Goal: Task Accomplishment & Management: Use online tool/utility

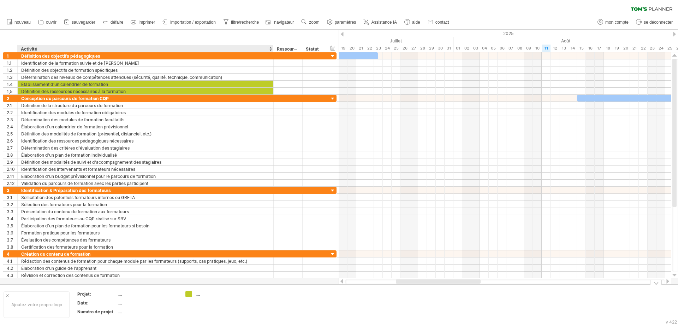
click at [122, 248] on font "...." at bounding box center [120, 293] width 4 height 5
click at [119, 248] on font "...." at bounding box center [120, 293] width 4 height 5
click at [83, 248] on font "Projet:" at bounding box center [84, 293] width 14 height 5
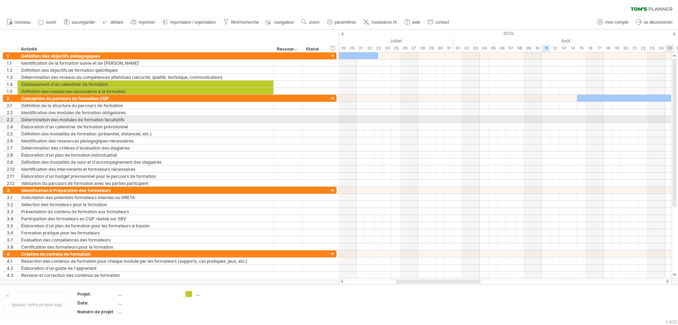
drag, startPoint x: 677, startPoint y: 63, endPoint x: 676, endPoint y: 121, distance: 58.3
click at [542, 123] on div at bounding box center [676, 165] width 6 height 213
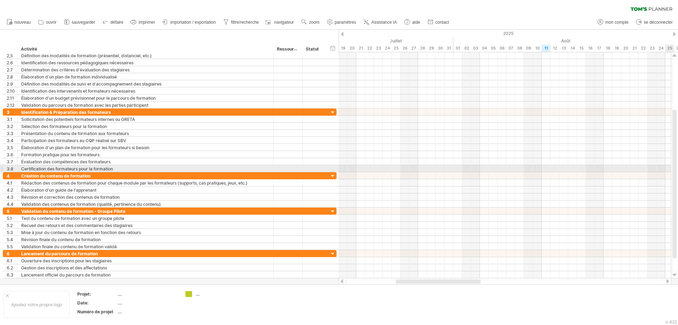
drag, startPoint x: 676, startPoint y: 118, endPoint x: 675, endPoint y: 169, distance: 51.2
click at [542, 169] on div at bounding box center [675, 184] width 4 height 148
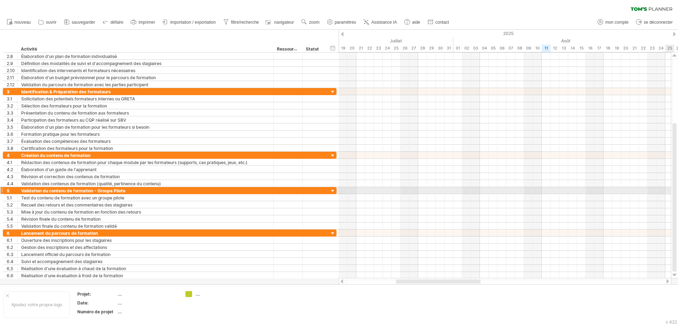
drag, startPoint x: 676, startPoint y: 175, endPoint x: 677, endPoint y: 189, distance: 14.5
click at [542, 189] on div at bounding box center [675, 197] width 4 height 148
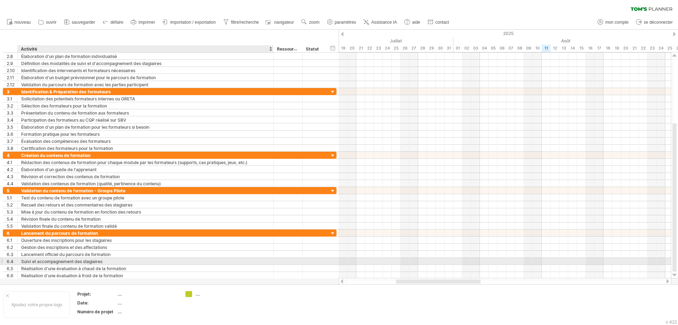
click at [40, 248] on font "Suivi et accompagnement des stagiaires" at bounding box center [61, 261] width 81 height 5
click at [112, 248] on div "Suivi et accompagnement des stagiaires" at bounding box center [145, 261] width 249 height 7
click at [112, 248] on input "**********" at bounding box center [145, 261] width 249 height 7
click at [111, 248] on input "**********" at bounding box center [145, 261] width 249 height 7
type input "**********"
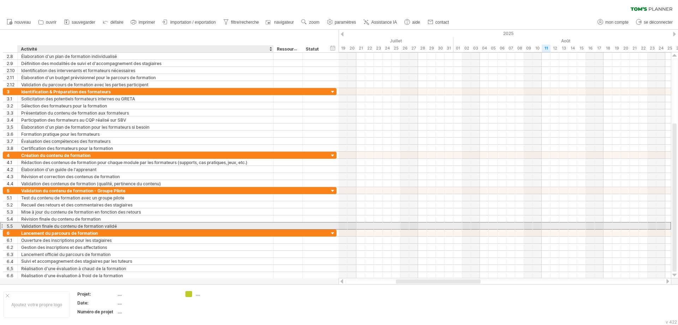
click at [117, 223] on font "Validation finale du contenu de formation validé" at bounding box center [69, 225] width 96 height 5
click at [135, 225] on div "Validation finale du contenu de formation validé" at bounding box center [145, 225] width 249 height 7
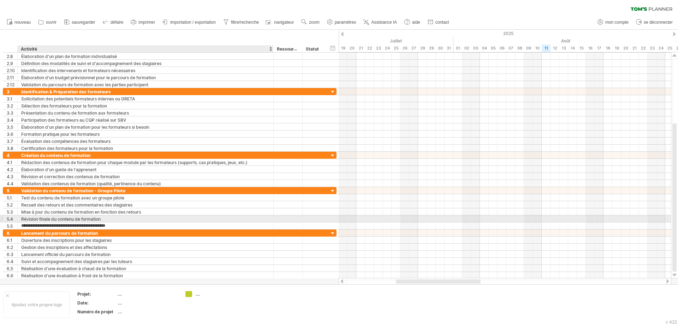
click at [93, 220] on font "Révision finale du contenu de formation" at bounding box center [61, 218] width 80 height 5
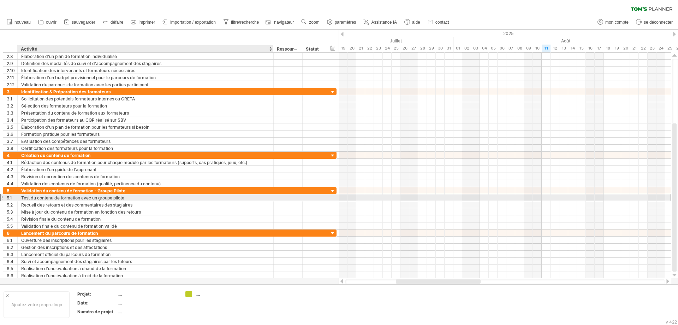
click at [95, 200] on font "Test du contenu de formation avec un groupe pilote" at bounding box center [72, 197] width 103 height 5
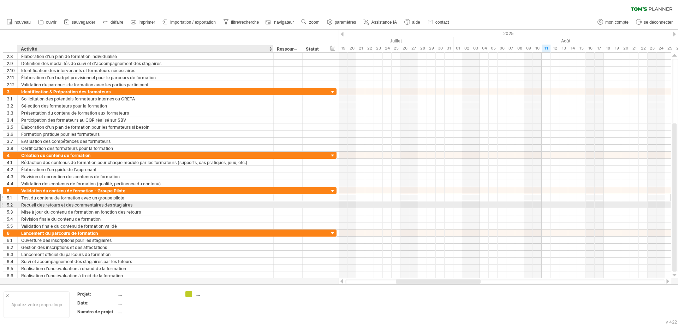
click at [32, 204] on font "Recueil des retours et des commentaires des stagiaires" at bounding box center [76, 204] width 111 height 5
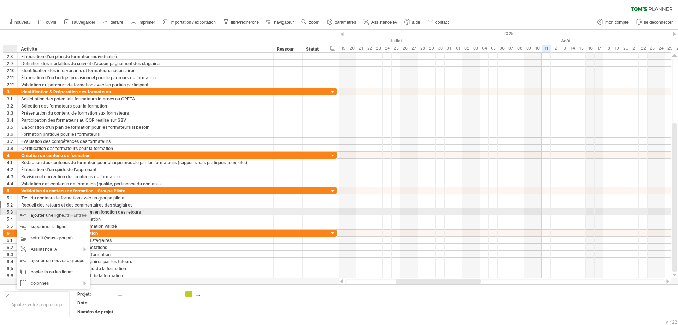
click at [30, 214] on div "ajouter une ligne Ctrl+Entrée Cmd+Entrée" at bounding box center [53, 215] width 73 height 11
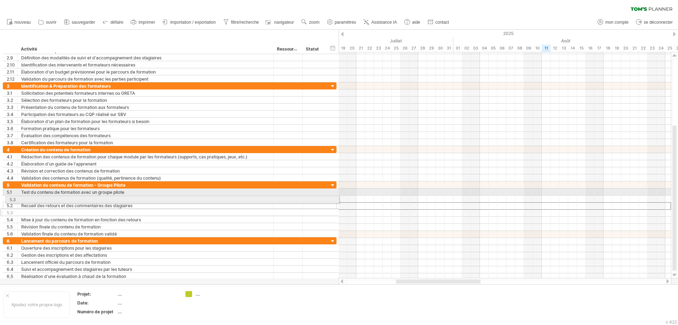
drag, startPoint x: 1, startPoint y: 206, endPoint x: 2, endPoint y: 198, distance: 7.5
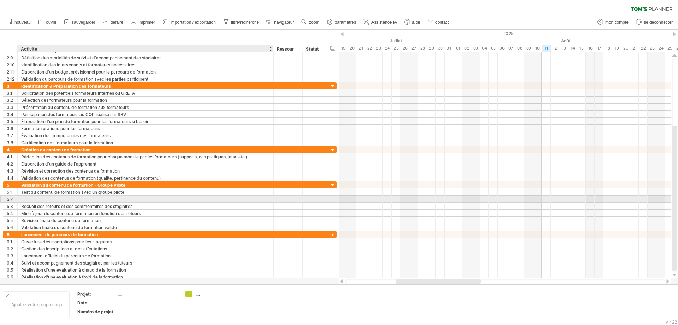
click at [35, 197] on div at bounding box center [145, 198] width 249 height 7
type input "**********"
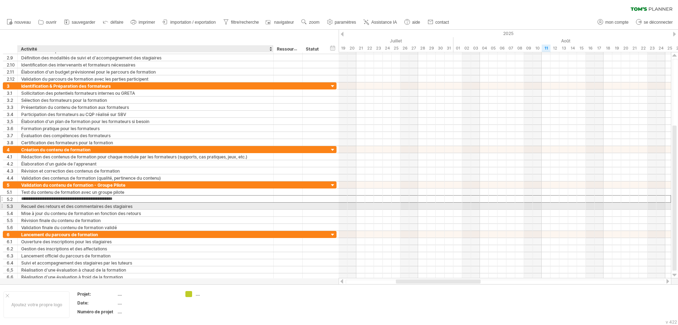
click at [51, 206] on font "Recueil des retours et des commentaires des stagiaires" at bounding box center [76, 206] width 111 height 5
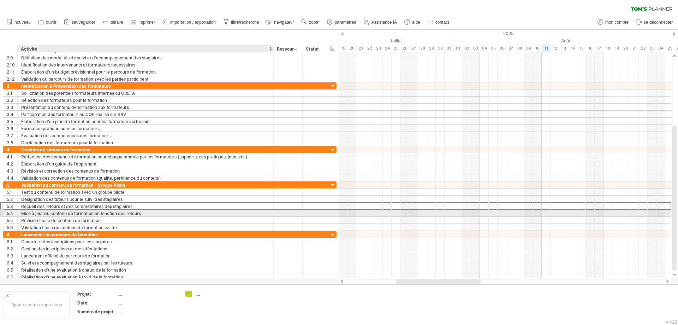
click at [51, 214] on font "Mise à jour du contenu de formation en fonction des retours" at bounding box center [81, 213] width 120 height 5
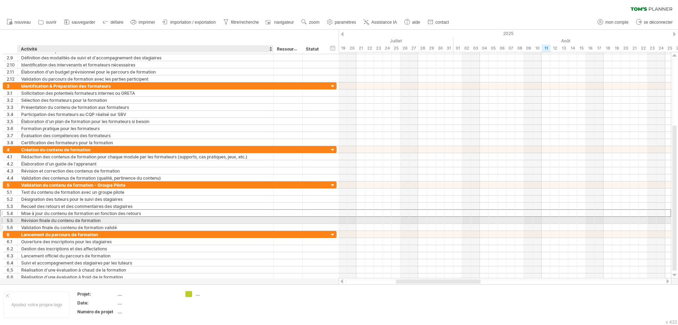
click at [49, 223] on font "Révision finale du contenu de formation" at bounding box center [61, 220] width 80 height 5
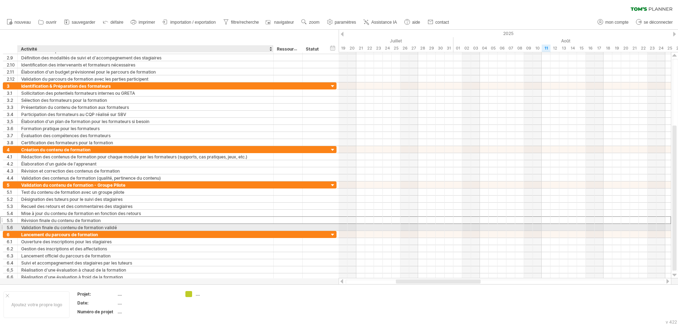
click at [49, 228] on font "Validation finale du contenu de formation validé" at bounding box center [69, 227] width 96 height 5
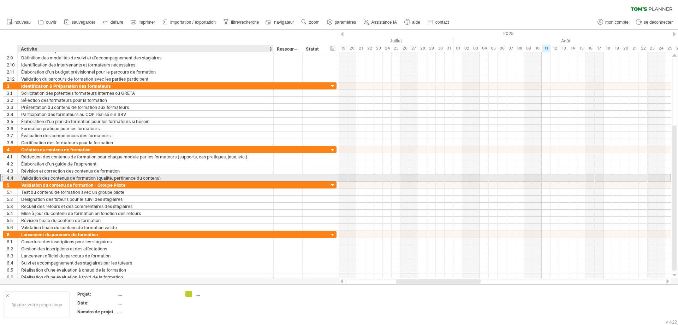
click at [46, 177] on font "Validation des contenus de formation (qualité, pertinence du contenu)" at bounding box center [91, 177] width 140 height 5
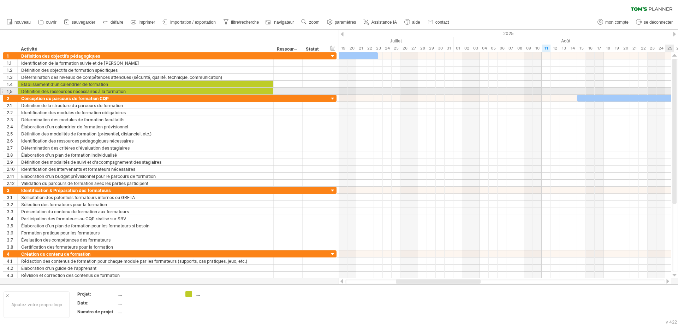
drag, startPoint x: 676, startPoint y: 171, endPoint x: 668, endPoint y: 88, distance: 83.4
click at [542, 88] on div at bounding box center [675, 131] width 4 height 145
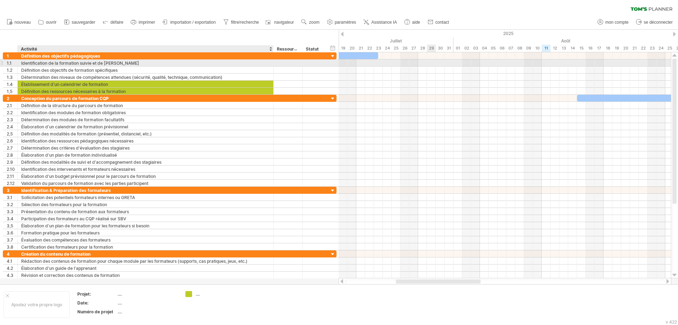
click at [74, 64] on font "Identification de la formation suivie et de [PERSON_NAME]" at bounding box center [80, 62] width 118 height 5
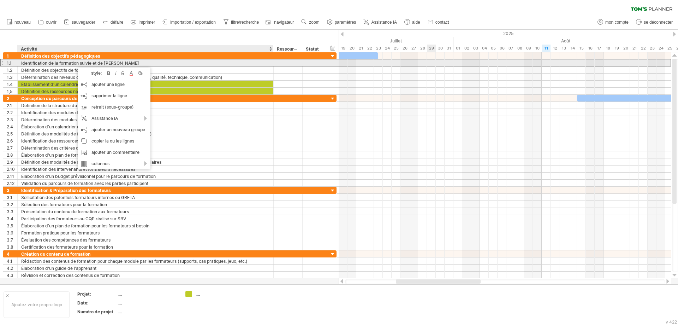
click at [77, 60] on font "Identification de la formation suivie et de [PERSON_NAME]" at bounding box center [80, 62] width 118 height 5
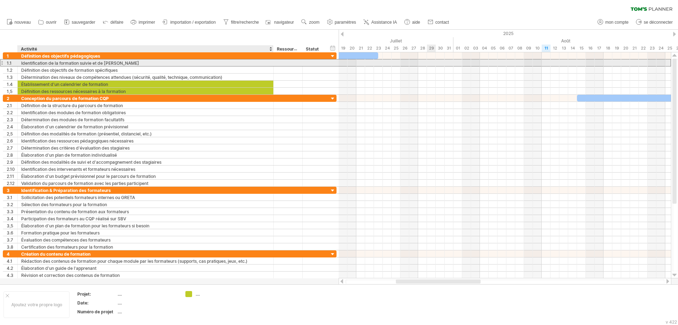
click at [80, 62] on font "Identification de la formation suivie et de [PERSON_NAME]" at bounding box center [80, 62] width 118 height 5
click at [98, 65] on font "Identification de la formation suivie et de [PERSON_NAME]" at bounding box center [80, 62] width 118 height 5
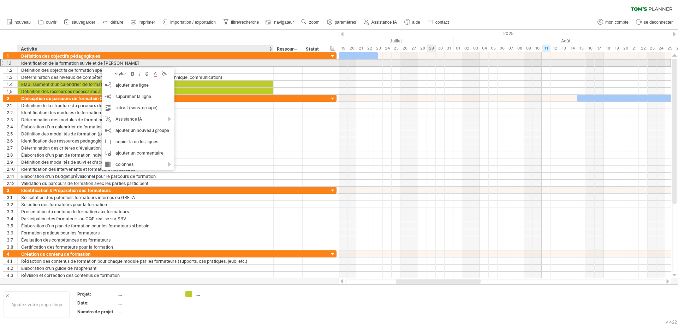
click at [154, 63] on div "Identification de la formation suivie et de [PERSON_NAME]" at bounding box center [145, 62] width 249 height 7
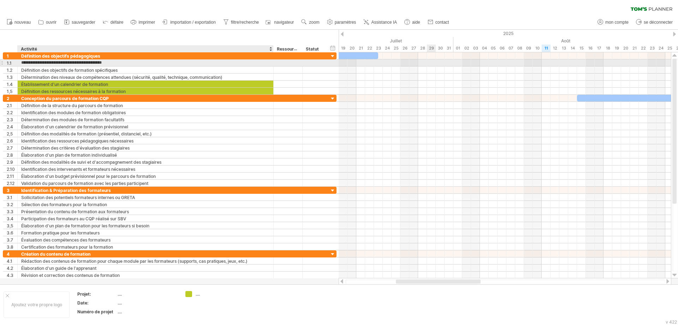
type input "**********"
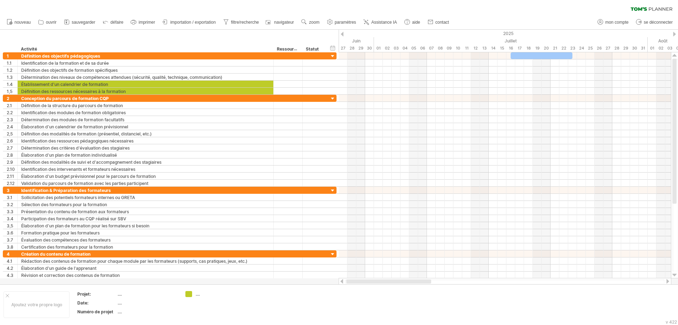
drag, startPoint x: 412, startPoint y: 282, endPoint x: 362, endPoint y: 281, distance: 49.5
click at [362, 248] on div at bounding box center [389, 281] width 85 height 4
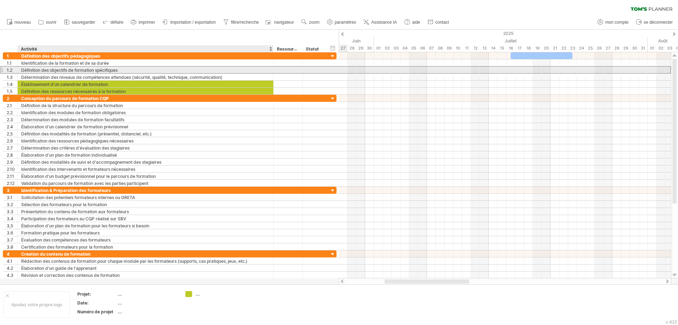
click at [72, 71] on font "Définition des objectifs de formation spécifiques" at bounding box center [69, 69] width 96 height 5
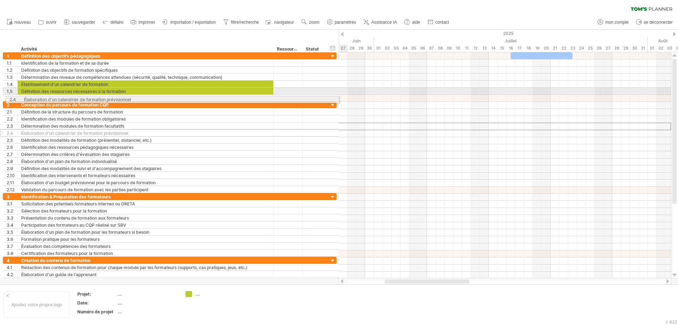
drag, startPoint x: 2, startPoint y: 127, endPoint x: 4, endPoint y: 98, distance: 28.3
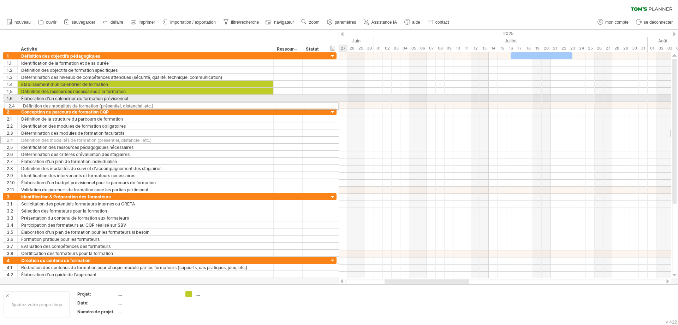
drag, startPoint x: 3, startPoint y: 133, endPoint x: 4, endPoint y: 105, distance: 28.3
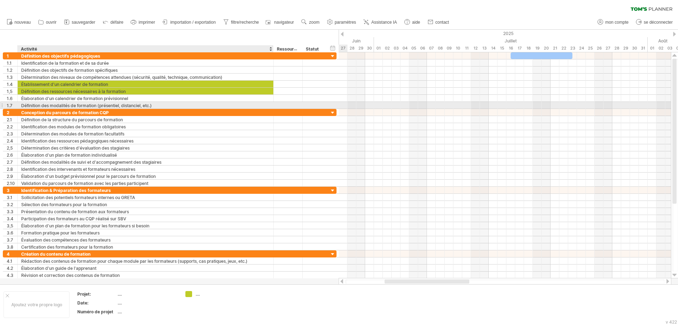
click at [95, 106] on font "Définition des modalités de formation (présentiel, distanciel, etc.)" at bounding box center [86, 105] width 131 height 5
click at [167, 106] on div "Définition des modalités de formation (présentiel, distanciel, etc.)" at bounding box center [145, 105] width 249 height 7
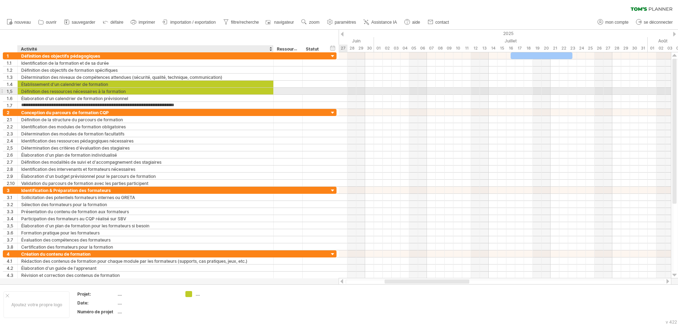
type input "**********"
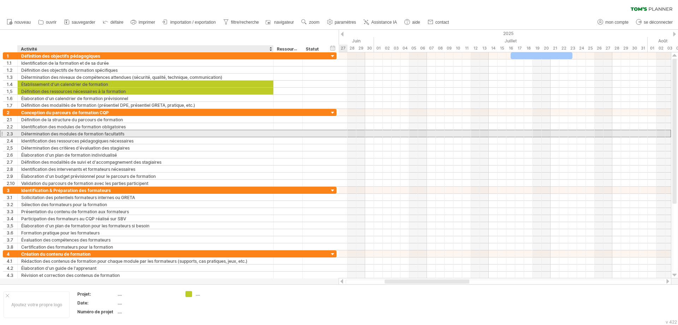
click at [179, 133] on div "Détermination des modules de formation facultatifs" at bounding box center [145, 133] width 249 height 7
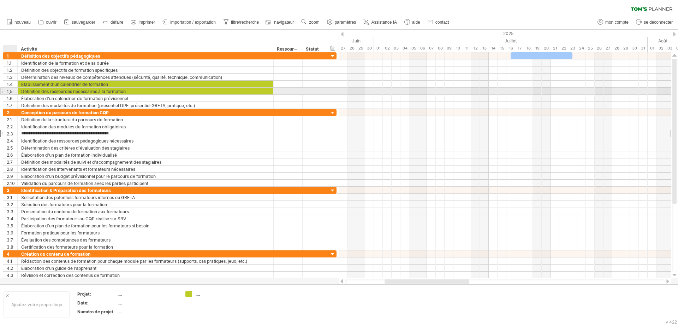
click at [11, 92] on font "1,5" at bounding box center [10, 91] width 6 height 5
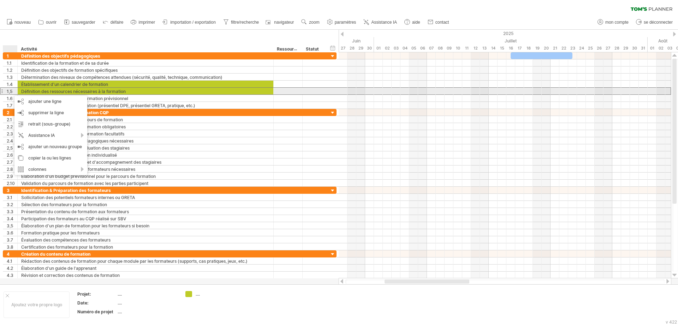
click at [47, 92] on font "Définition des ressources nécessaires à la formation" at bounding box center [73, 91] width 105 height 5
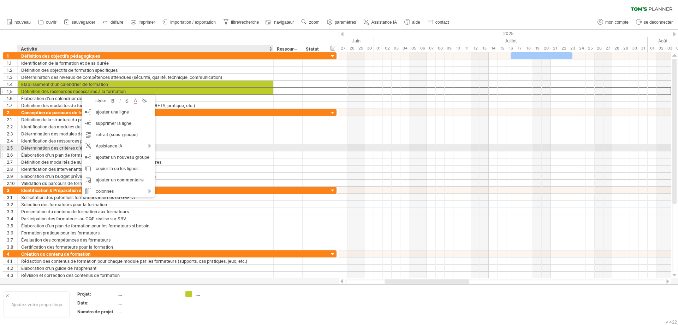
click at [34, 152] on font "Élaboration d'un plan de formation individualisé" at bounding box center [69, 154] width 96 height 5
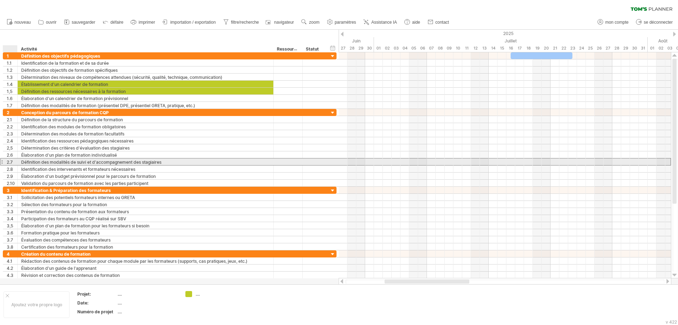
click at [10, 164] on font "2.7" at bounding box center [10, 161] width 6 height 5
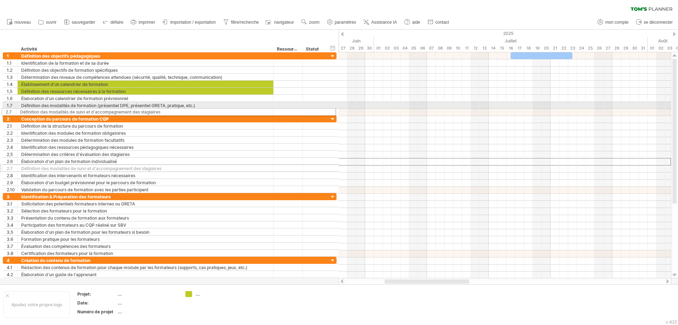
drag, startPoint x: 4, startPoint y: 162, endPoint x: 0, endPoint y: 111, distance: 51.7
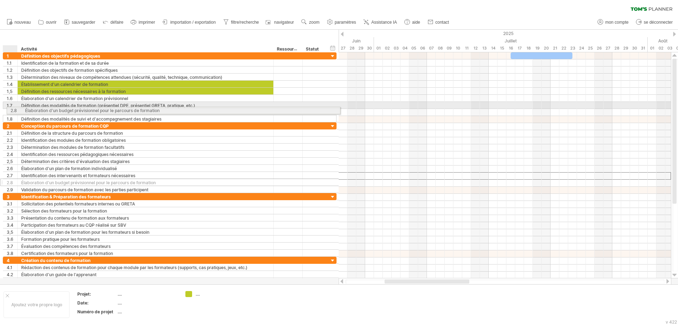
drag, startPoint x: 5, startPoint y: 176, endPoint x: 7, endPoint y: 109, distance: 66.8
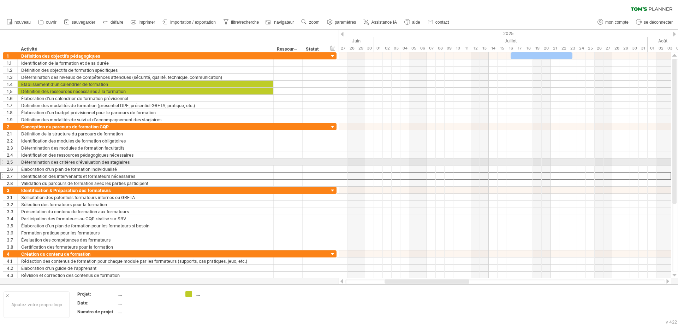
drag, startPoint x: 9, startPoint y: 175, endPoint x: -5, endPoint y: 189, distance: 19.0
click at [0, 189] on html "progrès (100%) J'essaie d'accéder à [DOMAIN_NAME] De nouveau connecté... 0% eff…" at bounding box center [339, 163] width 678 height 326
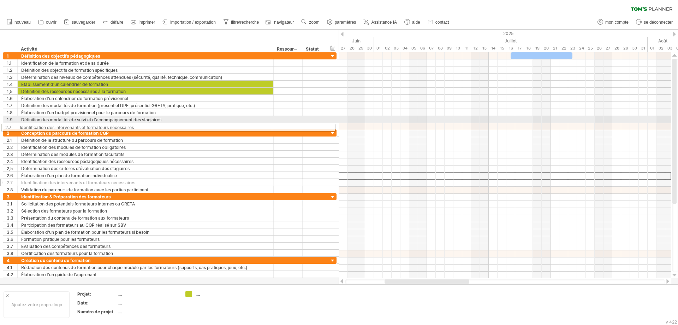
drag, startPoint x: 3, startPoint y: 176, endPoint x: 2, endPoint y: 126, distance: 49.5
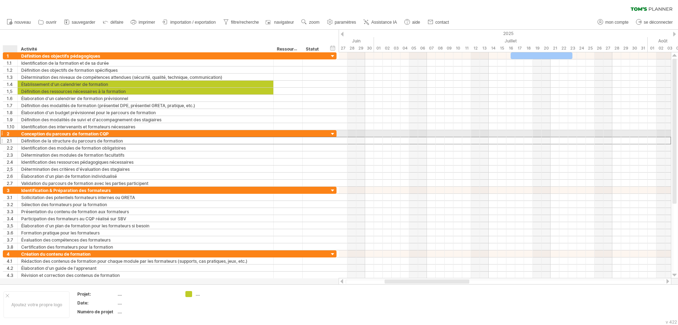
drag, startPoint x: 12, startPoint y: 141, endPoint x: 10, endPoint y: 137, distance: 4.7
click at [10, 133] on div "**********" at bounding box center [170, 158] width 334 height 57
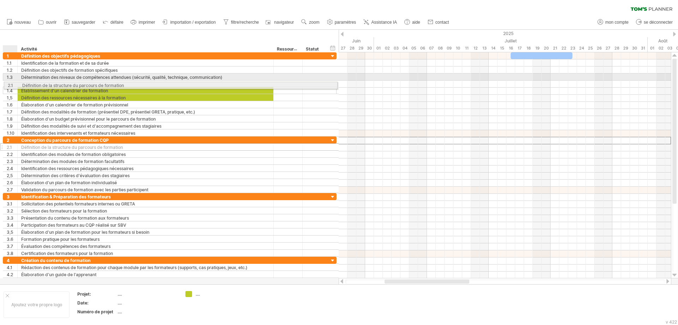
drag, startPoint x: 5, startPoint y: 141, endPoint x: 6, endPoint y: 84, distance: 56.9
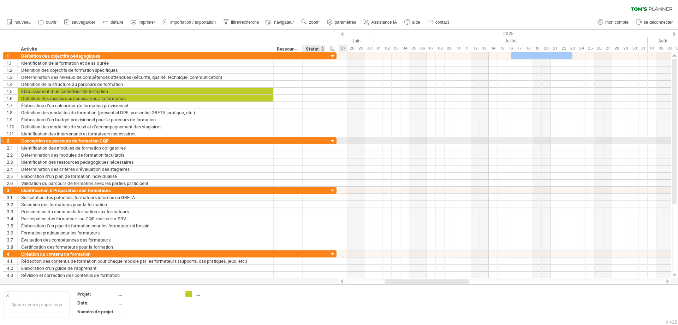
click at [335, 139] on div at bounding box center [333, 141] width 7 height 7
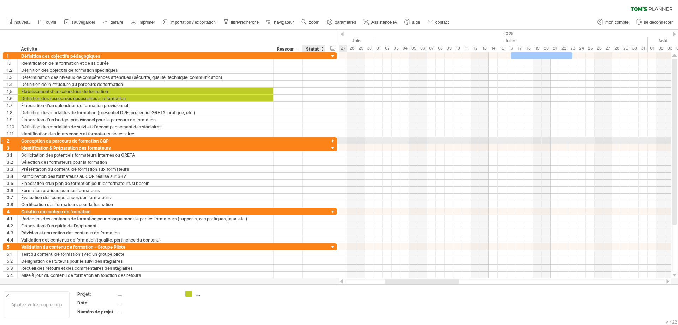
click at [335, 139] on div at bounding box center [333, 141] width 7 height 7
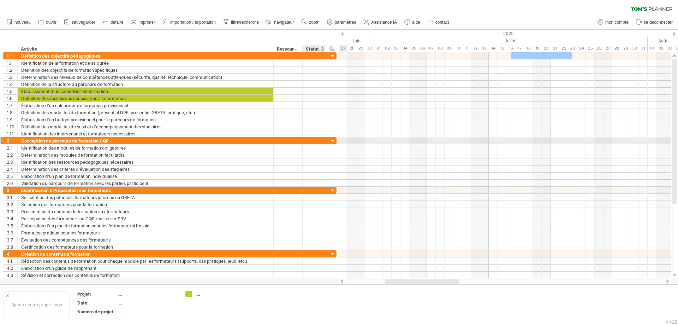
click at [310, 140] on div at bounding box center [314, 140] width 16 height 7
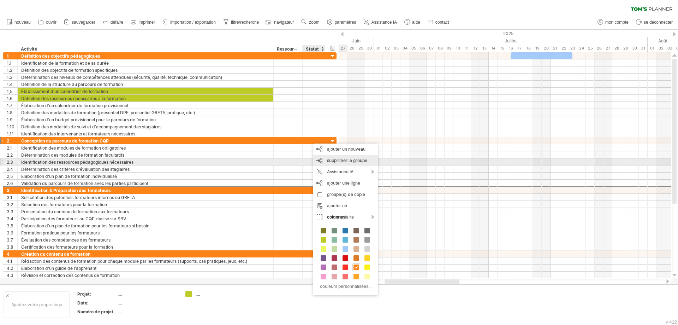
click at [359, 161] on font "supprimer le groupe" at bounding box center [347, 160] width 40 height 5
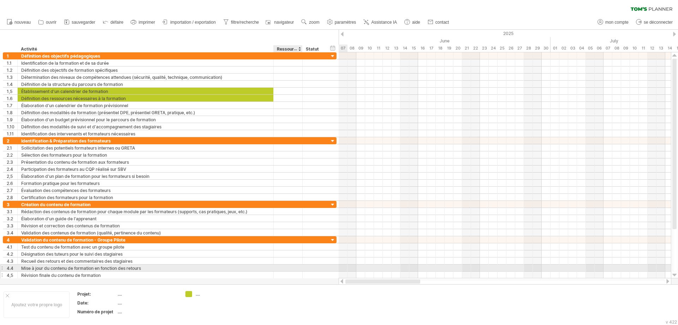
drag, startPoint x: 390, startPoint y: 281, endPoint x: 233, endPoint y: 276, distance: 157.0
click at [253, 248] on div "J'essaie d'accéder à [DOMAIN_NAME] De nouveau connecté... 0% effacer le filtre …" at bounding box center [339, 162] width 678 height 325
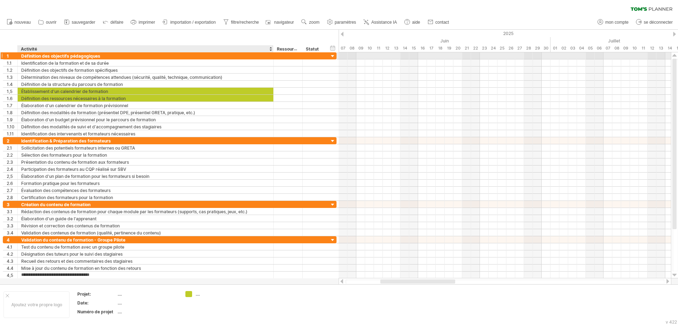
click at [50, 55] on font "Définition des objectifs pédagogiques" at bounding box center [60, 55] width 79 height 5
click at [168, 59] on div "Définition des objectifs pédagogiques" at bounding box center [145, 55] width 249 height 7
drag, startPoint x: 105, startPoint y: 55, endPoint x: 46, endPoint y: 55, distance: 58.3
click at [47, 55] on input "**********" at bounding box center [145, 55] width 249 height 7
drag, startPoint x: 43, startPoint y: 55, endPoint x: 68, endPoint y: 55, distance: 25.1
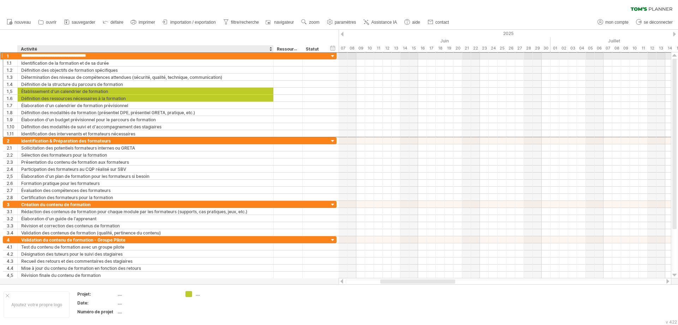
click at [68, 55] on input "**********" at bounding box center [145, 55] width 249 height 7
click at [135, 55] on input "**********" at bounding box center [145, 55] width 249 height 7
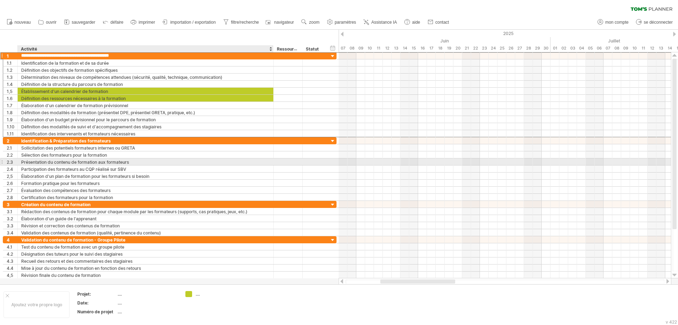
click at [99, 159] on div "Présentation du contenu de formation aux formateurs" at bounding box center [145, 161] width 249 height 7
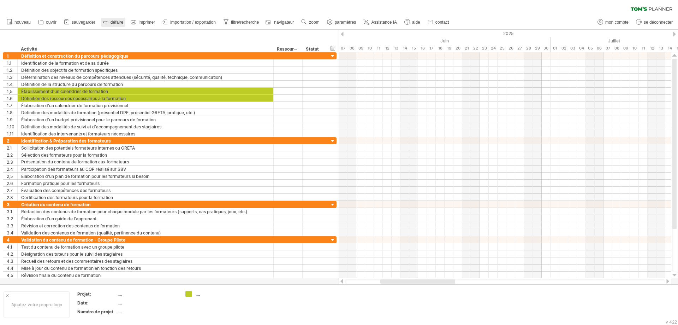
click at [103, 24] on icon at bounding box center [105, 21] width 7 height 7
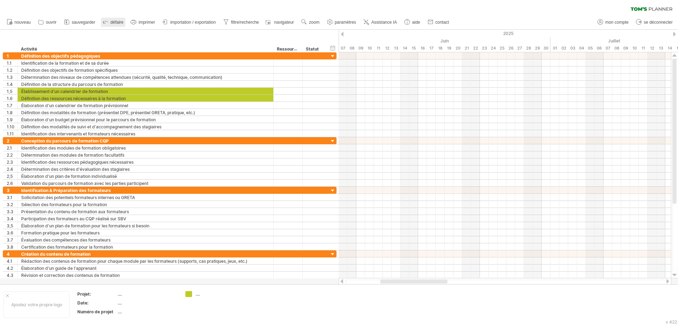
click at [103, 24] on icon at bounding box center [105, 21] width 7 height 7
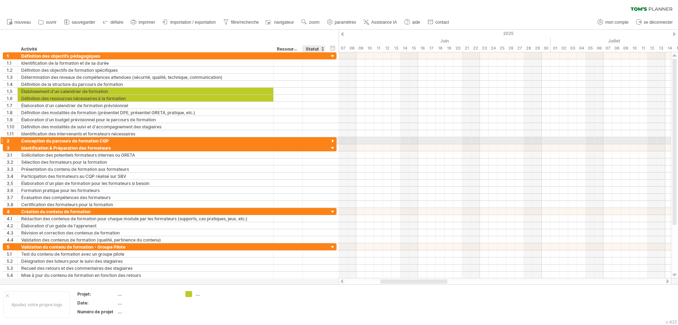
click at [333, 139] on div at bounding box center [333, 141] width 7 height 7
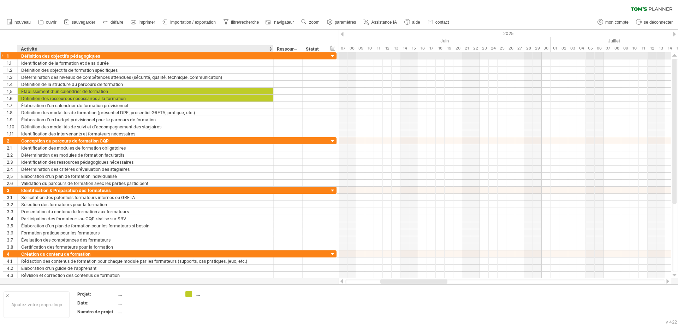
click at [48, 56] on font "Définition des objectifs pédagogiques" at bounding box center [60, 55] width 79 height 5
click at [107, 55] on div "Définition des objectifs pédagogiques" at bounding box center [145, 55] width 249 height 7
click at [43, 55] on input "**********" at bounding box center [145, 55] width 249 height 7
type input "**********"
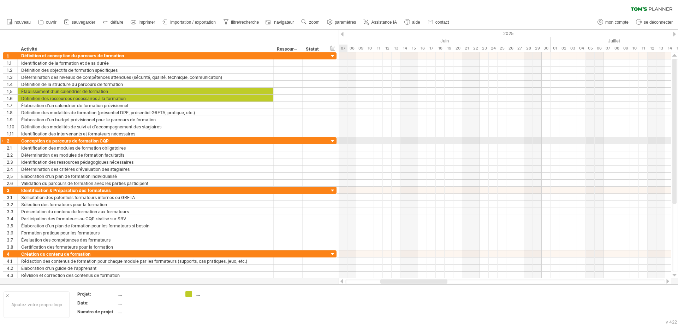
click at [332, 141] on div at bounding box center [333, 141] width 7 height 7
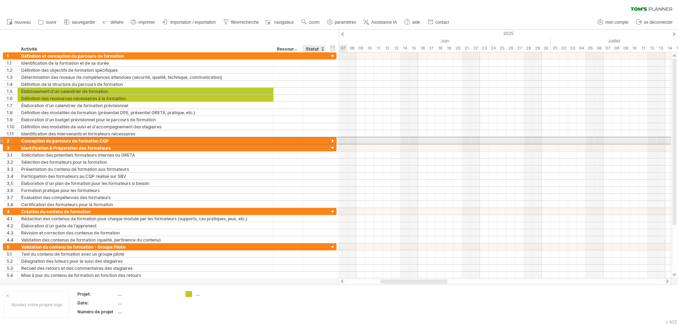
click at [315, 140] on div at bounding box center [314, 140] width 16 height 7
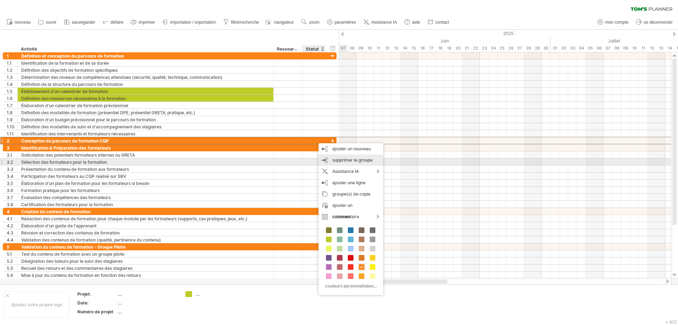
click at [375, 162] on div "supprimer le groupe supprimer les groupes sélectionnés" at bounding box center [351, 159] width 65 height 11
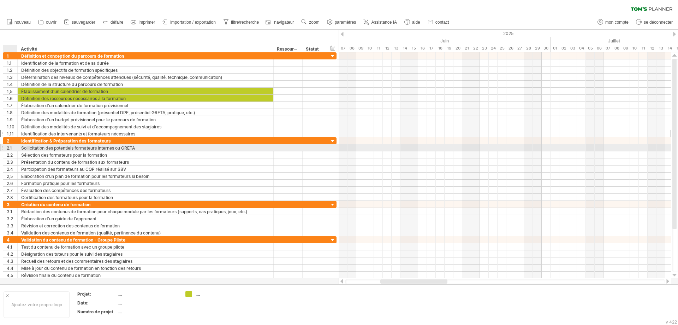
click at [12, 146] on div "**********" at bounding box center [170, 165] width 334 height 226
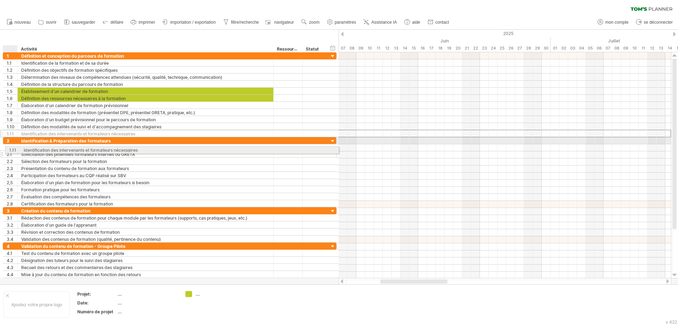
drag, startPoint x: 6, startPoint y: 133, endPoint x: 6, endPoint y: 149, distance: 15.9
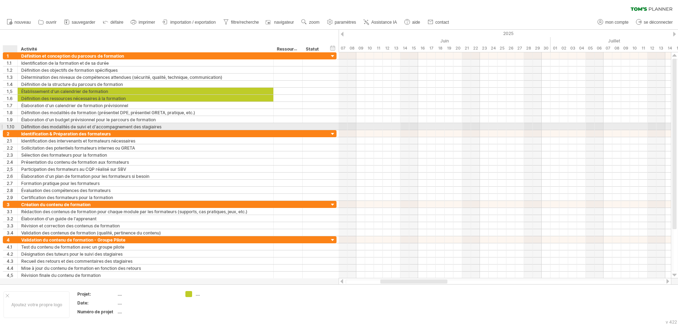
click at [9, 126] on font "1.10" at bounding box center [11, 126] width 8 height 5
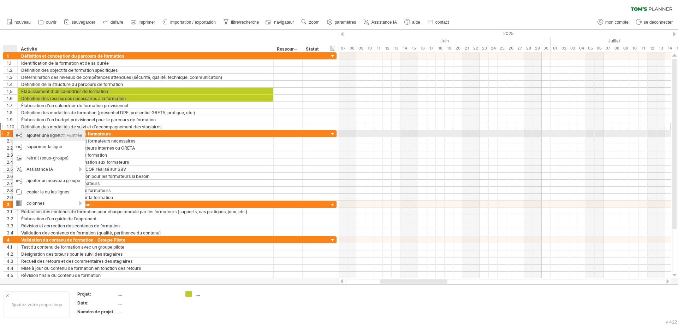
click at [33, 136] on font "ajouter une ligne" at bounding box center [43, 135] width 33 height 5
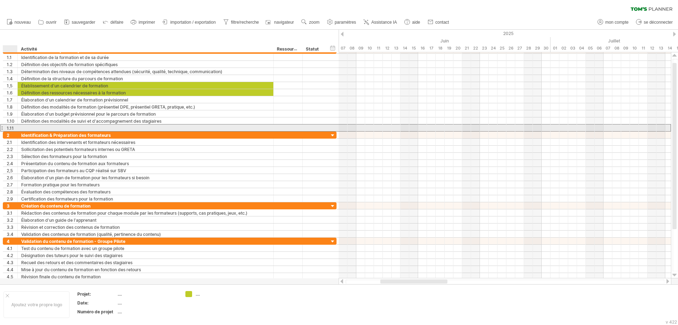
click at [11, 128] on font "1.11" at bounding box center [10, 127] width 7 height 5
click at [26, 128] on div at bounding box center [145, 127] width 249 height 7
type input "*"
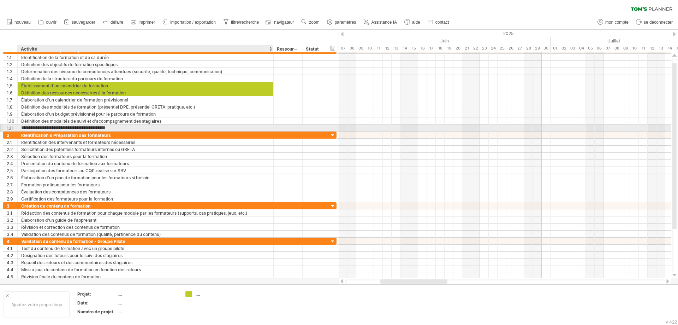
type input "**********"
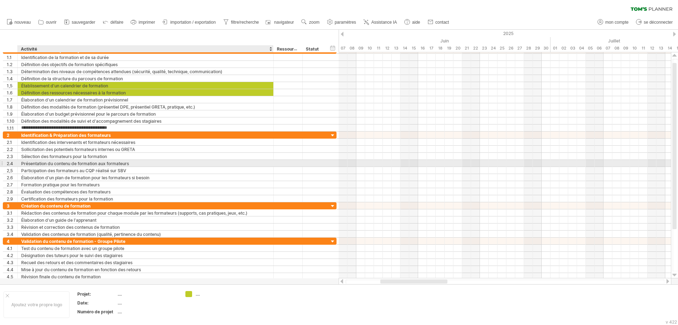
click at [112, 160] on font "Présentation du contenu de formation aux formateurs" at bounding box center [75, 162] width 108 height 5
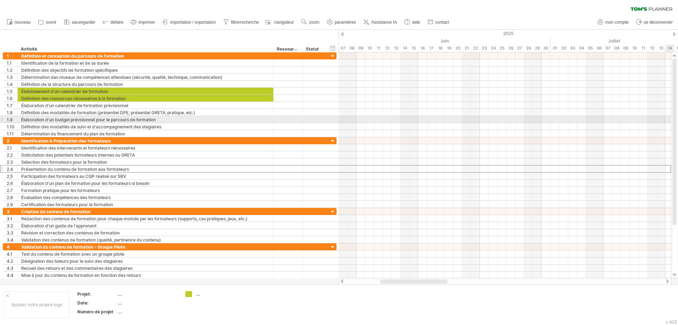
drag, startPoint x: 675, startPoint y: 236, endPoint x: 671, endPoint y: 116, distance: 120.2
click at [542, 117] on div at bounding box center [674, 165] width 7 height 226
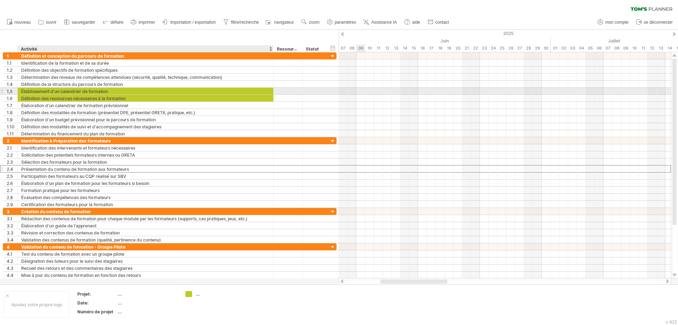
click at [109, 91] on div "Établissement d'un calendrier de formation" at bounding box center [145, 91] width 249 height 7
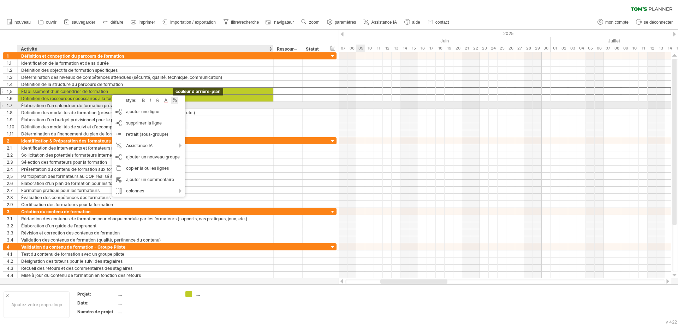
click at [173, 102] on div at bounding box center [174, 100] width 7 height 7
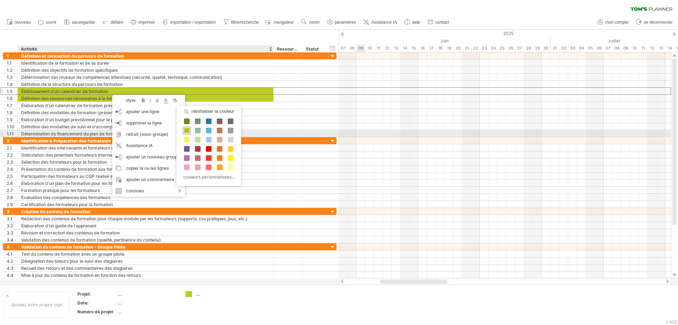
click at [186, 131] on span at bounding box center [187, 131] width 6 height 6
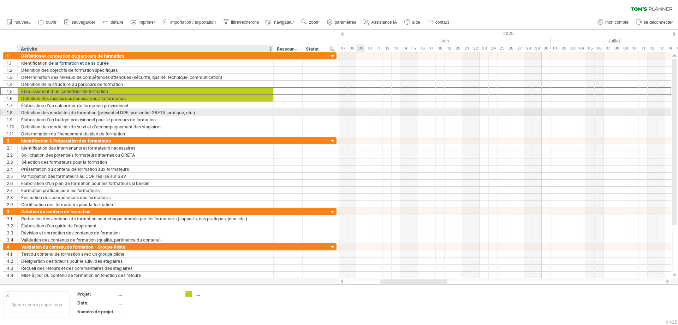
click at [147, 110] on font "Définition des modalités de formation (présentiel DPE, présentiel GRETA, pratiq…" at bounding box center [108, 112] width 174 height 5
click at [133, 97] on div "Définition des ressources nécessaires à la formation" at bounding box center [145, 98] width 249 height 7
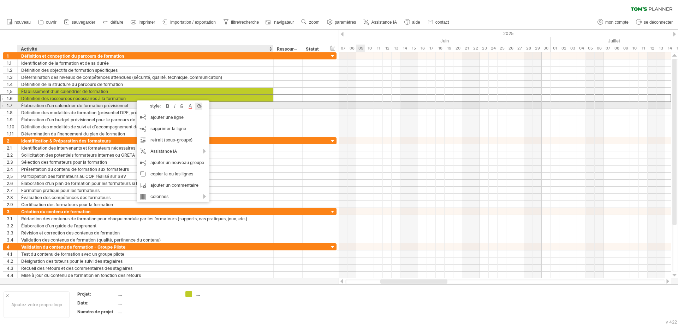
click at [198, 106] on div at bounding box center [198, 105] width 7 height 7
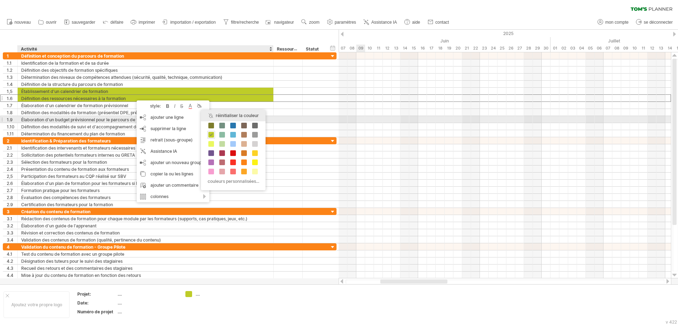
click at [210, 117] on div "réinitialiser la couleur" at bounding box center [233, 115] width 65 height 11
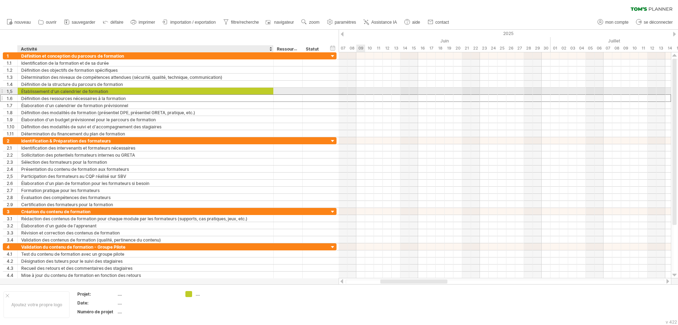
click at [190, 91] on div "Établissement d'un calendrier de formation" at bounding box center [145, 91] width 249 height 7
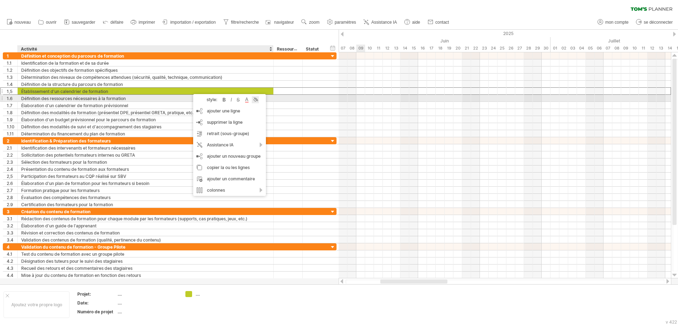
click at [255, 100] on div at bounding box center [255, 99] width 7 height 7
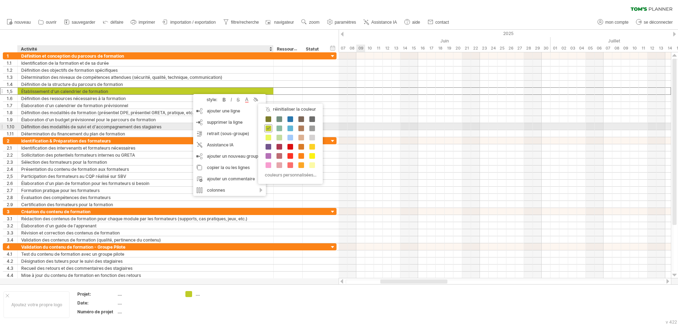
click at [269, 128] on span at bounding box center [269, 128] width 6 height 6
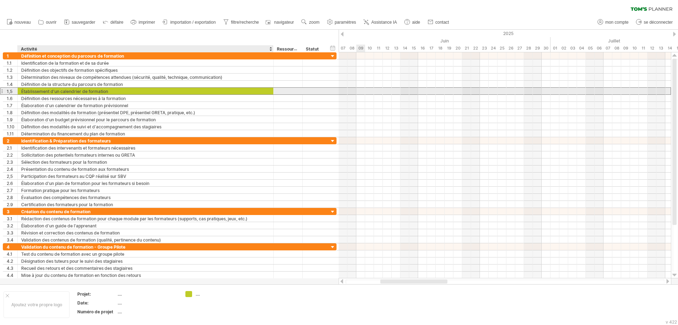
click at [116, 91] on div "Établissement d'un calendrier de formation" at bounding box center [145, 91] width 249 height 7
click at [266, 94] on div "**********" at bounding box center [170, 91] width 334 height 7
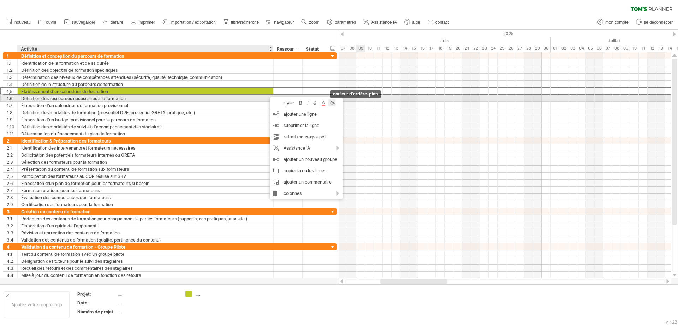
click at [334, 101] on div at bounding box center [332, 102] width 7 height 7
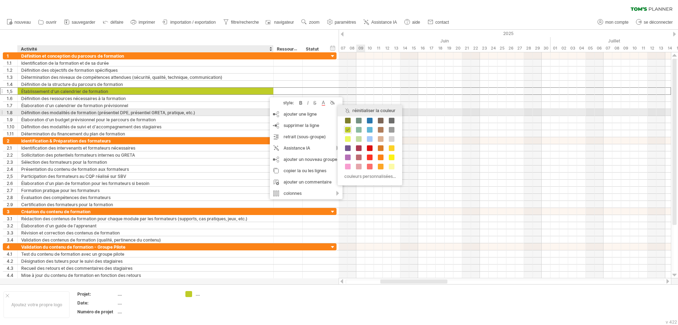
click at [348, 109] on div "réinitialiser la couleur" at bounding box center [370, 110] width 65 height 11
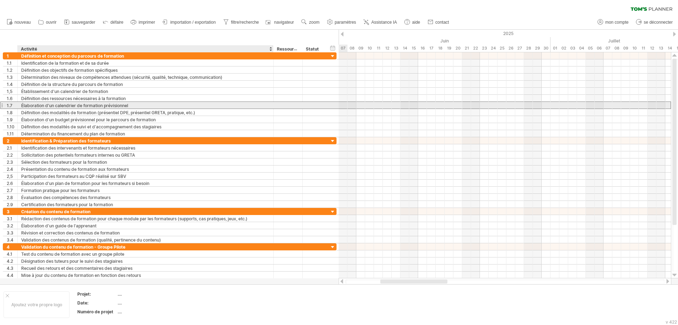
click at [178, 105] on div "Élaboration d'un calendrier de formation prévisionnel" at bounding box center [145, 105] width 249 height 7
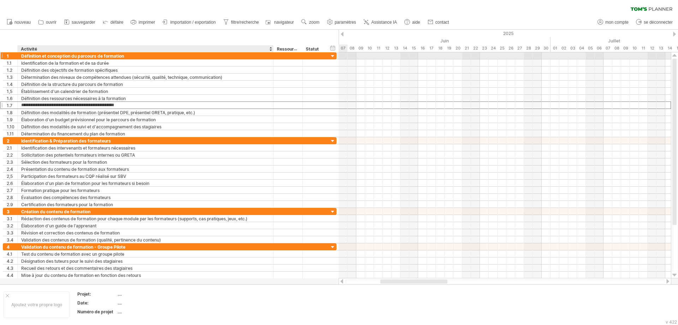
click at [117, 55] on font "Définition et conception du parcours de formation" at bounding box center [72, 55] width 103 height 5
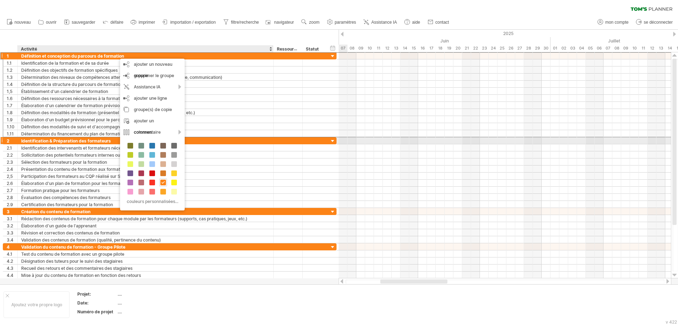
click at [79, 139] on font "Identification & Préparation des formateurs" at bounding box center [66, 140] width 90 height 5
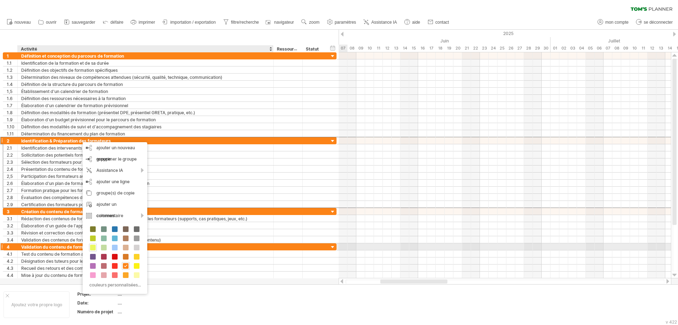
click at [93, 248] on span at bounding box center [93, 248] width 6 height 6
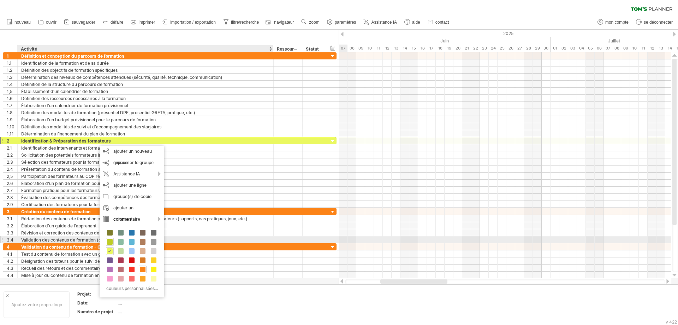
click at [110, 242] on span at bounding box center [110, 242] width 6 height 6
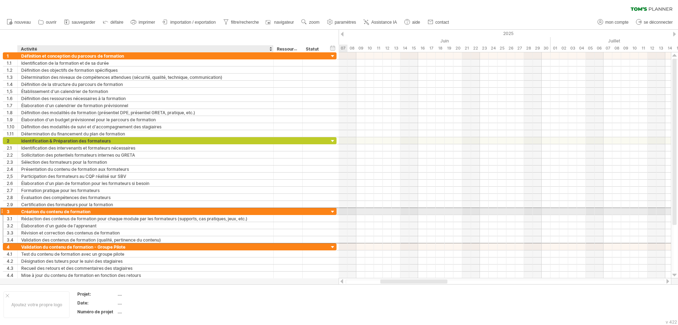
click at [154, 210] on div "Création du contenu de formation" at bounding box center [145, 211] width 249 height 7
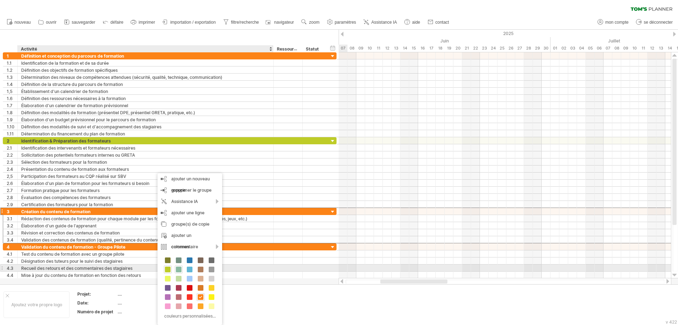
click at [177, 248] on span at bounding box center [179, 269] width 6 height 6
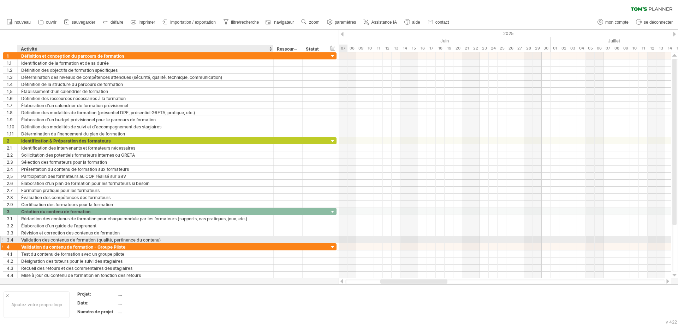
click at [156, 246] on div "Validation du contenu de formation - Groupe Pilote" at bounding box center [145, 246] width 249 height 7
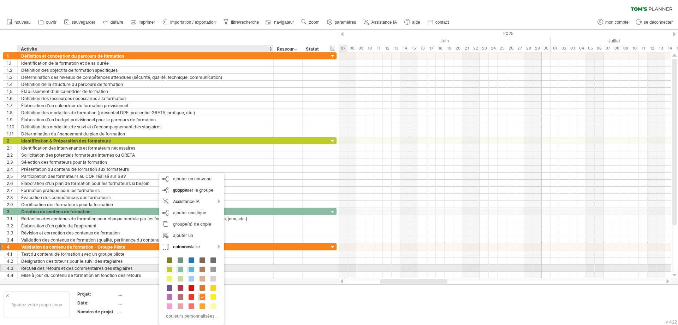
click at [192, 248] on span at bounding box center [192, 269] width 6 height 6
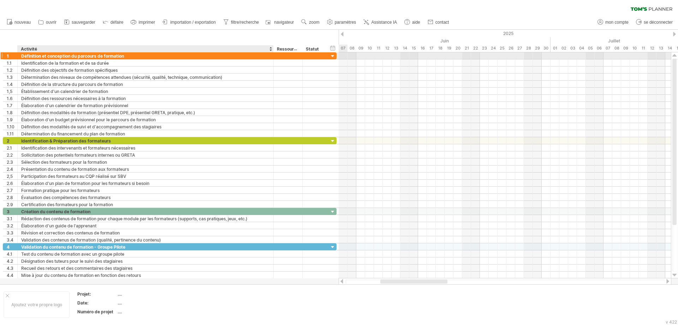
click at [146, 54] on div "Définition et conception du parcours de formation" at bounding box center [145, 55] width 249 height 7
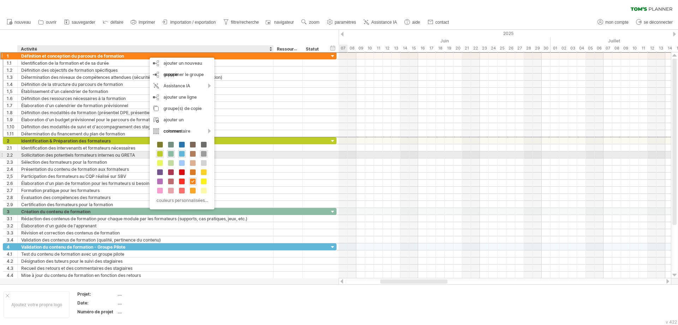
click at [203, 152] on span at bounding box center [204, 154] width 6 height 6
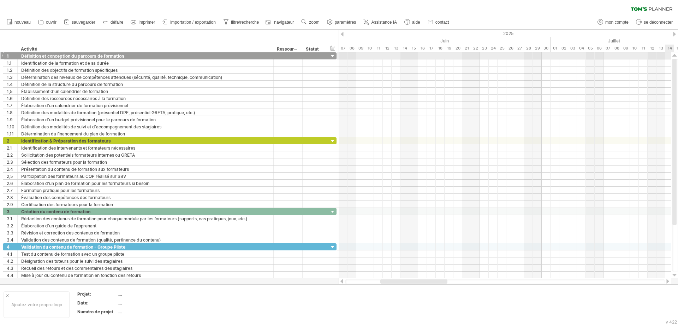
drag, startPoint x: 677, startPoint y: 62, endPoint x: 677, endPoint y: 51, distance: 10.6
click at [542, 51] on div "J'essaie d'accéder à [DOMAIN_NAME] De nouveau connecté... 0% effacer le filtre …" at bounding box center [339, 162] width 678 height 325
click at [299, 49] on div at bounding box center [299, 48] width 3 height 7
click at [121, 248] on div "...." at bounding box center [147, 294] width 59 height 6
click at [119, 248] on input "text" at bounding box center [146, 294] width 57 height 6
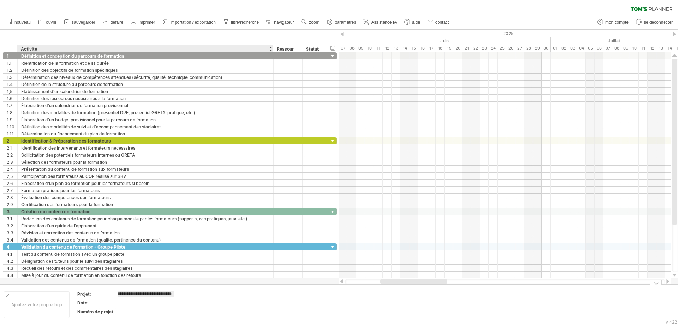
scroll to position [0, 10]
type input "**********"
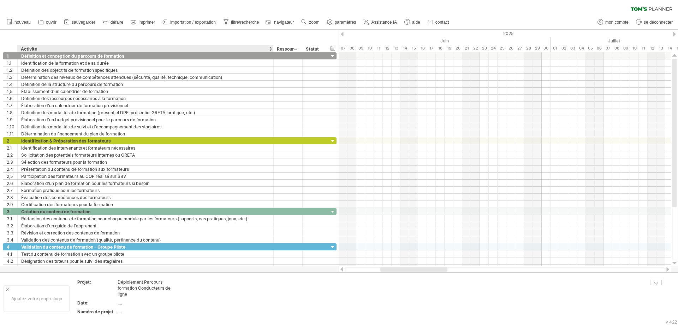
click at [152, 248] on font "Déploiement Parcours formation Conducteurs de ligne" at bounding box center [144, 287] width 53 height 17
click at [137, 248] on font "Déploiement Parcours formation Conducteurs de ligne" at bounding box center [144, 287] width 53 height 17
click at [124, 248] on font "Déploiement Parcours formation Conducteurs de ligne" at bounding box center [144, 287] width 53 height 17
click at [120, 248] on font "Déploiement Parcours formation Conducteurs de ligne" at bounding box center [144, 287] width 53 height 17
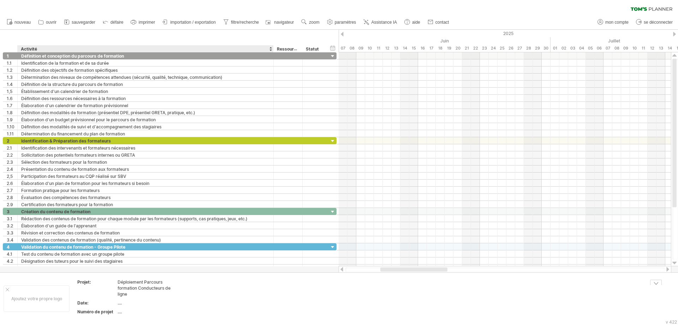
click at [120, 248] on font "Déploiement Parcours formation Conducteurs de ligne" at bounding box center [144, 287] width 53 height 17
click at [121, 248] on font "...." at bounding box center [120, 302] width 4 height 5
click at [41, 248] on font "Ajoutez votre propre logo" at bounding box center [36, 298] width 51 height 5
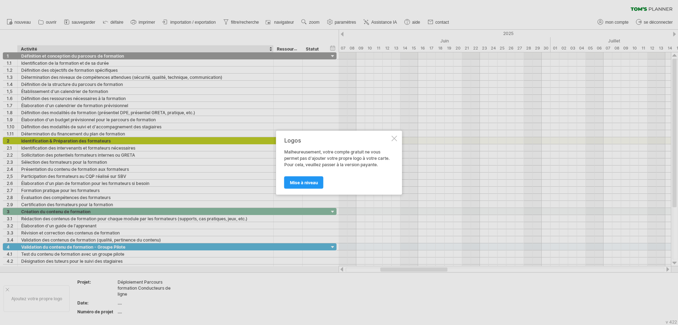
click at [395, 137] on div at bounding box center [395, 138] width 6 height 6
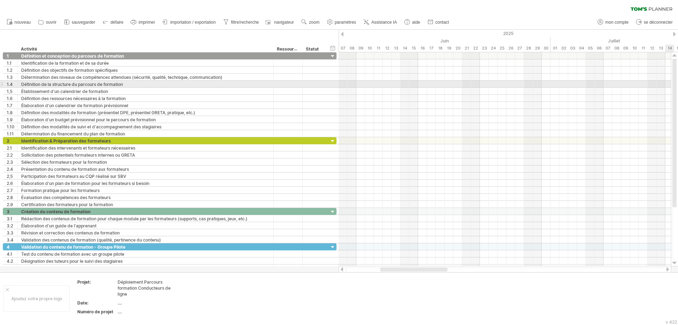
drag, startPoint x: 676, startPoint y: 95, endPoint x: 677, endPoint y: 59, distance: 36.0
click at [542, 60] on div at bounding box center [675, 133] width 4 height 148
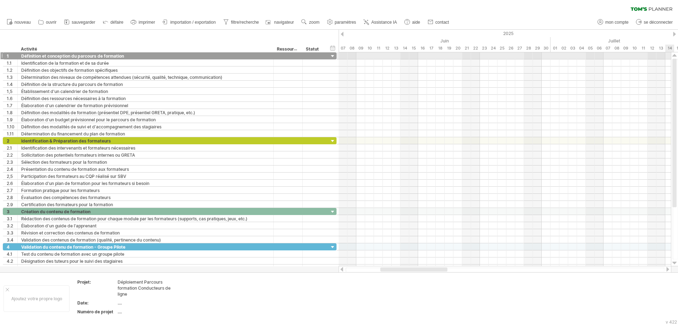
click at [542, 55] on div at bounding box center [675, 56] width 5 height 6
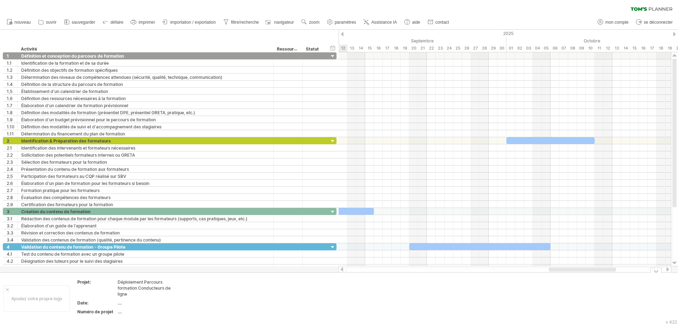
drag, startPoint x: 434, startPoint y: 269, endPoint x: 603, endPoint y: 275, distance: 168.6
click at [542, 248] on div "J'essaie d'accéder à [DOMAIN_NAME] De nouveau connecté... 0% effacer le filtre …" at bounding box center [339, 162] width 678 height 325
click at [412, 248] on div at bounding box center [480, 246] width 141 height 7
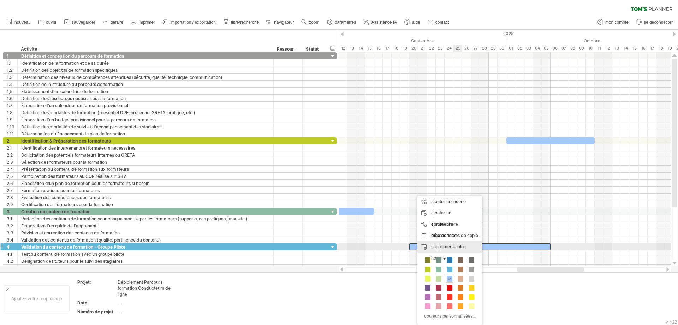
click at [469, 245] on div "supprimer le bloc horaire supprimer les éléments sélectionnés" at bounding box center [450, 252] width 65 height 23
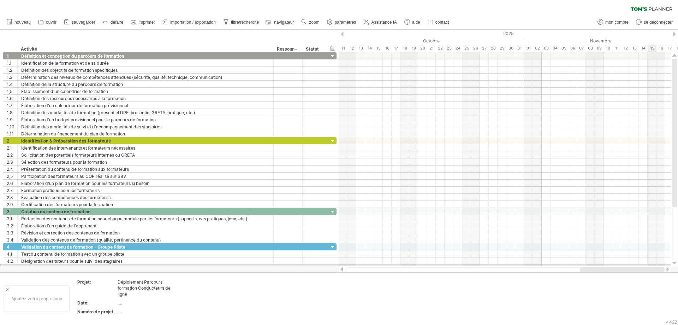
drag, startPoint x: 549, startPoint y: 267, endPoint x: 649, endPoint y: 265, distance: 100.0
click at [542, 248] on div "J'essaie d'accéder à [DOMAIN_NAME] De nouveau connecté... 0% effacer le filtre …" at bounding box center [339, 162] width 678 height 325
click at [542, 248] on div at bounding box center [668, 269] width 6 height 5
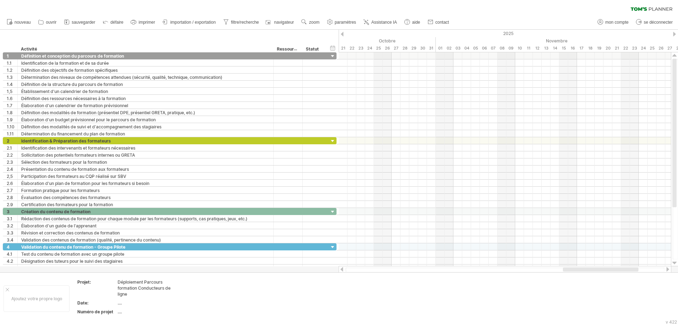
click at [542, 248] on div at bounding box center [668, 269] width 6 height 5
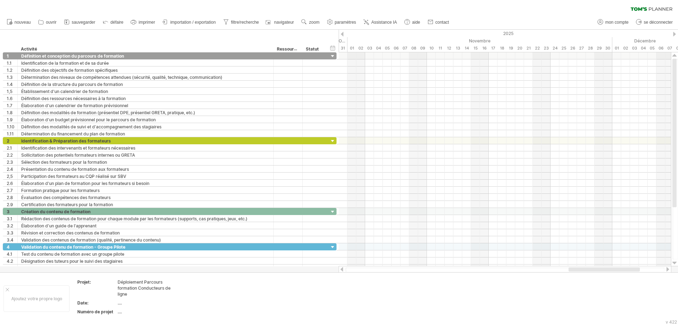
click at [542, 248] on div at bounding box center [668, 269] width 6 height 5
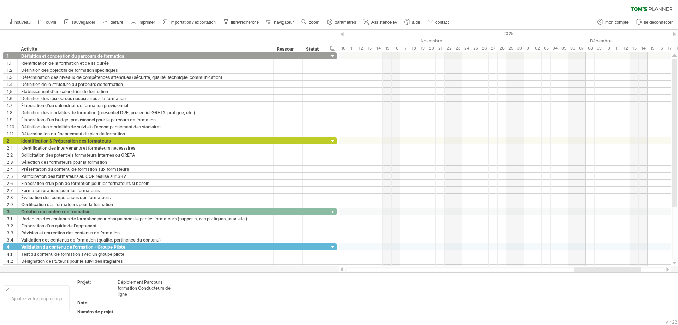
click at [542, 248] on div at bounding box center [668, 269] width 6 height 5
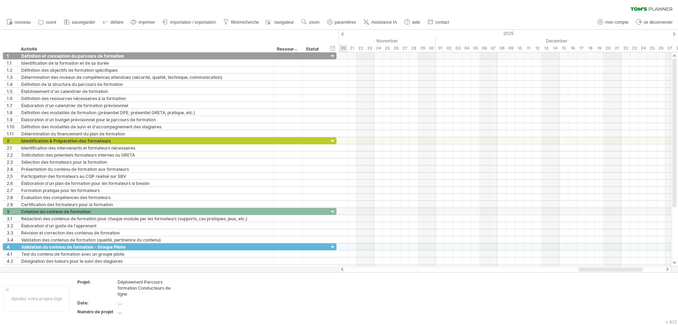
click at [542, 248] on div at bounding box center [668, 269] width 6 height 5
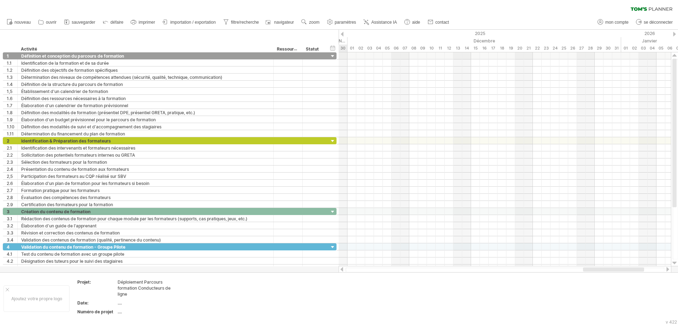
click at [542, 248] on div at bounding box center [668, 269] width 6 height 5
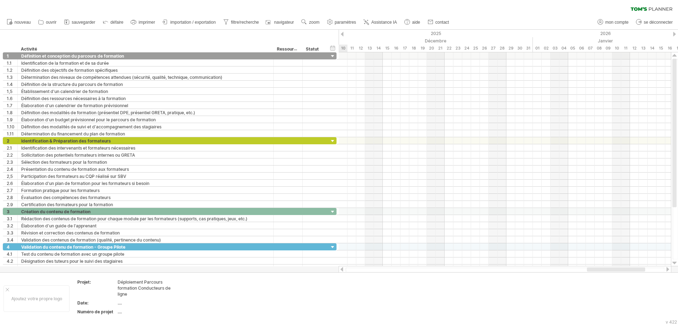
click at [542, 248] on div at bounding box center [668, 269] width 6 height 5
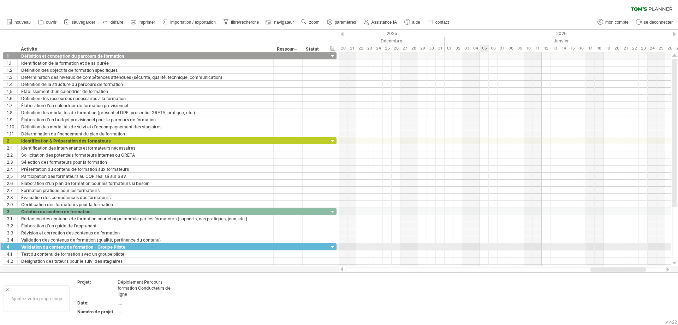
click at [484, 248] on div at bounding box center [505, 246] width 333 height 7
drag, startPoint x: 484, startPoint y: 247, endPoint x: 489, endPoint y: 244, distance: 6.0
click at [542, 247] on div at bounding box center [505, 246] width 333 height 7
click at [481, 245] on div at bounding box center [505, 246] width 333 height 7
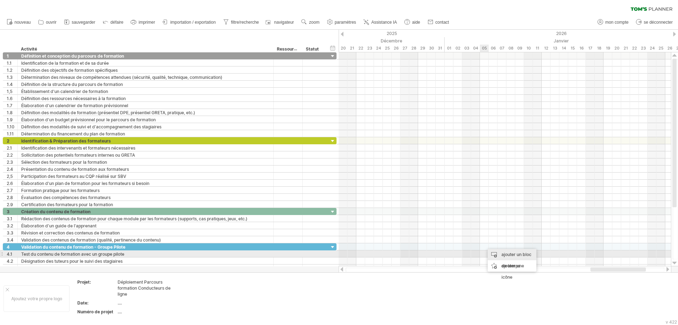
click at [501, 248] on div "ajouter un bloc de temps" at bounding box center [512, 260] width 49 height 23
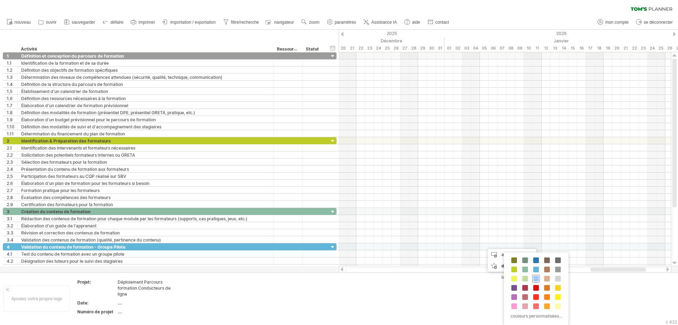
click at [536, 248] on span at bounding box center [537, 279] width 6 height 6
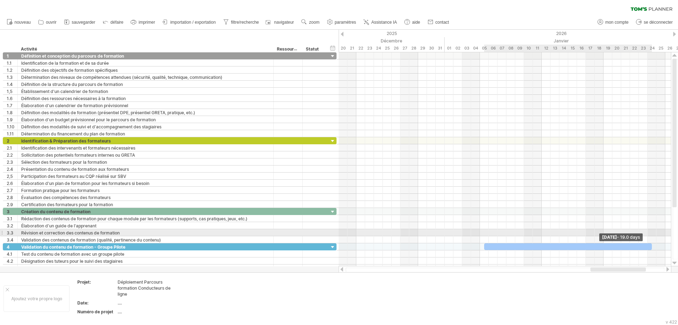
click at [542, 234] on div "[DATE] - 19.0 days Samedi 20 septembre" at bounding box center [505, 159] width 333 height 214
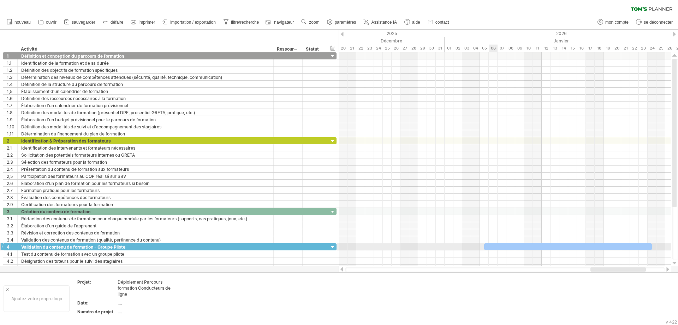
click at [492, 247] on div at bounding box center [568, 246] width 168 height 7
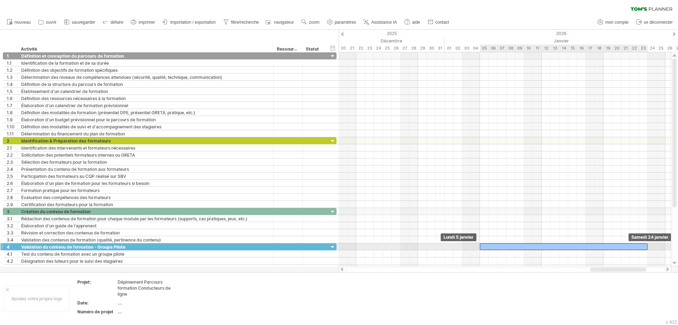
drag, startPoint x: 492, startPoint y: 247, endPoint x: 486, endPoint y: 247, distance: 6.4
click at [486, 247] on div at bounding box center [564, 246] width 168 height 7
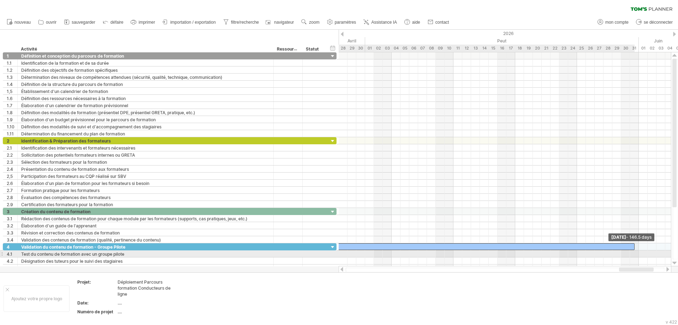
drag, startPoint x: 648, startPoint y: 247, endPoint x: 637, endPoint y: 254, distance: 13.3
click at [542, 248] on div "[DATE] - 146.5 days [GEOGRAPHIC_DATA] 5 janvier" at bounding box center [505, 159] width 333 height 214
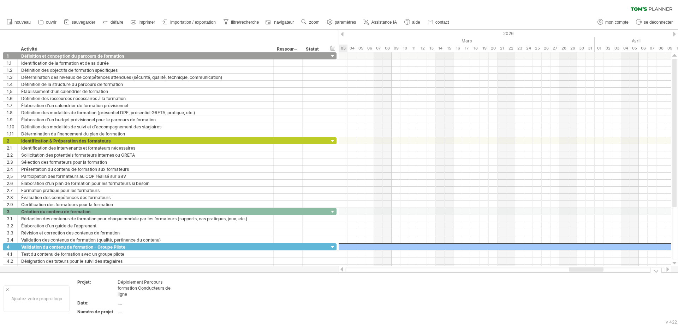
drag, startPoint x: 621, startPoint y: 269, endPoint x: 571, endPoint y: 272, distance: 50.0
click at [542, 248] on div "J'essaie d'accéder à [DOMAIN_NAME] De nouveau connecté... 0% effacer le filtre …" at bounding box center [339, 162] width 678 height 325
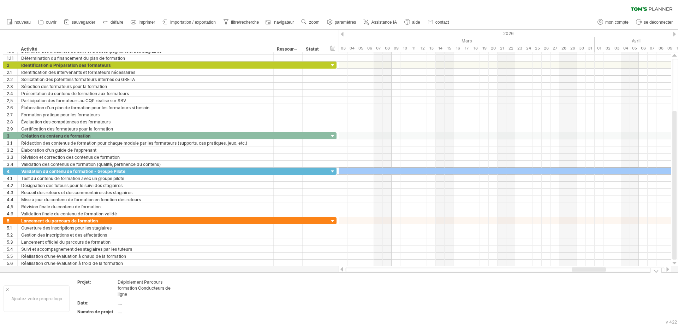
drag, startPoint x: 673, startPoint y: 192, endPoint x: 363, endPoint y: 258, distance: 316.8
click at [542, 248] on div "J'essaie d'accéder à [DOMAIN_NAME] De nouveau connecté... 0% effacer le filtre …" at bounding box center [339, 162] width 678 height 325
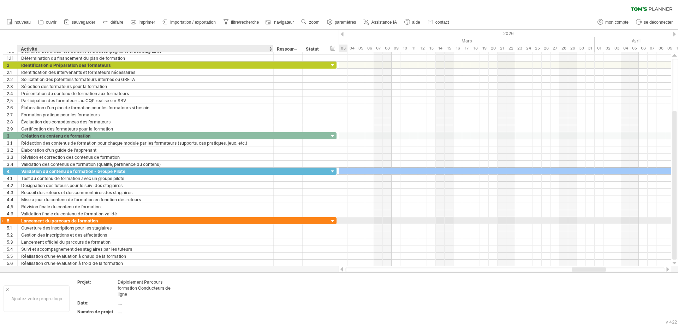
click at [183, 221] on div "Lancement du parcours de formation" at bounding box center [145, 220] width 249 height 7
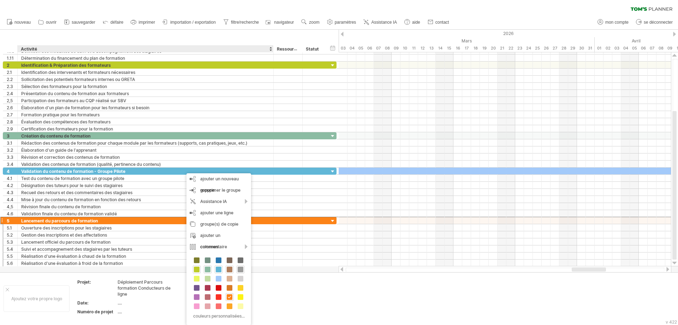
click at [230, 248] on span at bounding box center [230, 269] width 6 height 6
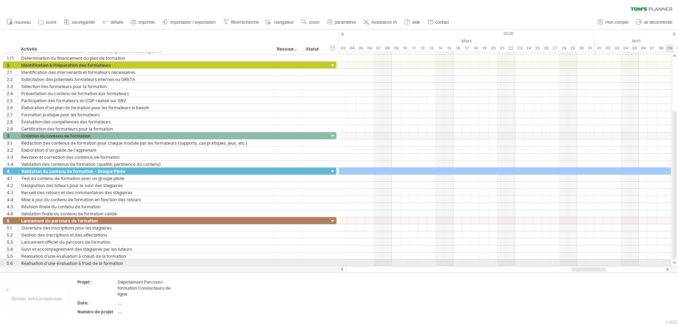
drag, startPoint x: 674, startPoint y: 253, endPoint x: 678, endPoint y: 270, distance: 17.1
click at [542, 248] on div "J'essaie d'accéder à [DOMAIN_NAME] De nouveau connecté... 0% effacer le filtre …" at bounding box center [339, 162] width 678 height 325
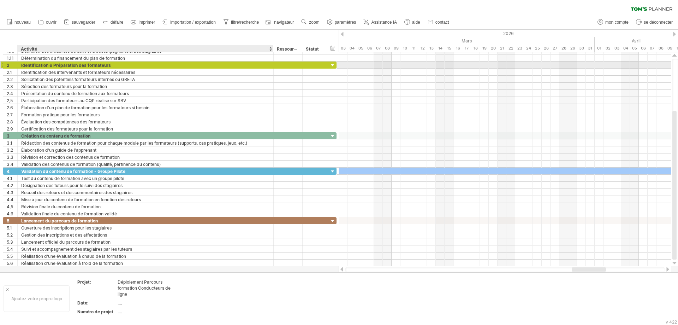
click at [244, 64] on div "Identification & Préparation des formateurs" at bounding box center [145, 64] width 249 height 7
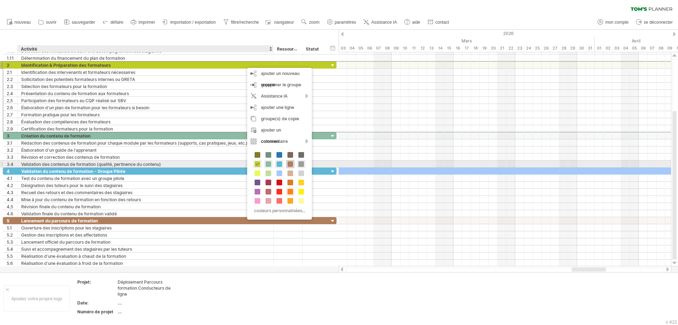
click at [290, 162] on span at bounding box center [291, 164] width 6 height 6
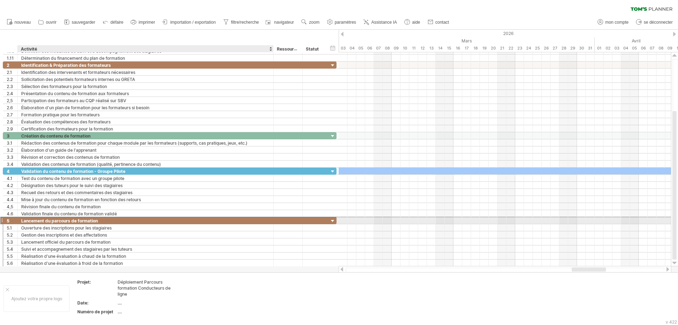
click at [207, 220] on div "Lancement du parcours de formation" at bounding box center [145, 220] width 249 height 7
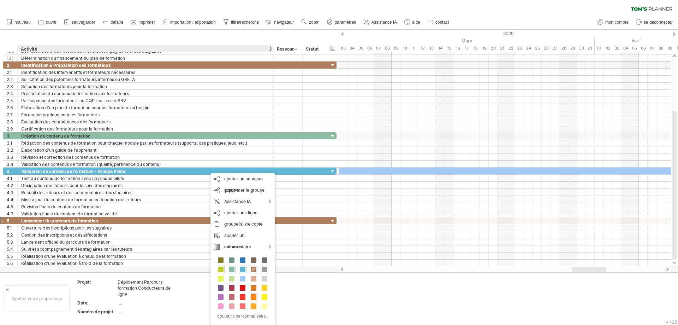
click at [220, 248] on span at bounding box center [221, 269] width 6 height 6
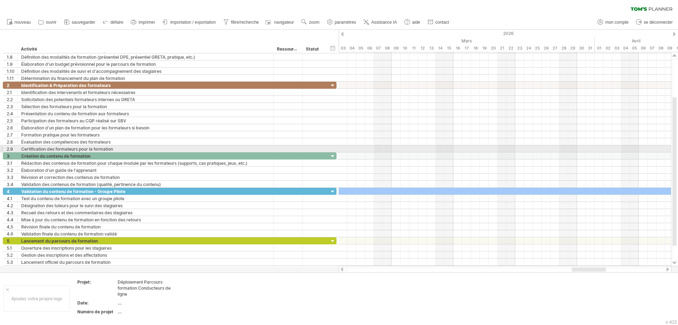
drag, startPoint x: 675, startPoint y: 154, endPoint x: 678, endPoint y: 140, distance: 14.9
click at [542, 140] on div at bounding box center [676, 159] width 6 height 201
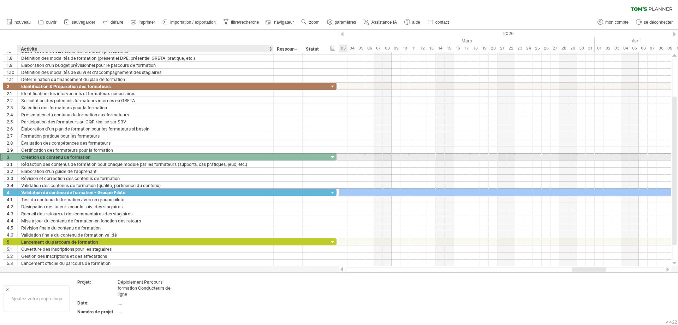
click at [234, 160] on div "Création du contenu de formation" at bounding box center [145, 156] width 249 height 7
click at [234, 157] on input "**********" at bounding box center [145, 156] width 249 height 7
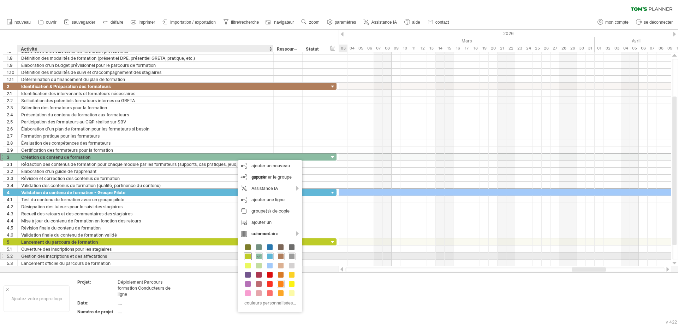
click at [247, 248] on span at bounding box center [248, 256] width 6 height 6
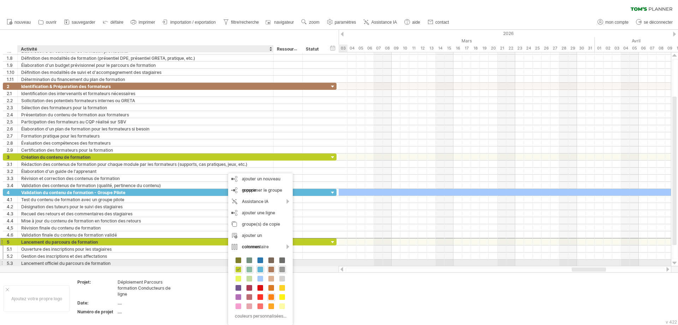
click at [251, 248] on div at bounding box center [250, 269] width 8 height 8
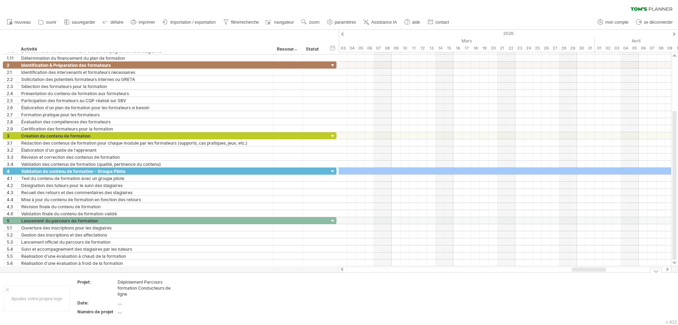
drag, startPoint x: 675, startPoint y: 238, endPoint x: 678, endPoint y: 275, distance: 37.2
click at [542, 248] on div "J'essaie d'accéder à [DOMAIN_NAME] De nouveau connecté... 0% effacer le filtre …" at bounding box center [339, 162] width 678 height 325
drag, startPoint x: 386, startPoint y: 270, endPoint x: 508, endPoint y: 271, distance: 121.9
click at [506, 248] on div at bounding box center [505, 269] width 319 height 5
drag, startPoint x: 578, startPoint y: 271, endPoint x: 609, endPoint y: 271, distance: 31.1
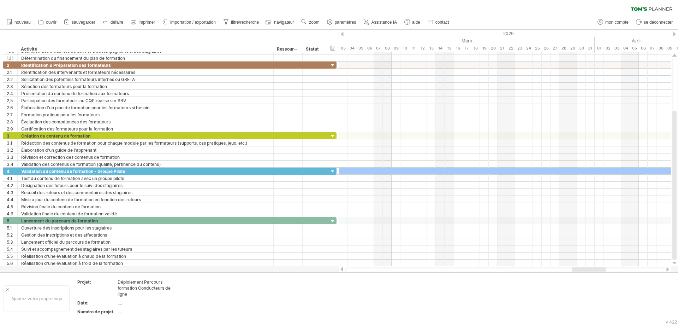
click at [542, 248] on div at bounding box center [505, 269] width 319 height 5
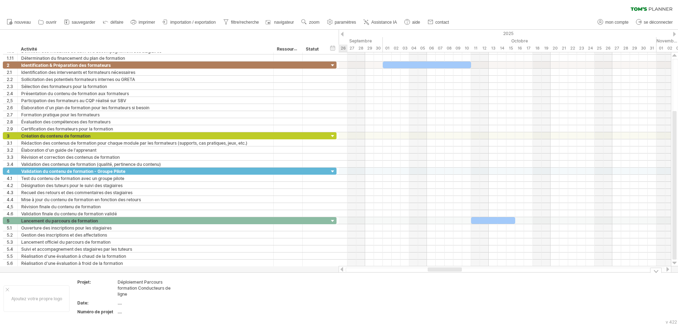
drag, startPoint x: 597, startPoint y: 267, endPoint x: 453, endPoint y: 280, distance: 144.7
click at [453, 248] on div "J'essaie d'accéder à [DOMAIN_NAME] De nouveau connecté... 0% effacer le filtre …" at bounding box center [339, 162] width 678 height 325
click at [485, 219] on div at bounding box center [493, 220] width 44 height 7
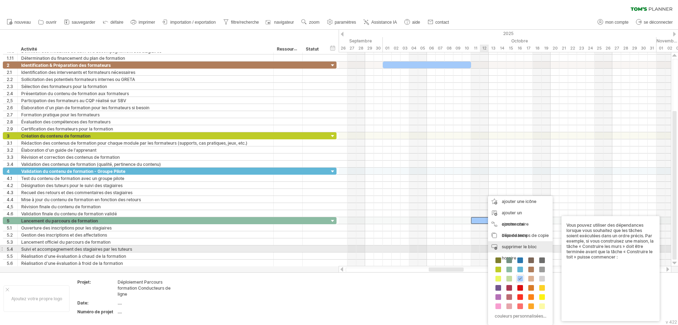
drag, startPoint x: 521, startPoint y: 250, endPoint x: 525, endPoint y: 250, distance: 3.9
click at [521, 248] on div "supprimer le bloc horaire supprimer les éléments sélectionnés" at bounding box center [520, 252] width 65 height 23
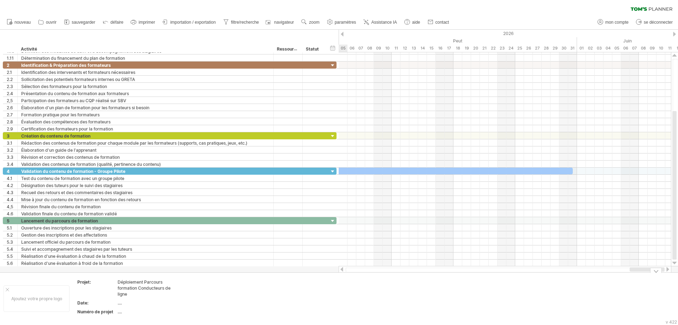
drag, startPoint x: 437, startPoint y: 269, endPoint x: 633, endPoint y: 264, distance: 195.5
click at [542, 248] on div "J'essaie d'accéder à [DOMAIN_NAME] De nouveau connecté... 0% effacer le filtre …" at bounding box center [339, 162] width 678 height 325
click at [542, 222] on div at bounding box center [505, 220] width 333 height 7
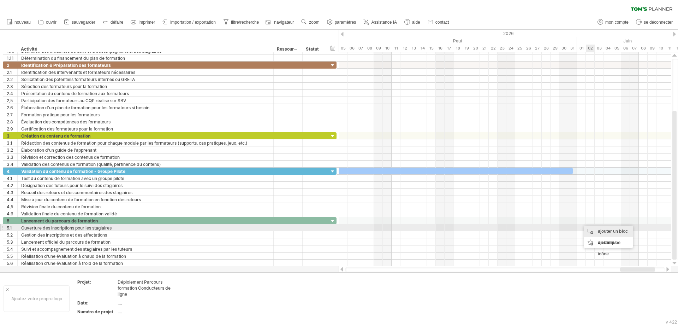
click at [542, 229] on div "ajouter un bloc de temps" at bounding box center [608, 236] width 49 height 23
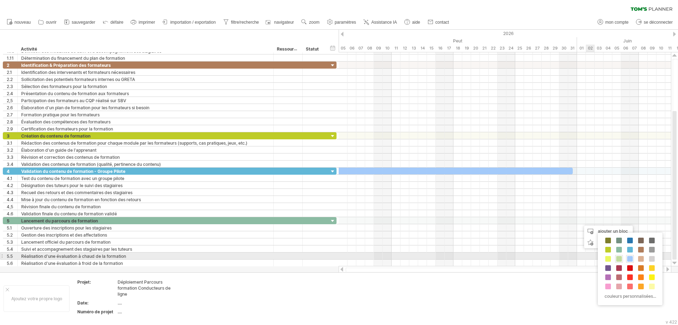
click at [542, 248] on span at bounding box center [620, 259] width 6 height 6
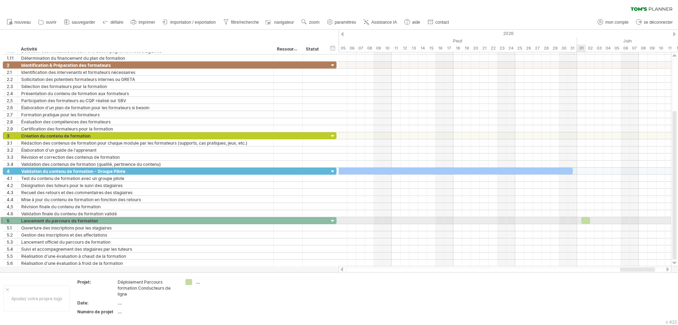
click at [542, 221] on div at bounding box center [586, 220] width 9 height 7
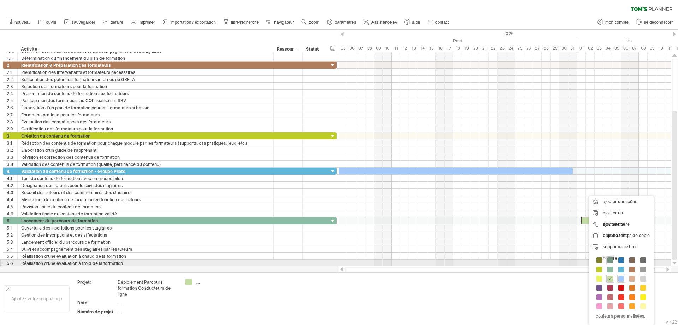
click at [542, 248] on span at bounding box center [611, 260] width 6 height 6
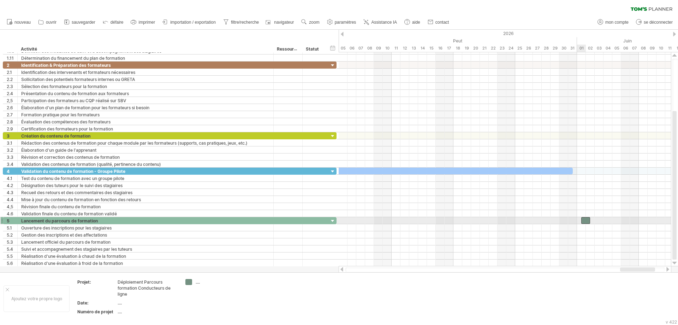
click at [542, 220] on span at bounding box center [581, 220] width 3 height 7
click at [542, 221] on div at bounding box center [586, 220] width 9 height 7
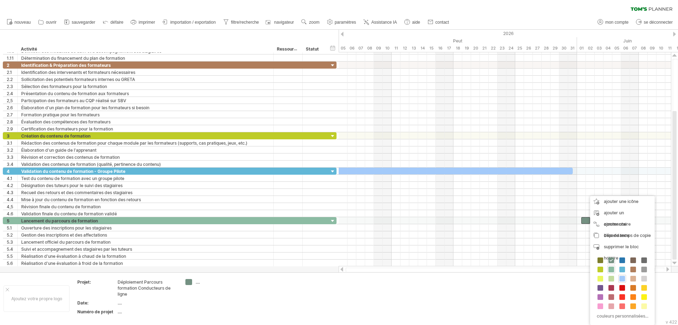
click at [542, 248] on span at bounding box center [612, 269] width 6 height 6
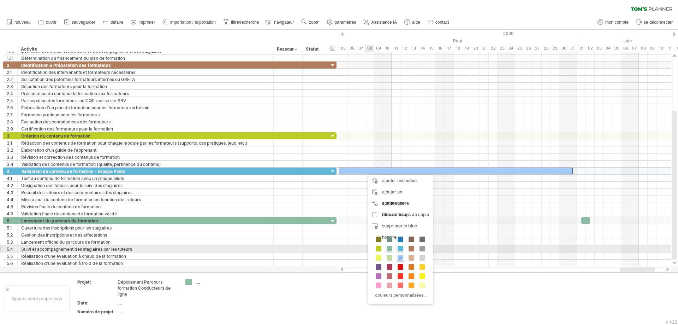
click at [402, 246] on span at bounding box center [401, 249] width 6 height 6
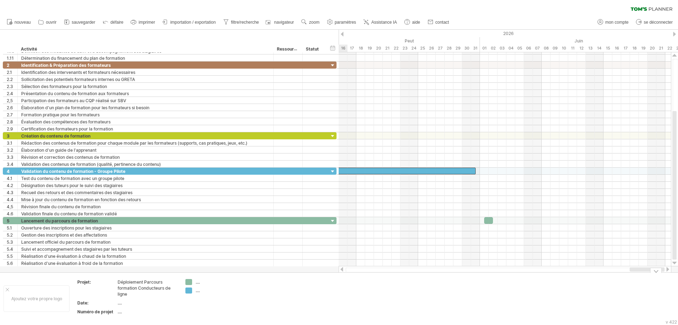
drag, startPoint x: 637, startPoint y: 270, endPoint x: 678, endPoint y: 277, distance: 41.3
click at [542, 248] on div "J'essaie d'accéder à [DOMAIN_NAME] De nouveau connecté... 0% effacer le filtre …" at bounding box center [339, 162] width 678 height 325
click at [367, 218] on div at bounding box center [505, 220] width 333 height 7
click at [488, 219] on div at bounding box center [488, 220] width 9 height 7
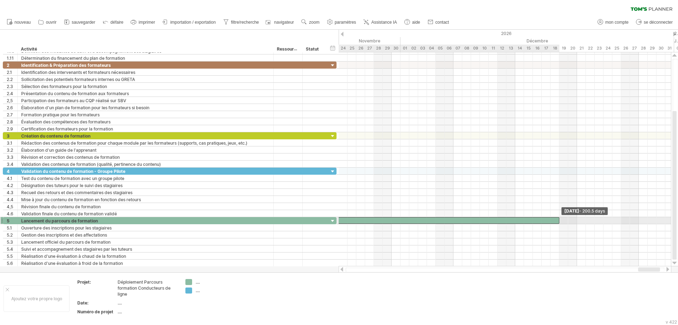
drag, startPoint x: 494, startPoint y: 222, endPoint x: 560, endPoint y: 220, distance: 66.1
click at [542, 220] on span at bounding box center [559, 220] width 3 height 7
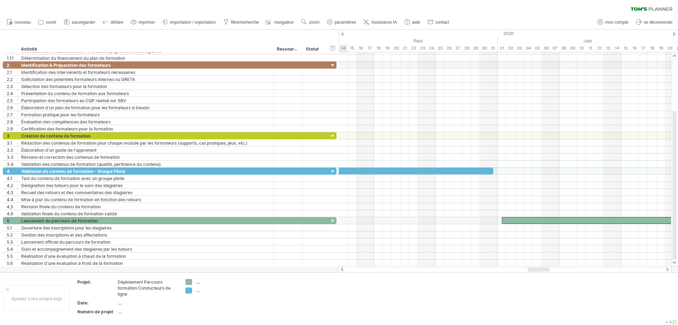
drag, startPoint x: 646, startPoint y: 267, endPoint x: 536, endPoint y: 271, distance: 110.7
click at [536, 248] on div at bounding box center [539, 269] width 22 height 4
drag, startPoint x: 493, startPoint y: 171, endPoint x: 479, endPoint y: 171, distance: 14.1
click at [479, 171] on span at bounding box center [480, 170] width 3 height 7
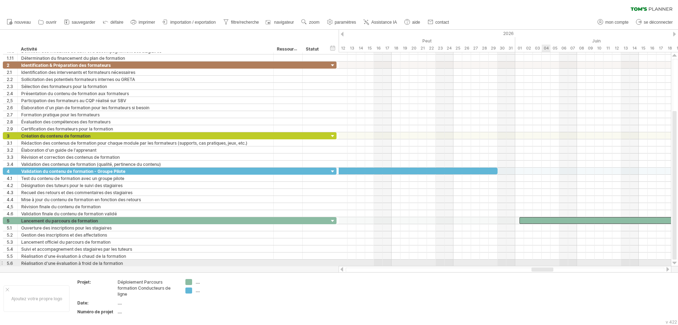
drag, startPoint x: 546, startPoint y: 268, endPoint x: 544, endPoint y: 264, distance: 4.8
click at [542, 248] on div "J'essaie d'accéder à [DOMAIN_NAME] De nouveau connecté... 0% effacer le filtre …" at bounding box center [339, 162] width 678 height 325
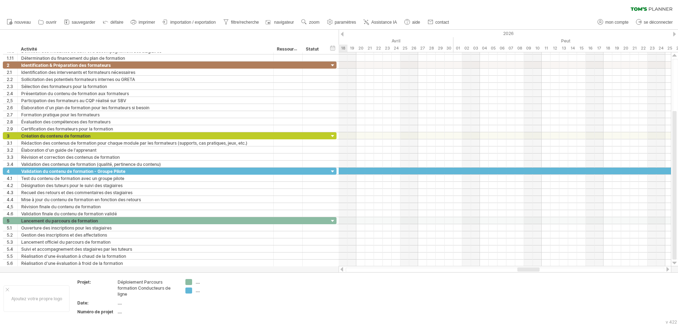
drag, startPoint x: 539, startPoint y: 270, endPoint x: 525, endPoint y: 269, distance: 13.8
click at [525, 248] on div at bounding box center [529, 269] width 22 height 4
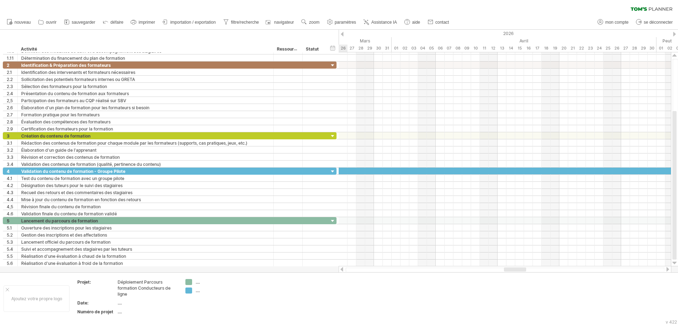
drag, startPoint x: 522, startPoint y: 269, endPoint x: 509, endPoint y: 269, distance: 13.4
click at [509, 248] on div at bounding box center [515, 269] width 22 height 4
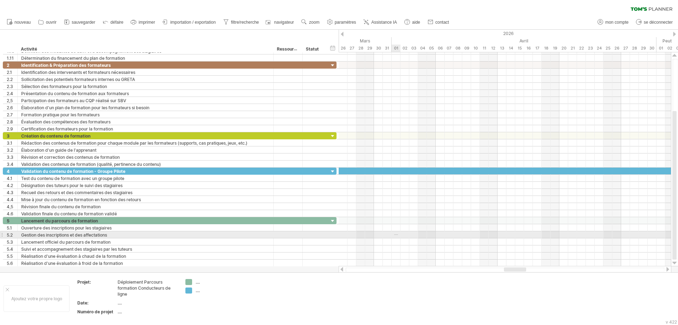
drag, startPoint x: 394, startPoint y: 235, endPoint x: 398, endPoint y: 234, distance: 3.9
click at [398, 234] on div at bounding box center [505, 234] width 333 height 7
click at [391, 233] on div at bounding box center [505, 234] width 333 height 7
click at [395, 235] on div at bounding box center [505, 234] width 333 height 7
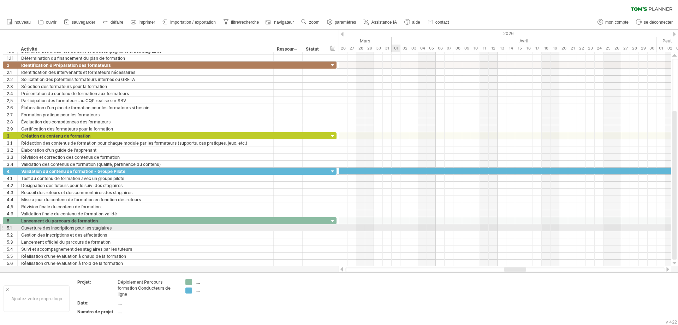
click at [395, 228] on div at bounding box center [505, 227] width 333 height 7
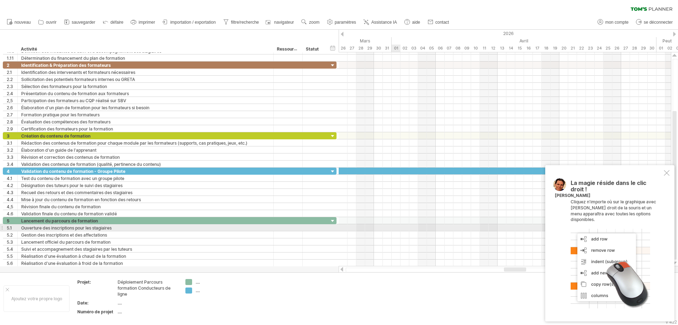
click at [395, 227] on div at bounding box center [505, 227] width 333 height 7
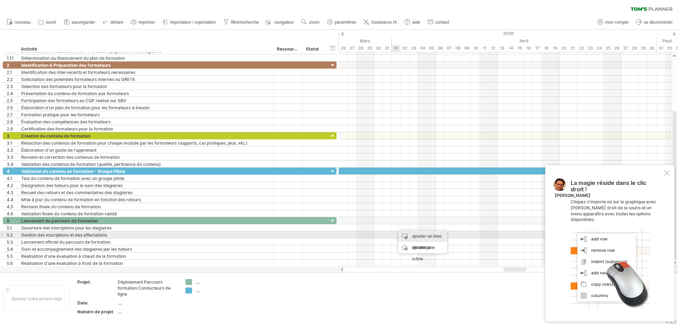
click at [411, 236] on div "ajouter un bloc de temps" at bounding box center [423, 241] width 49 height 23
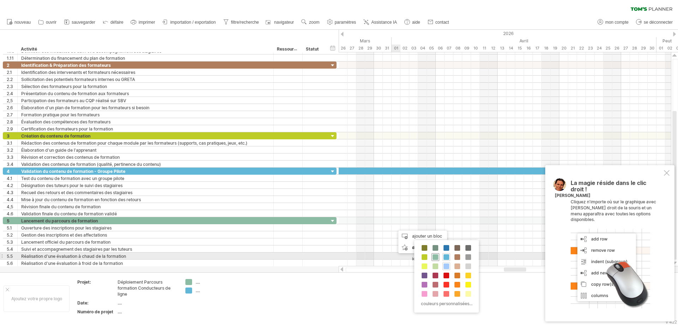
click at [436, 248] on span at bounding box center [436, 257] width 6 height 6
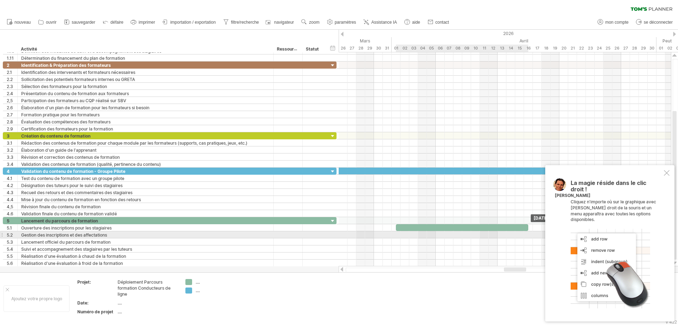
drag, startPoint x: 404, startPoint y: 228, endPoint x: 528, endPoint y: 233, distance: 124.1
click at [528, 233] on div "[DATE] - 15.0 days Lundi 1er juin" at bounding box center [505, 159] width 333 height 214
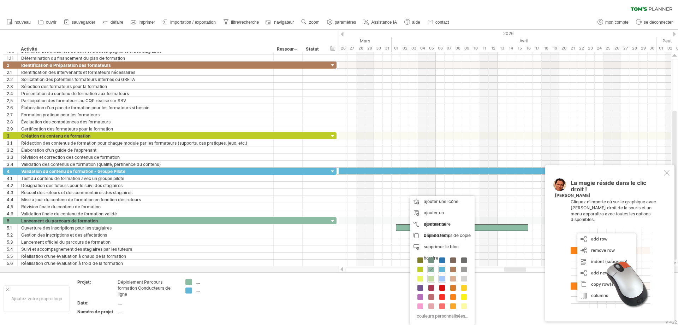
click at [432, 248] on span at bounding box center [432, 279] width 6 height 6
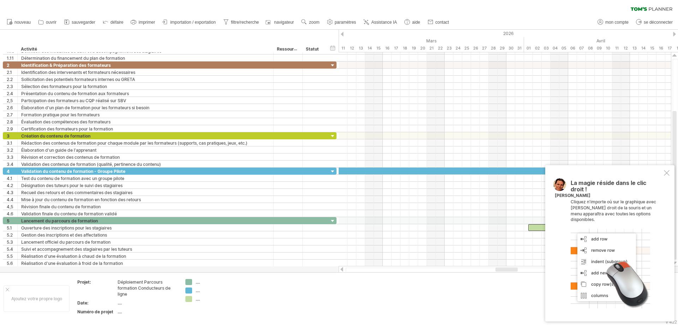
drag, startPoint x: 508, startPoint y: 270, endPoint x: 500, endPoint y: 270, distance: 8.5
click at [500, 248] on div at bounding box center [507, 269] width 22 height 4
click at [542, 173] on div at bounding box center [667, 173] width 6 height 6
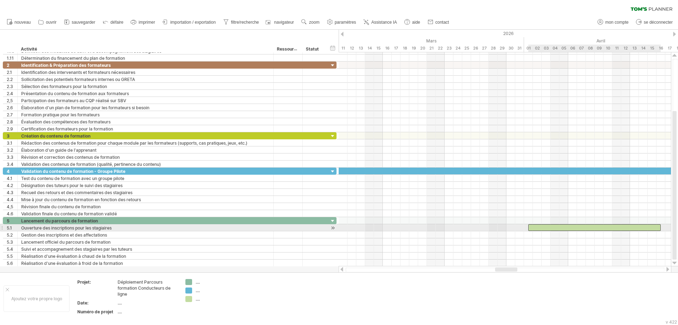
click at [534, 229] on div at bounding box center [595, 227] width 133 height 7
drag, startPoint x: 529, startPoint y: 228, endPoint x: 524, endPoint y: 228, distance: 5.0
click at [524, 228] on span at bounding box center [524, 227] width 3 height 7
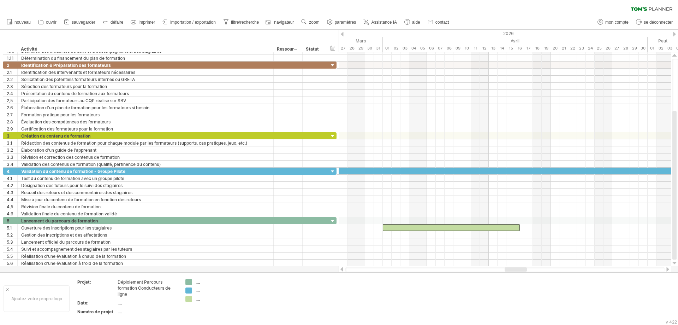
drag, startPoint x: 504, startPoint y: 268, endPoint x: 513, endPoint y: 269, distance: 9.5
click at [513, 248] on div at bounding box center [516, 269] width 22 height 4
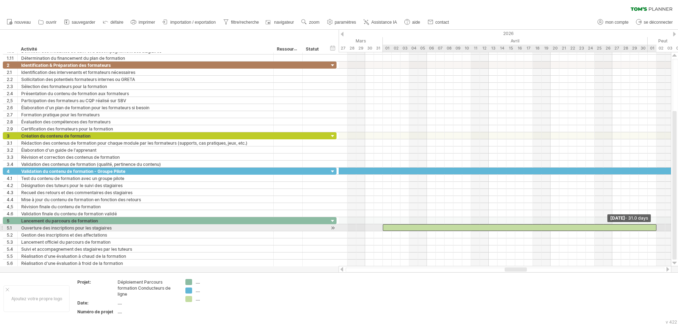
drag, startPoint x: 521, startPoint y: 227, endPoint x: 656, endPoint y: 229, distance: 135.3
click at [542, 229] on span at bounding box center [656, 227] width 3 height 7
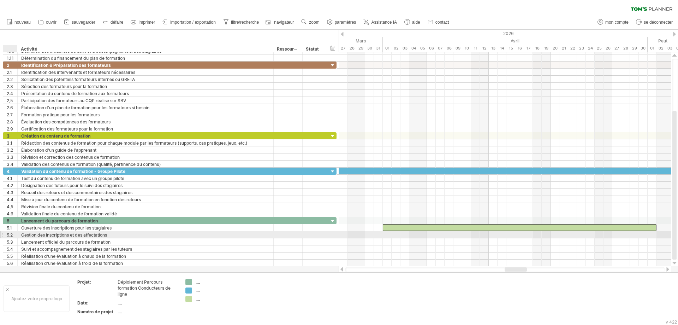
click at [10, 234] on font "5.2" at bounding box center [10, 234] width 6 height 5
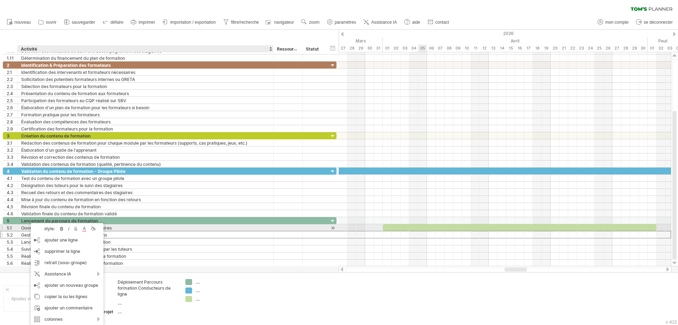
click at [422, 229] on div at bounding box center [520, 227] width 274 height 7
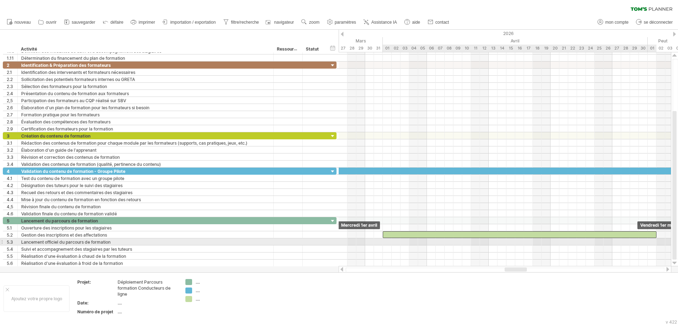
drag, startPoint x: 410, startPoint y: 229, endPoint x: 410, endPoint y: 238, distance: 9.5
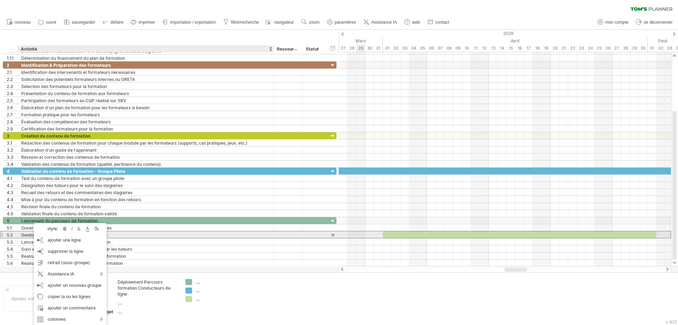
click at [164, 236] on div "Gestion des inscriptions et des affectations" at bounding box center [145, 234] width 249 height 7
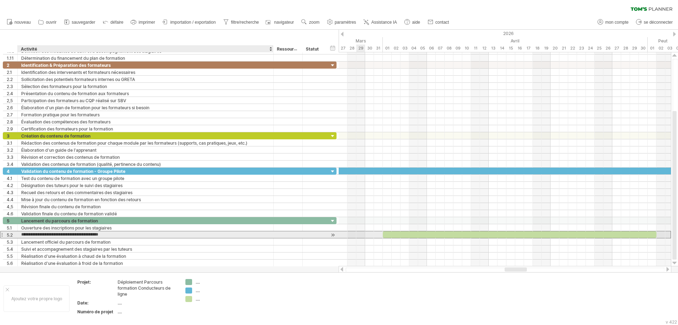
click at [164, 236] on input "**********" at bounding box center [145, 234] width 249 height 7
click at [72, 237] on input "**********" at bounding box center [145, 234] width 249 height 7
drag, startPoint x: 72, startPoint y: 235, endPoint x: 123, endPoint y: 236, distance: 50.5
click at [123, 236] on input "**********" at bounding box center [145, 234] width 249 height 7
type input "**********"
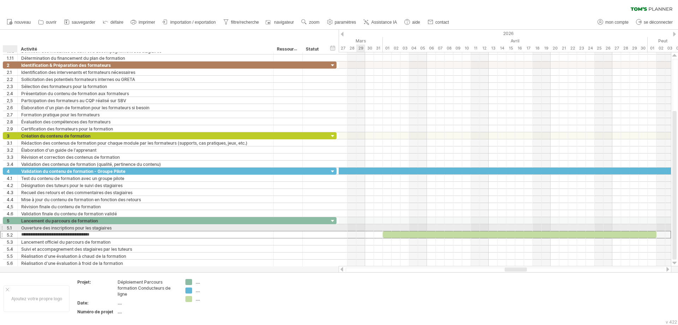
click at [14, 227] on div "5.1" at bounding box center [12, 227] width 11 height 7
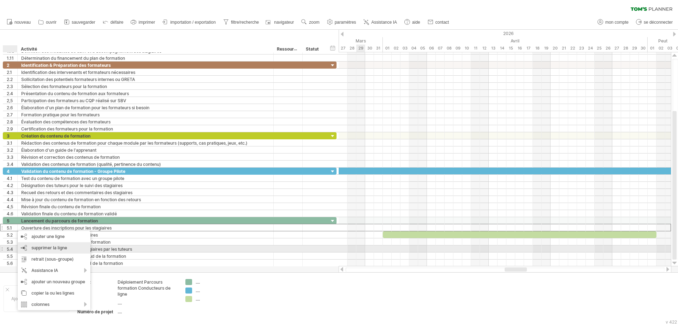
click at [32, 248] on font "supprimer la ligne" at bounding box center [49, 247] width 36 height 5
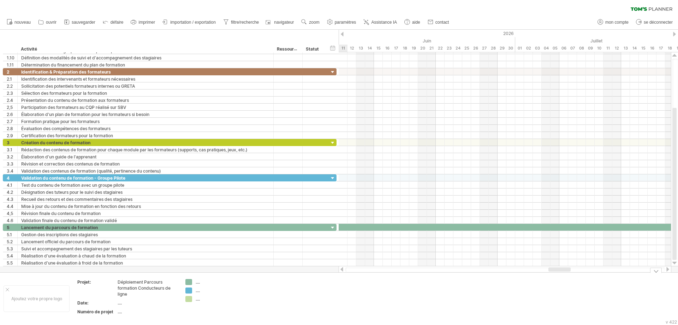
drag, startPoint x: 518, startPoint y: 271, endPoint x: 546, endPoint y: 276, distance: 28.8
click at [542, 248] on div "J'essaie d'accéder à [DOMAIN_NAME] De nouveau connecté... 0% effacer le filtre …" at bounding box center [339, 162] width 678 height 325
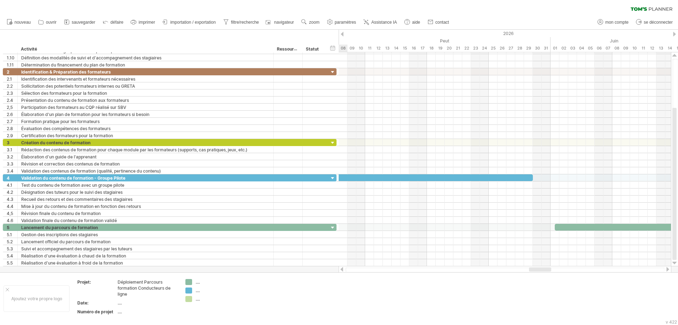
drag, startPoint x: 551, startPoint y: 269, endPoint x: 547, endPoint y: 269, distance: 4.6
click at [542, 248] on div at bounding box center [540, 269] width 22 height 4
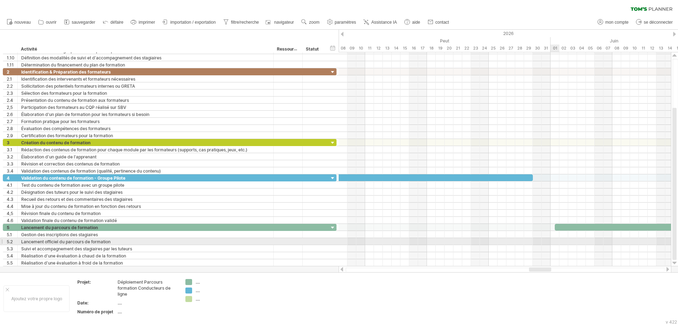
click at [542, 241] on div at bounding box center [505, 241] width 333 height 7
click at [542, 242] on div at bounding box center [505, 241] width 333 height 7
click at [542, 241] on div at bounding box center [505, 241] width 333 height 7
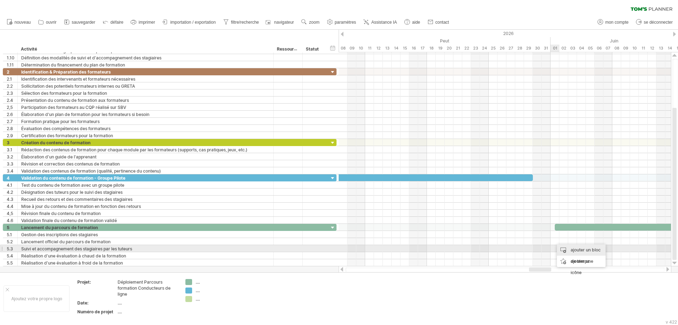
click at [542, 248] on font "ajouter un bloc de temps" at bounding box center [586, 255] width 30 height 17
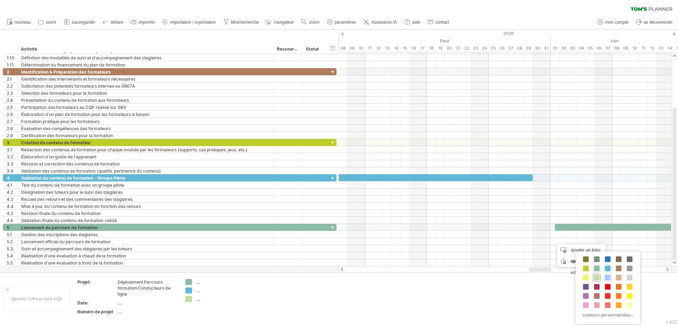
click at [542, 248] on span at bounding box center [597, 278] width 6 height 6
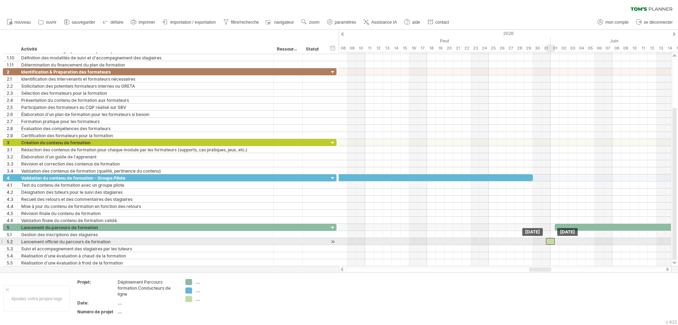
drag, startPoint x: 560, startPoint y: 242, endPoint x: 552, endPoint y: 242, distance: 8.1
click at [542, 242] on div at bounding box center [550, 241] width 9 height 7
drag, startPoint x: 552, startPoint y: 242, endPoint x: 557, endPoint y: 243, distance: 4.5
click at [542, 243] on div at bounding box center [555, 241] width 9 height 7
drag, startPoint x: 559, startPoint y: 241, endPoint x: 587, endPoint y: 244, distance: 27.3
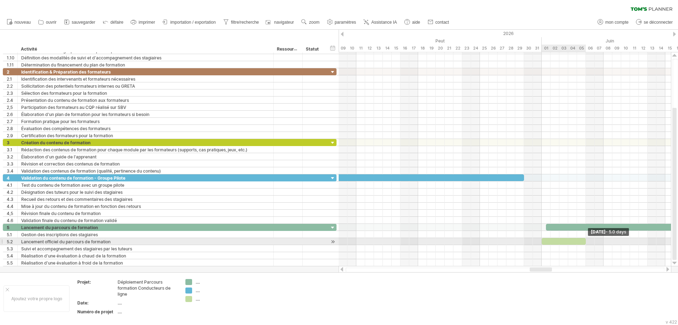
click at [542, 244] on span at bounding box center [586, 241] width 3 height 7
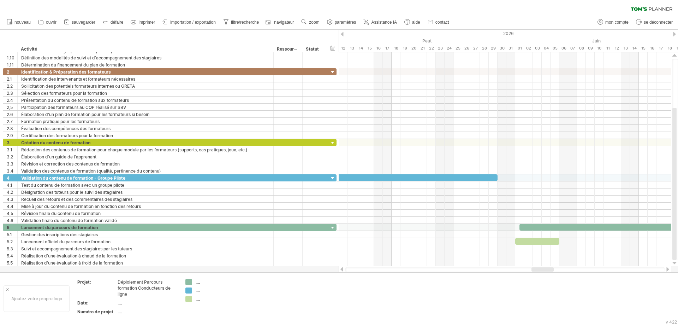
click at [542, 248] on div at bounding box center [543, 269] width 22 height 4
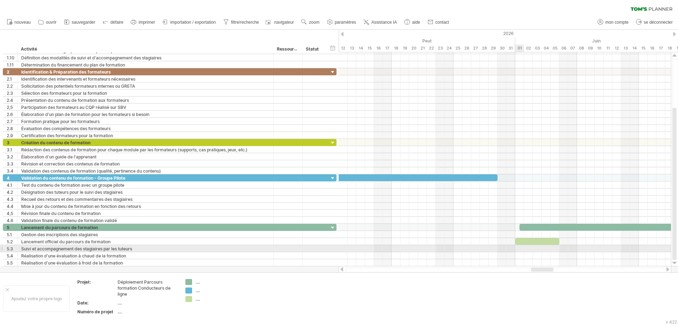
click at [518, 248] on div at bounding box center [505, 248] width 333 height 7
click at [522, 248] on div at bounding box center [505, 248] width 333 height 7
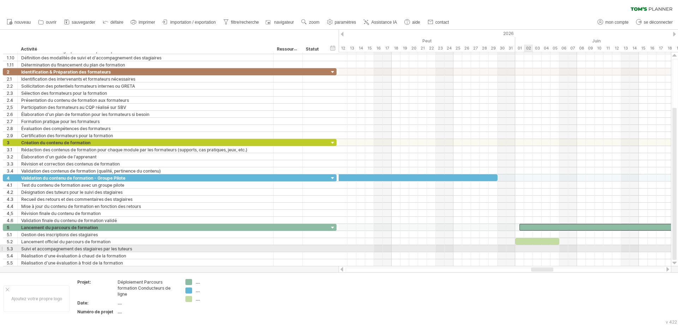
click at [525, 248] on div at bounding box center [505, 248] width 333 height 7
click at [524, 248] on div at bounding box center [505, 248] width 333 height 7
click at [519, 248] on div at bounding box center [505, 248] width 333 height 7
click at [520, 248] on div at bounding box center [505, 248] width 333 height 7
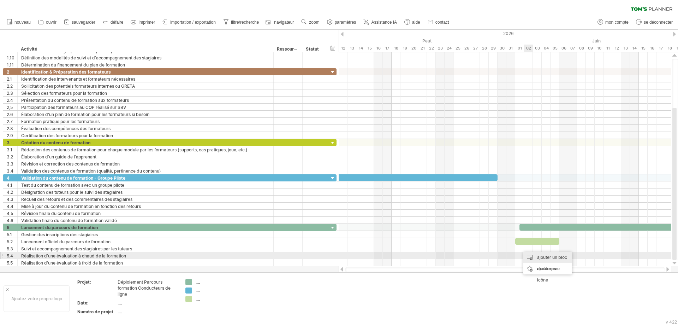
click at [541, 248] on font "ajouter un bloc de temps" at bounding box center [552, 262] width 30 height 17
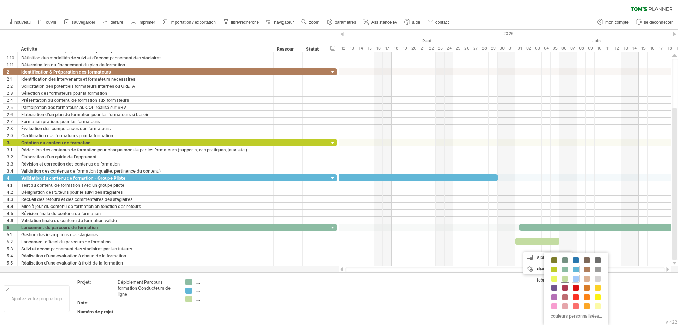
click at [542, 248] on span at bounding box center [566, 279] width 6 height 6
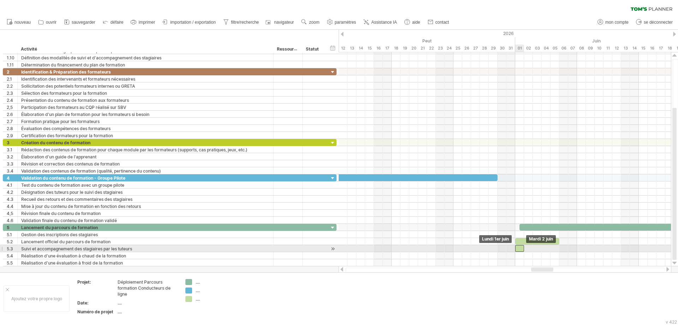
drag, startPoint x: 524, startPoint y: 249, endPoint x: 518, endPoint y: 249, distance: 6.0
click at [518, 248] on div at bounding box center [520, 248] width 9 height 7
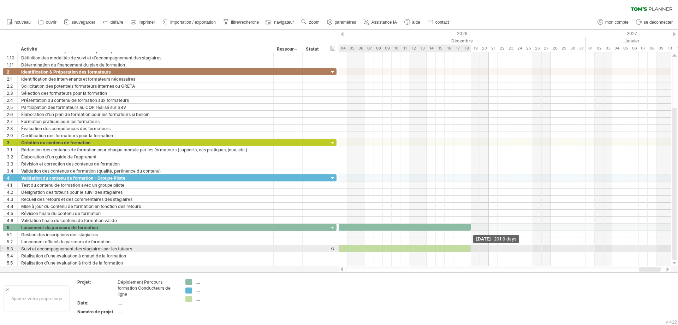
drag, startPoint x: 523, startPoint y: 249, endPoint x: 471, endPoint y: 247, distance: 52.3
click at [470, 247] on span at bounding box center [471, 248] width 3 height 7
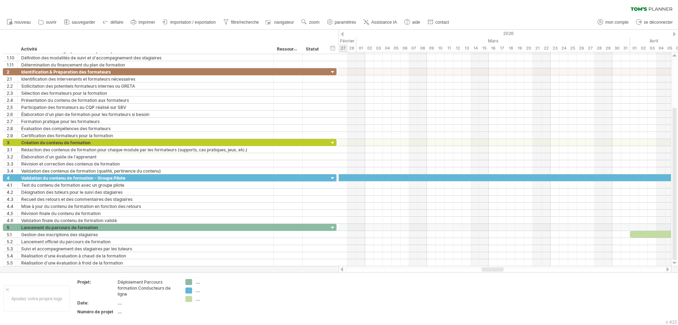
drag, startPoint x: 650, startPoint y: 269, endPoint x: 493, endPoint y: 269, distance: 157.2
click at [493, 248] on div at bounding box center [493, 269] width 22 height 4
click at [542, 226] on div at bounding box center [505, 227] width 333 height 7
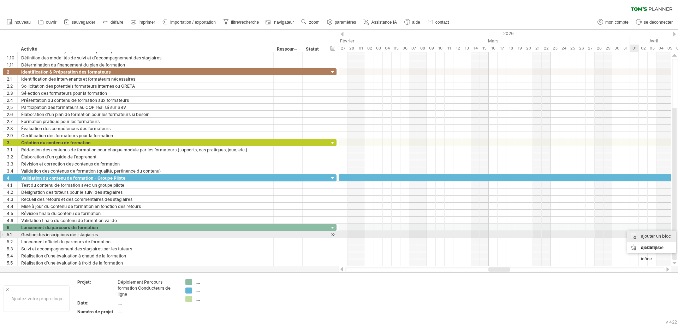
click at [542, 236] on div "ajouter un bloc de temps" at bounding box center [652, 241] width 49 height 23
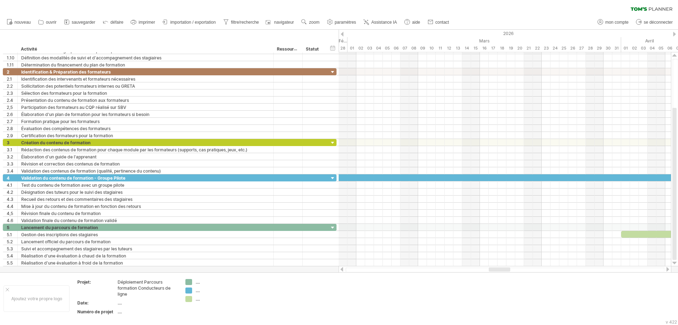
click at [496, 248] on div at bounding box center [500, 269] width 22 height 4
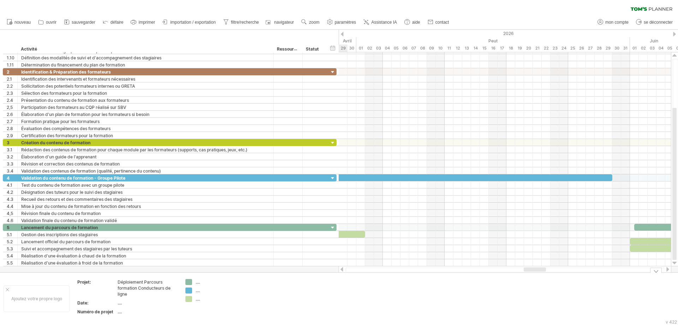
drag, startPoint x: 498, startPoint y: 270, endPoint x: 534, endPoint y: 272, distance: 36.4
click at [534, 248] on div "J'essaie d'accéder à [DOMAIN_NAME] De nouveau connecté... 0% effacer le filtre …" at bounding box center [339, 162] width 678 height 325
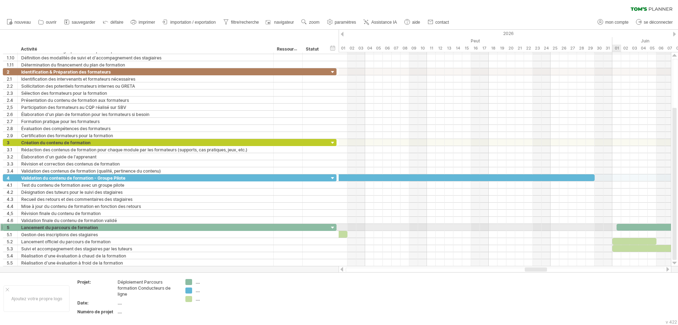
drag, startPoint x: 616, startPoint y: 226, endPoint x: 419, endPoint y: 229, distance: 197.5
click at [542, 228] on span at bounding box center [546, 227] width 3 height 7
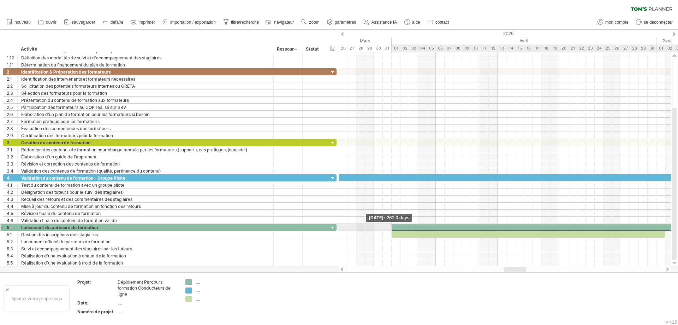
drag, startPoint x: 440, startPoint y: 228, endPoint x: 391, endPoint y: 227, distance: 48.4
click at [391, 227] on span at bounding box center [391, 227] width 3 height 7
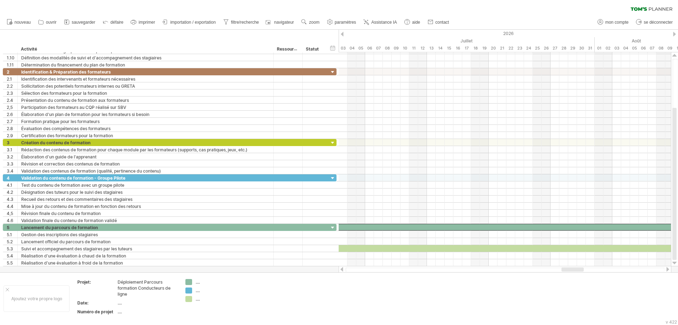
drag, startPoint x: 515, startPoint y: 268, endPoint x: 573, endPoint y: 268, distance: 57.6
click at [542, 248] on div at bounding box center [573, 269] width 22 height 4
drag, startPoint x: 575, startPoint y: 270, endPoint x: 658, endPoint y: 280, distance: 83.6
click at [542, 248] on div "J'essaie d'accéder à [DOMAIN_NAME] De nouveau connecté... 0% effacer le filtre …" at bounding box center [339, 162] width 678 height 325
click at [542, 248] on div at bounding box center [668, 269] width 6 height 5
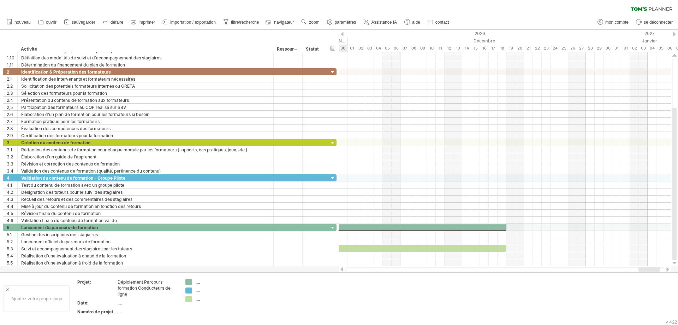
click at [542, 248] on div at bounding box center [668, 269] width 6 height 5
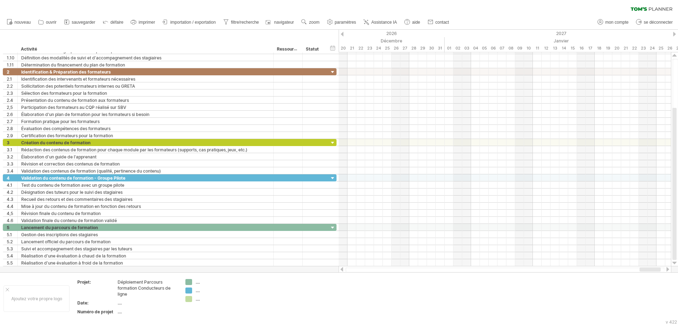
click at [542, 248] on div at bounding box center [668, 269] width 6 height 5
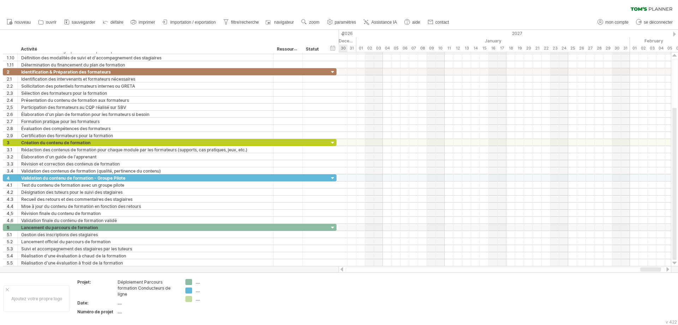
click at [542, 248] on div at bounding box center [668, 269] width 6 height 5
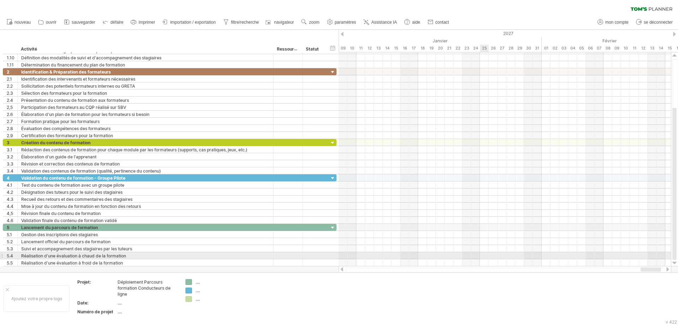
click at [486, 248] on div at bounding box center [505, 255] width 333 height 7
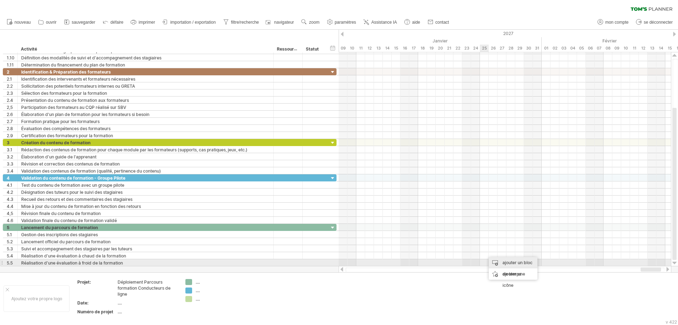
click at [512, 248] on font "ajouter un bloc de temps" at bounding box center [518, 268] width 30 height 17
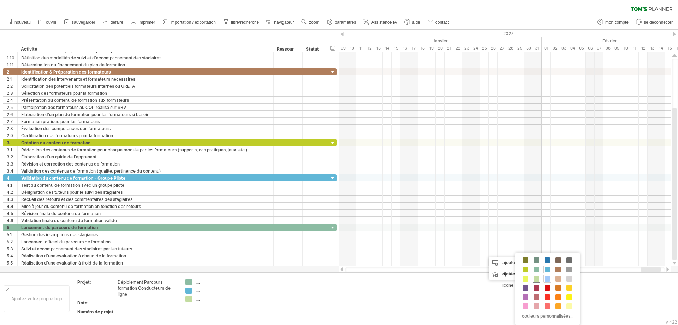
click at [535, 248] on span at bounding box center [537, 279] width 6 height 6
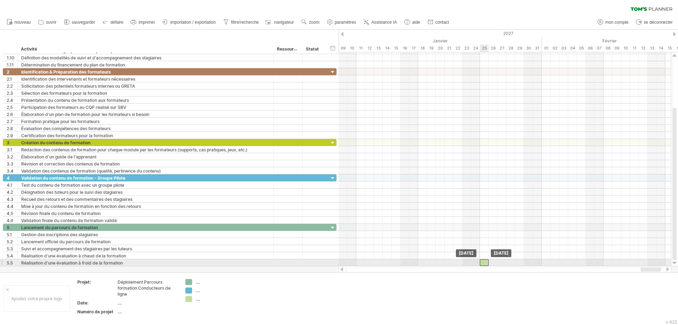
drag, startPoint x: 488, startPoint y: 255, endPoint x: 484, endPoint y: 261, distance: 7.5
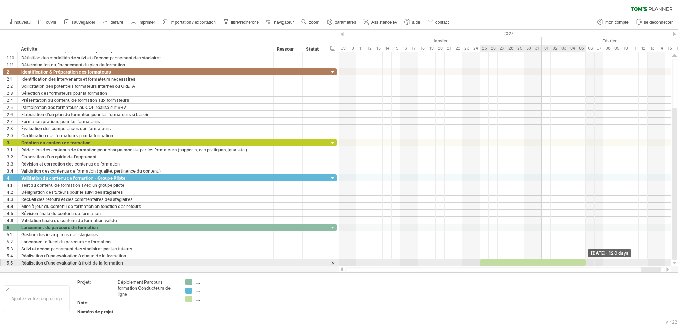
drag, startPoint x: 490, startPoint y: 264, endPoint x: 585, endPoint y: 265, distance: 95.1
click at [542, 248] on span at bounding box center [586, 262] width 3 height 7
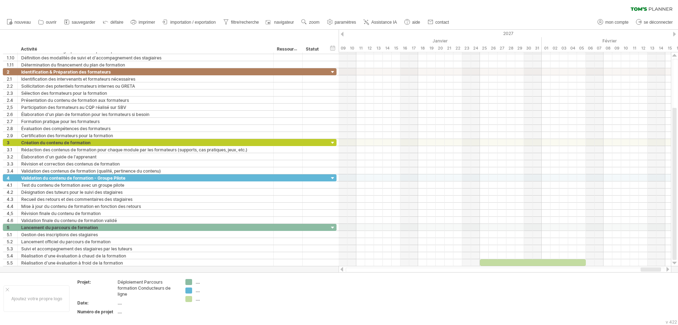
click at [342, 248] on div at bounding box center [342, 269] width 6 height 5
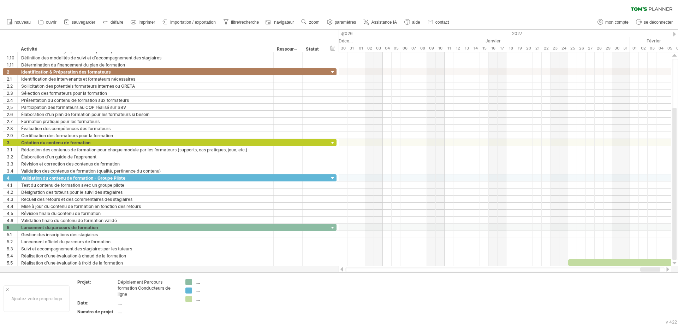
click at [342, 248] on div at bounding box center [342, 269] width 6 height 5
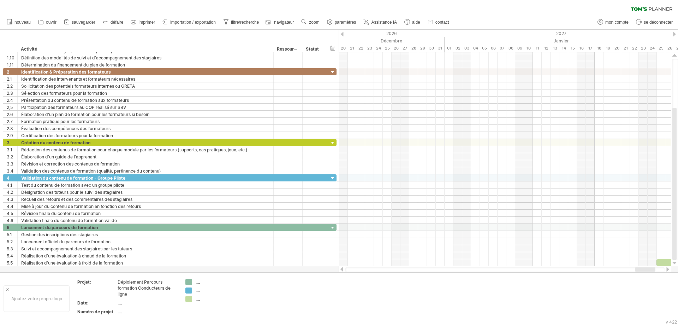
click at [342, 248] on div at bounding box center [342, 269] width 6 height 5
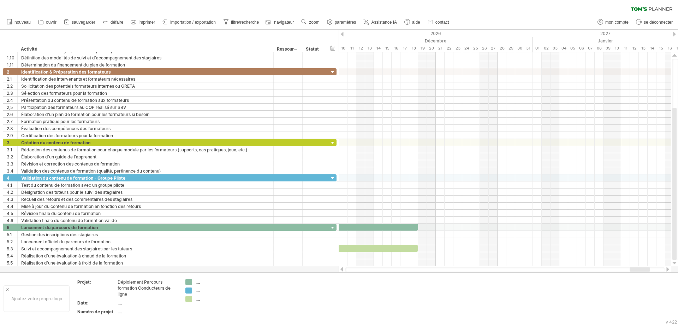
click at [342, 248] on div at bounding box center [342, 269] width 6 height 5
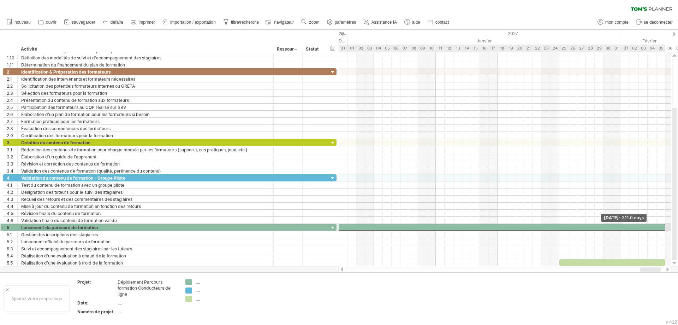
drag, startPoint x: 506, startPoint y: 227, endPoint x: 663, endPoint y: 228, distance: 157.6
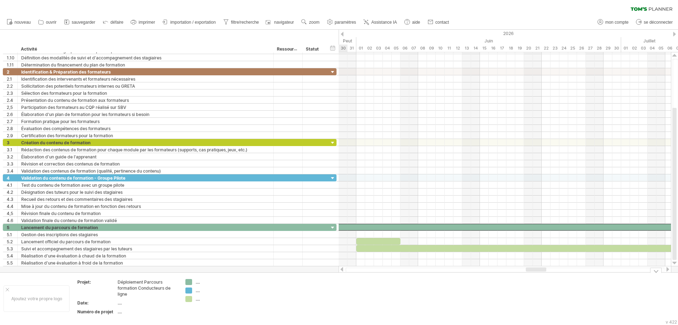
drag, startPoint x: 647, startPoint y: 268, endPoint x: 525, endPoint y: 270, distance: 121.6
click at [532, 248] on div "J'essaie d'accéder à [DOMAIN_NAME] De nouveau connecté... 0% effacer le filtre …" at bounding box center [339, 162] width 678 height 325
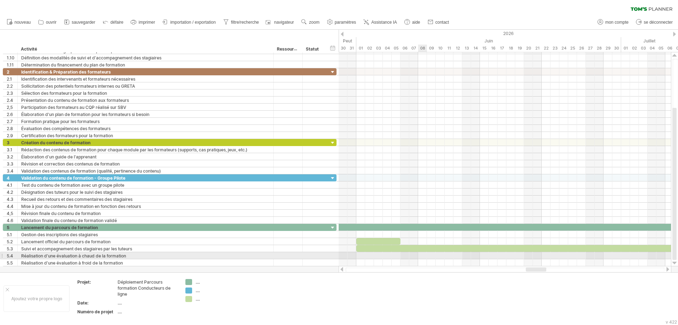
click at [424, 248] on div at bounding box center [505, 255] width 333 height 7
click at [422, 248] on div at bounding box center [505, 255] width 333 height 7
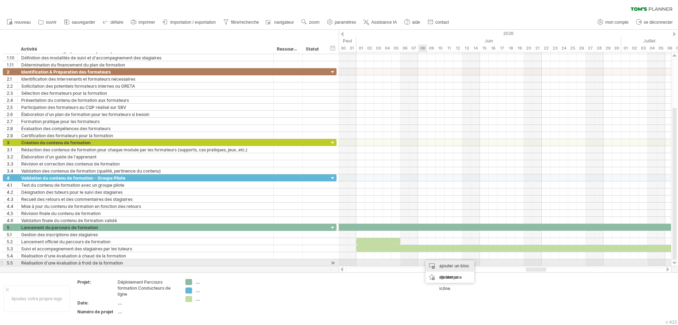
click at [430, 248] on div "ajouter un bloc de temps" at bounding box center [450, 271] width 49 height 23
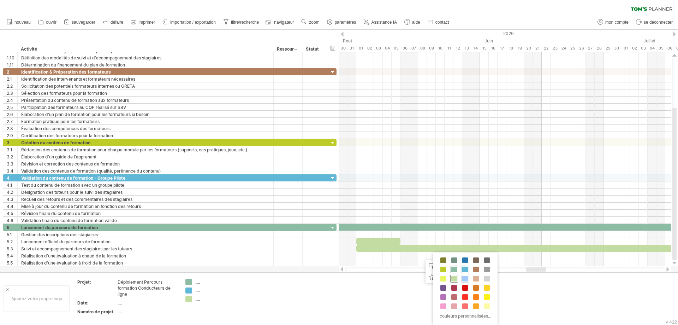
click at [455, 248] on span at bounding box center [455, 279] width 6 height 6
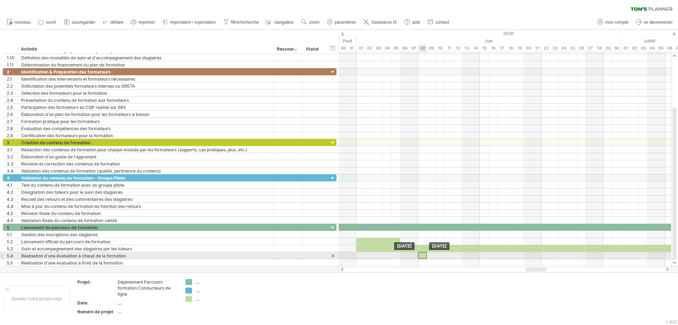
click at [422, 248] on div at bounding box center [422, 255] width 9 height 7
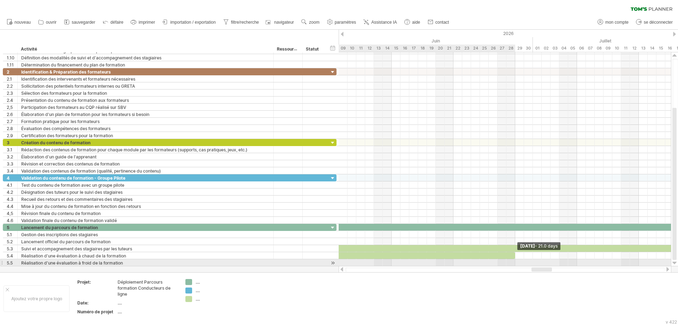
drag, startPoint x: 427, startPoint y: 256, endPoint x: 515, endPoint y: 262, distance: 88.2
click at [515, 248] on div "[DATE] - 21.0 days [GEOGRAPHIC_DATA] 8 juin" at bounding box center [505, 159] width 333 height 214
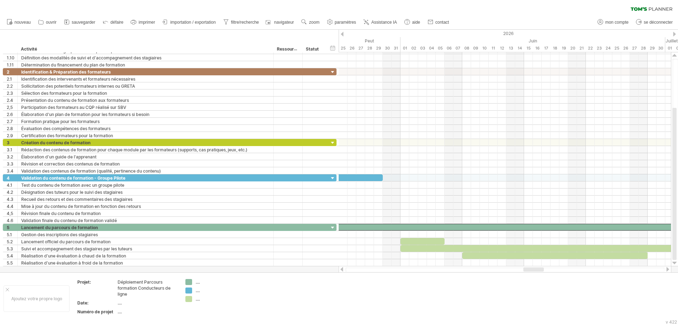
drag, startPoint x: 538, startPoint y: 268, endPoint x: 530, endPoint y: 268, distance: 8.1
click at [530, 248] on div at bounding box center [534, 269] width 20 height 4
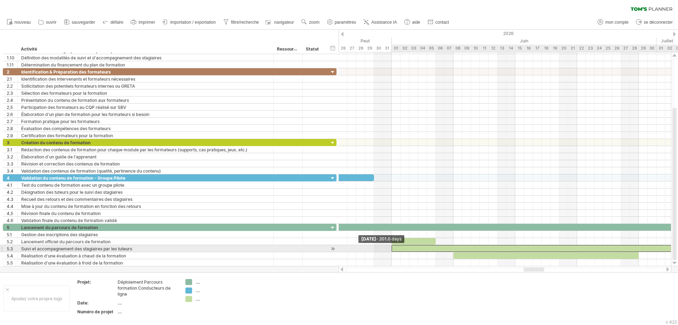
drag, startPoint x: 402, startPoint y: 248, endPoint x: 392, endPoint y: 247, distance: 9.6
click at [392, 247] on span at bounding box center [391, 248] width 3 height 7
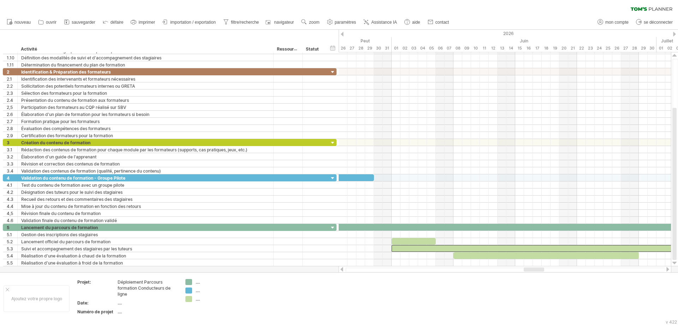
click at [542, 248] on div at bounding box center [668, 269] width 6 height 5
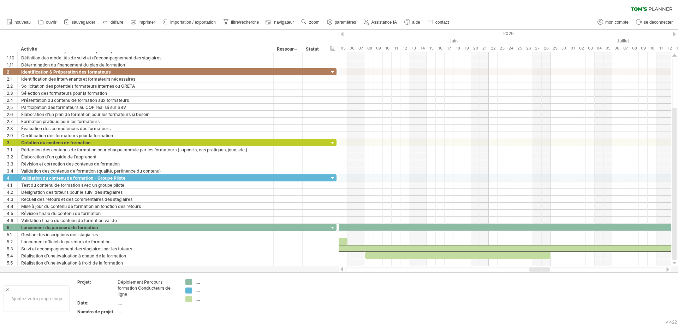
click at [542, 248] on div at bounding box center [668, 269] width 6 height 5
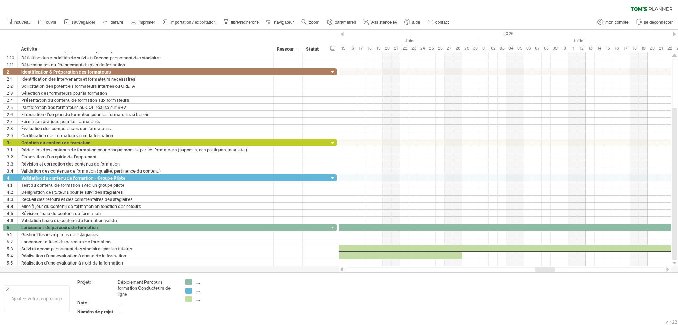
click at [542, 248] on div at bounding box center [668, 269] width 6 height 5
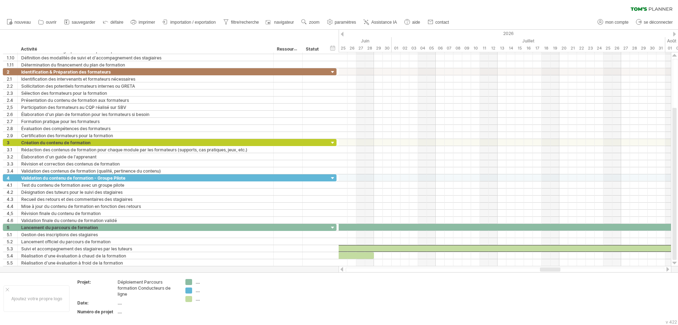
click at [542, 248] on div at bounding box center [668, 269] width 6 height 5
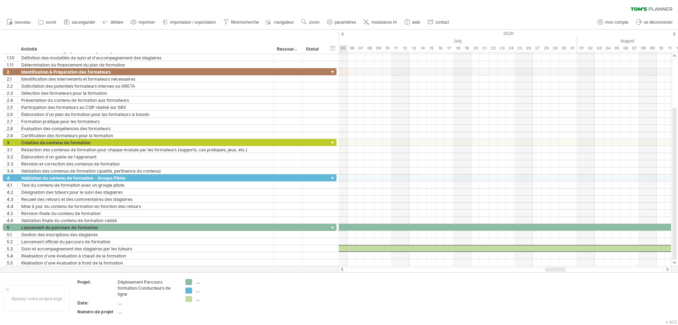
click at [542, 248] on div at bounding box center [668, 269] width 6 height 5
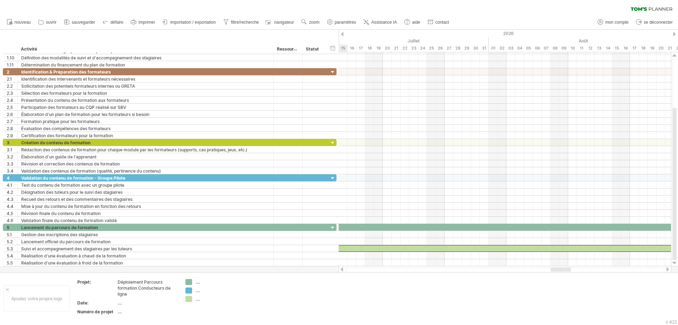
click at [542, 248] on div at bounding box center [668, 269] width 6 height 5
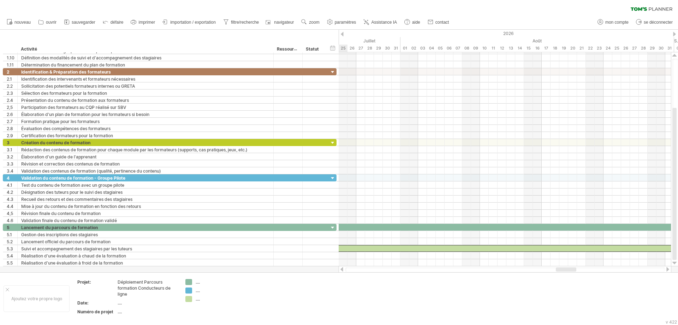
click at [542, 248] on div at bounding box center [668, 269] width 6 height 5
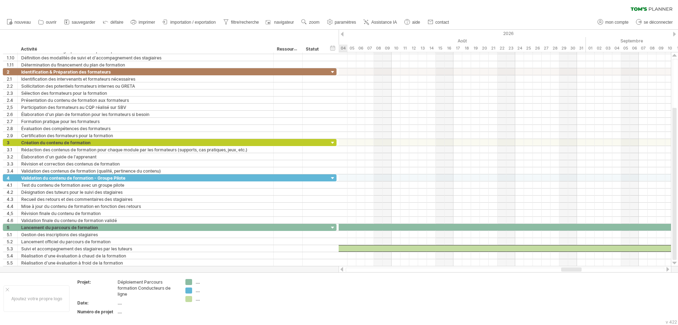
click at [542, 248] on div at bounding box center [668, 269] width 6 height 5
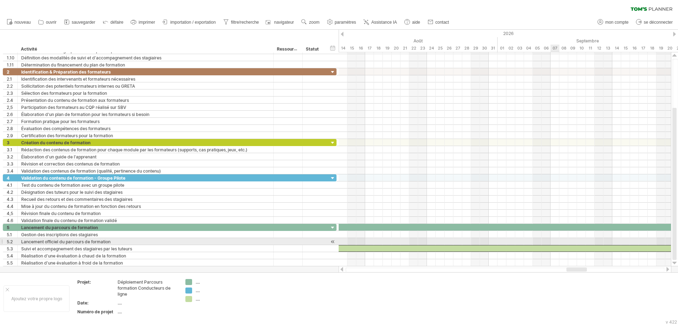
click at [542, 242] on div at bounding box center [505, 241] width 333 height 7
click at [542, 240] on div at bounding box center [505, 241] width 333 height 7
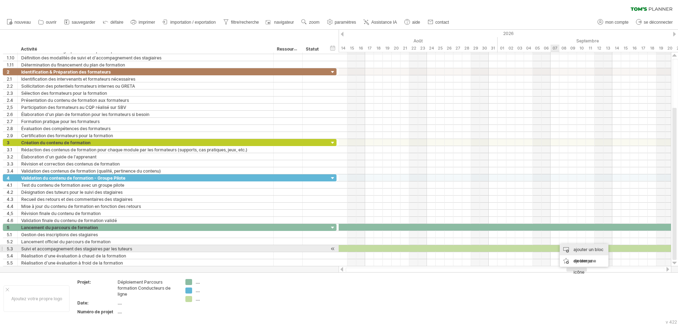
click at [542, 248] on font "ajouter un bloc de temps" at bounding box center [589, 255] width 30 height 17
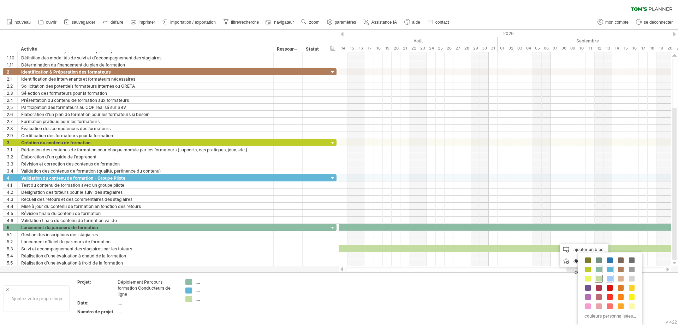
click at [542, 248] on span at bounding box center [599, 279] width 6 height 6
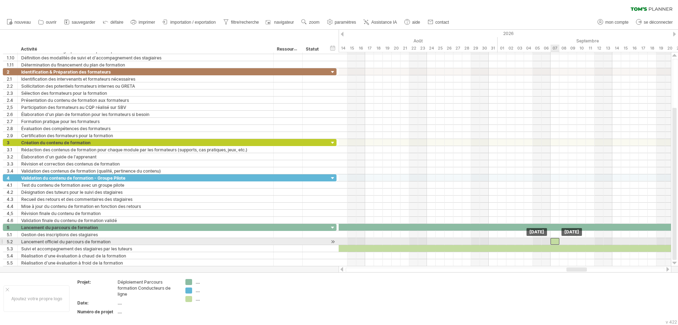
drag, startPoint x: 560, startPoint y: 239, endPoint x: 555, endPoint y: 239, distance: 4.6
click at [542, 239] on div at bounding box center [555, 241] width 9 height 7
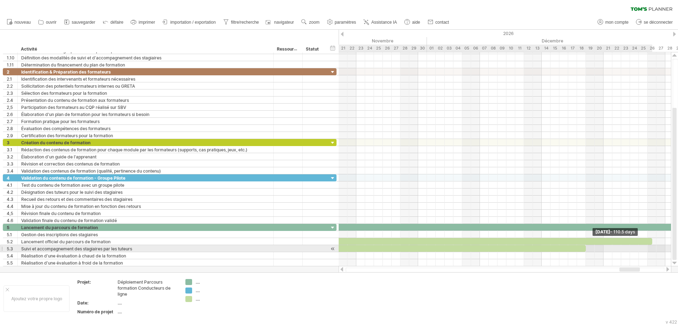
drag, startPoint x: 561, startPoint y: 243, endPoint x: 654, endPoint y: 246, distance: 93.0
click at [542, 246] on div "[DATE] - 110.5 days [GEOGRAPHIC_DATA] 7 septembre" at bounding box center [505, 159] width 333 height 214
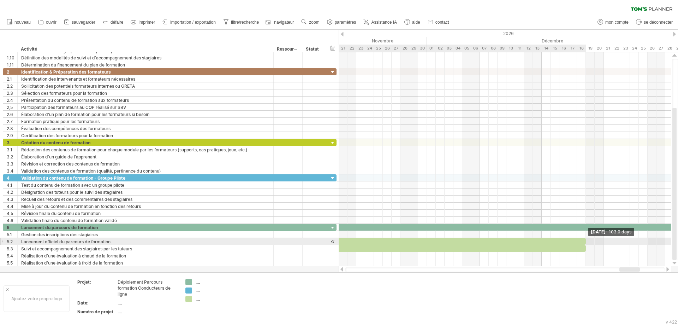
drag, startPoint x: 653, startPoint y: 240, endPoint x: 587, endPoint y: 239, distance: 66.1
click at [542, 239] on span at bounding box center [586, 241] width 3 height 7
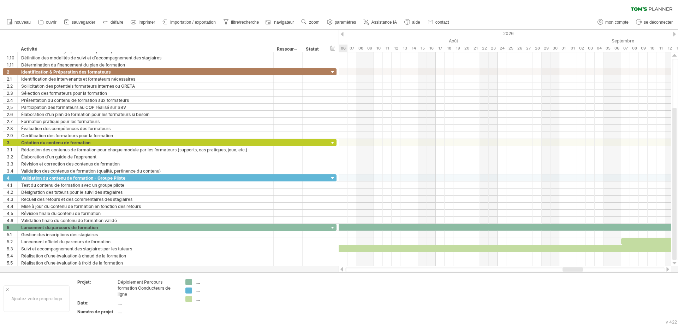
drag, startPoint x: 625, startPoint y: 268, endPoint x: 630, endPoint y: 249, distance: 19.1
click at [542, 248] on div at bounding box center [573, 269] width 20 height 4
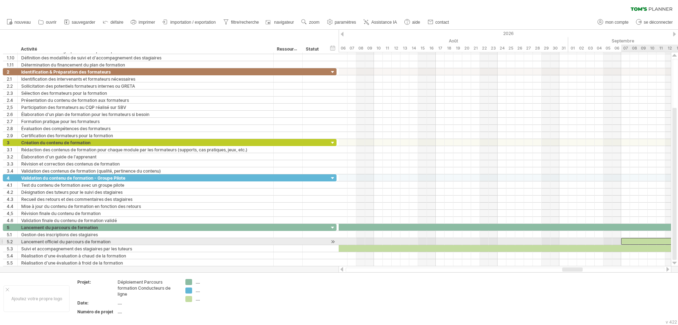
drag, startPoint x: 620, startPoint y: 240, endPoint x: 559, endPoint y: 239, distance: 61.2
click at [542, 239] on span at bounding box center [559, 241] width 3 height 7
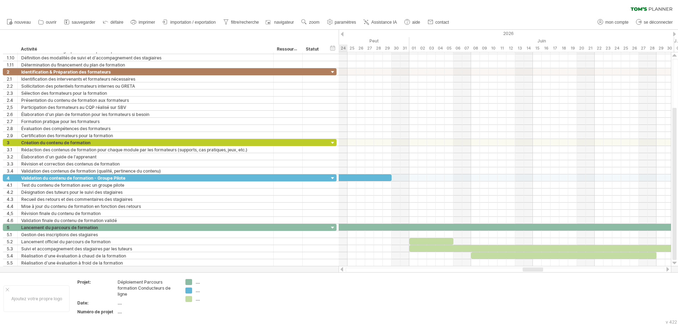
drag, startPoint x: 575, startPoint y: 268, endPoint x: 535, endPoint y: 268, distance: 39.6
click at [535, 248] on div at bounding box center [533, 269] width 20 height 4
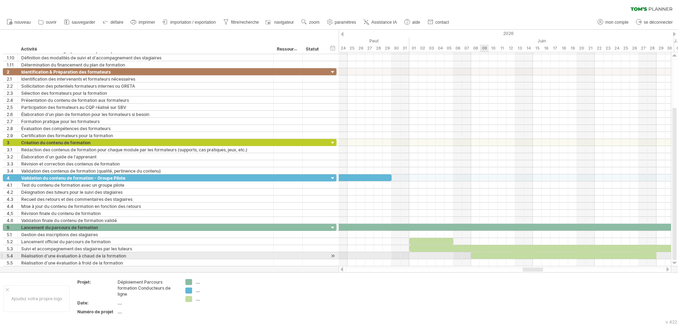
click at [483, 248] on div at bounding box center [564, 255] width 186 height 7
drag, startPoint x: 471, startPoint y: 255, endPoint x: 450, endPoint y: 254, distance: 20.9
click at [446, 248] on div at bounding box center [551, 255] width 212 height 7
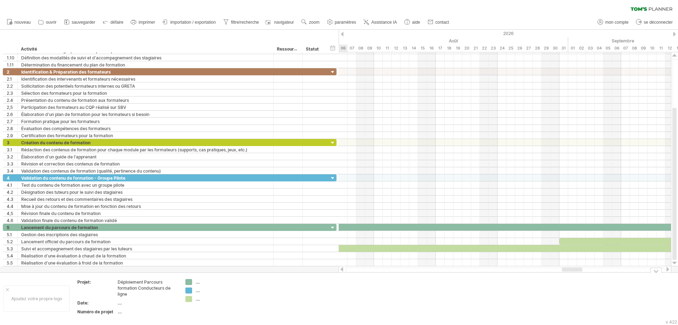
drag, startPoint x: 530, startPoint y: 268, endPoint x: 435, endPoint y: 253, distance: 95.5
click at [542, 248] on div "J'essaie d'accéder à [DOMAIN_NAME] De nouveau connecté... 0% effacer le filtre …" at bounding box center [339, 162] width 678 height 325
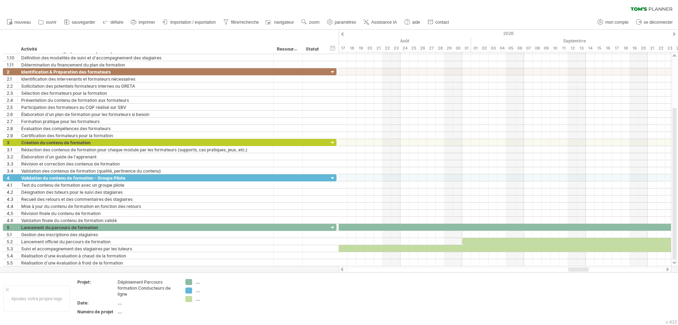
drag, startPoint x: 556, startPoint y: 268, endPoint x: 583, endPoint y: 269, distance: 26.5
click at [542, 248] on div at bounding box center [579, 269] width 20 height 4
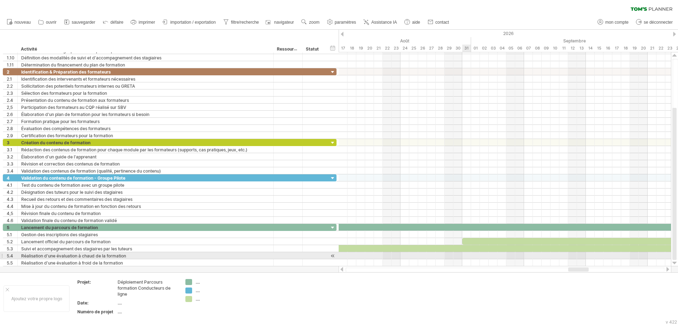
click at [468, 248] on div at bounding box center [505, 255] width 333 height 7
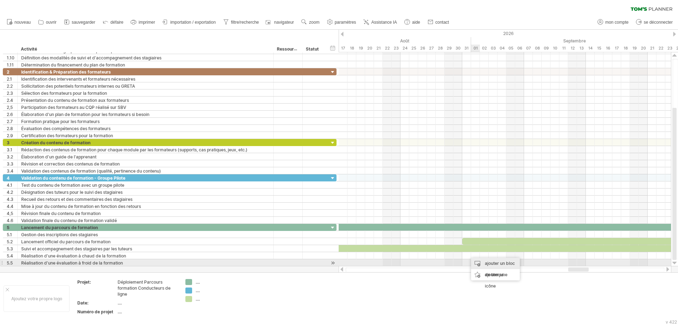
click at [483, 248] on div "ajouter un bloc de temps" at bounding box center [495, 269] width 49 height 23
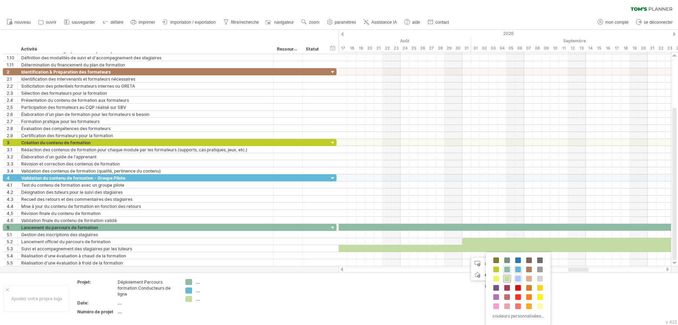
click at [508, 248] on span at bounding box center [508, 279] width 6 height 6
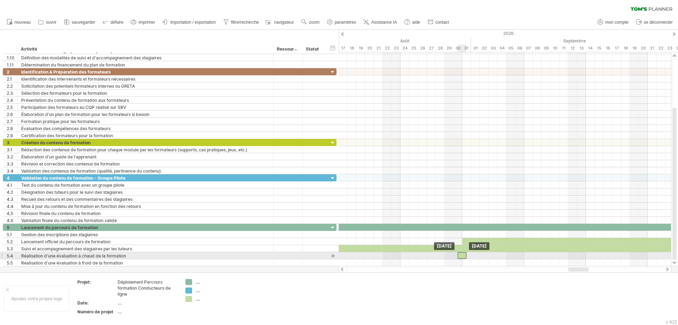
drag, startPoint x: 472, startPoint y: 256, endPoint x: 465, endPoint y: 257, distance: 7.1
click at [465, 248] on div at bounding box center [462, 255] width 9 height 7
drag, startPoint x: 465, startPoint y: 257, endPoint x: 471, endPoint y: 258, distance: 6.1
click at [471, 248] on div at bounding box center [467, 255] width 9 height 7
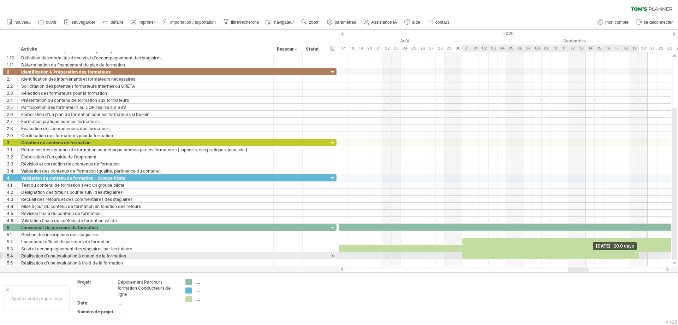
drag, startPoint x: 471, startPoint y: 254, endPoint x: 639, endPoint y: 258, distance: 168.2
click at [542, 248] on span at bounding box center [639, 255] width 3 height 7
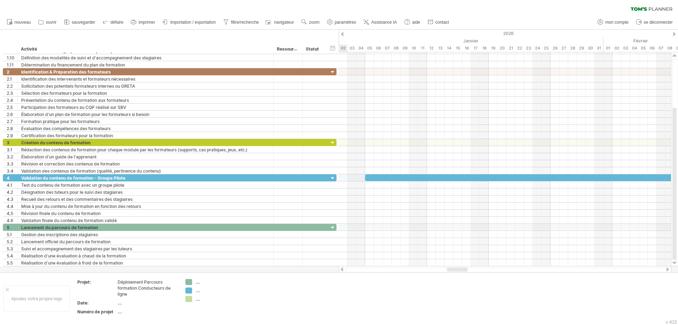
drag, startPoint x: 572, startPoint y: 270, endPoint x: 451, endPoint y: 271, distance: 121.2
click at [451, 248] on div at bounding box center [457, 269] width 20 height 4
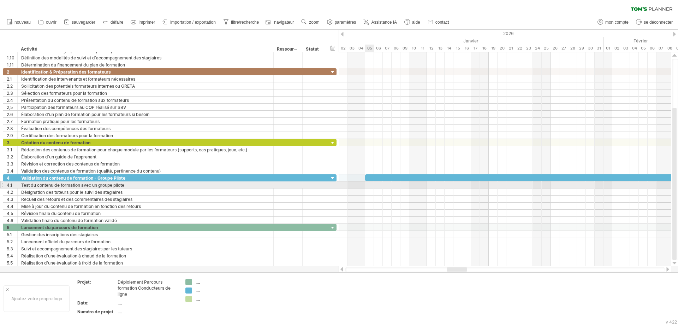
click at [370, 185] on div at bounding box center [505, 184] width 333 height 7
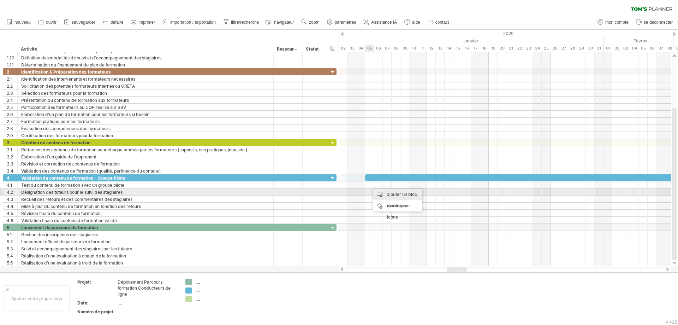
click at [377, 192] on div "ajouter un bloc de temps" at bounding box center [397, 200] width 49 height 23
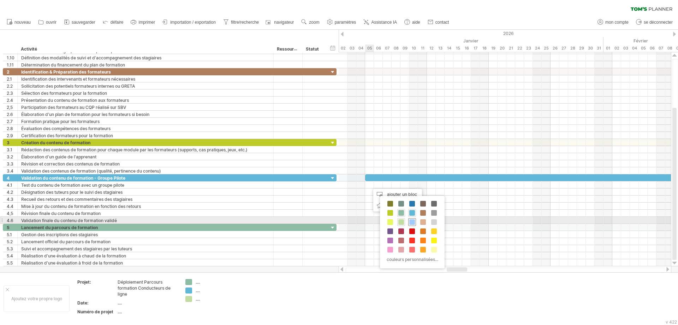
click at [410, 223] on span at bounding box center [413, 222] width 6 height 6
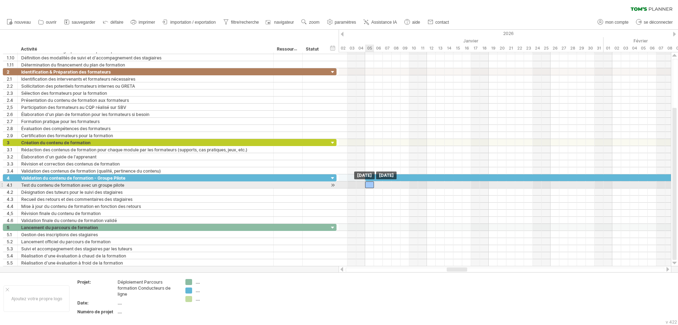
drag, startPoint x: 374, startPoint y: 185, endPoint x: 369, endPoint y: 185, distance: 5.3
click at [369, 185] on div at bounding box center [369, 184] width 9 height 7
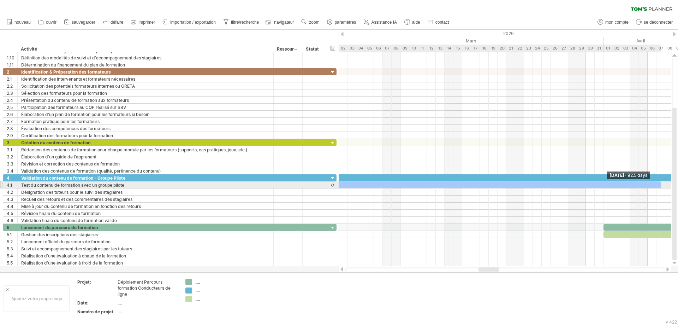
drag, startPoint x: 373, startPoint y: 184, endPoint x: 663, endPoint y: 183, distance: 289.0
click at [542, 183] on span at bounding box center [661, 184] width 3 height 7
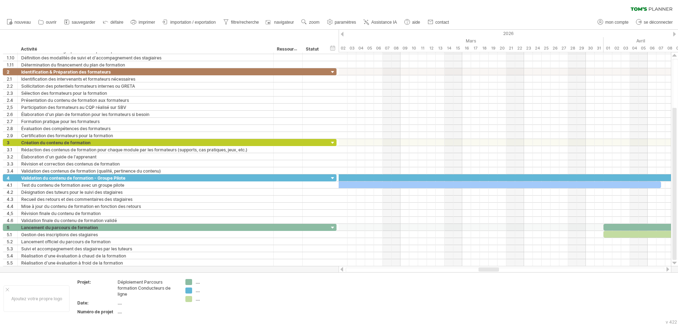
click at [542, 248] on div at bounding box center [668, 269] width 6 height 5
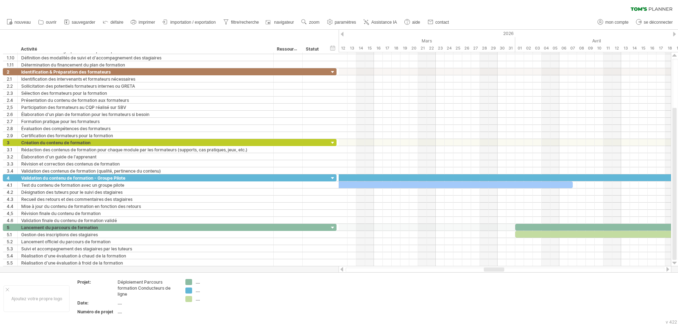
click at [542, 248] on div at bounding box center [668, 269] width 6 height 5
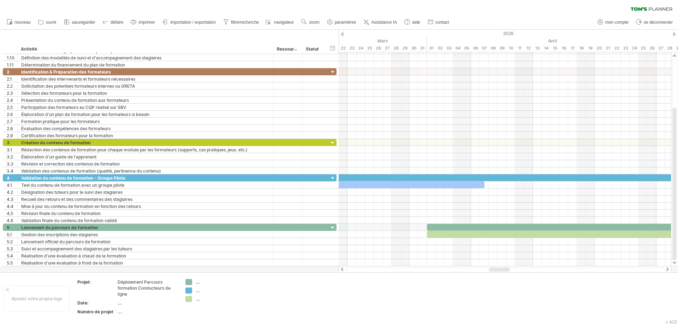
click at [542, 248] on div at bounding box center [668, 269] width 6 height 5
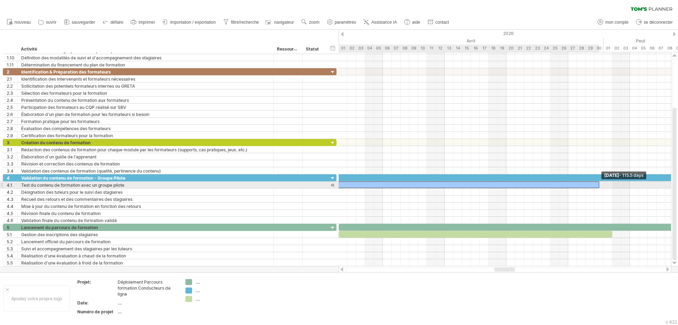
drag, startPoint x: 397, startPoint y: 184, endPoint x: 600, endPoint y: 182, distance: 203.5
click at [542, 182] on span at bounding box center [599, 184] width 3 height 7
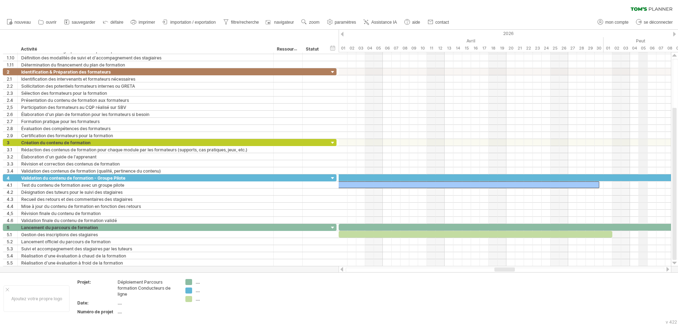
click at [542, 42] on font "Peut" at bounding box center [640, 40] width 9 height 5
click at [542, 248] on div at bounding box center [668, 269] width 6 height 5
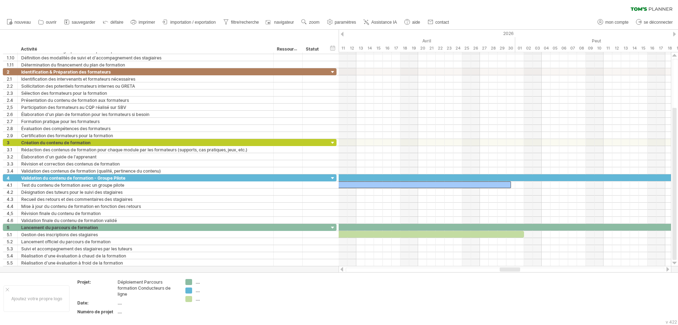
click at [542, 248] on div at bounding box center [668, 269] width 6 height 5
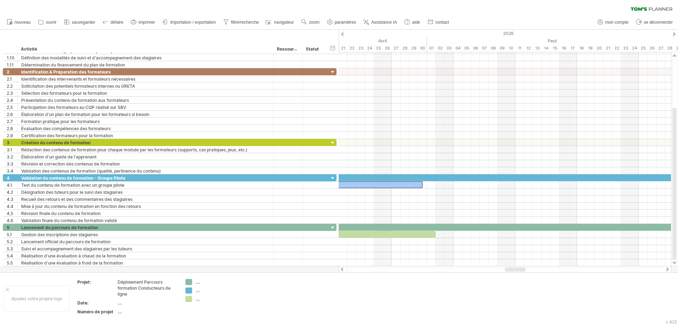
click at [542, 248] on div at bounding box center [668, 269] width 6 height 5
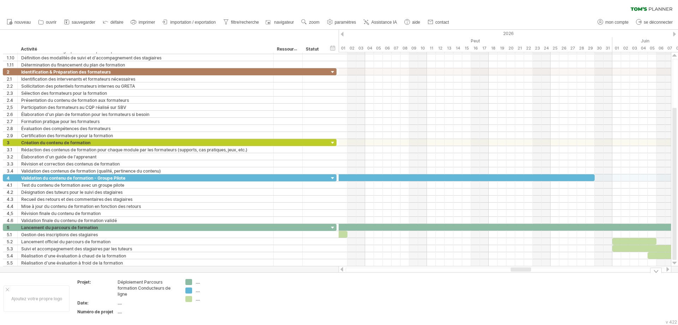
click at [343, 248] on div at bounding box center [342, 269] width 6 height 5
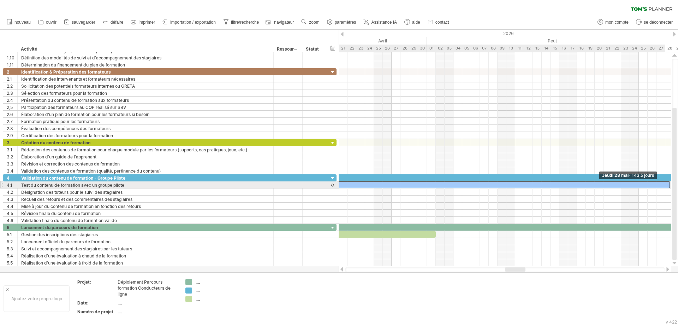
drag, startPoint x: 422, startPoint y: 182, endPoint x: 677, endPoint y: 185, distance: 254.4
click at [542, 185] on div "J'essaie d'accéder à [DOMAIN_NAME] De nouveau connecté... 0% effacer le filtre …" at bounding box center [339, 162] width 678 height 325
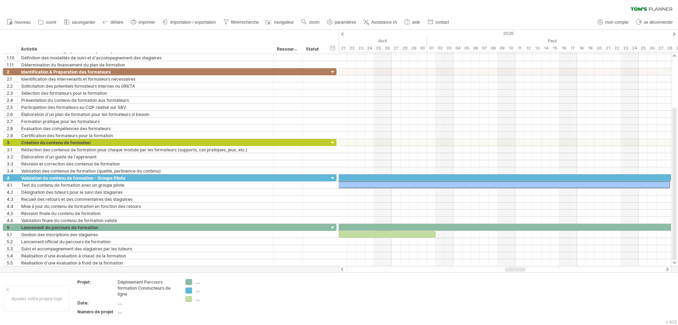
click at [542, 248] on div at bounding box center [668, 269] width 6 height 5
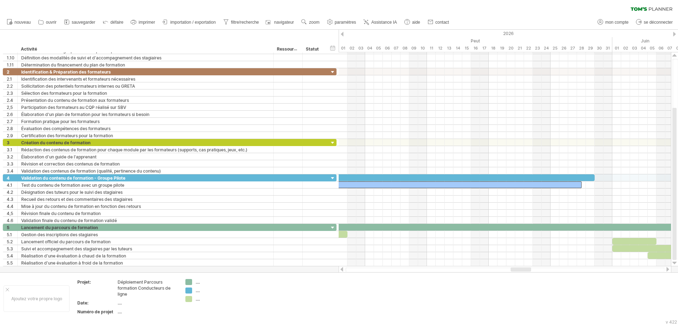
click at [542, 248] on div at bounding box center [668, 269] width 6 height 5
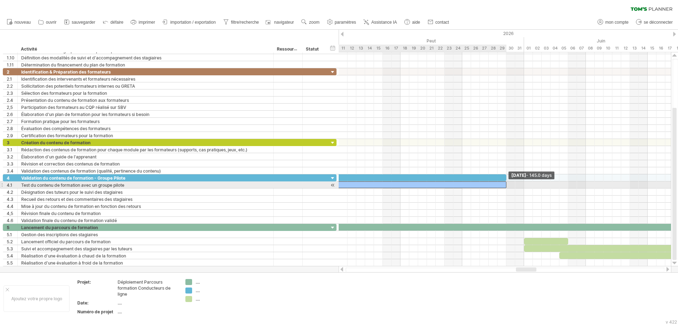
drag, startPoint x: 493, startPoint y: 187, endPoint x: 506, endPoint y: 188, distance: 13.8
click at [506, 188] on span at bounding box center [506, 184] width 3 height 7
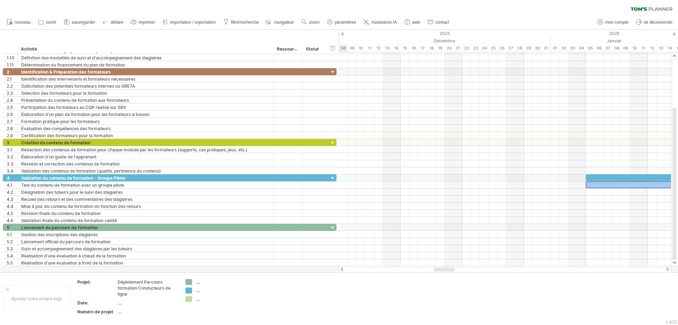
drag, startPoint x: 522, startPoint y: 269, endPoint x: 440, endPoint y: 271, distance: 82.0
click at [440, 248] on div at bounding box center [444, 269] width 20 height 4
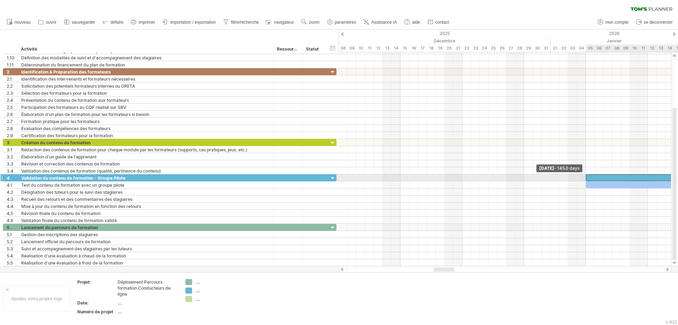
click at [542, 177] on span at bounding box center [586, 177] width 3 height 7
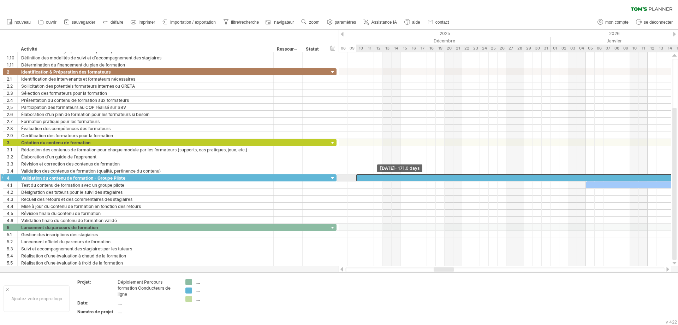
drag, startPoint x: 587, startPoint y: 177, endPoint x: 358, endPoint y: 180, distance: 229.3
click at [358, 180] on span at bounding box center [356, 177] width 3 height 7
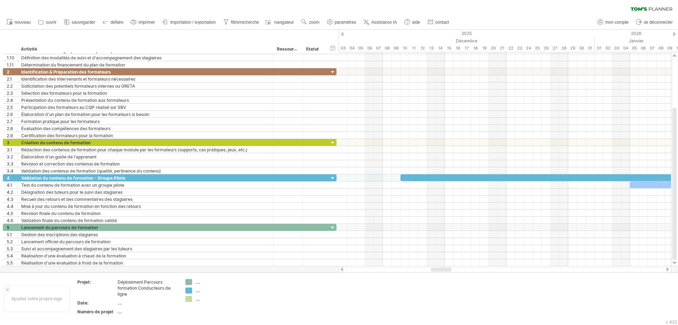
drag, startPoint x: 439, startPoint y: 268, endPoint x: 434, endPoint y: 266, distance: 4.6
click at [436, 248] on div at bounding box center [441, 269] width 20 height 4
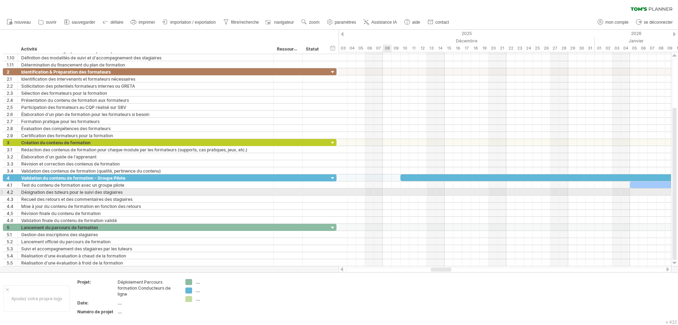
click at [388, 192] on div at bounding box center [505, 191] width 333 height 7
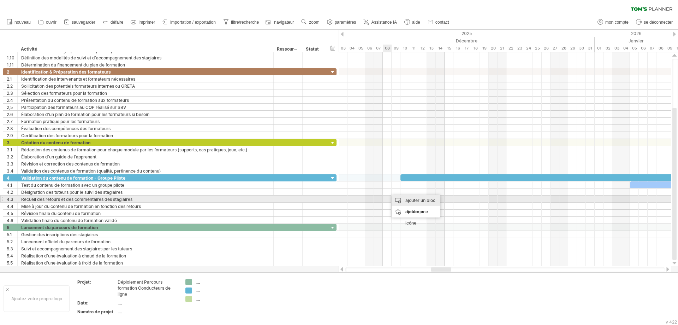
click at [402, 200] on div "ajouter un bloc de temps" at bounding box center [416, 206] width 49 height 23
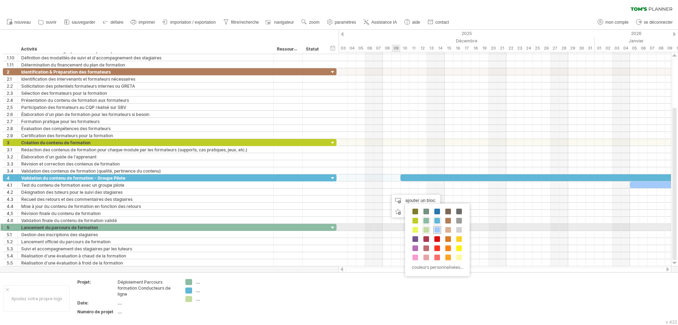
click at [439, 230] on span at bounding box center [438, 230] width 6 height 6
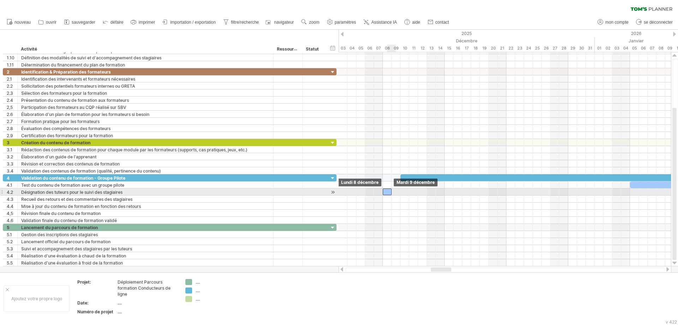
click at [388, 192] on div at bounding box center [387, 191] width 9 height 7
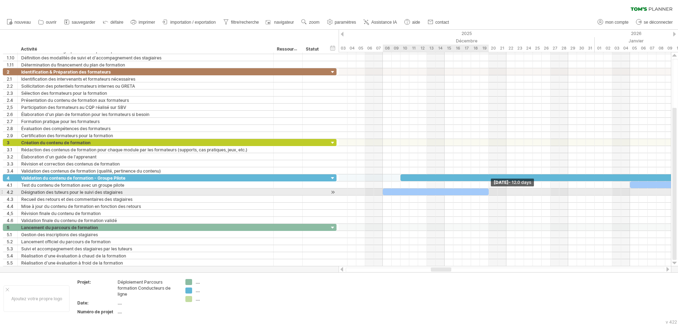
drag, startPoint x: 392, startPoint y: 191, endPoint x: 487, endPoint y: 194, distance: 95.1
click at [487, 194] on div at bounding box center [436, 191] width 106 height 7
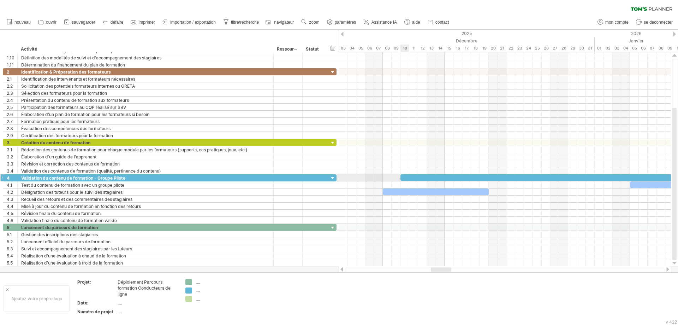
drag, startPoint x: 400, startPoint y: 177, endPoint x: 382, endPoint y: 177, distance: 18.0
click at [382, 177] on span at bounding box center [383, 177] width 3 height 7
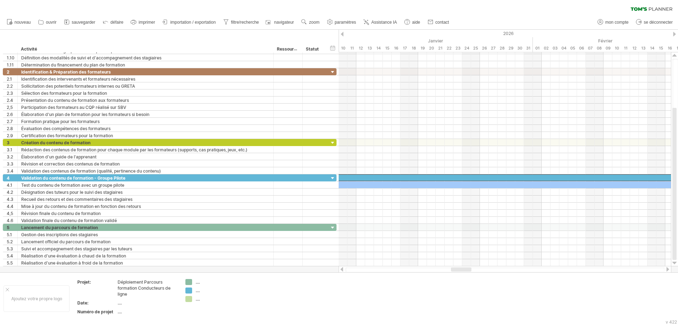
drag, startPoint x: 440, startPoint y: 270, endPoint x: 464, endPoint y: 268, distance: 24.4
click at [460, 248] on div at bounding box center [461, 269] width 20 height 4
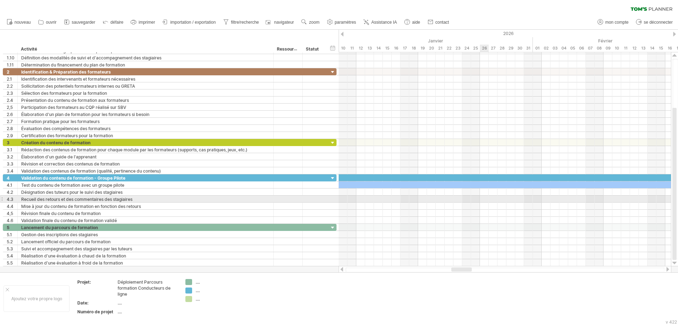
click at [486, 198] on div at bounding box center [505, 198] width 333 height 7
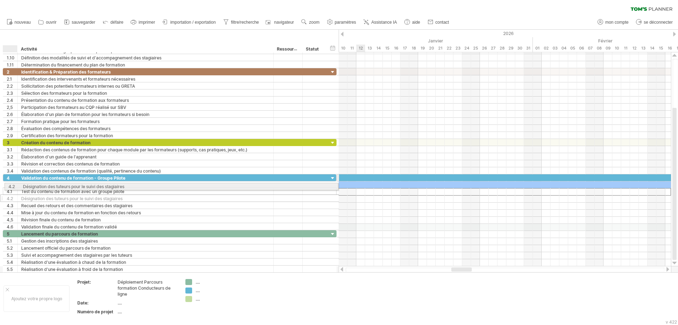
drag, startPoint x: 6, startPoint y: 193, endPoint x: 6, endPoint y: 185, distance: 7.4
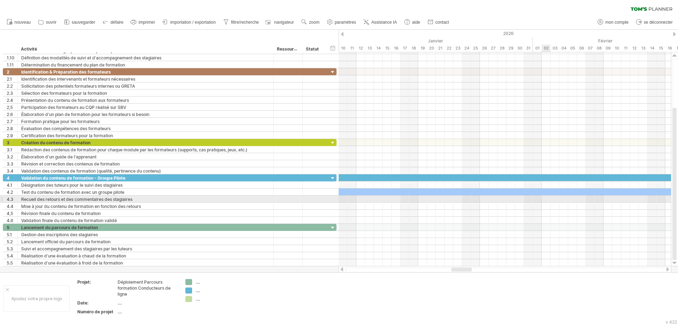
click at [542, 201] on div at bounding box center [505, 198] width 333 height 7
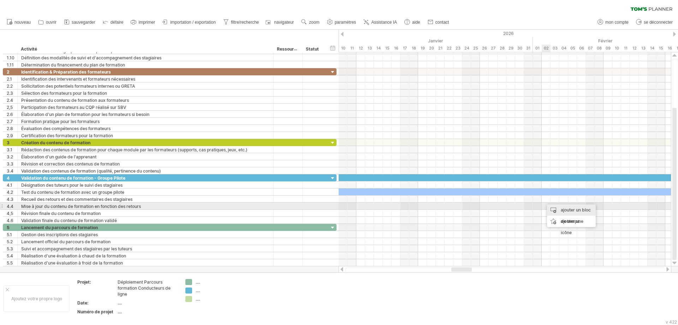
click at [542, 208] on div "ajouter un bloc de temps" at bounding box center [571, 215] width 49 height 23
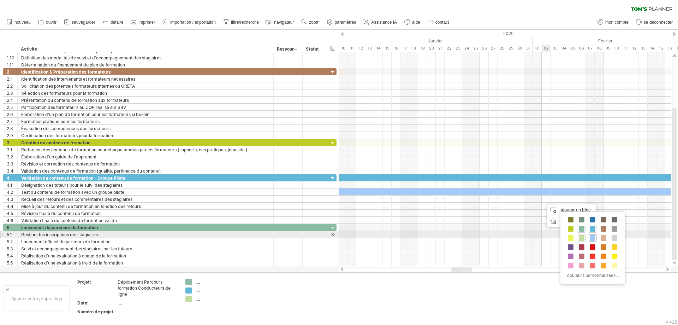
click at [542, 237] on span at bounding box center [593, 238] width 6 height 6
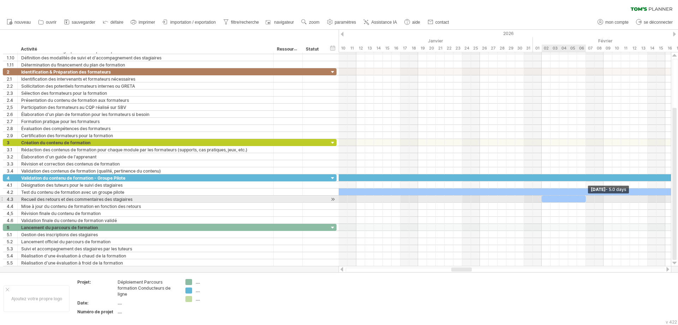
drag, startPoint x: 550, startPoint y: 199, endPoint x: 586, endPoint y: 199, distance: 36.0
click at [542, 199] on span at bounding box center [586, 198] width 3 height 7
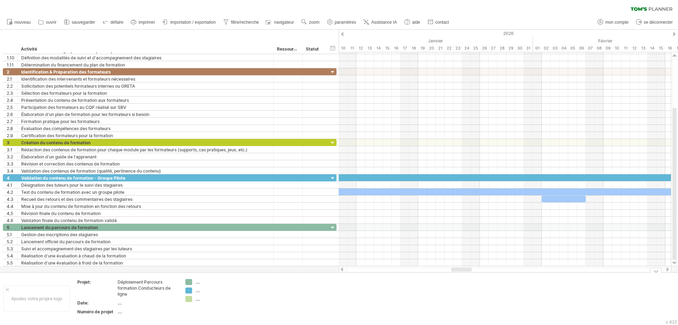
click at [542, 248] on div at bounding box center [668, 269] width 6 height 5
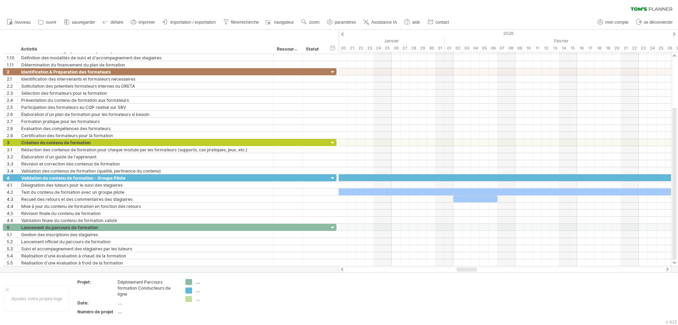
click at [542, 248] on div at bounding box center [668, 269] width 6 height 5
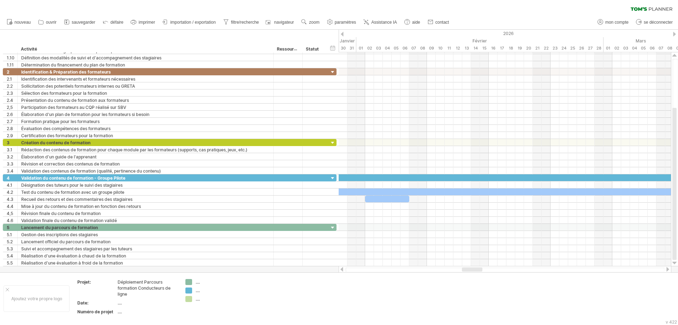
click at [542, 248] on div at bounding box center [668, 269] width 6 height 5
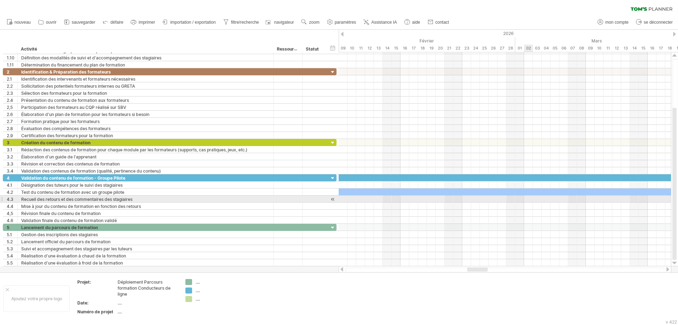
click at [528, 200] on div at bounding box center [505, 198] width 333 height 7
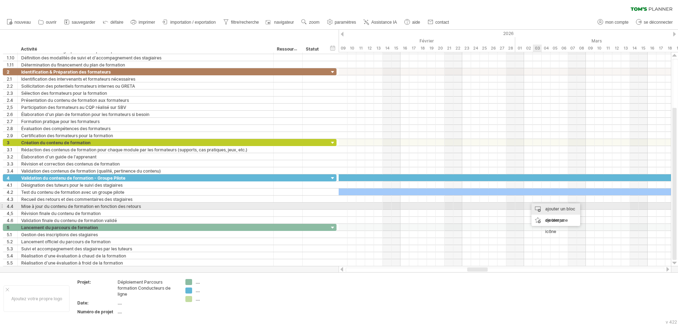
click at [542, 207] on font "ajouter un bloc de temps" at bounding box center [561, 214] width 30 height 17
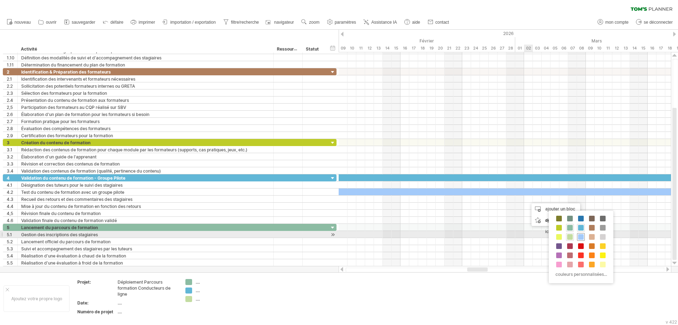
click at [542, 237] on span at bounding box center [581, 237] width 6 height 6
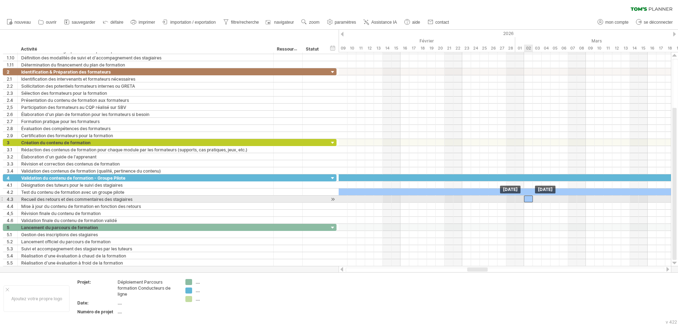
drag, startPoint x: 533, startPoint y: 199, endPoint x: 528, endPoint y: 199, distance: 4.6
click at [528, 199] on div at bounding box center [528, 198] width 9 height 7
drag, startPoint x: 533, startPoint y: 199, endPoint x: 566, endPoint y: 200, distance: 33.6
click at [542, 200] on div at bounding box center [546, 198] width 44 height 7
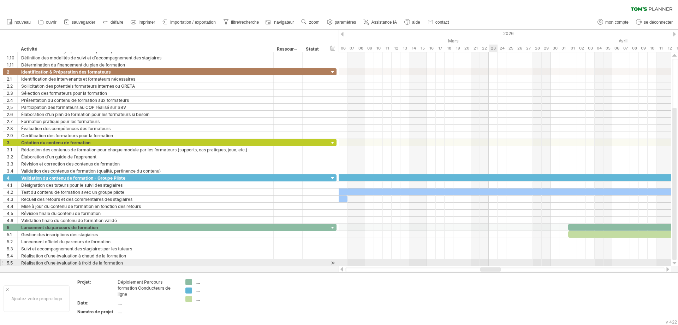
drag, startPoint x: 481, startPoint y: 269, endPoint x: 494, endPoint y: 265, distance: 13.7
click at [494, 248] on div "J'essaie d'accéder à [DOMAIN_NAME] De nouveau connecté... 0% effacer le filtre …" at bounding box center [339, 162] width 678 height 325
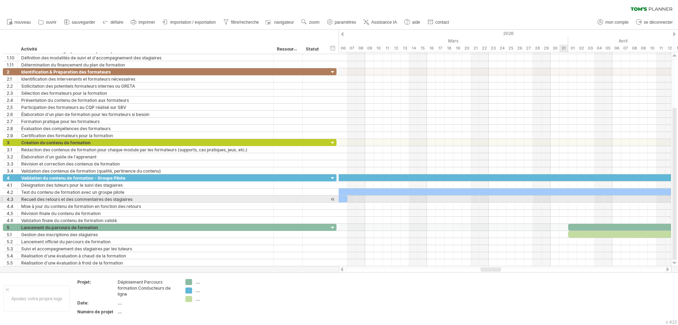
click at [542, 199] on div at bounding box center [505, 198] width 333 height 7
click at [542, 198] on div at bounding box center [505, 198] width 333 height 7
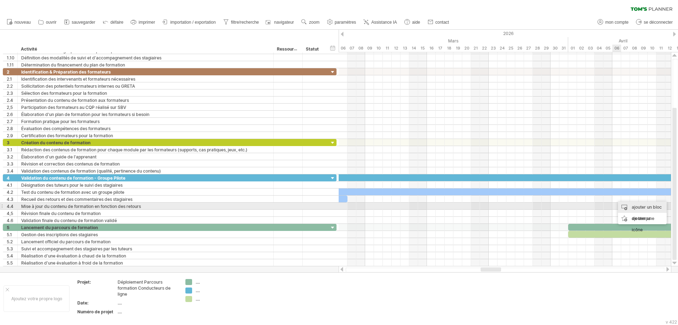
click at [542, 205] on div "ajouter un bloc de temps" at bounding box center [642, 212] width 49 height 23
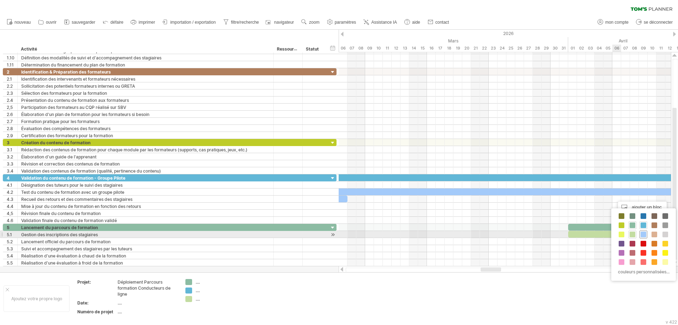
click at [542, 233] on span at bounding box center [644, 234] width 6 height 6
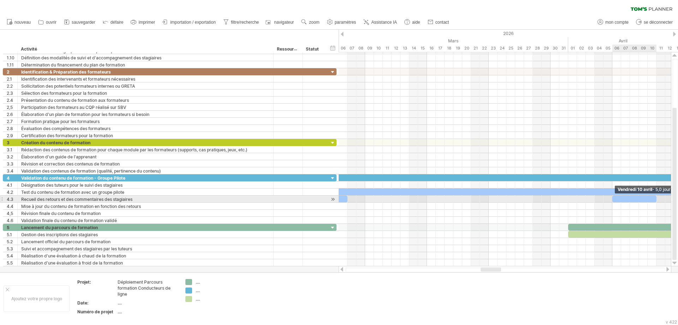
drag, startPoint x: 620, startPoint y: 199, endPoint x: 654, endPoint y: 201, distance: 34.0
click at [542, 201] on div at bounding box center [635, 198] width 44 height 7
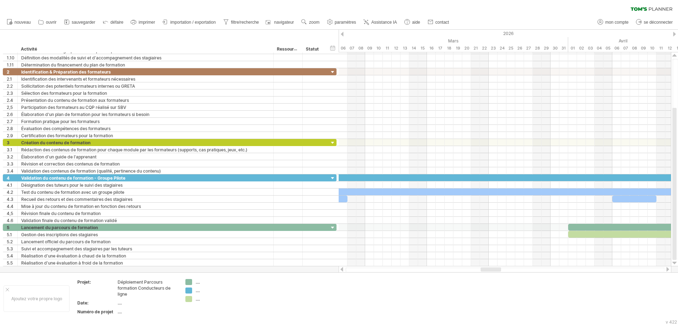
click at [542, 248] on div at bounding box center [668, 269] width 6 height 5
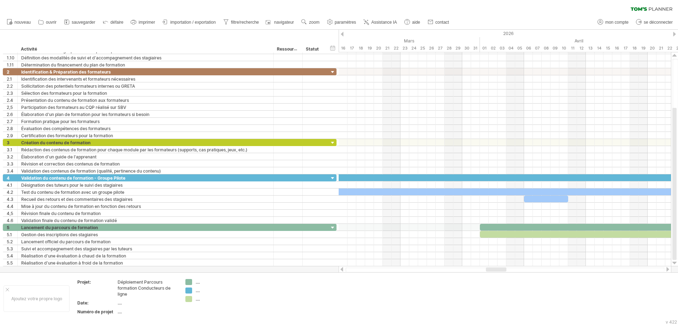
click at [542, 248] on div at bounding box center [668, 269] width 6 height 5
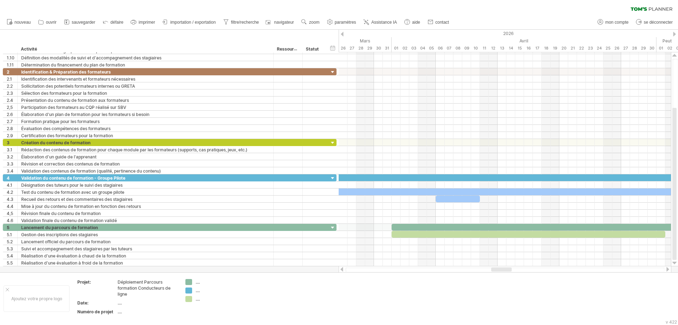
click at [542, 248] on div at bounding box center [668, 269] width 6 height 5
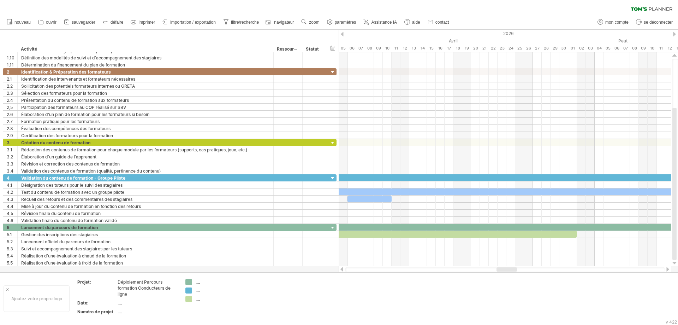
click at [542, 248] on div at bounding box center [668, 269] width 6 height 5
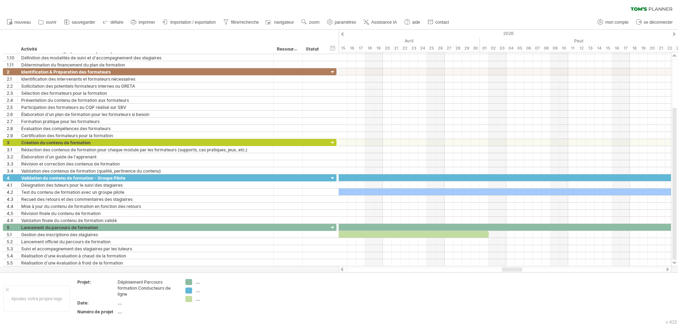
click at [542, 248] on div at bounding box center [668, 269] width 6 height 5
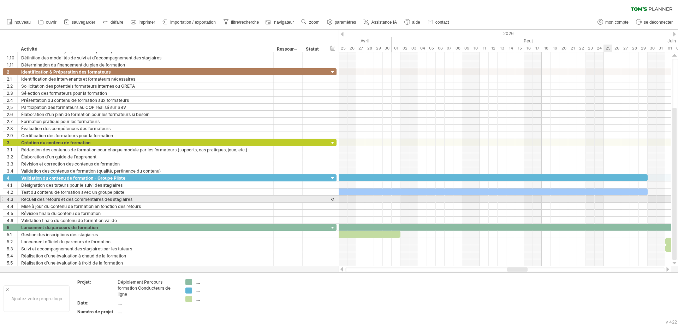
click at [542, 199] on div at bounding box center [505, 198] width 333 height 7
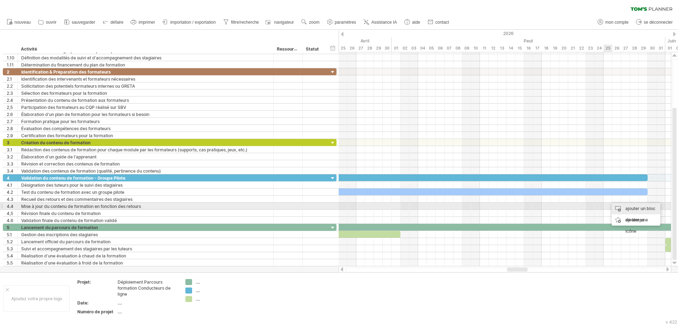
click at [542, 206] on div "ajouter un bloc de temps" at bounding box center [636, 214] width 49 height 23
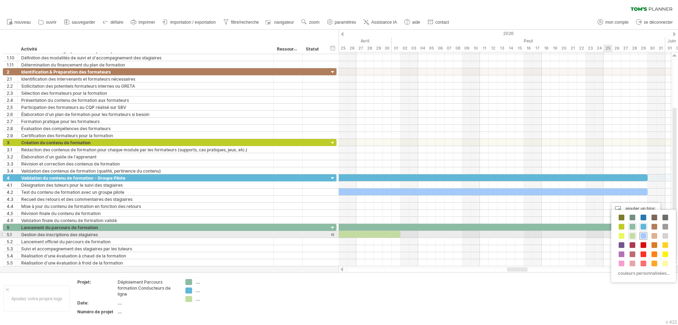
click at [542, 237] on span at bounding box center [644, 236] width 6 height 6
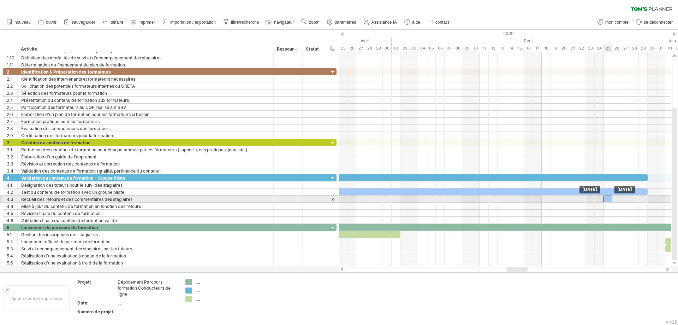
drag, startPoint x: 612, startPoint y: 200, endPoint x: 608, endPoint y: 200, distance: 3.9
click at [542, 200] on div at bounding box center [608, 198] width 9 height 7
drag, startPoint x: 612, startPoint y: 199, endPoint x: 647, endPoint y: 200, distance: 35.0
click at [542, 200] on span at bounding box center [648, 198] width 3 height 7
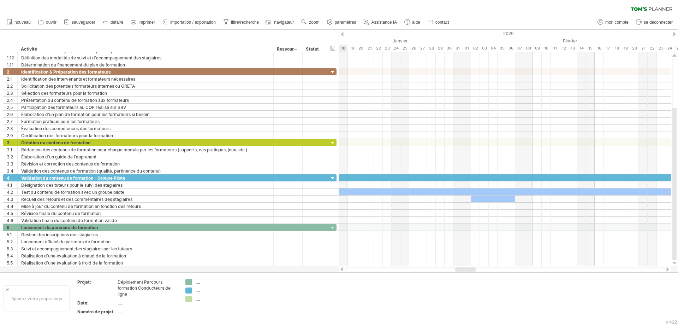
drag, startPoint x: 515, startPoint y: 271, endPoint x: 463, endPoint y: 268, distance: 52.0
click at [463, 248] on div at bounding box center [465, 269] width 20 height 4
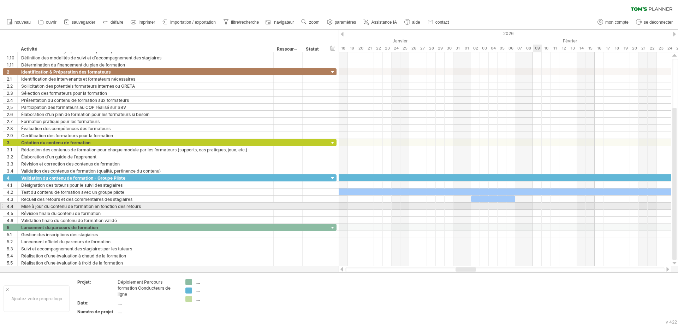
click at [536, 205] on div at bounding box center [505, 205] width 333 height 7
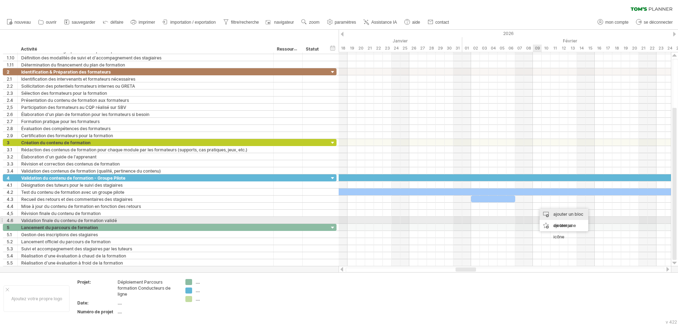
click at [542, 217] on div "ajouter un bloc de temps" at bounding box center [564, 219] width 49 height 23
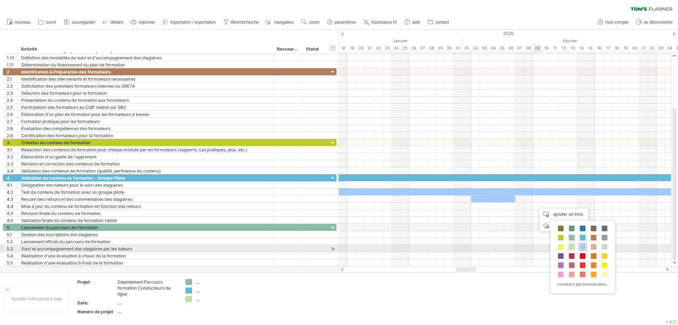
drag, startPoint x: 583, startPoint y: 248, endPoint x: 581, endPoint y: 244, distance: 4.3
click at [542, 248] on span at bounding box center [583, 247] width 6 height 6
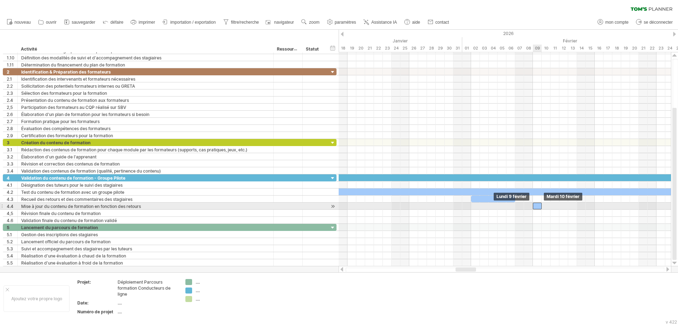
click at [537, 205] on div at bounding box center [537, 205] width 9 height 7
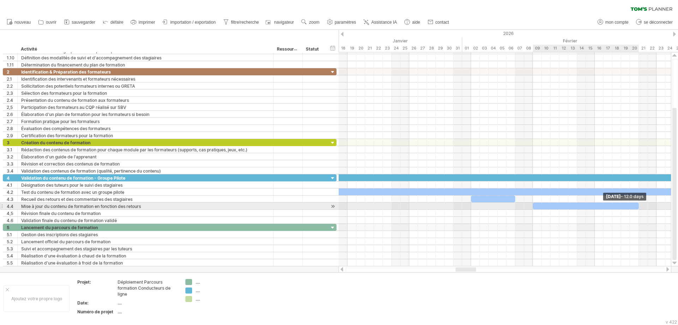
drag, startPoint x: 541, startPoint y: 205, endPoint x: 637, endPoint y: 210, distance: 96.2
click at [542, 210] on div "[DATE] - 12.0 days Lundi 9 février" at bounding box center [505, 159] width 333 height 214
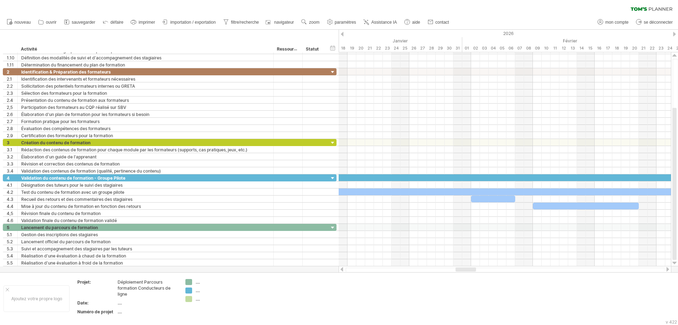
click at [542, 248] on div at bounding box center [668, 269] width 6 height 5
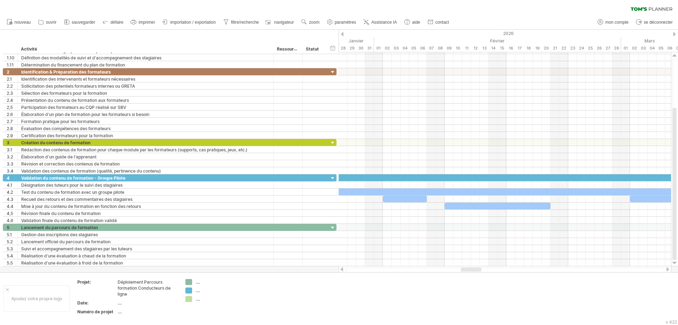
click at [542, 248] on div at bounding box center [668, 269] width 6 height 5
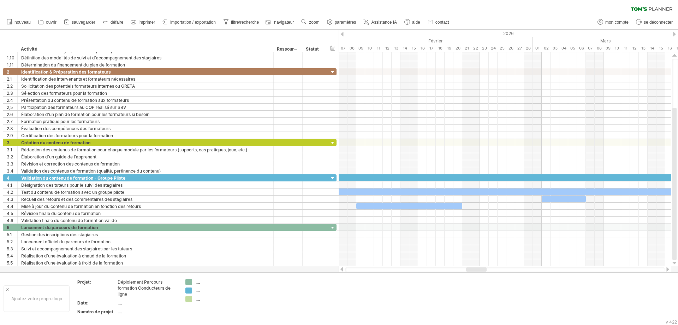
click at [542, 248] on div at bounding box center [668, 269] width 6 height 5
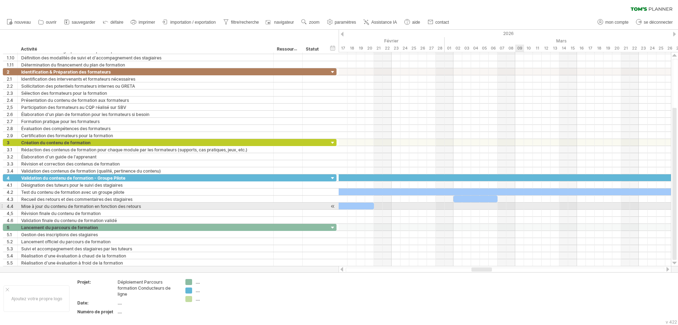
click at [518, 206] on div at bounding box center [505, 205] width 333 height 7
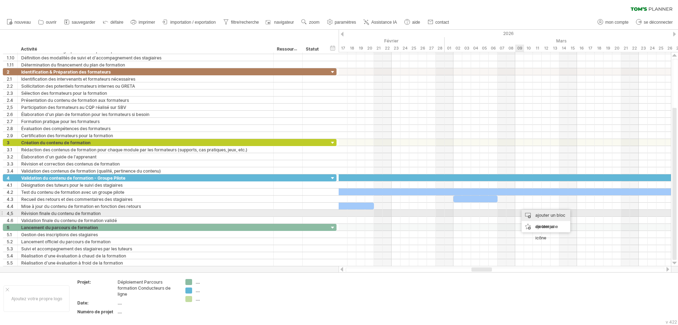
click at [535, 214] on div "ajouter un bloc de temps" at bounding box center [546, 221] width 49 height 23
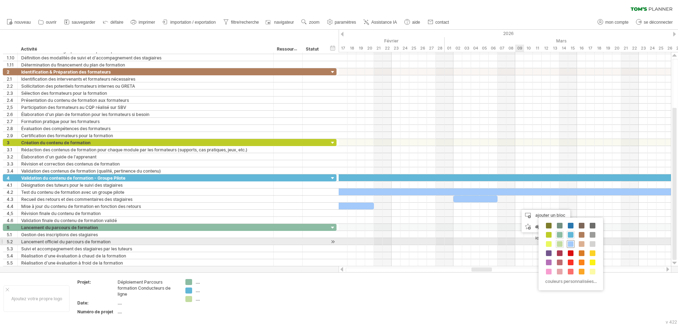
click at [542, 242] on span at bounding box center [571, 244] width 6 height 6
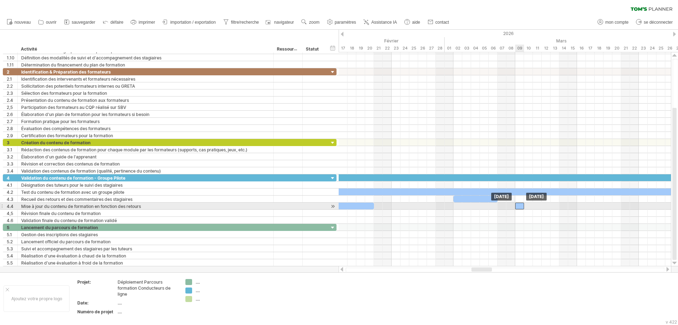
drag, startPoint x: 524, startPoint y: 206, endPoint x: 519, endPoint y: 206, distance: 4.3
click at [519, 206] on div at bounding box center [520, 205] width 9 height 7
drag, startPoint x: 524, startPoint y: 206, endPoint x: 622, endPoint y: 209, distance: 98.6
click at [542, 209] on div "[DATE] - 12.0 days Lundi 9 mars" at bounding box center [505, 159] width 333 height 214
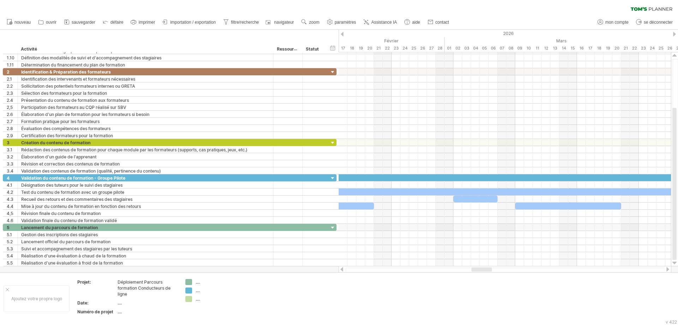
click at [542, 248] on div at bounding box center [668, 269] width 6 height 5
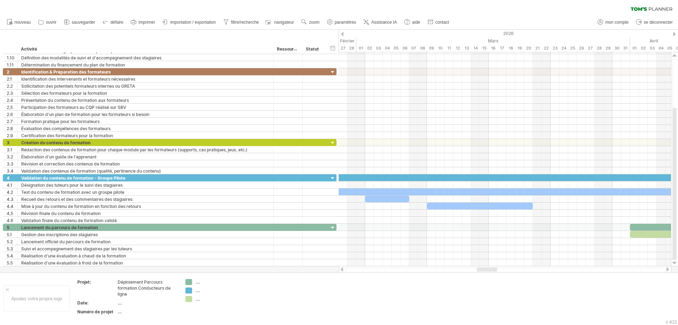
click at [542, 248] on div at bounding box center [668, 269] width 6 height 5
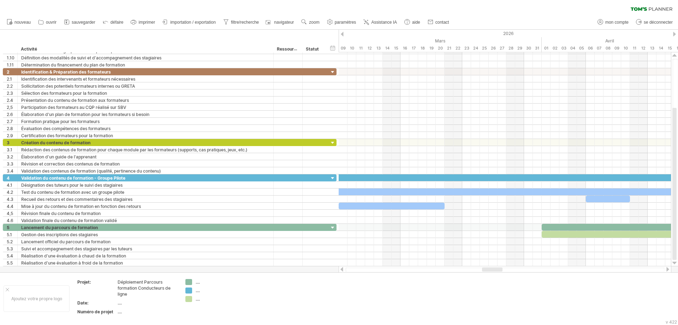
click at [542, 248] on div at bounding box center [668, 269] width 6 height 5
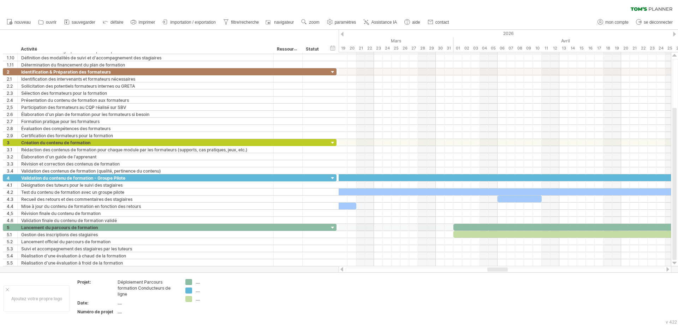
click at [542, 248] on div at bounding box center [668, 269] width 6 height 5
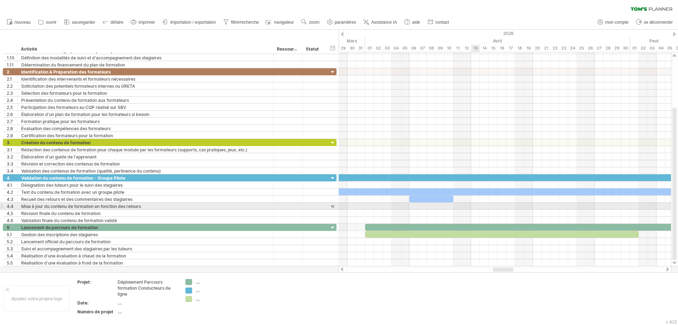
click at [476, 205] on div at bounding box center [505, 205] width 333 height 7
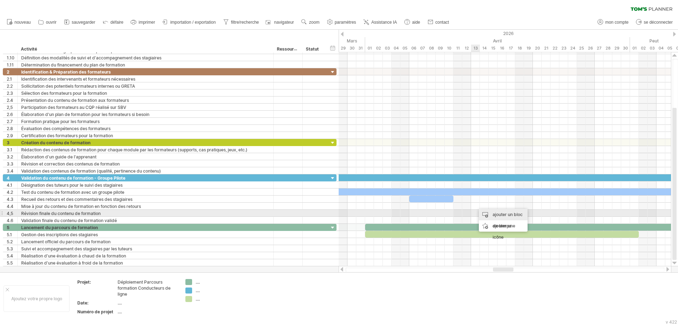
click at [501, 212] on font "ajouter un bloc de temps" at bounding box center [508, 220] width 30 height 17
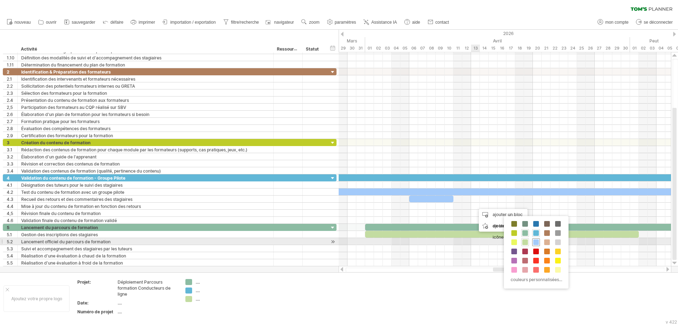
click at [536, 241] on span at bounding box center [537, 242] width 6 height 6
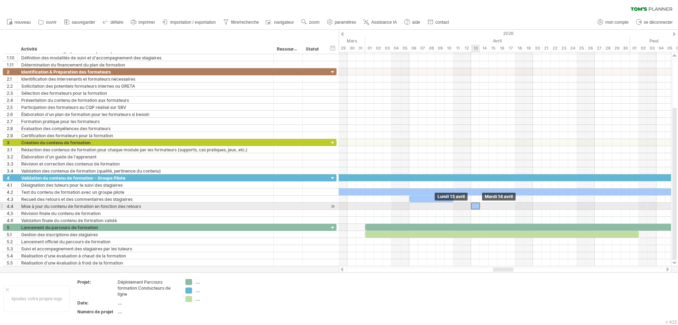
drag, startPoint x: 481, startPoint y: 206, endPoint x: 475, endPoint y: 206, distance: 5.3
click at [475, 206] on div at bounding box center [475, 205] width 9 height 7
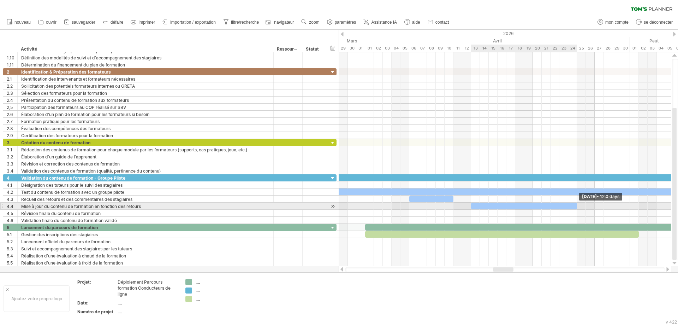
drag, startPoint x: 480, startPoint y: 206, endPoint x: 577, endPoint y: 207, distance: 96.8
click at [542, 207] on span at bounding box center [577, 205] width 3 height 7
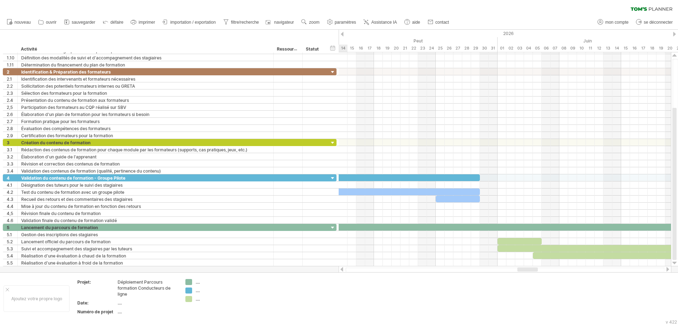
drag, startPoint x: 500, startPoint y: 267, endPoint x: 525, endPoint y: 266, distance: 24.8
click at [525, 248] on div at bounding box center [505, 269] width 333 height 7
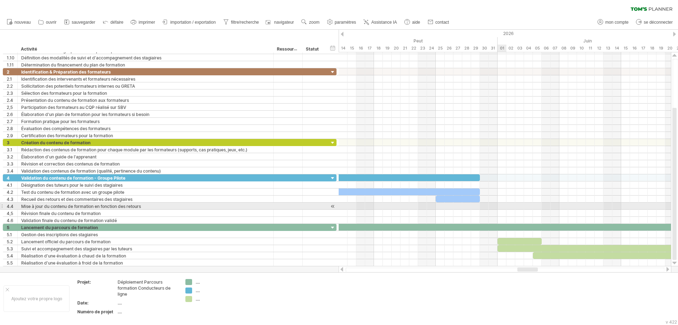
click at [503, 207] on div at bounding box center [505, 205] width 333 height 7
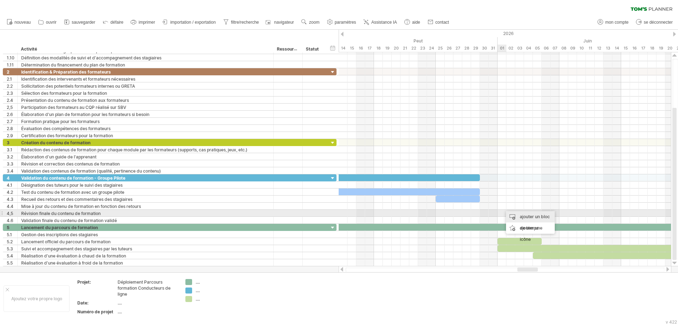
click at [519, 215] on div "ajouter un bloc de temps" at bounding box center [530, 222] width 49 height 23
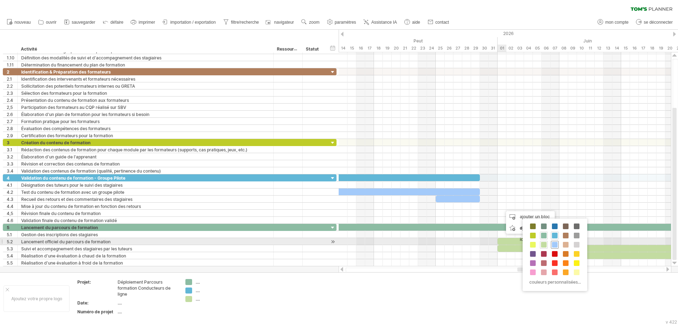
drag, startPoint x: 555, startPoint y: 243, endPoint x: 551, endPoint y: 235, distance: 9.5
click at [542, 243] on span at bounding box center [555, 245] width 6 height 6
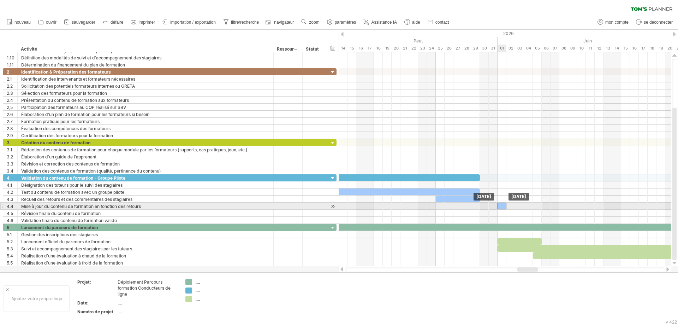
drag, startPoint x: 507, startPoint y: 205, endPoint x: 503, endPoint y: 205, distance: 3.6
click at [503, 205] on div at bounding box center [502, 205] width 9 height 7
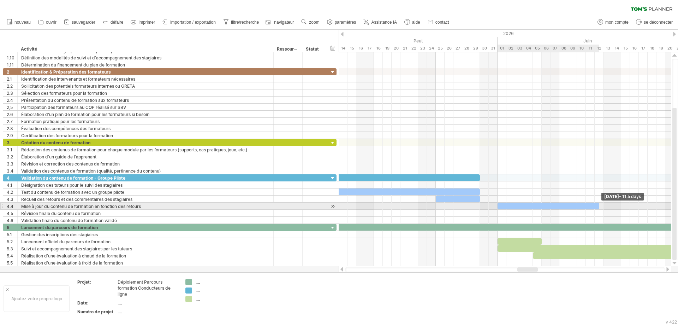
drag, startPoint x: 507, startPoint y: 206, endPoint x: 598, endPoint y: 207, distance: 91.5
click at [542, 207] on span at bounding box center [599, 205] width 3 height 7
click at [542, 207] on span at bounding box center [603, 205] width 3 height 7
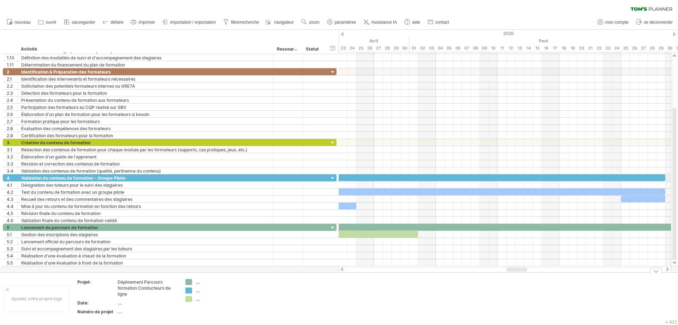
drag, startPoint x: 536, startPoint y: 270, endPoint x: 525, endPoint y: 273, distance: 11.5
click at [525, 248] on div "J'essaie d'accéder à [DOMAIN_NAME] De nouveau connecté... 0% effacer le filtre …" at bounding box center [339, 162] width 678 height 325
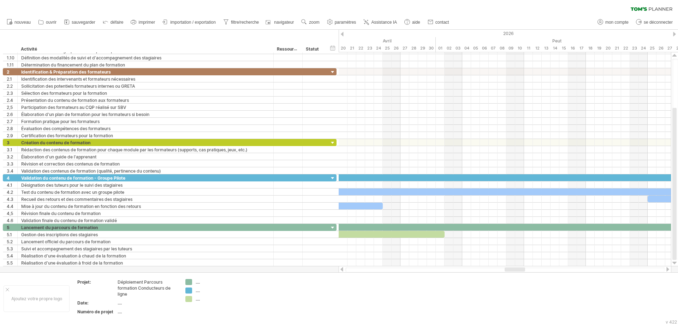
click at [520, 248] on div at bounding box center [515, 269] width 20 height 4
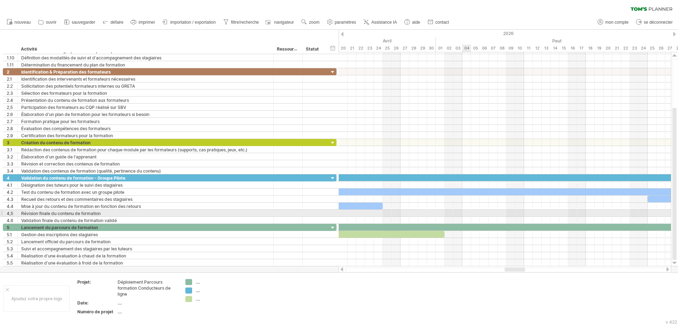
click at [466, 214] on div at bounding box center [505, 213] width 333 height 7
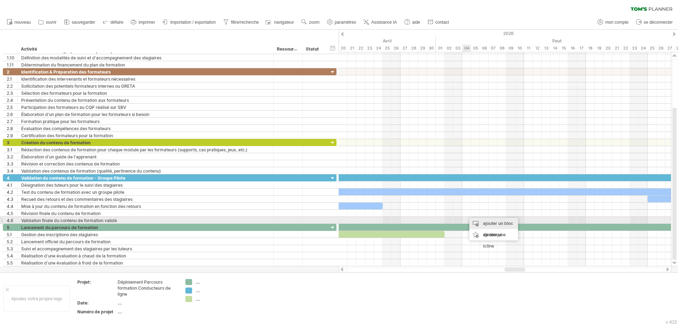
click at [482, 222] on div "ajouter un bloc de temps" at bounding box center [494, 229] width 49 height 23
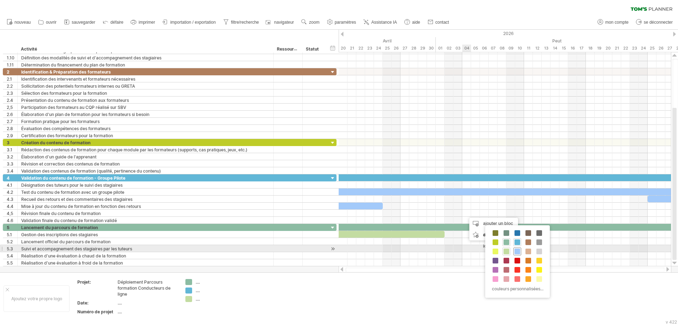
click at [517, 248] on span at bounding box center [518, 251] width 6 height 6
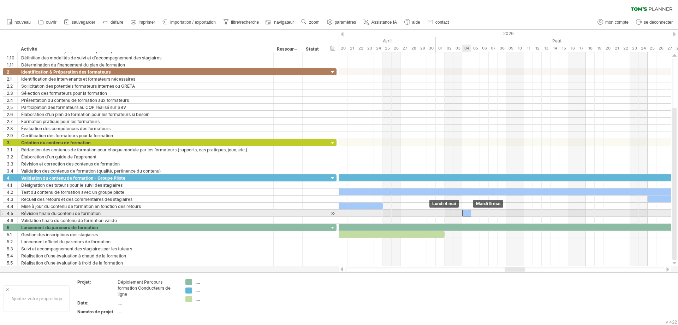
drag, startPoint x: 472, startPoint y: 213, endPoint x: 467, endPoint y: 213, distance: 5.0
click at [467, 213] on div at bounding box center [467, 213] width 9 height 7
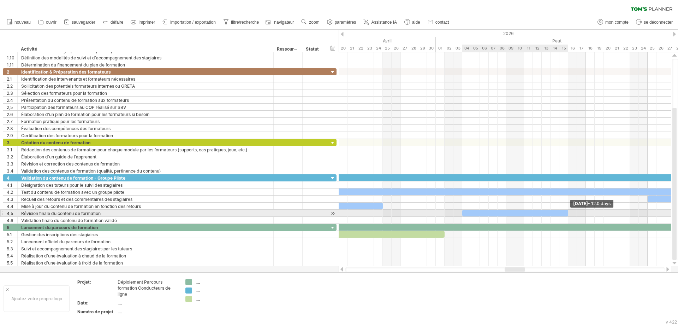
drag, startPoint x: 472, startPoint y: 212, endPoint x: 567, endPoint y: 214, distance: 95.8
click at [542, 214] on span at bounding box center [568, 213] width 3 height 7
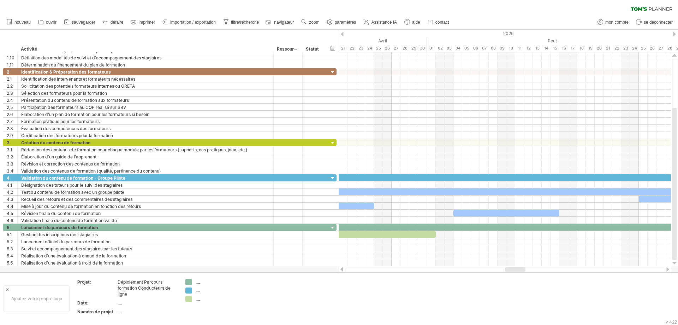
click at [512, 248] on div at bounding box center [515, 269] width 20 height 4
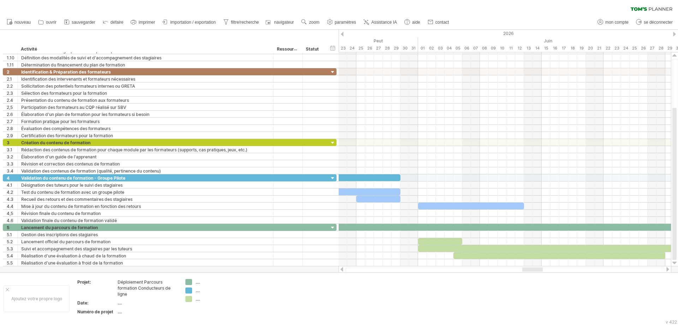
drag, startPoint x: 522, startPoint y: 269, endPoint x: 536, endPoint y: 269, distance: 14.5
click at [536, 248] on div at bounding box center [533, 269] width 20 height 4
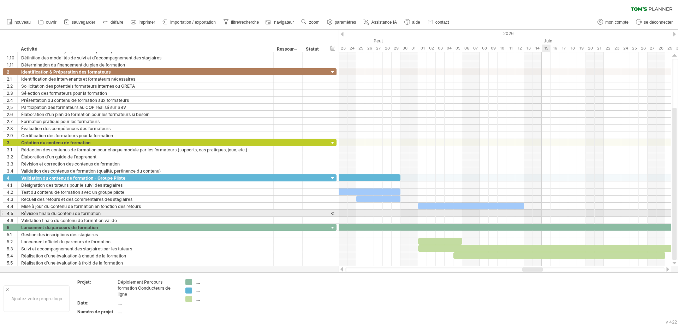
click at [542, 212] on div at bounding box center [505, 213] width 333 height 7
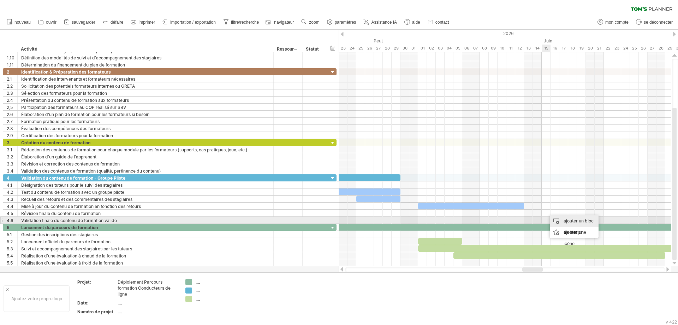
click at [542, 221] on div "ajouter un bloc de temps" at bounding box center [574, 226] width 49 height 23
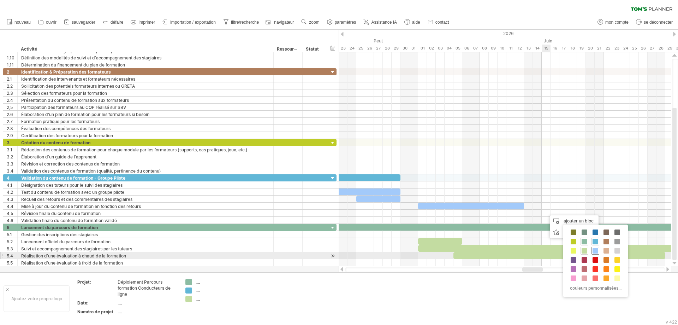
click at [542, 248] on div at bounding box center [596, 251] width 8 height 8
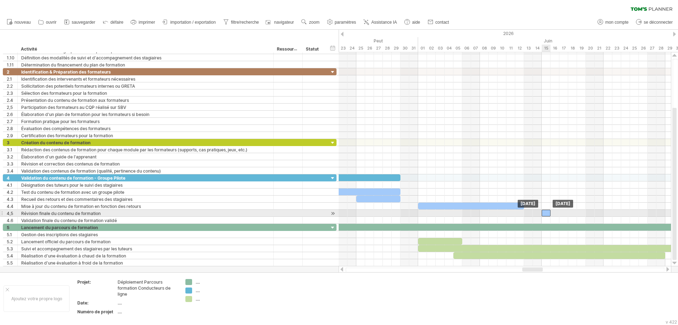
drag, startPoint x: 551, startPoint y: 212, endPoint x: 547, endPoint y: 213, distance: 4.0
click at [542, 212] on div at bounding box center [546, 213] width 9 height 7
drag, startPoint x: 551, startPoint y: 213, endPoint x: 585, endPoint y: 214, distance: 34.3
click at [542, 214] on span at bounding box center [586, 213] width 3 height 7
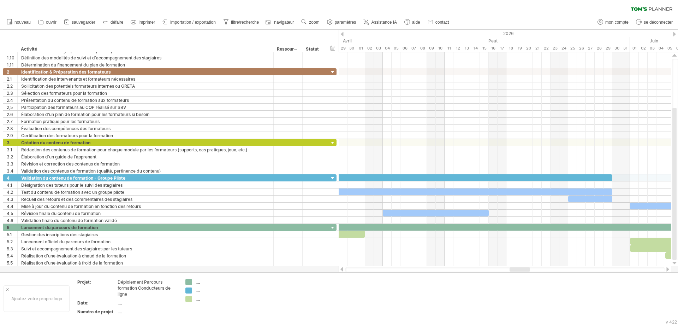
drag, startPoint x: 534, startPoint y: 269, endPoint x: 522, endPoint y: 269, distance: 12.7
click at [522, 248] on div at bounding box center [520, 269] width 20 height 4
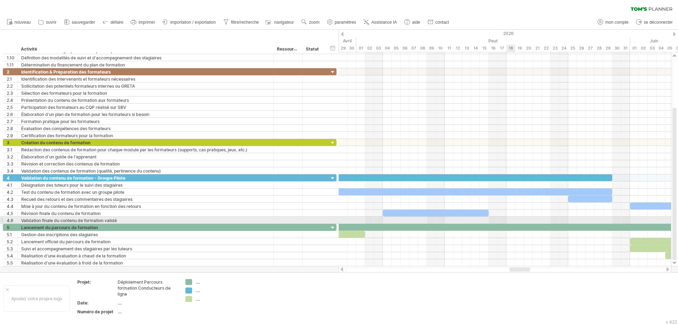
click at [513, 219] on div at bounding box center [505, 220] width 333 height 7
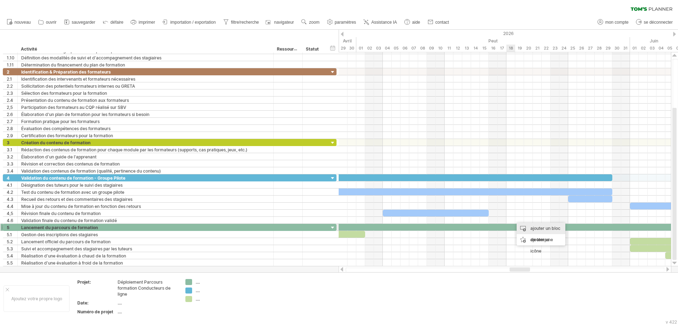
click at [537, 230] on font "ajouter un bloc de temps" at bounding box center [546, 233] width 30 height 17
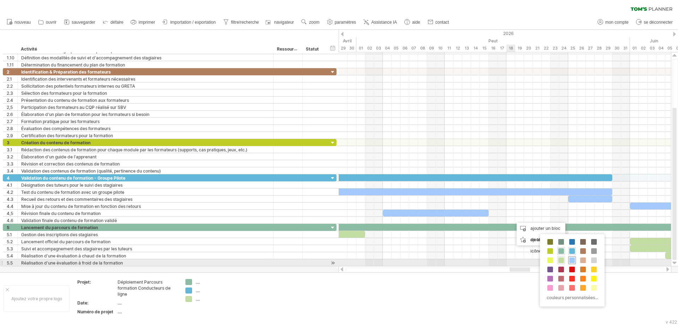
click at [542, 248] on span at bounding box center [573, 260] width 6 height 6
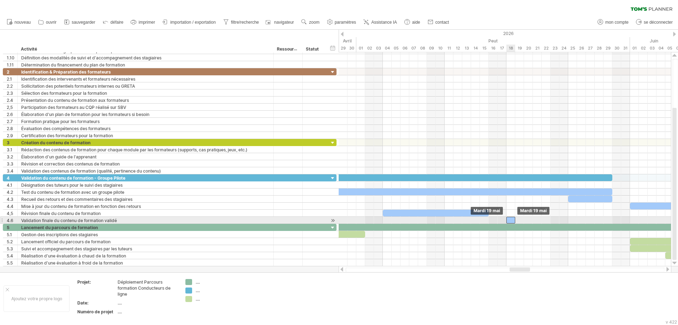
drag, startPoint x: 519, startPoint y: 220, endPoint x: 511, endPoint y: 220, distance: 7.8
click at [511, 220] on div at bounding box center [511, 220] width 9 height 7
drag, startPoint x: 515, startPoint y: 220, endPoint x: 551, endPoint y: 222, distance: 35.8
click at [542, 222] on span at bounding box center [550, 220] width 3 height 7
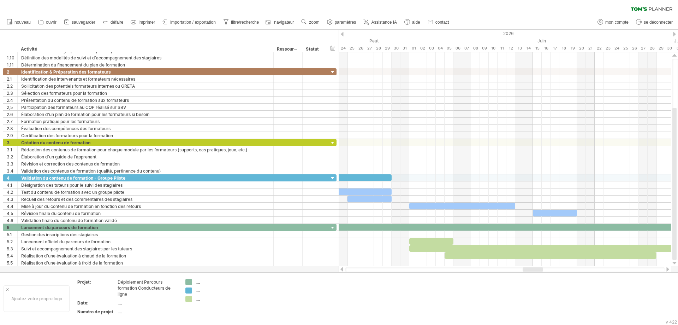
drag, startPoint x: 526, startPoint y: 270, endPoint x: 539, endPoint y: 267, distance: 13.3
click at [539, 248] on div at bounding box center [533, 269] width 20 height 4
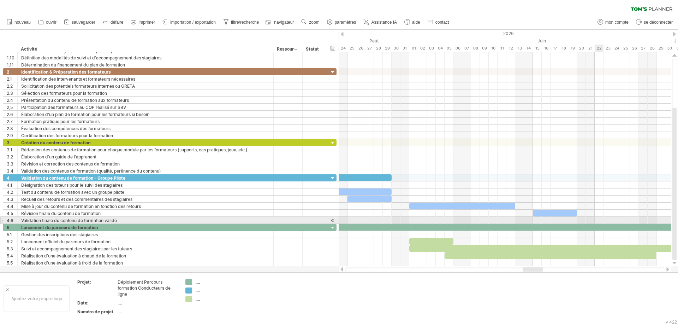
click at [542, 219] on div at bounding box center [505, 220] width 333 height 7
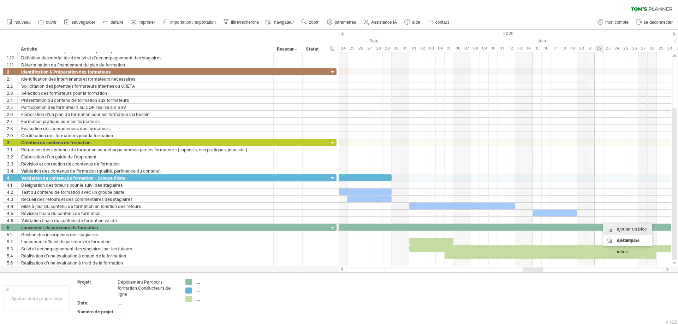
click at [542, 230] on div "ajouter un bloc de temps" at bounding box center [628, 234] width 49 height 23
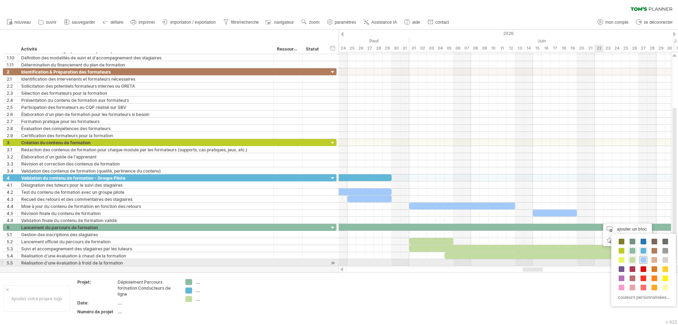
click at [542, 248] on span at bounding box center [644, 260] width 6 height 6
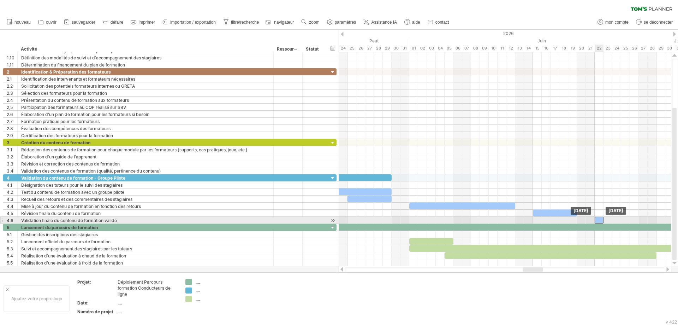
drag, startPoint x: 603, startPoint y: 220, endPoint x: 599, endPoint y: 220, distance: 3.6
click at [542, 220] on div at bounding box center [599, 220] width 9 height 7
drag, startPoint x: 604, startPoint y: 220, endPoint x: 640, endPoint y: 221, distance: 36.1
click at [542, 221] on span at bounding box center [639, 220] width 3 height 7
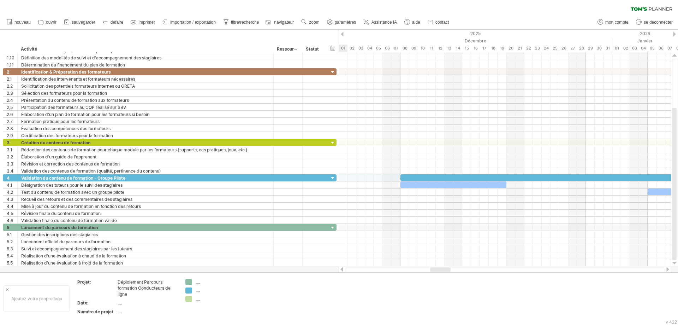
drag, startPoint x: 529, startPoint y: 271, endPoint x: 436, endPoint y: 270, distance: 92.9
click at [437, 248] on div at bounding box center [440, 269] width 20 height 4
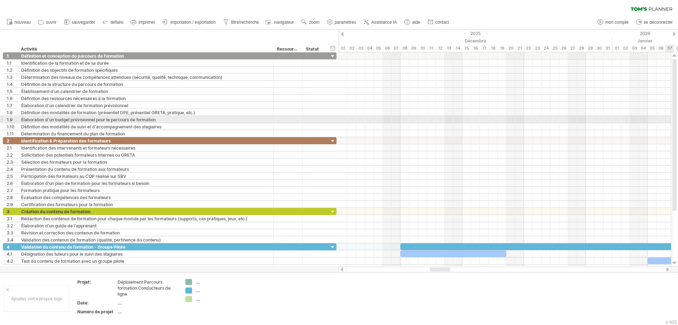
drag, startPoint x: 675, startPoint y: 173, endPoint x: 676, endPoint y: 118, distance: 54.8
click at [542, 118] on div at bounding box center [675, 135] width 4 height 152
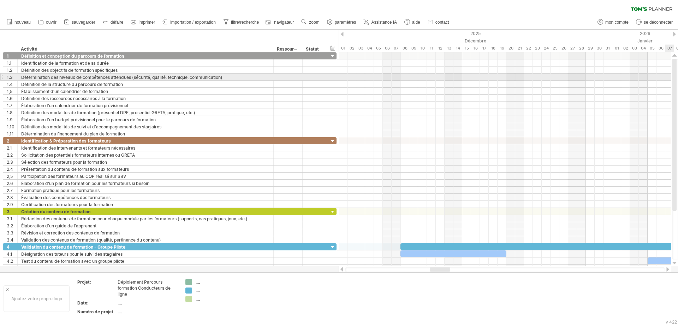
drag, startPoint x: 675, startPoint y: 134, endPoint x: 671, endPoint y: 62, distance: 71.5
click at [542, 62] on div "J'essaie d'accéder à [DOMAIN_NAME] De nouveau connecté... 0% effacer le filtre …" at bounding box center [339, 162] width 678 height 325
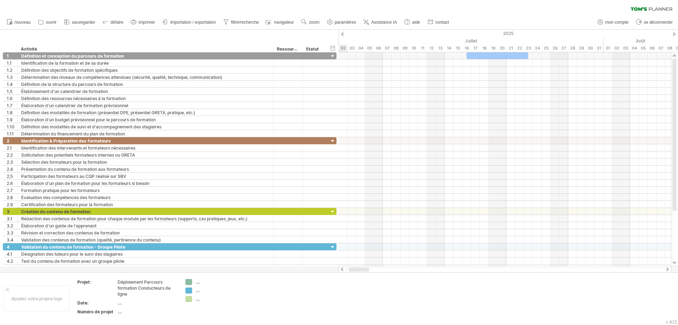
drag, startPoint x: 445, startPoint y: 269, endPoint x: 363, endPoint y: 271, distance: 81.3
click at [363, 248] on div at bounding box center [359, 269] width 20 height 4
click at [476, 53] on div at bounding box center [498, 55] width 62 height 7
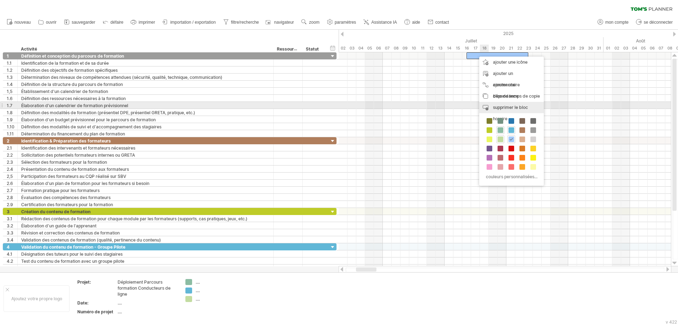
click at [506, 105] on font "supprimer le bloc horaire" at bounding box center [510, 113] width 35 height 17
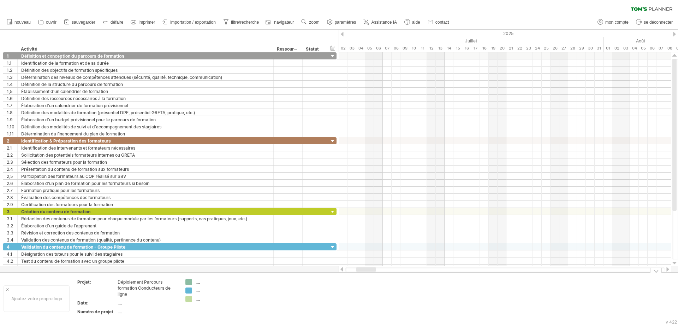
drag, startPoint x: 370, startPoint y: 272, endPoint x: 352, endPoint y: 272, distance: 17.3
click at [353, 248] on div "J'essaie d'accéder à [DOMAIN_NAME] De nouveau connecté... 0% effacer le filtre …" at bounding box center [339, 162] width 678 height 325
drag, startPoint x: 354, startPoint y: 270, endPoint x: 344, endPoint y: 270, distance: 9.9
click at [344, 248] on div at bounding box center [505, 269] width 333 height 7
drag, startPoint x: 361, startPoint y: 270, endPoint x: 393, endPoint y: 270, distance: 32.5
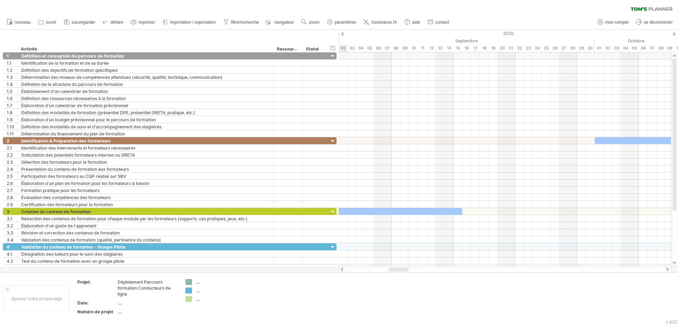
click at [393, 248] on div at bounding box center [399, 269] width 20 height 4
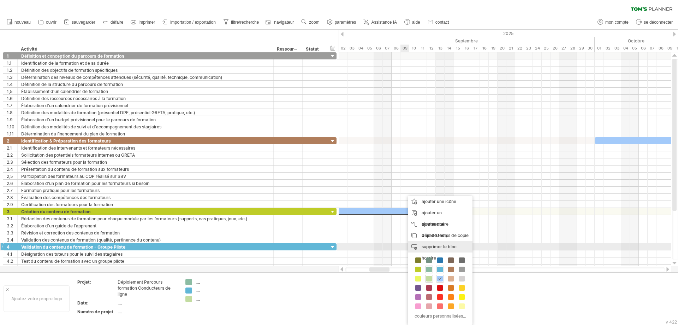
click at [422, 244] on div "supprimer le bloc horaire supprimer les éléments sélectionnés" at bounding box center [440, 252] width 65 height 23
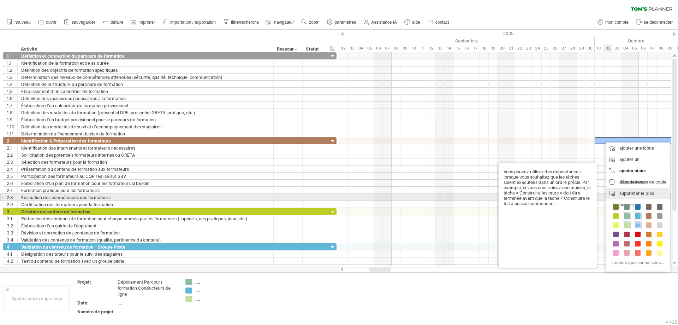
click at [542, 197] on div "supprimer le bloc horaire supprimer les éléments sélectionnés" at bounding box center [638, 199] width 65 height 23
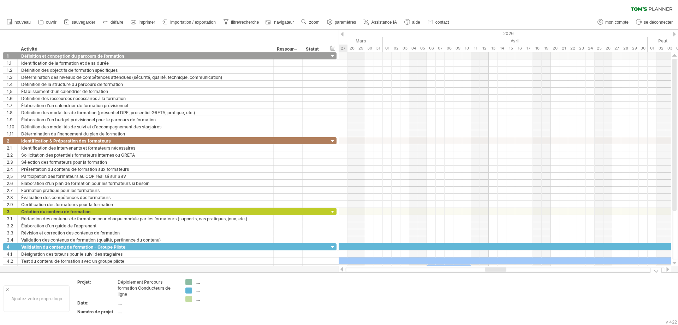
drag, startPoint x: 380, startPoint y: 267, endPoint x: 496, endPoint y: 275, distance: 115.8
click at [496, 248] on div "J'essaie d'accéder à [DOMAIN_NAME] De nouveau connecté... 0% effacer le filtre …" at bounding box center [339, 162] width 678 height 325
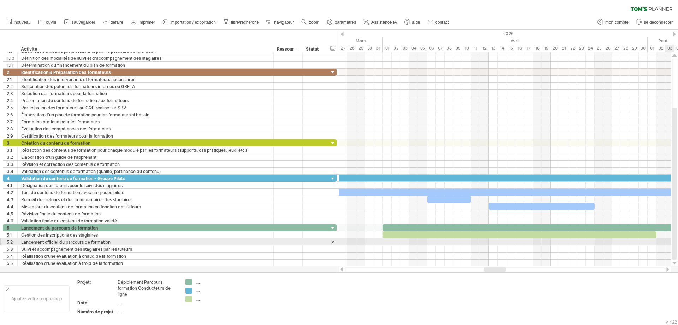
drag, startPoint x: 675, startPoint y: 183, endPoint x: 678, endPoint y: 240, distance: 57.0
click at [542, 240] on div at bounding box center [676, 159] width 6 height 201
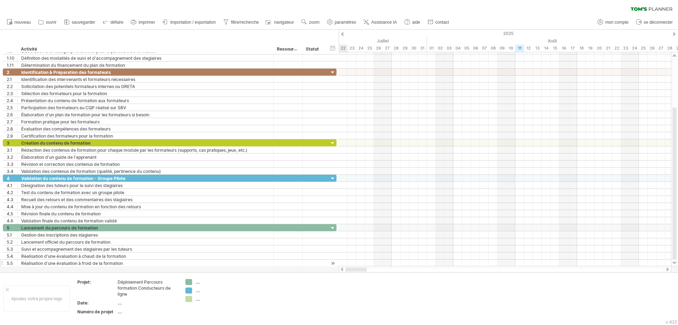
drag, startPoint x: 496, startPoint y: 270, endPoint x: 330, endPoint y: 264, distance: 166.6
click at [331, 248] on div "J'essaie d'accéder à [DOMAIN_NAME] De nouveau connecté... 0% effacer le filtre …" at bounding box center [339, 162] width 678 height 325
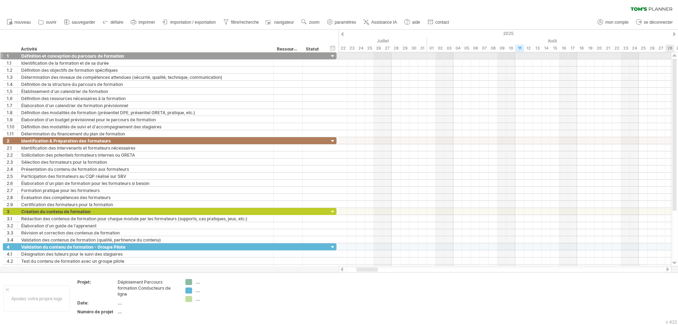
drag, startPoint x: 675, startPoint y: 131, endPoint x: 678, endPoint y: 45, distance: 85.6
click at [542, 45] on div "J'essaie d'accéder à [DOMAIN_NAME] De nouveau connecté... 0% effacer le filtre …" at bounding box center [339, 162] width 678 height 325
click at [341, 248] on div at bounding box center [342, 269] width 6 height 5
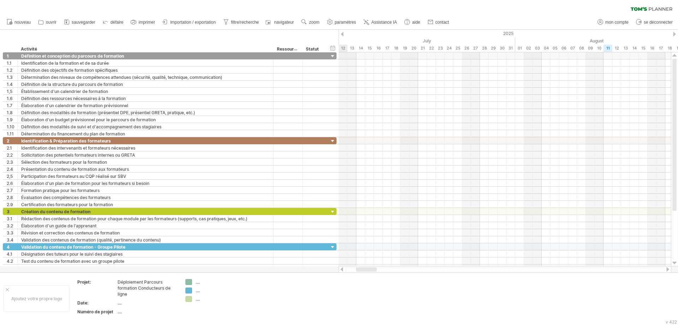
click at [341, 248] on div at bounding box center [342, 269] width 6 height 5
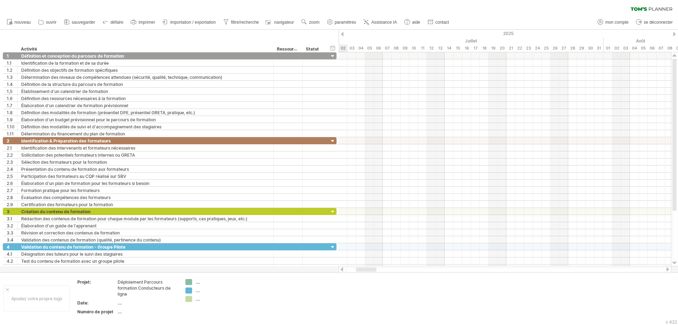
click at [341, 248] on div at bounding box center [342, 269] width 6 height 5
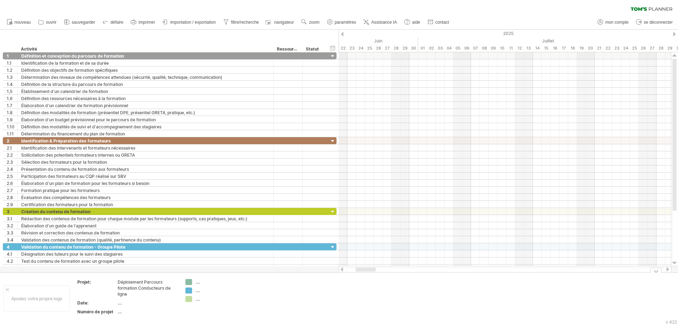
click at [342, 248] on div at bounding box center [342, 269] width 6 height 5
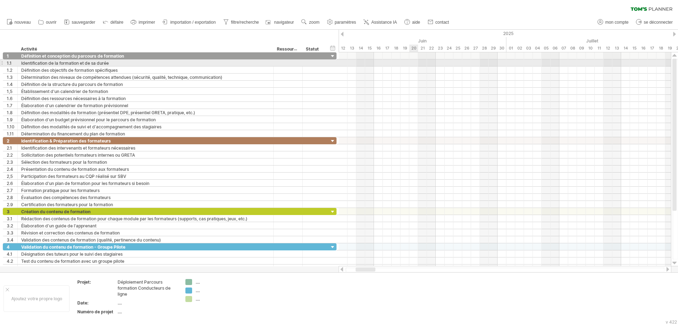
click at [413, 62] on div at bounding box center [505, 62] width 333 height 7
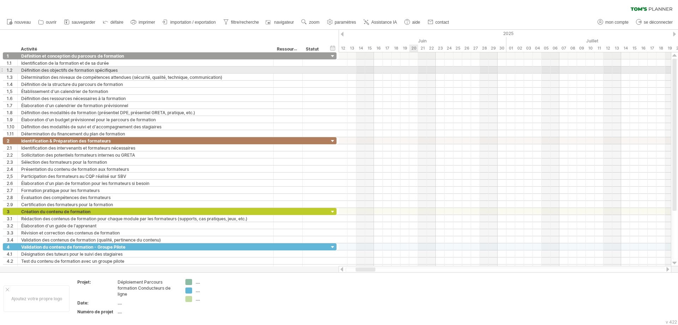
click at [412, 70] on div at bounding box center [505, 69] width 333 height 7
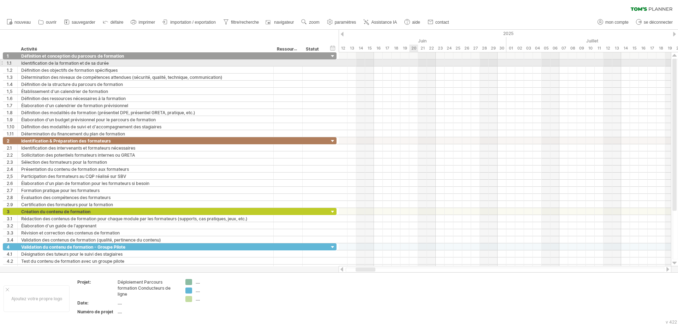
click at [412, 62] on div at bounding box center [505, 62] width 333 height 7
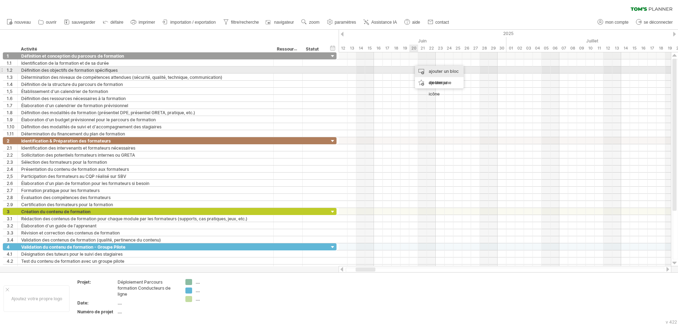
click at [423, 71] on div "ajouter un bloc de temps" at bounding box center [439, 77] width 49 height 23
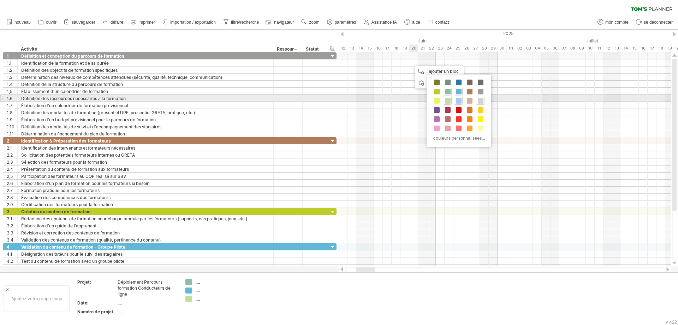
click at [483, 100] on span at bounding box center [481, 101] width 6 height 6
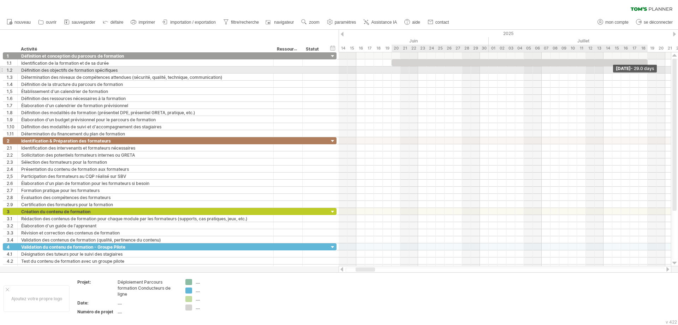
drag, startPoint x: 418, startPoint y: 63, endPoint x: 648, endPoint y: 73, distance: 229.9
click at [542, 73] on div "[DATE] - 29.0 days Mercredi 16 juillet" at bounding box center [505, 159] width 333 height 214
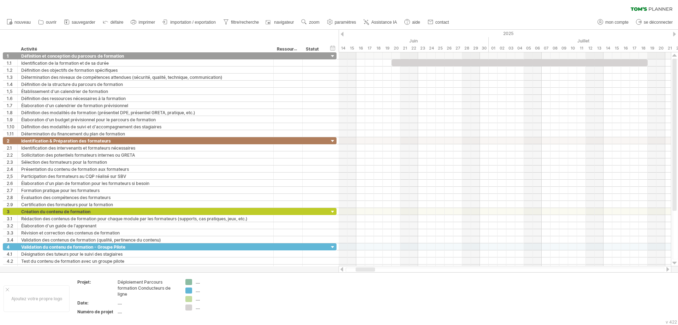
click at [542, 248] on div at bounding box center [668, 269] width 6 height 5
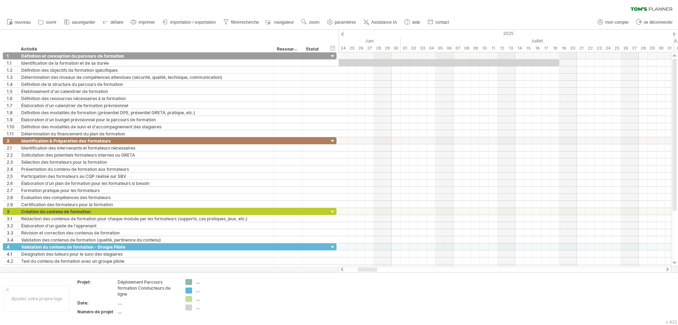
click at [542, 248] on div at bounding box center [668, 269] width 6 height 5
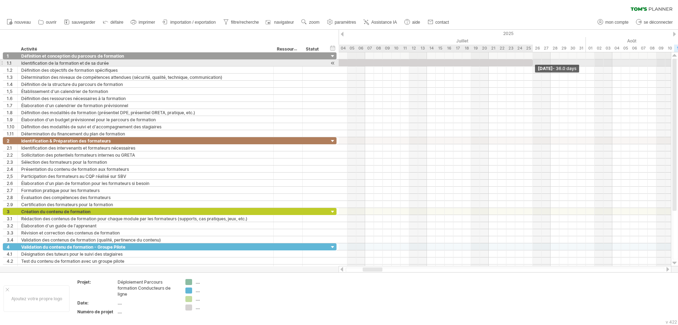
drag, startPoint x: 471, startPoint y: 62, endPoint x: 531, endPoint y: 66, distance: 60.9
click at [531, 66] on div "[DATE] - 36.0 days Mercredi 16 juillet" at bounding box center [505, 159] width 333 height 214
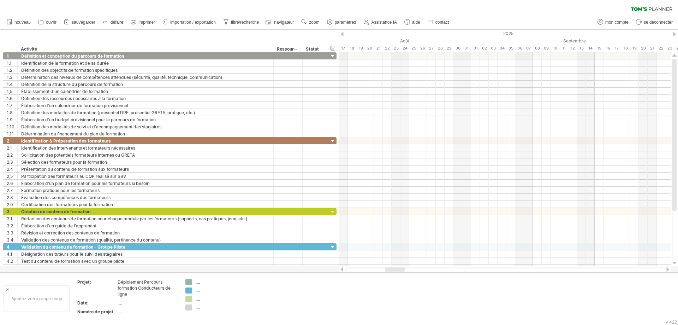
drag, startPoint x: 378, startPoint y: 271, endPoint x: 401, endPoint y: 272, distance: 23.3
click at [401, 248] on div "J'essaie d'accéder à [DOMAIN_NAME] De nouveau connecté... 0% effacer le filtre …" at bounding box center [339, 162] width 678 height 325
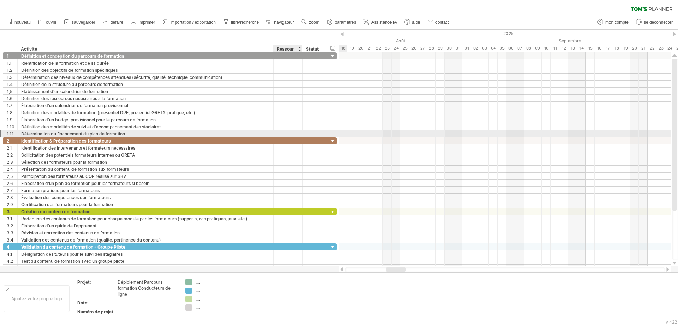
click at [289, 133] on div at bounding box center [288, 133] width 22 height 7
type input "*******"
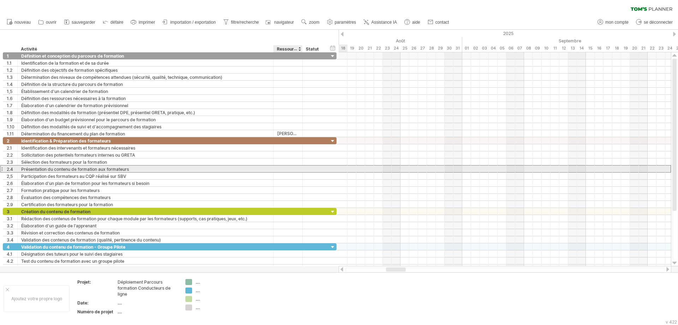
click at [296, 168] on div at bounding box center [288, 168] width 22 height 7
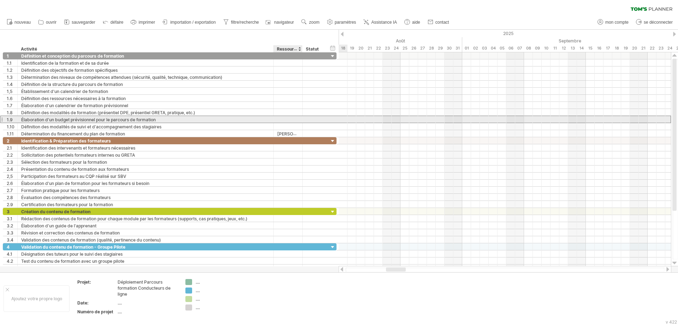
click at [298, 120] on div at bounding box center [288, 119] width 22 height 7
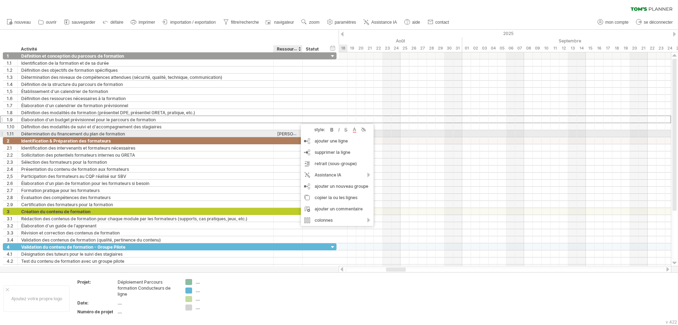
click at [282, 135] on font "[PERSON_NAME]" at bounding box center [294, 134] width 35 height 6
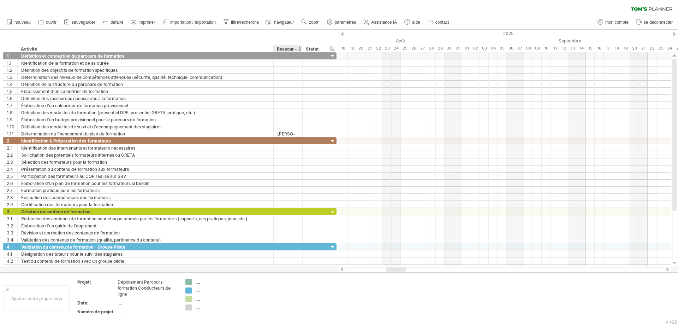
click at [300, 49] on div at bounding box center [299, 48] width 3 height 7
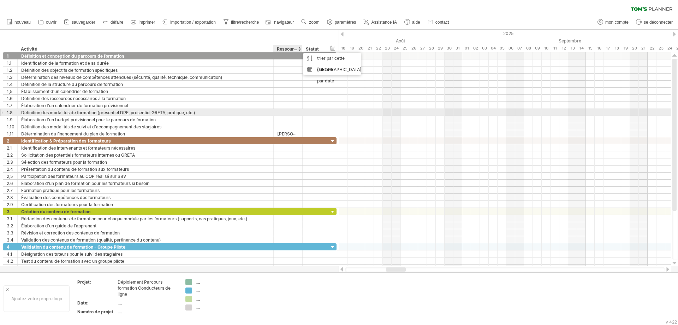
click at [310, 110] on div at bounding box center [314, 112] width 16 height 7
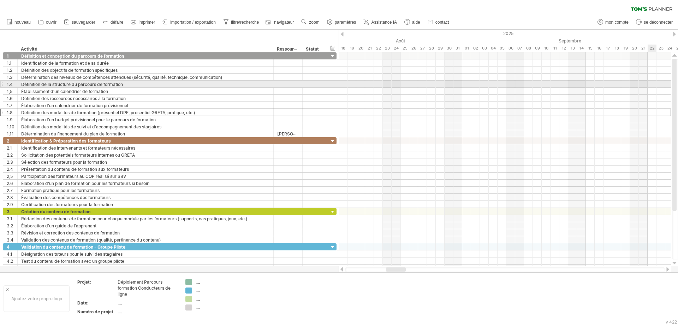
drag, startPoint x: 673, startPoint y: 101, endPoint x: 674, endPoint y: 86, distance: 15.6
click at [542, 86] on div at bounding box center [675, 135] width 4 height 152
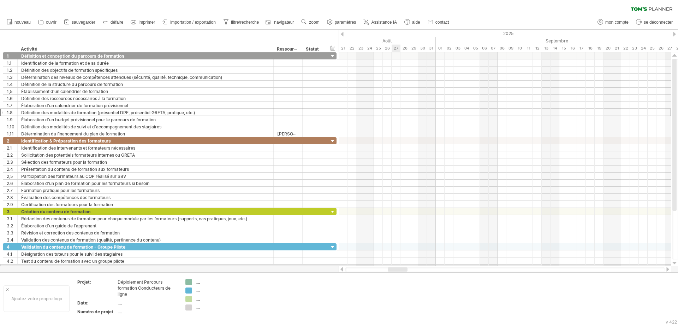
click at [398, 248] on div at bounding box center [505, 269] width 333 height 7
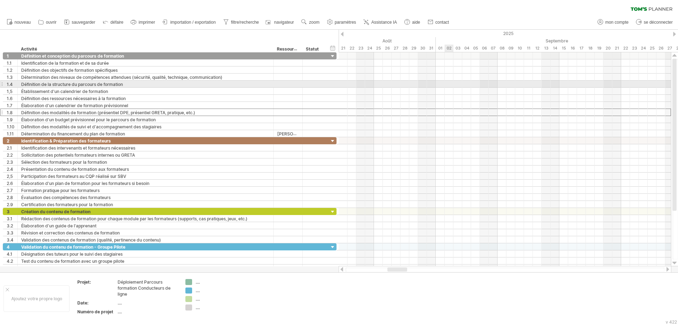
click at [452, 82] on div at bounding box center [505, 84] width 333 height 7
click at [461, 88] on div "ajouter un bloc de temps" at bounding box center [479, 97] width 49 height 23
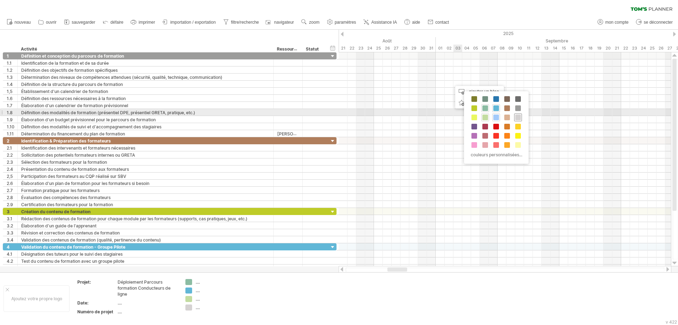
click at [518, 116] on span at bounding box center [519, 117] width 6 height 6
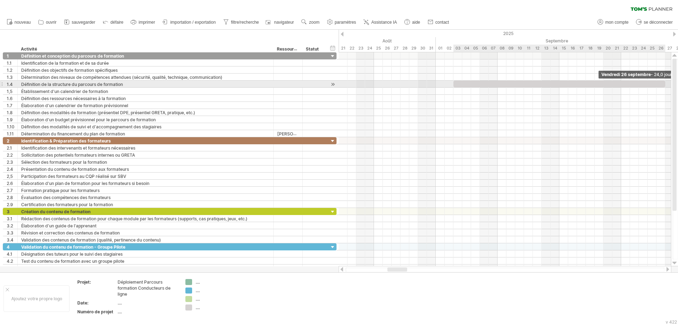
drag, startPoint x: 463, startPoint y: 84, endPoint x: 666, endPoint y: 84, distance: 202.5
click at [542, 84] on span at bounding box center [665, 84] width 3 height 7
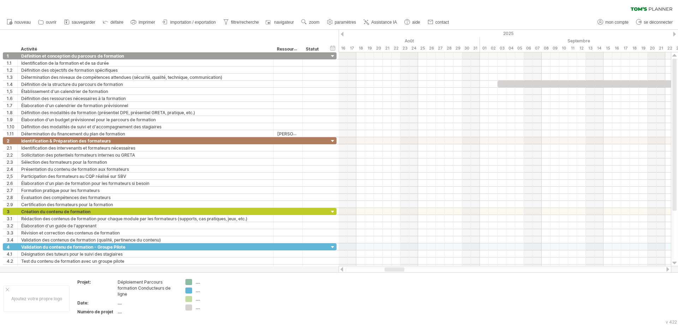
click at [401, 248] on div at bounding box center [395, 269] width 20 height 4
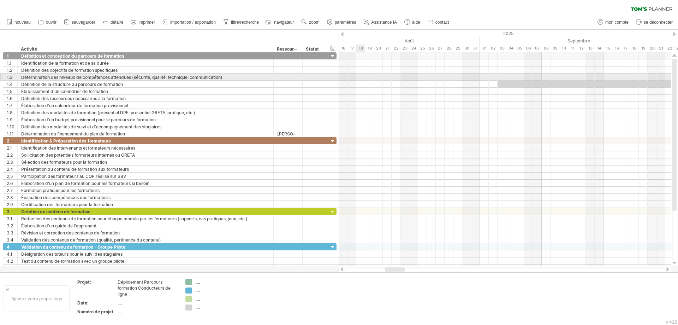
click at [361, 75] on div at bounding box center [505, 76] width 333 height 7
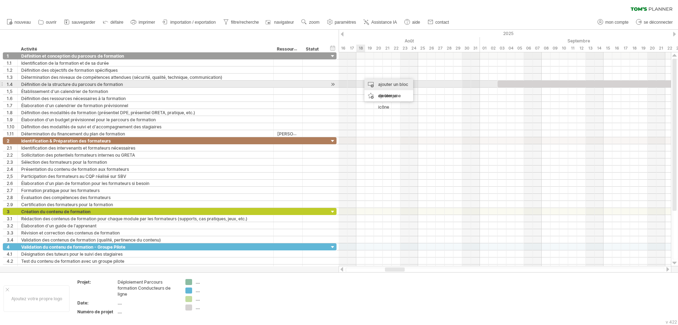
click at [376, 85] on div "ajouter un bloc de temps" at bounding box center [389, 90] width 49 height 23
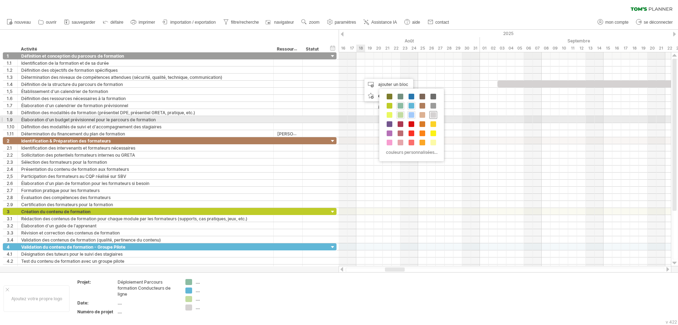
click at [432, 116] on span at bounding box center [434, 115] width 6 height 6
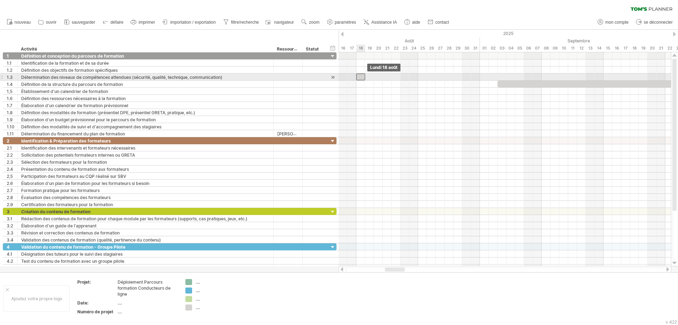
drag, startPoint x: 364, startPoint y: 78, endPoint x: 360, endPoint y: 77, distance: 3.9
click at [360, 77] on div at bounding box center [361, 76] width 9 height 7
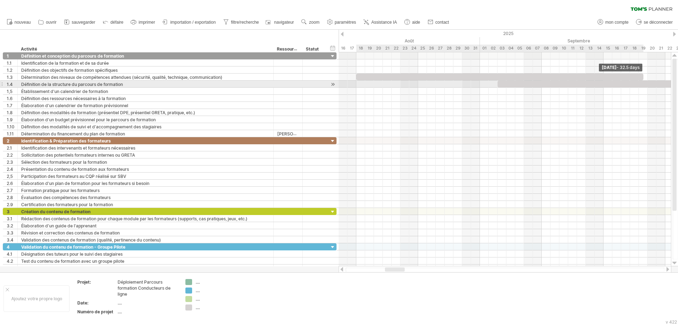
drag, startPoint x: 365, startPoint y: 77, endPoint x: 638, endPoint y: 82, distance: 273.2
click at [542, 82] on div at bounding box center [542, 94] width 0 height 85
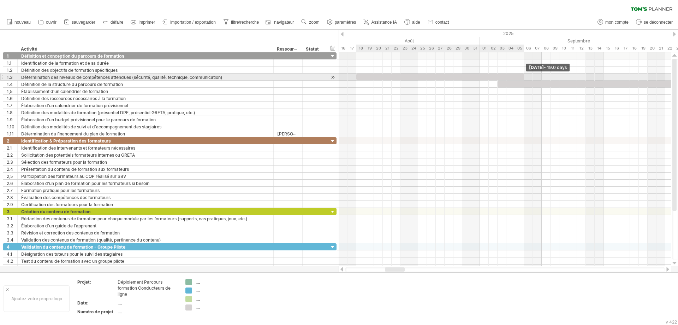
drag, startPoint x: 642, startPoint y: 76, endPoint x: 522, endPoint y: 75, distance: 120.8
click at [522, 75] on div at bounding box center [441, 76] width 168 height 7
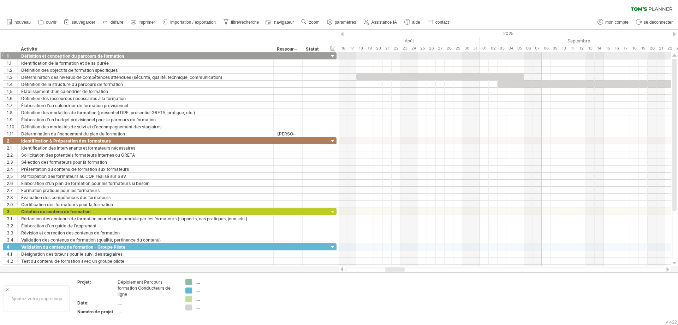
click at [542, 54] on div at bounding box center [675, 56] width 5 height 6
click at [398, 248] on div at bounding box center [396, 269] width 20 height 4
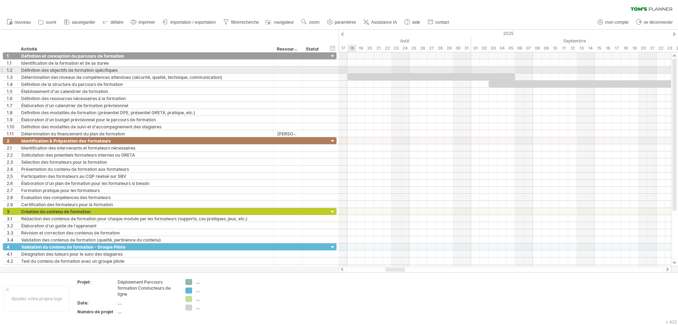
click at [349, 69] on div at bounding box center [505, 69] width 333 height 7
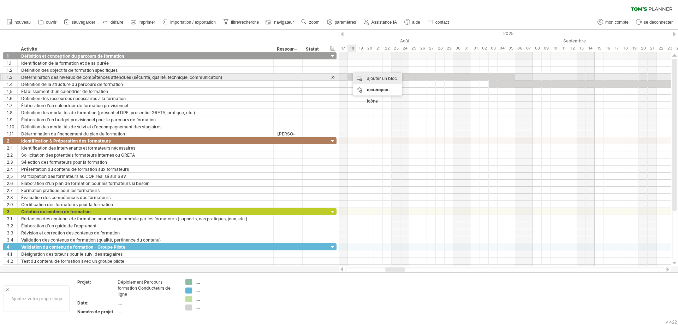
click at [363, 77] on div "ajouter un bloc de temps" at bounding box center [377, 84] width 49 height 23
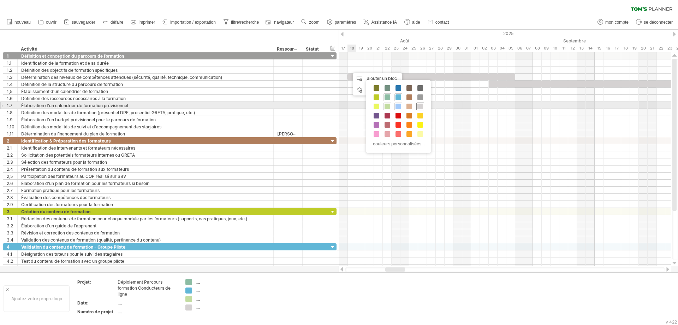
click at [419, 104] on span at bounding box center [421, 107] width 6 height 6
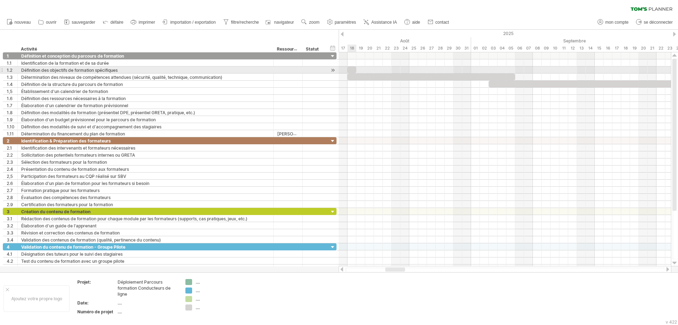
drag, startPoint x: 0, startPoint y: 77, endPoint x: 2, endPoint y: 73, distance: 3.6
click at [2, 73] on div "**********" at bounding box center [168, 161] width 337 height 219
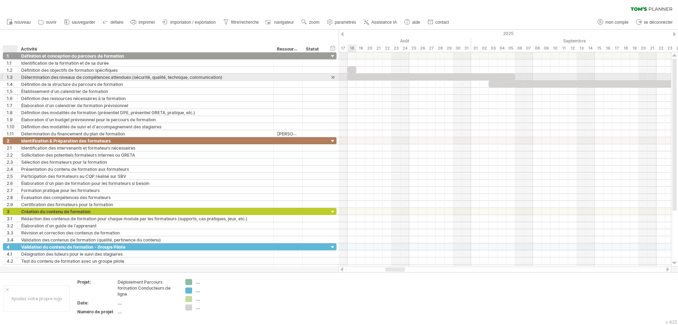
click at [6, 78] on div "1.3" at bounding box center [10, 76] width 14 height 7
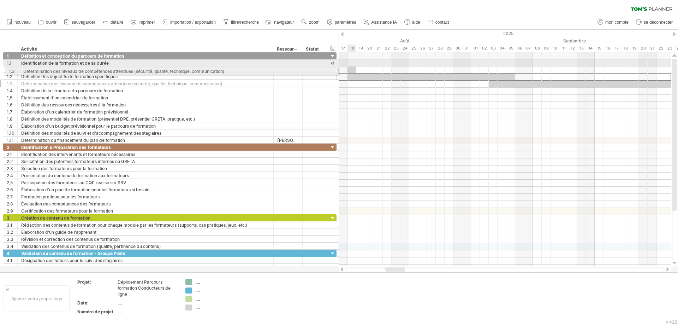
drag, startPoint x: 2, startPoint y: 77, endPoint x: 2, endPoint y: 70, distance: 7.1
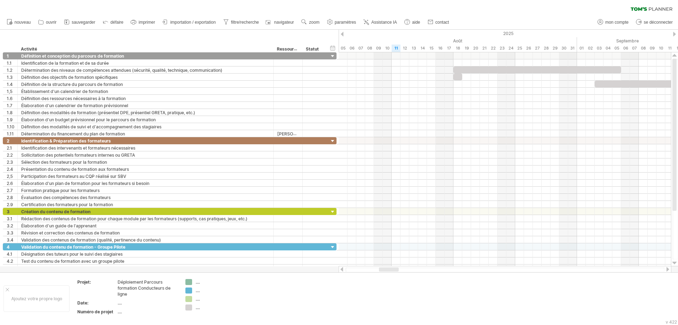
drag, startPoint x: 395, startPoint y: 270, endPoint x: 389, endPoint y: 271, distance: 6.4
click at [389, 248] on div at bounding box center [389, 269] width 20 height 4
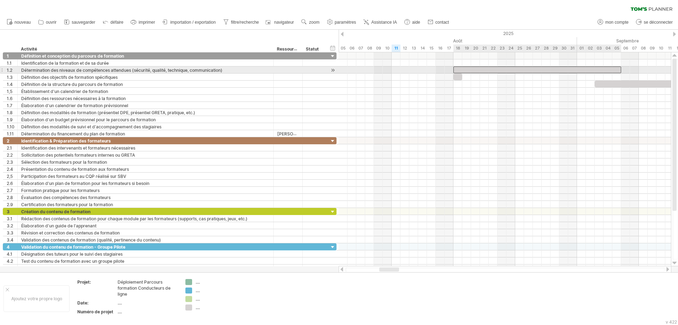
click at [542, 67] on div at bounding box center [538, 69] width 168 height 7
drag, startPoint x: 457, startPoint y: 78, endPoint x: 416, endPoint y: 70, distance: 41.8
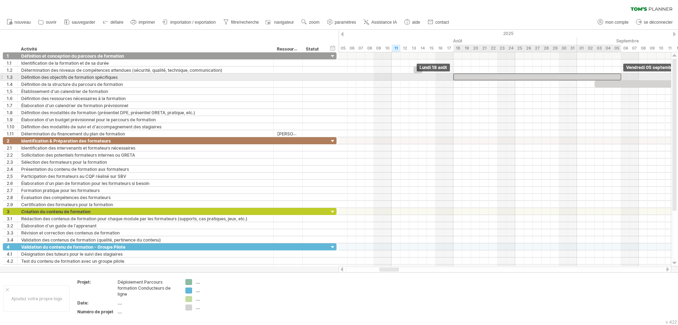
drag, startPoint x: 478, startPoint y: 71, endPoint x: 478, endPoint y: 77, distance: 6.4
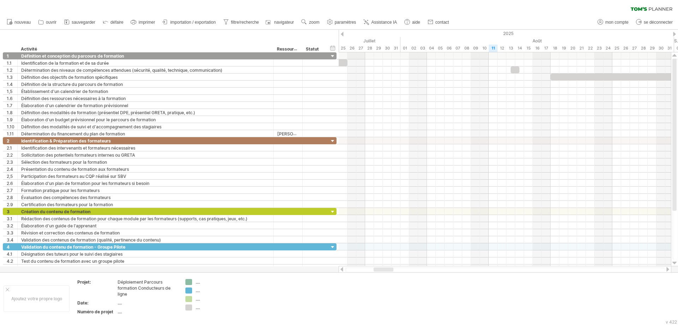
drag, startPoint x: 393, startPoint y: 269, endPoint x: 412, endPoint y: 240, distance: 34.6
click at [387, 248] on div at bounding box center [384, 269] width 20 height 4
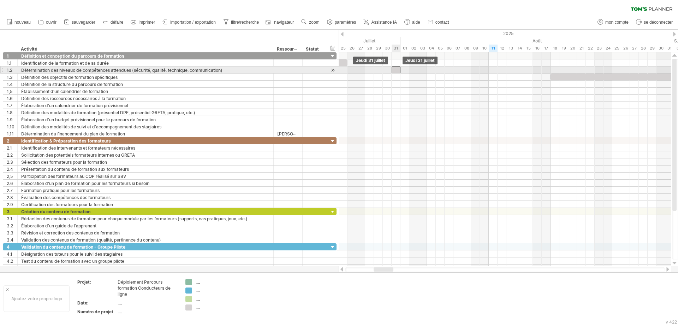
drag, startPoint x: 516, startPoint y: 68, endPoint x: 395, endPoint y: 67, distance: 121.6
click at [395, 67] on div at bounding box center [396, 69] width 9 height 7
drag, startPoint x: 397, startPoint y: 68, endPoint x: 405, endPoint y: 68, distance: 8.1
click at [405, 68] on div at bounding box center [405, 69] width 9 height 7
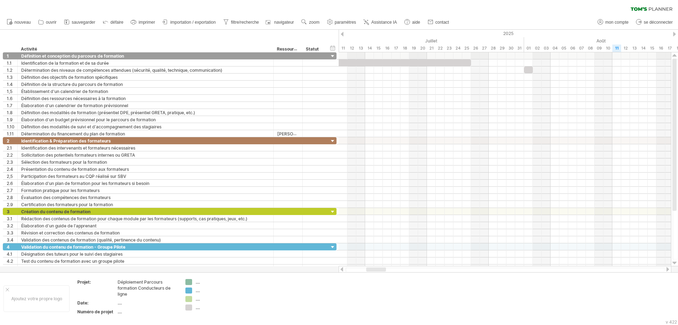
drag, startPoint x: 379, startPoint y: 268, endPoint x: 371, endPoint y: 269, distance: 7.8
click at [371, 248] on div at bounding box center [376, 269] width 20 height 4
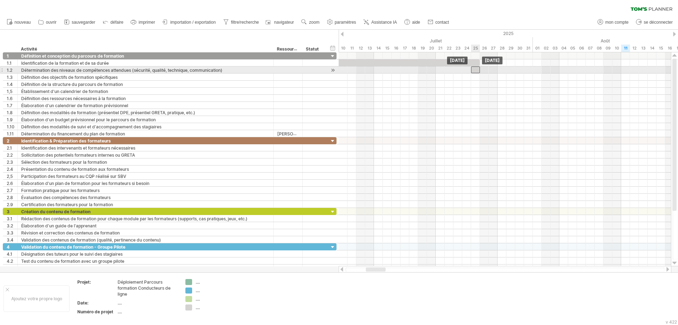
drag, startPoint x: 537, startPoint y: 67, endPoint x: 475, endPoint y: 69, distance: 62.2
click at [475, 69] on div at bounding box center [475, 69] width 9 height 7
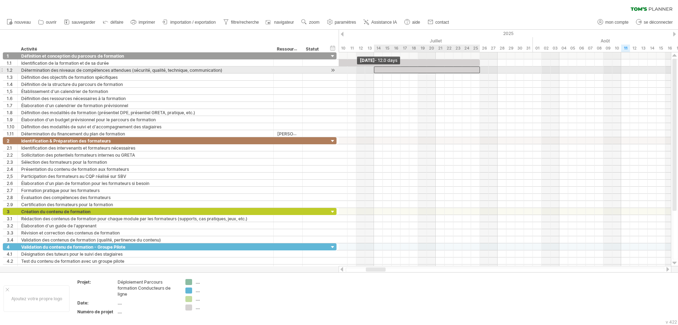
drag, startPoint x: 471, startPoint y: 70, endPoint x: 374, endPoint y: 75, distance: 96.9
click at [373, 73] on span at bounding box center [374, 69] width 3 height 7
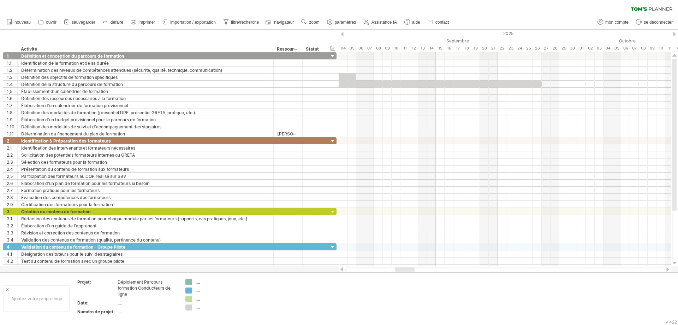
drag, startPoint x: 374, startPoint y: 270, endPoint x: 403, endPoint y: 271, distance: 29.0
click at [403, 248] on div at bounding box center [405, 269] width 20 height 4
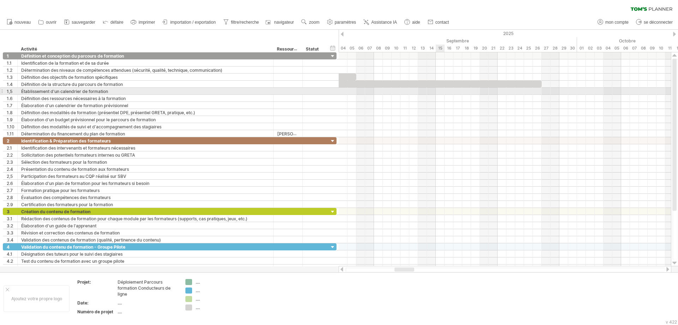
click at [439, 91] on div at bounding box center [505, 91] width 333 height 7
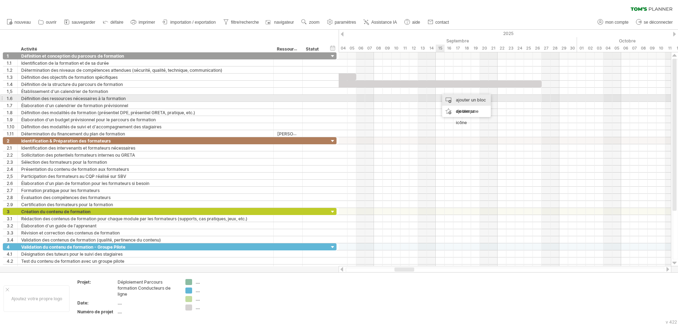
click at [454, 99] on div "ajouter un bloc de temps" at bounding box center [466, 105] width 49 height 23
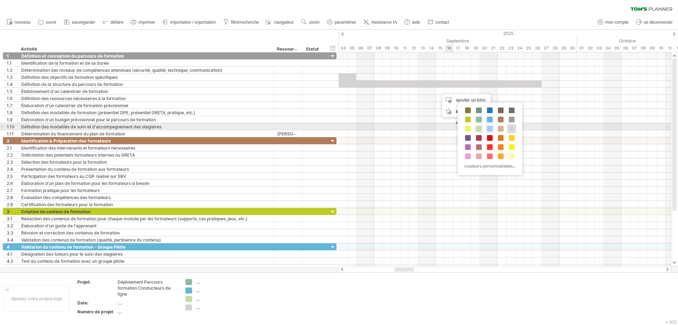
click at [513, 129] on span at bounding box center [512, 129] width 6 height 6
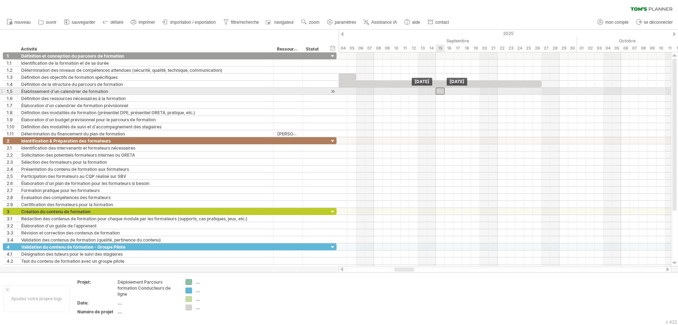
drag, startPoint x: 445, startPoint y: 90, endPoint x: 439, endPoint y: 91, distance: 5.4
click at [440, 90] on div at bounding box center [440, 91] width 9 height 7
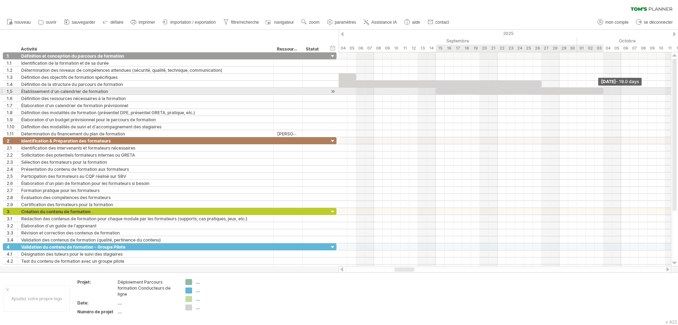
drag, startPoint x: 445, startPoint y: 91, endPoint x: 601, endPoint y: 95, distance: 156.9
click at [542, 95] on div "[DATE] - 19.0 days [GEOGRAPHIC_DATA] 15 septembre" at bounding box center [505, 159] width 333 height 214
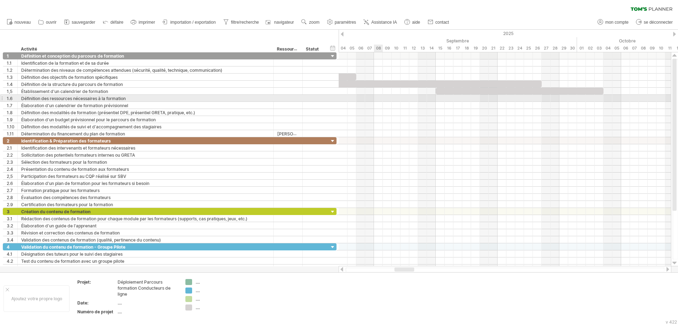
click at [375, 97] on div at bounding box center [505, 98] width 333 height 7
click at [376, 97] on div at bounding box center [505, 98] width 333 height 7
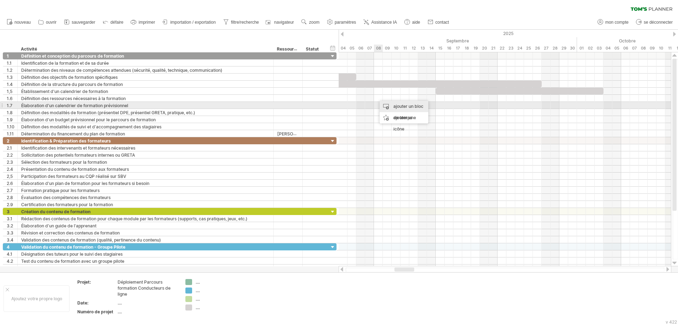
click at [403, 108] on font "ajouter un bloc de temps" at bounding box center [409, 112] width 30 height 17
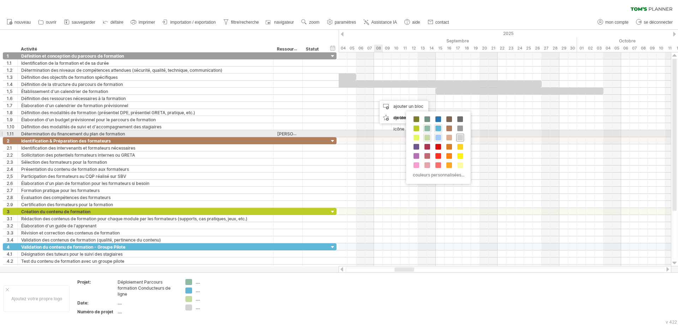
click at [462, 135] on span at bounding box center [461, 138] width 6 height 6
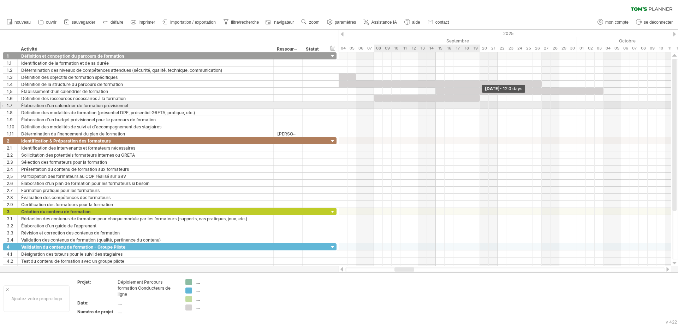
drag, startPoint x: 382, startPoint y: 97, endPoint x: 478, endPoint y: 104, distance: 95.6
click at [478, 104] on div "[DATE] - 12.0 days [GEOGRAPHIC_DATA] 15 septembre" at bounding box center [505, 159] width 333 height 214
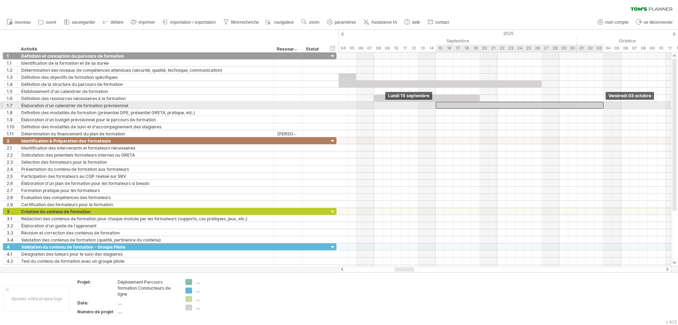
drag, startPoint x: 439, startPoint y: 90, endPoint x: 441, endPoint y: 105, distance: 14.3
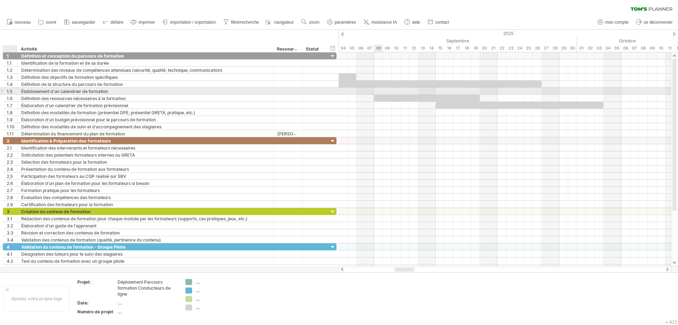
click at [9, 90] on font "1,5" at bounding box center [10, 91] width 6 height 5
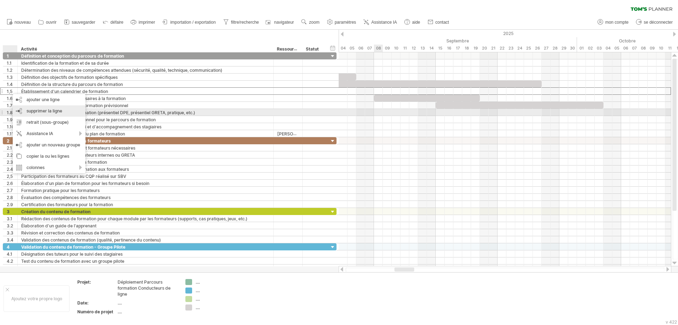
click at [40, 110] on font "supprimer la ligne" at bounding box center [45, 110] width 36 height 5
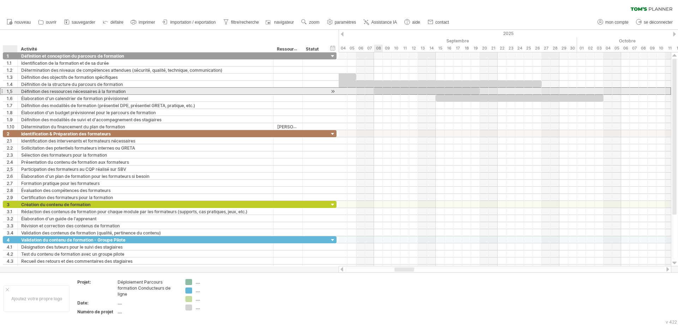
click at [11, 91] on font "1,5" at bounding box center [10, 91] width 6 height 5
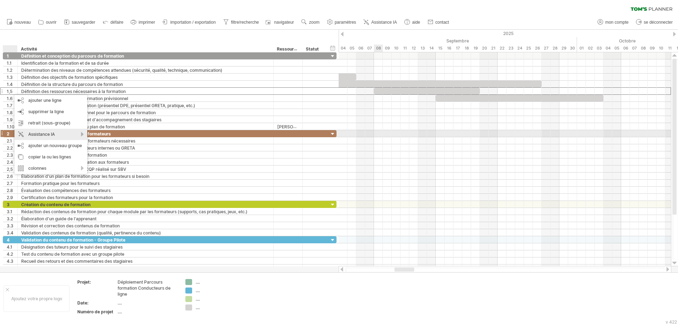
click at [84, 134] on div "Assistance IA" at bounding box center [50, 134] width 73 height 11
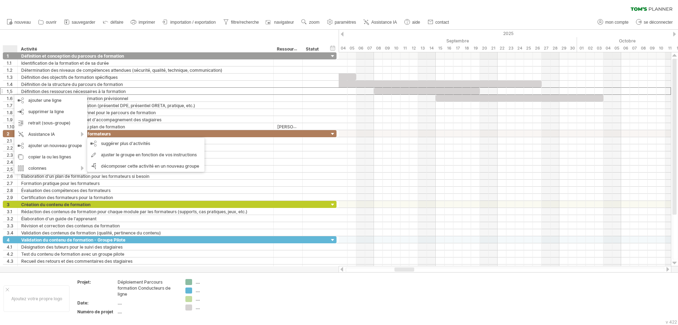
click at [110, 36] on div "hide start/end/duration afficher le début/la fin/la durée ******** Activité ***…" at bounding box center [169, 41] width 339 height 23
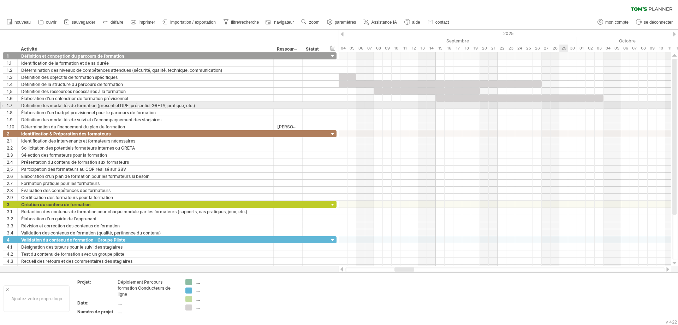
click at [542, 106] on div at bounding box center [505, 105] width 333 height 7
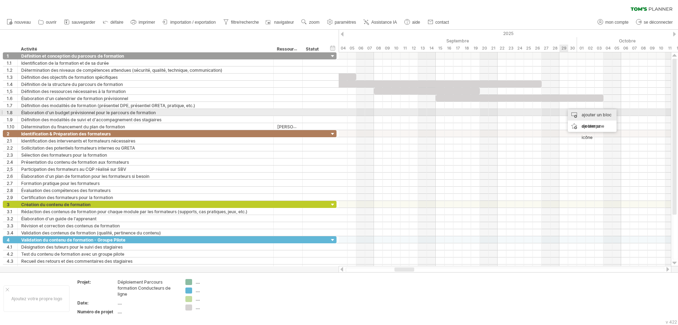
click at [542, 114] on div "ajouter un bloc de temps" at bounding box center [592, 120] width 49 height 23
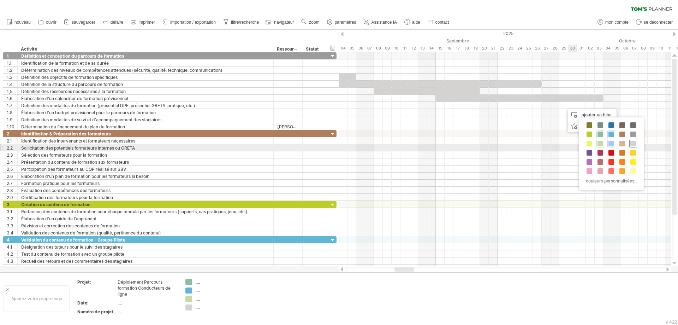
click at [542, 146] on span at bounding box center [634, 144] width 6 height 6
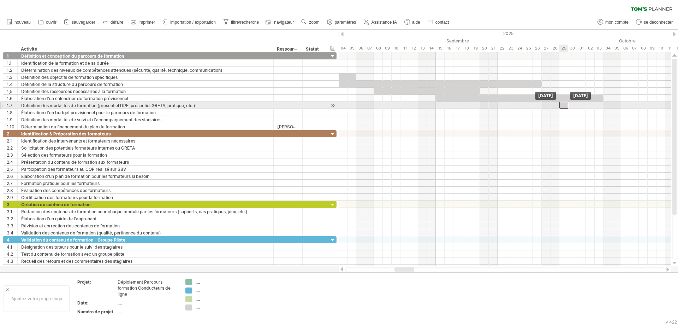
click at [542, 105] on div at bounding box center [564, 105] width 9 height 7
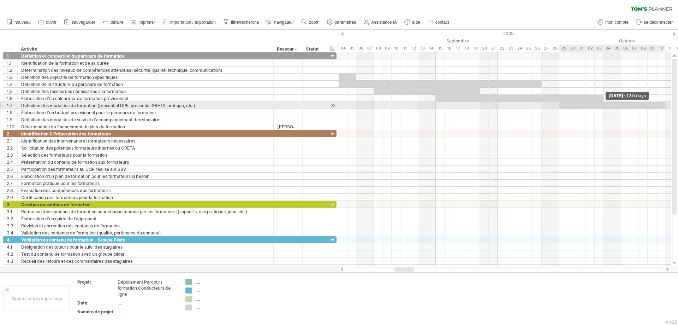
drag, startPoint x: 569, startPoint y: 104, endPoint x: 665, endPoint y: 108, distance: 96.2
click at [542, 108] on div "[DATE] - 12.0 days [GEOGRAPHIC_DATA] 29 septembre" at bounding box center [505, 159] width 333 height 214
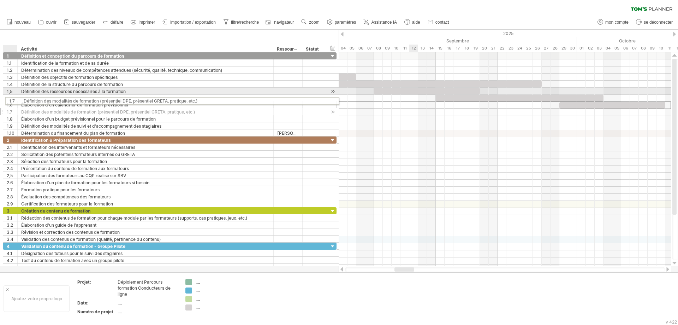
drag, startPoint x: 5, startPoint y: 104, endPoint x: 7, endPoint y: 100, distance: 4.1
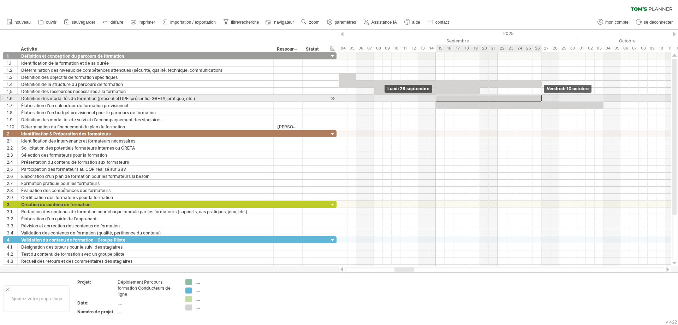
drag, startPoint x: 581, startPoint y: 97, endPoint x: 456, endPoint y: 98, distance: 125.1
click at [456, 98] on div at bounding box center [489, 98] width 106 height 7
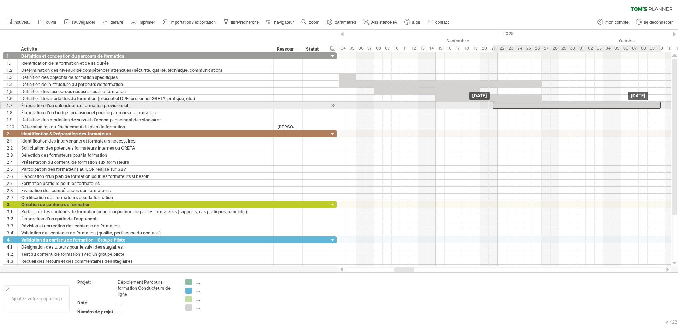
drag, startPoint x: 521, startPoint y: 105, endPoint x: 574, endPoint y: 108, distance: 53.1
click at [542, 108] on div at bounding box center [577, 105] width 168 height 7
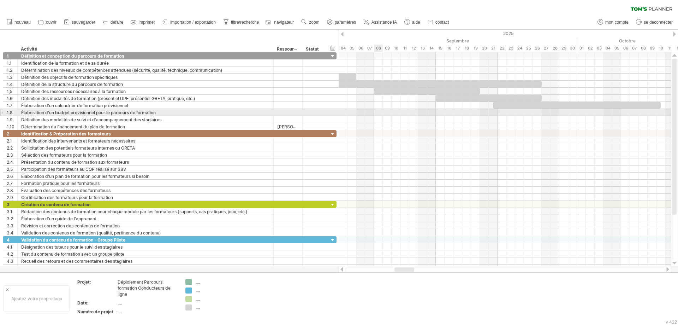
click at [379, 110] on div at bounding box center [505, 112] width 333 height 7
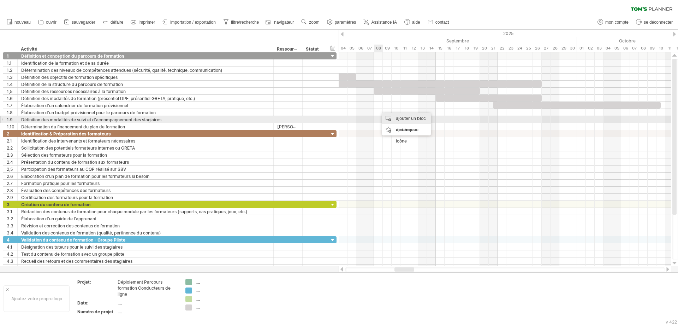
click at [392, 116] on div "ajouter un bloc de temps" at bounding box center [406, 124] width 49 height 23
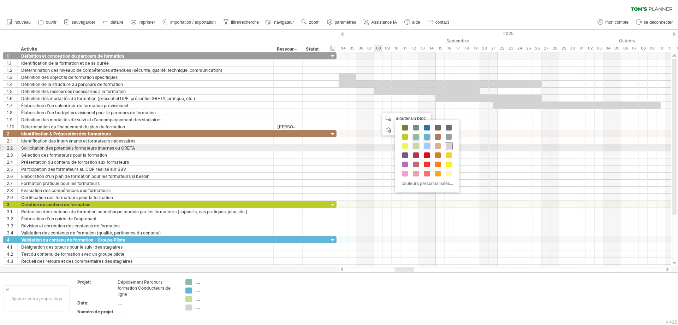
click at [451, 145] on span at bounding box center [449, 146] width 6 height 6
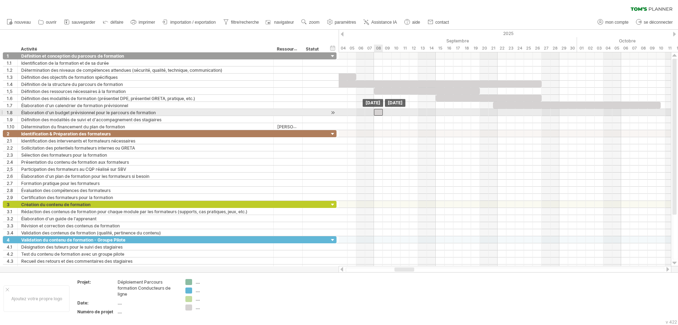
click at [379, 112] on div at bounding box center [378, 112] width 9 height 7
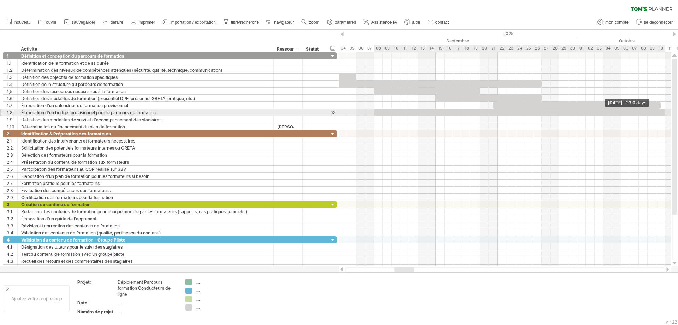
drag, startPoint x: 383, startPoint y: 112, endPoint x: 665, endPoint y: 114, distance: 282.3
click at [542, 114] on span at bounding box center [665, 112] width 3 height 7
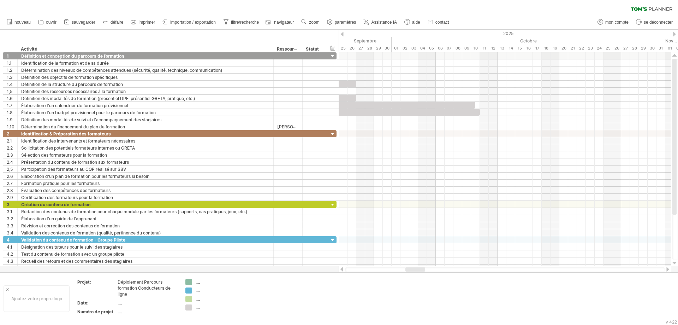
drag, startPoint x: 402, startPoint y: 270, endPoint x: 413, endPoint y: 270, distance: 11.0
click at [413, 248] on div at bounding box center [416, 269] width 20 height 4
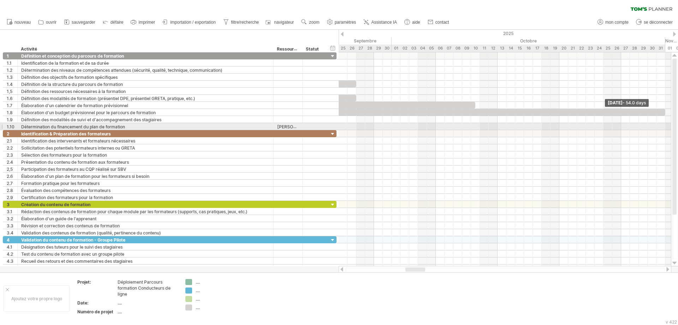
drag, startPoint x: 479, startPoint y: 112, endPoint x: 666, endPoint y: 123, distance: 187.6
click at [542, 123] on div "[DATE] - 54.0 days [GEOGRAPHIC_DATA] 8 septembre" at bounding box center [505, 159] width 333 height 214
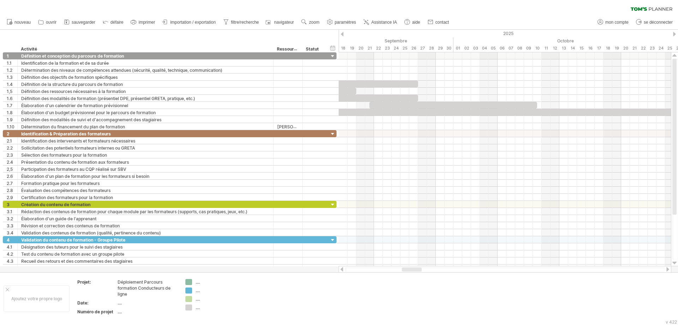
drag, startPoint x: 410, startPoint y: 269, endPoint x: 406, endPoint y: 270, distance: 3.6
click at [406, 248] on div at bounding box center [412, 269] width 20 height 4
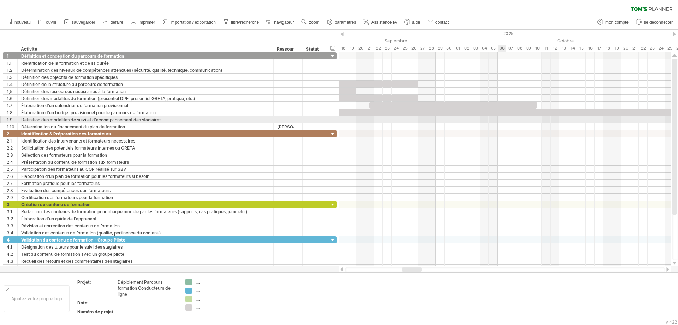
click at [504, 119] on div at bounding box center [505, 119] width 333 height 7
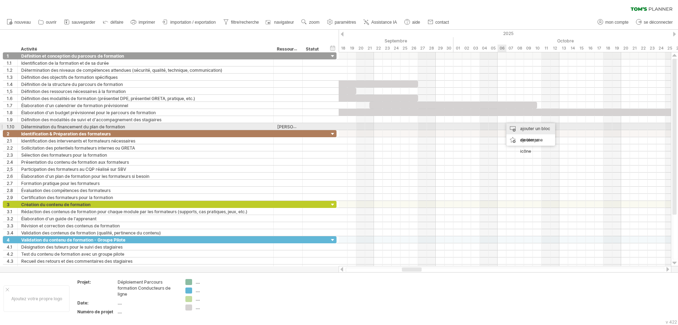
click at [518, 126] on div "ajouter un bloc de temps" at bounding box center [531, 134] width 49 height 23
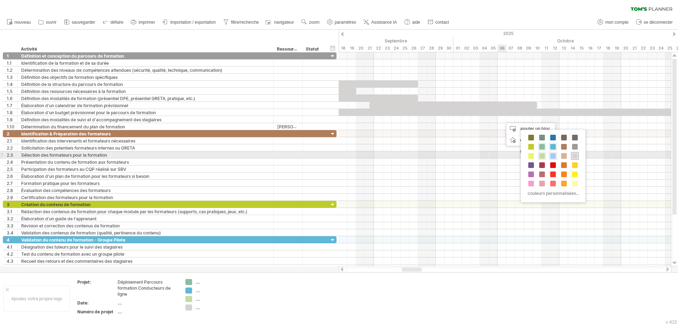
click at [542, 154] on span at bounding box center [575, 156] width 6 height 6
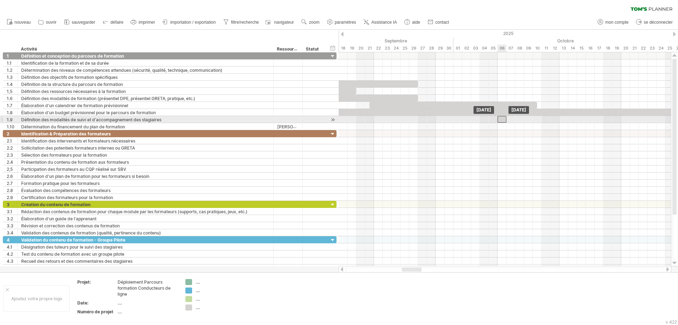
drag, startPoint x: 505, startPoint y: 121, endPoint x: 501, endPoint y: 120, distance: 3.6
click at [501, 120] on div at bounding box center [502, 119] width 9 height 7
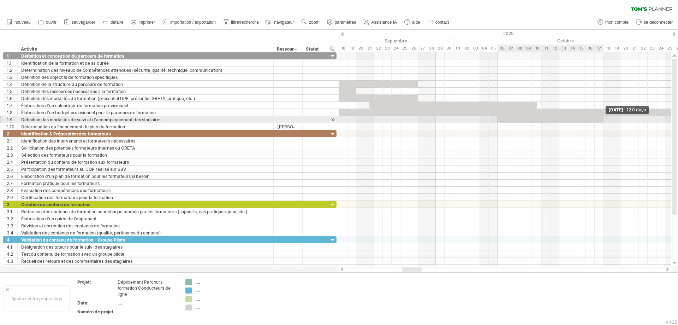
drag, startPoint x: 506, startPoint y: 119, endPoint x: 602, endPoint y: 121, distance: 96.5
click at [542, 121] on div at bounding box center [551, 119] width 106 height 7
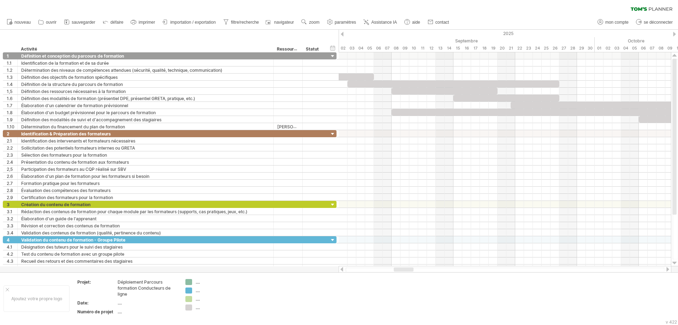
drag, startPoint x: 413, startPoint y: 270, endPoint x: 405, endPoint y: 270, distance: 8.1
click at [405, 248] on div at bounding box center [404, 269] width 20 height 4
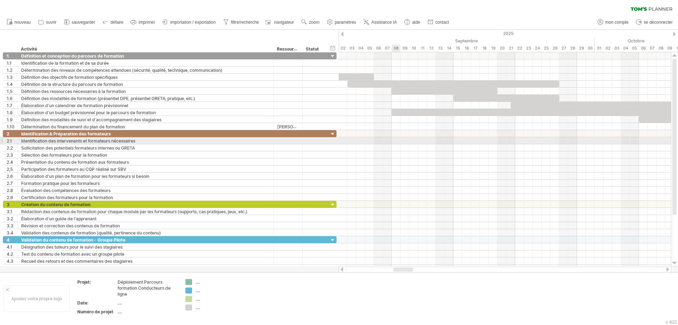
click at [395, 140] on div at bounding box center [505, 140] width 333 height 7
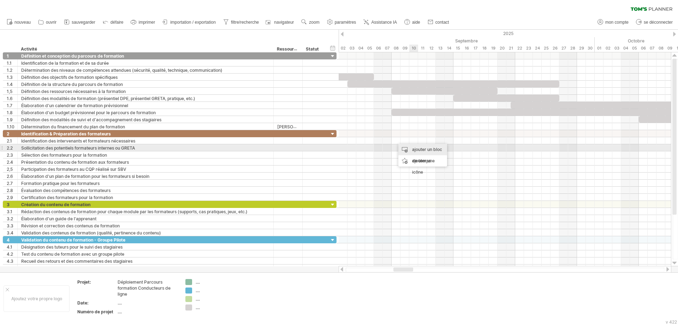
click at [420, 148] on font "ajouter un bloc de temps" at bounding box center [427, 155] width 30 height 17
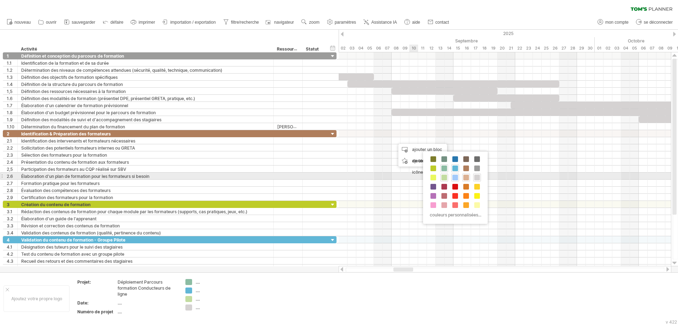
click at [466, 178] on span at bounding box center [467, 178] width 6 height 6
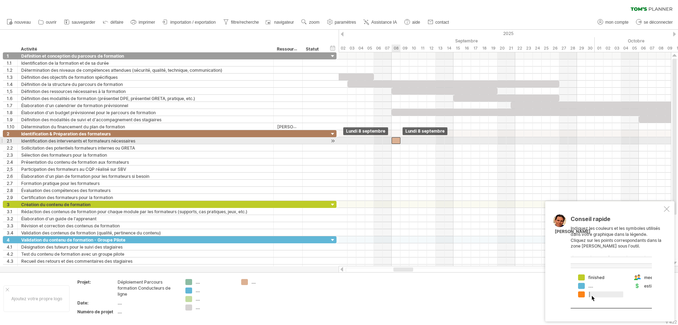
drag, startPoint x: 399, startPoint y: 140, endPoint x: 396, endPoint y: 140, distance: 3.6
click at [396, 140] on div at bounding box center [396, 140] width 9 height 7
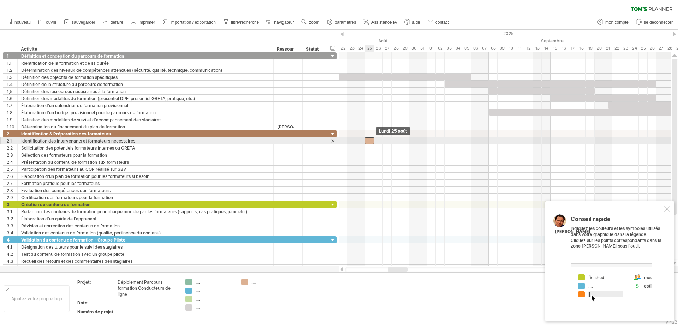
drag, startPoint x: 396, startPoint y: 139, endPoint x: 371, endPoint y: 141, distance: 25.9
click at [371, 141] on div at bounding box center [369, 140] width 9 height 7
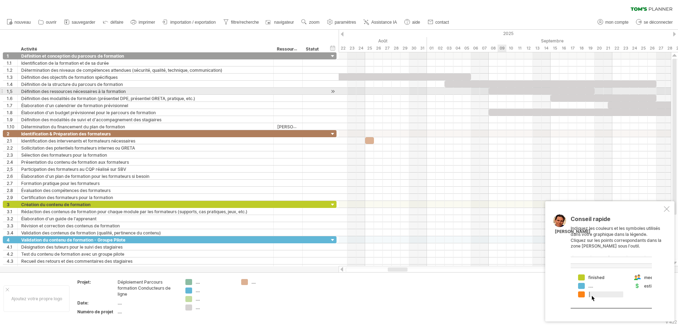
click at [503, 89] on div at bounding box center [542, 91] width 106 height 7
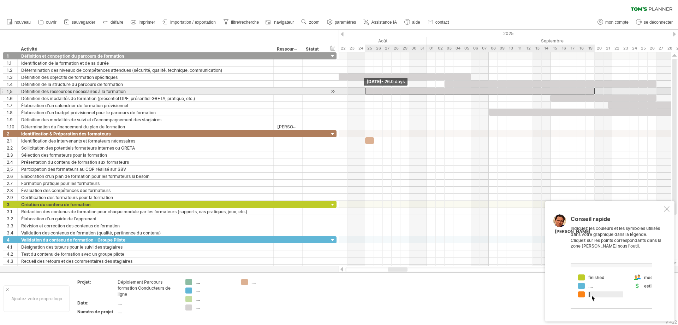
drag, startPoint x: 490, startPoint y: 90, endPoint x: 368, endPoint y: 92, distance: 122.3
click at [368, 92] on div at bounding box center [480, 91] width 230 height 7
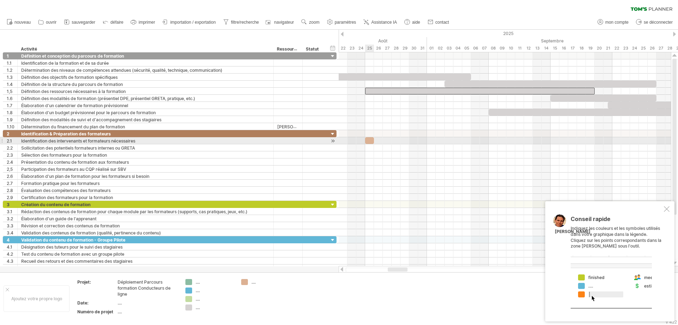
click at [371, 141] on div at bounding box center [369, 140] width 9 height 7
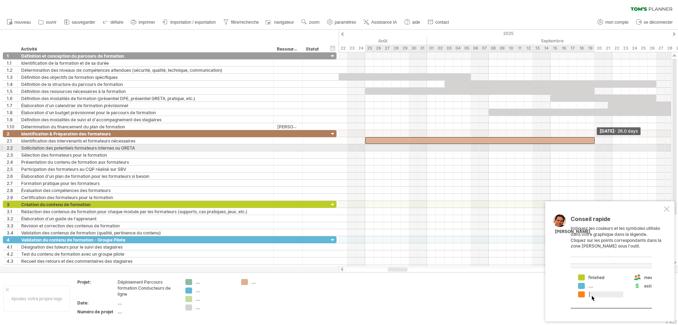
drag, startPoint x: 374, startPoint y: 140, endPoint x: 595, endPoint y: 146, distance: 221.6
click at [542, 145] on div "[DATE] - 26.0 days [GEOGRAPHIC_DATA] 25 août" at bounding box center [505, 159] width 333 height 214
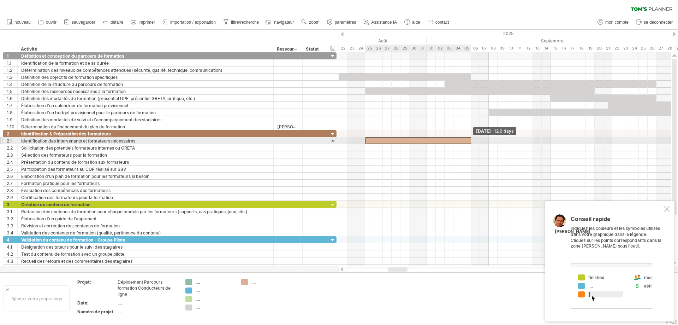
drag, startPoint x: 595, startPoint y: 139, endPoint x: 470, endPoint y: 140, distance: 125.1
click at [470, 140] on div at bounding box center [418, 140] width 106 height 7
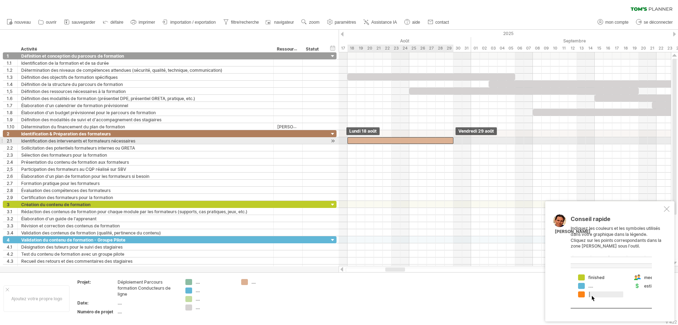
drag, startPoint x: 381, startPoint y: 138, endPoint x: 365, endPoint y: 138, distance: 15.9
click at [365, 138] on div at bounding box center [401, 140] width 106 height 7
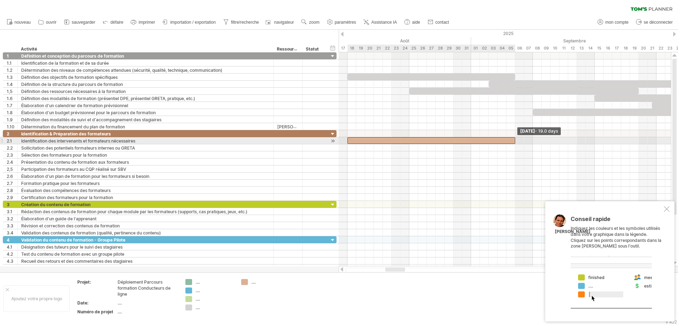
drag, startPoint x: 453, startPoint y: 141, endPoint x: 513, endPoint y: 142, distance: 60.4
click at [513, 142] on div at bounding box center [432, 140] width 168 height 7
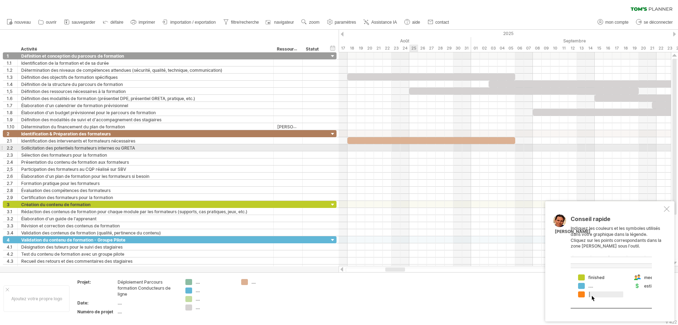
click at [413, 147] on div at bounding box center [505, 147] width 333 height 7
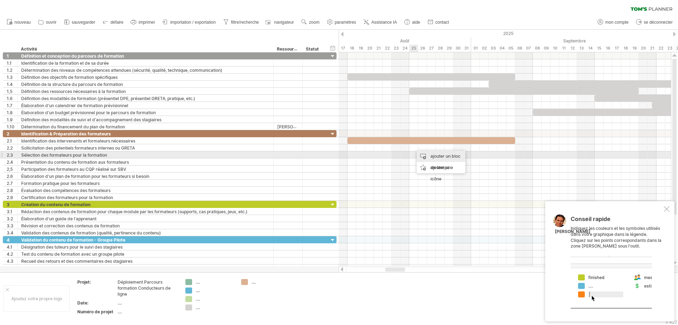
click at [431, 154] on font "ajouter un bloc de temps" at bounding box center [446, 161] width 30 height 17
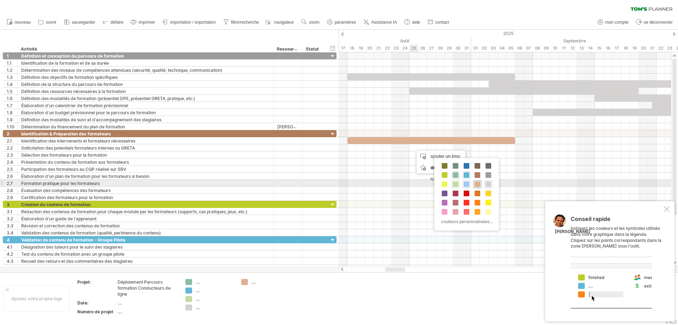
click at [479, 184] on span at bounding box center [478, 184] width 6 height 6
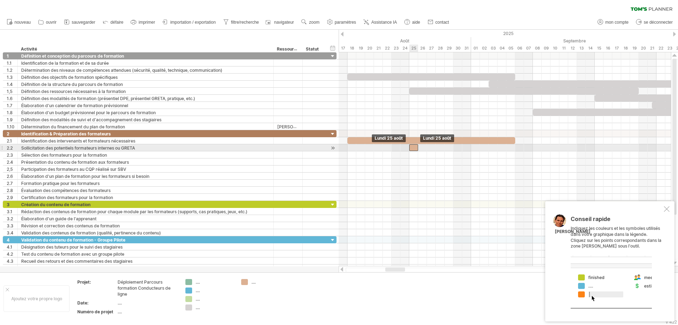
click at [417, 147] on div at bounding box center [414, 147] width 9 height 7
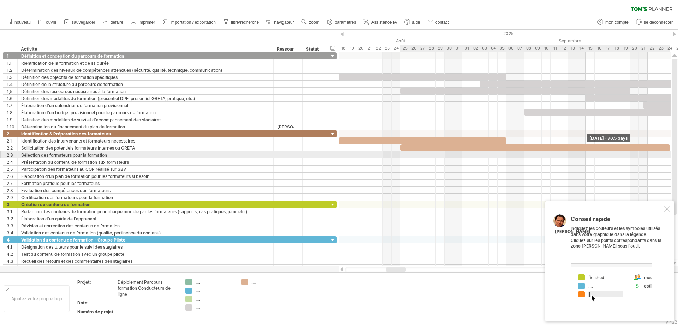
drag, startPoint x: 417, startPoint y: 147, endPoint x: 669, endPoint y: 155, distance: 251.4
click at [542, 154] on div "[DATE] - 30.5 days [GEOGRAPHIC_DATA] 25 août" at bounding box center [505, 159] width 333 height 214
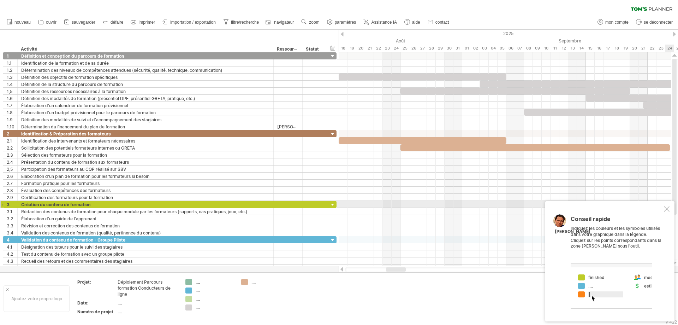
click at [542, 207] on div at bounding box center [667, 209] width 6 height 6
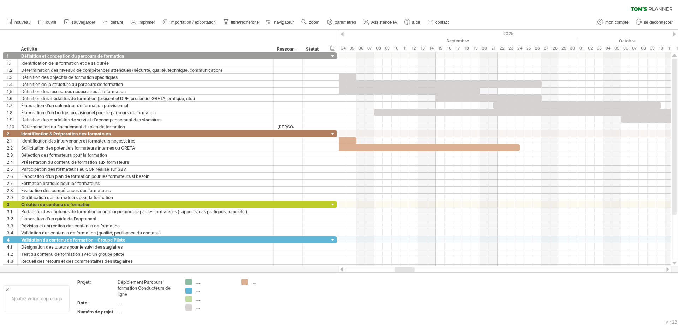
drag, startPoint x: 401, startPoint y: 270, endPoint x: 410, endPoint y: 270, distance: 8.8
click at [410, 248] on div at bounding box center [405, 269] width 20 height 4
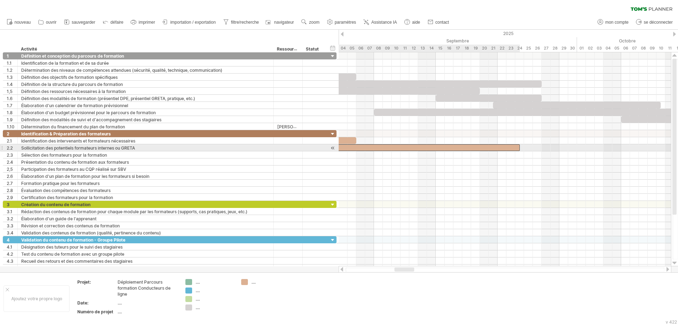
drag, startPoint x: 495, startPoint y: 146, endPoint x: 508, endPoint y: 148, distance: 12.8
click at [495, 146] on div at bounding box center [386, 147] width 270 height 7
drag, startPoint x: 520, startPoint y: 147, endPoint x: 541, endPoint y: 147, distance: 21.2
click at [541, 147] on span at bounding box center [542, 147] width 3 height 7
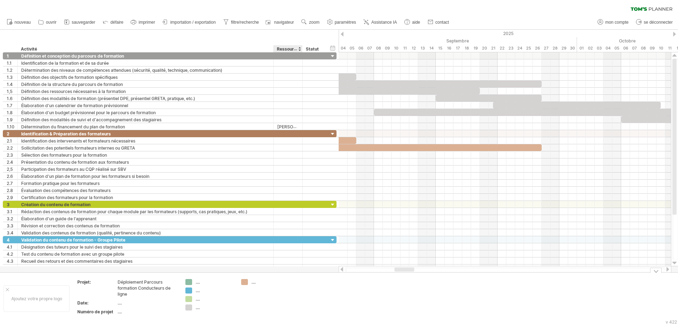
click at [304, 248] on td at bounding box center [322, 298] width 56 height 39
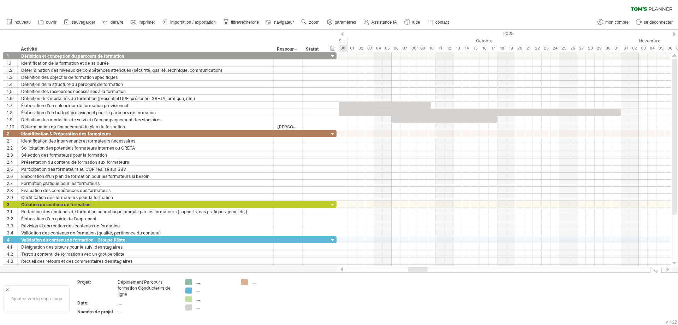
drag, startPoint x: 402, startPoint y: 269, endPoint x: 416, endPoint y: 273, distance: 14.1
click at [416, 248] on div "J'essaie d'accéder à [DOMAIN_NAME] De nouveau connecté... 0% effacer le filtre …" at bounding box center [339, 162] width 678 height 325
click at [542, 112] on div at bounding box center [383, 112] width 477 height 7
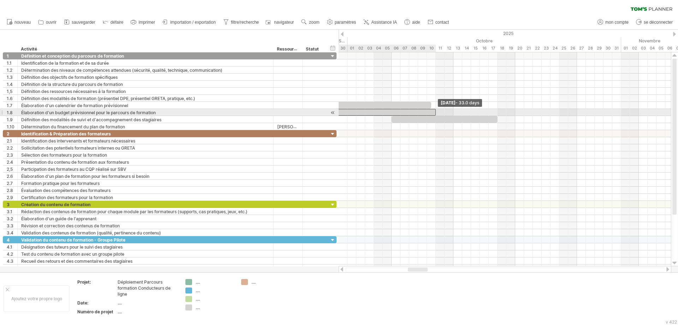
drag, startPoint x: 622, startPoint y: 112, endPoint x: 436, endPoint y: 112, distance: 185.5
click at [436, 112] on span at bounding box center [436, 112] width 3 height 7
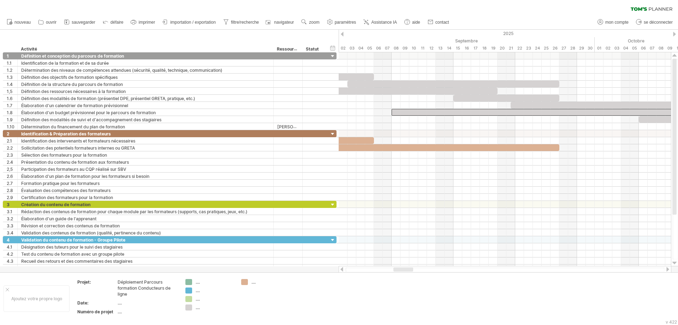
drag, startPoint x: 418, startPoint y: 269, endPoint x: 404, endPoint y: 269, distance: 14.5
click at [404, 248] on div at bounding box center [404, 269] width 20 height 4
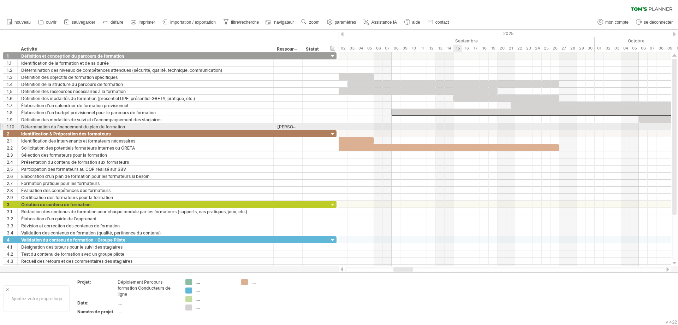
click at [458, 126] on div at bounding box center [505, 126] width 333 height 7
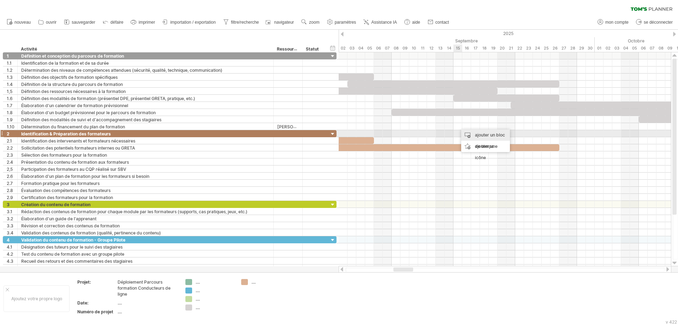
click at [469, 132] on div "ajouter un bloc de temps" at bounding box center [485, 140] width 49 height 23
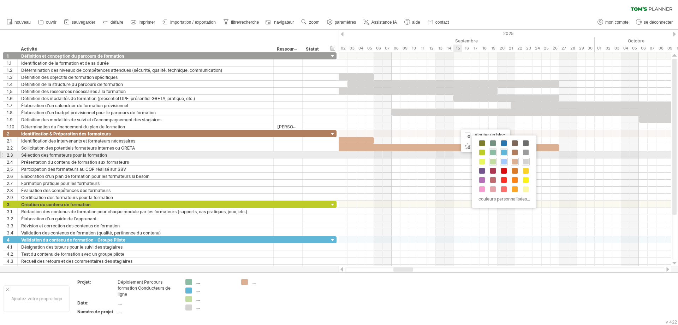
click at [525, 158] on div at bounding box center [526, 162] width 8 height 8
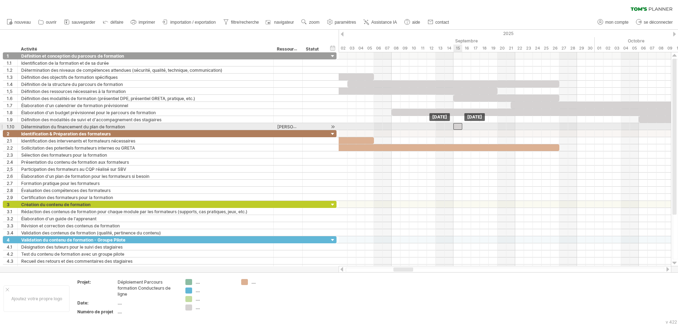
drag, startPoint x: 463, startPoint y: 125, endPoint x: 458, endPoint y: 125, distance: 4.9
click at [458, 125] on div at bounding box center [458, 126] width 9 height 7
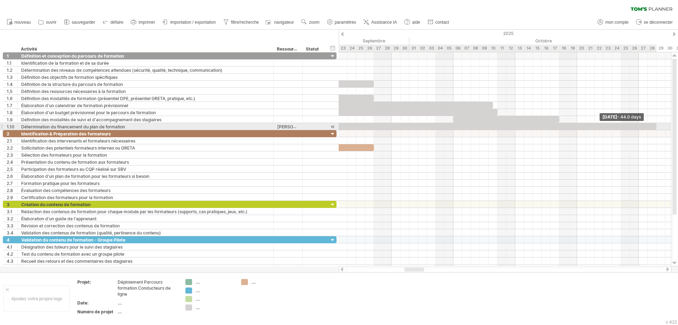
drag, startPoint x: 463, startPoint y: 125, endPoint x: 653, endPoint y: 131, distance: 190.2
click at [542, 128] on span at bounding box center [656, 126] width 3 height 7
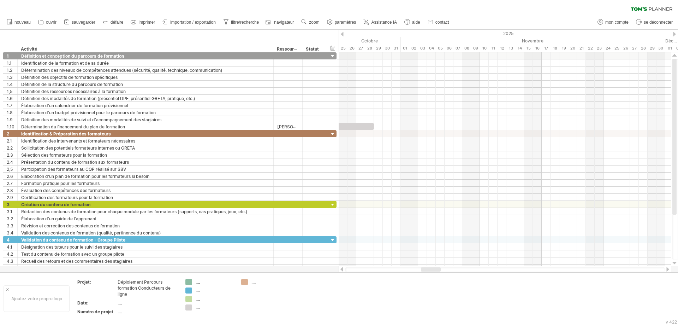
drag, startPoint x: 410, startPoint y: 270, endPoint x: 427, endPoint y: 271, distance: 16.7
click at [427, 248] on div at bounding box center [505, 269] width 319 height 5
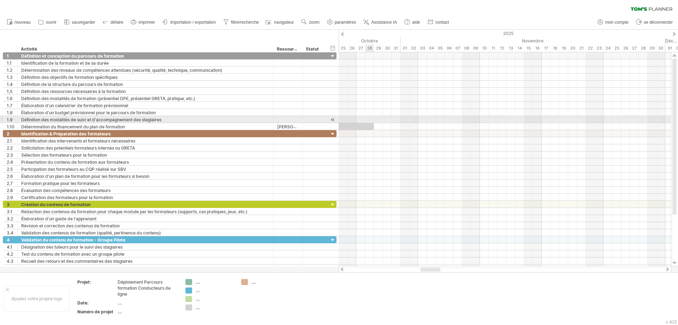
click at [369, 123] on div at bounding box center [180, 126] width 389 height 7
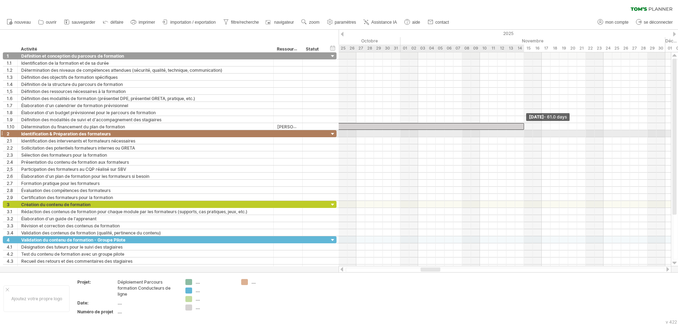
drag, startPoint x: 374, startPoint y: 126, endPoint x: 524, endPoint y: 133, distance: 150.0
click at [524, 133] on div "[DATE] - 61.0 days [GEOGRAPHIC_DATA] 15 septembre" at bounding box center [505, 159] width 333 height 214
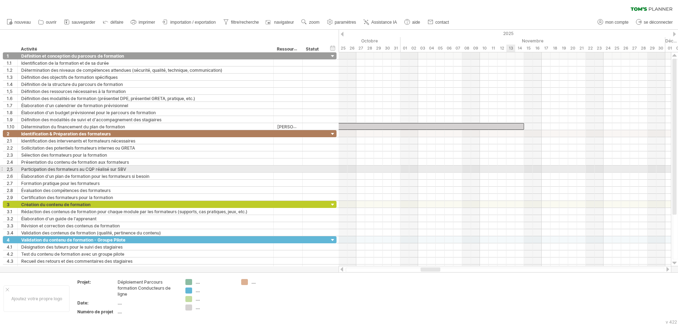
click at [515, 170] on div at bounding box center [505, 168] width 333 height 7
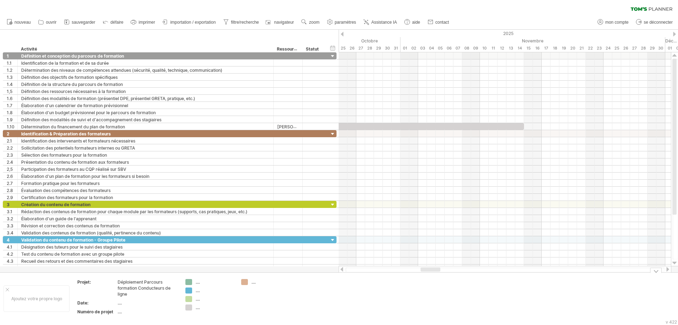
drag, startPoint x: 430, startPoint y: 272, endPoint x: 415, endPoint y: 272, distance: 15.5
click at [415, 248] on div "Ajoutez votre propre logo Projet: Déploiement Parcours formation Conducteurs de…" at bounding box center [339, 298] width 678 height 52
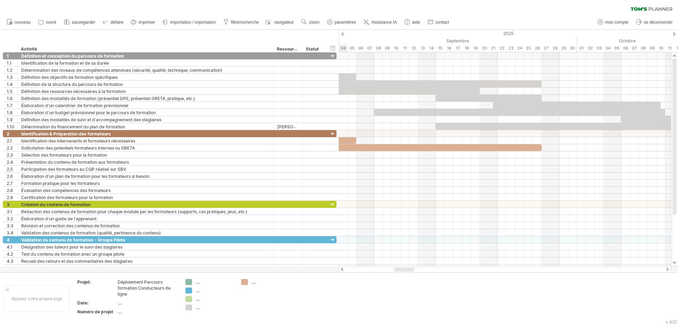
drag, startPoint x: 425, startPoint y: 268, endPoint x: 399, endPoint y: 266, distance: 26.2
click at [399, 248] on div at bounding box center [505, 269] width 333 height 7
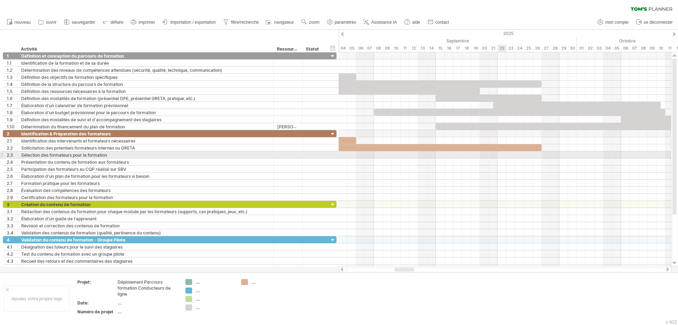
click at [501, 155] on div at bounding box center [505, 154] width 333 height 7
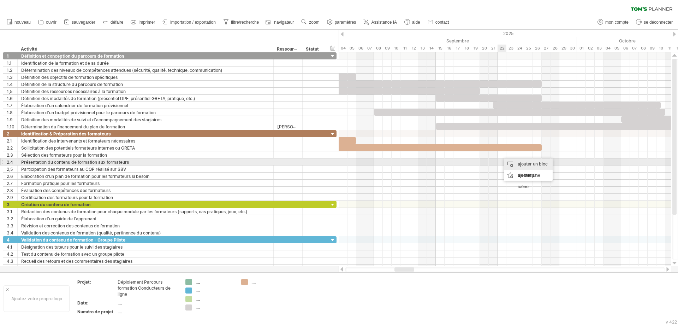
click at [518, 165] on font "ajouter un bloc de temps" at bounding box center [533, 169] width 30 height 17
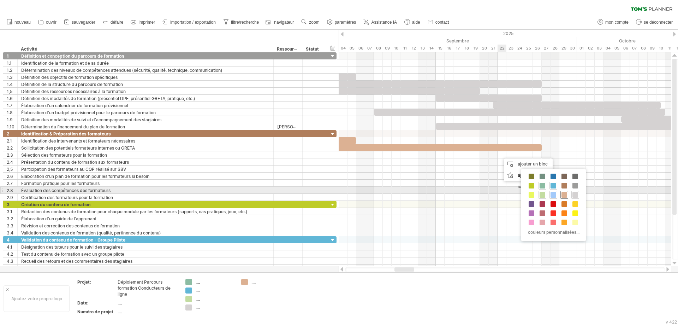
click at [542, 193] on span at bounding box center [565, 195] width 6 height 6
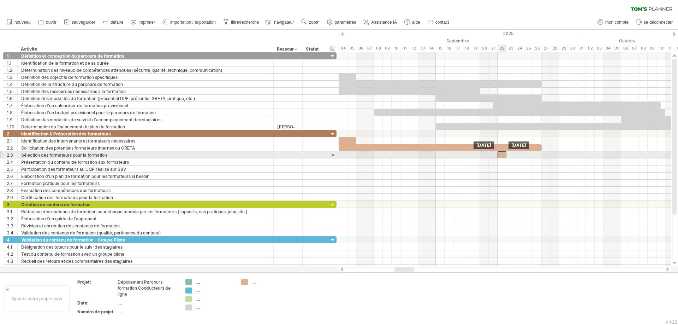
drag, startPoint x: 507, startPoint y: 156, endPoint x: 502, endPoint y: 156, distance: 4.9
click at [502, 156] on div at bounding box center [502, 154] width 9 height 7
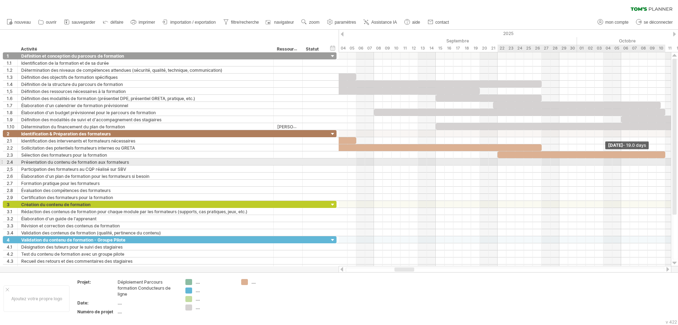
drag, startPoint x: 507, startPoint y: 154, endPoint x: 666, endPoint y: 160, distance: 159.8
click at [542, 160] on div "[DATE] - 19.0 days [GEOGRAPHIC_DATA] 22 septembre" at bounding box center [505, 159] width 333 height 214
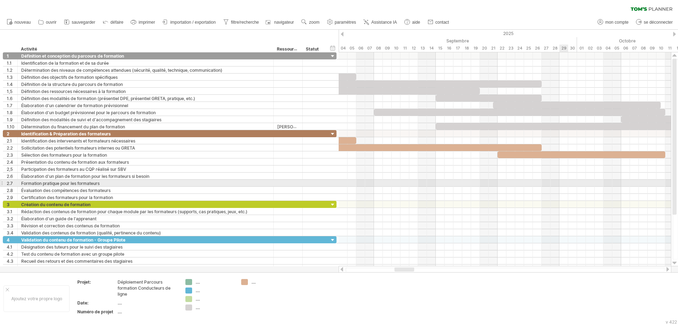
click at [542, 186] on div at bounding box center [505, 183] width 333 height 7
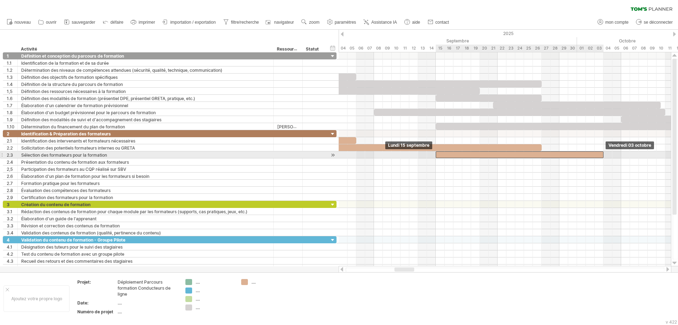
drag, startPoint x: 553, startPoint y: 153, endPoint x: 492, endPoint y: 154, distance: 61.5
click at [492, 154] on div at bounding box center [520, 154] width 168 height 7
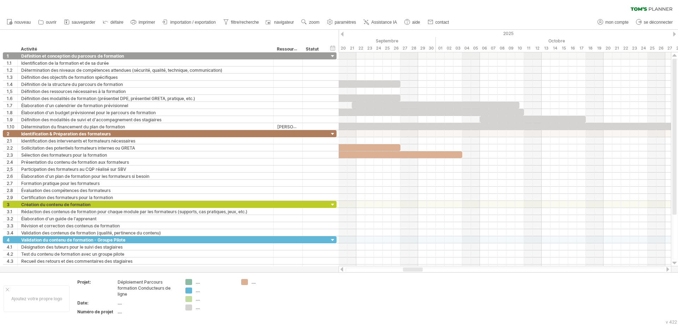
drag, startPoint x: 402, startPoint y: 270, endPoint x: 410, endPoint y: 269, distance: 8.5
click at [410, 248] on div at bounding box center [413, 269] width 20 height 4
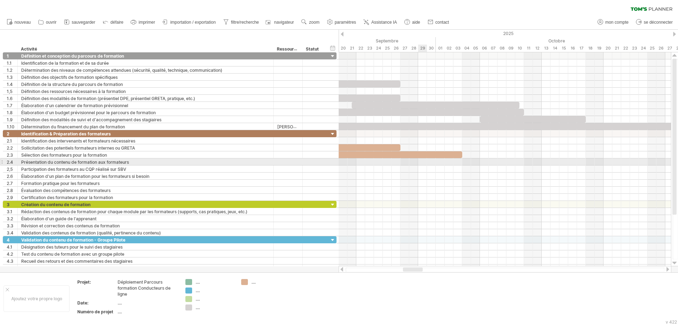
click at [419, 161] on div at bounding box center [505, 161] width 333 height 7
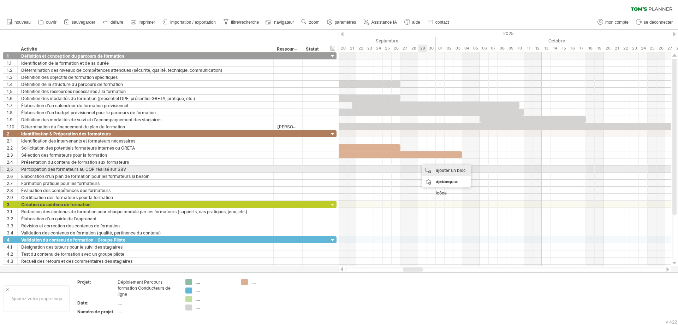
click at [439, 171] on font "ajouter un bloc de temps" at bounding box center [451, 175] width 30 height 17
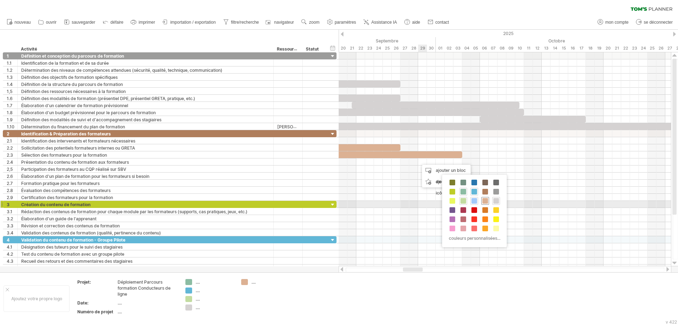
click at [487, 202] on span at bounding box center [486, 201] width 6 height 6
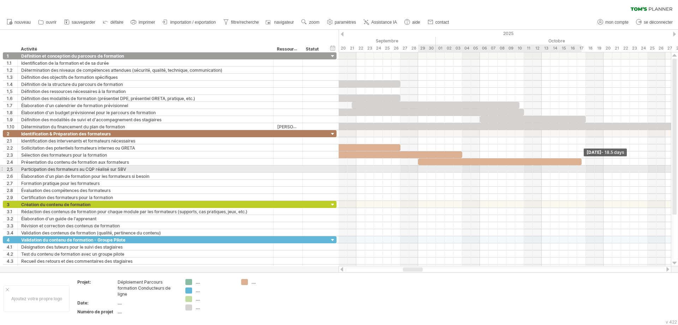
drag, startPoint x: 428, startPoint y: 161, endPoint x: 583, endPoint y: 166, distance: 155.6
click at [542, 166] on div "[DATE] - 18.5 days [GEOGRAPHIC_DATA] 15 septembre" at bounding box center [505, 159] width 333 height 214
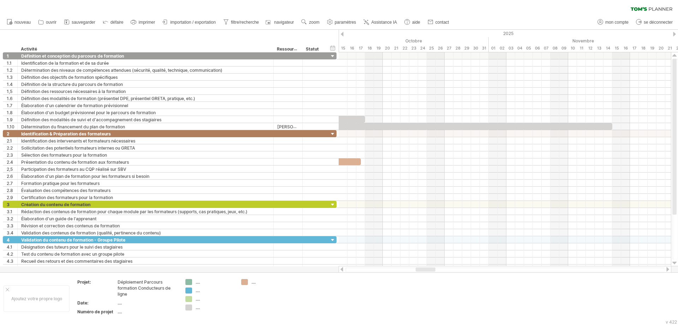
drag, startPoint x: 416, startPoint y: 270, endPoint x: 429, endPoint y: 270, distance: 12.7
click at [429, 248] on div at bounding box center [426, 269] width 20 height 4
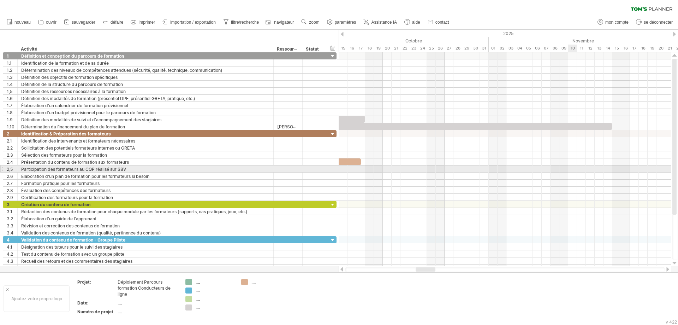
click at [542, 168] on div at bounding box center [505, 168] width 333 height 7
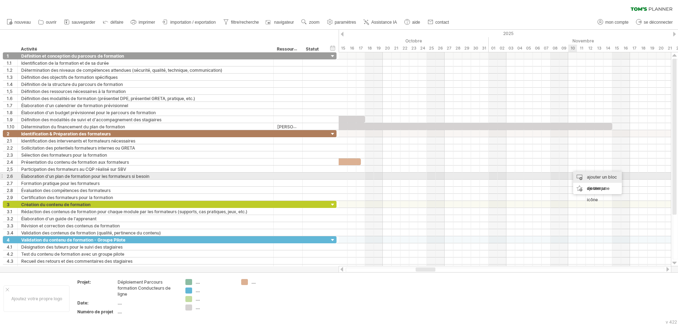
click at [542, 175] on div "ajouter un bloc de temps" at bounding box center [597, 182] width 49 height 23
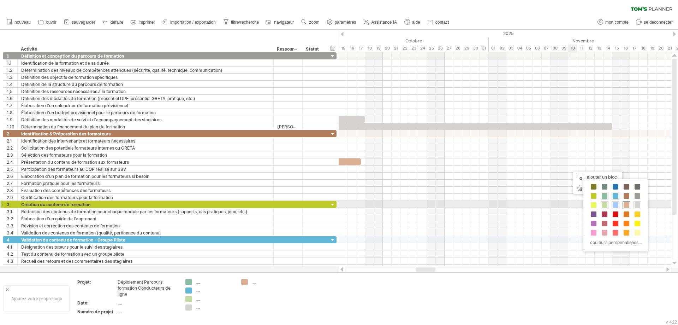
click at [542, 205] on span at bounding box center [627, 205] width 6 height 6
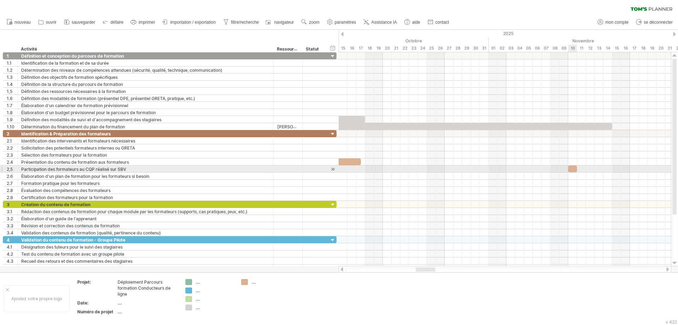
click at [542, 167] on div at bounding box center [573, 168] width 9 height 7
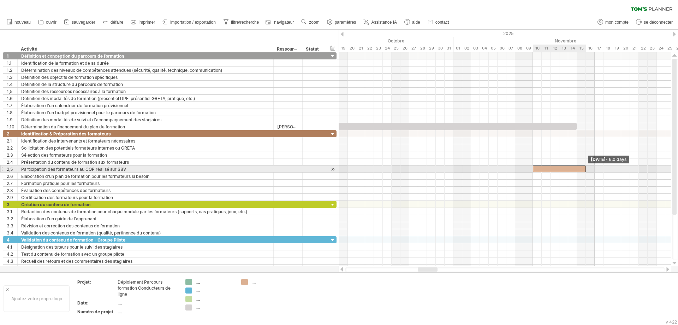
drag, startPoint x: 576, startPoint y: 168, endPoint x: 585, endPoint y: 172, distance: 9.7
click at [542, 172] on div "[DATE] - 6.0 days [GEOGRAPHIC_DATA] 10 novembre" at bounding box center [505, 159] width 333 height 214
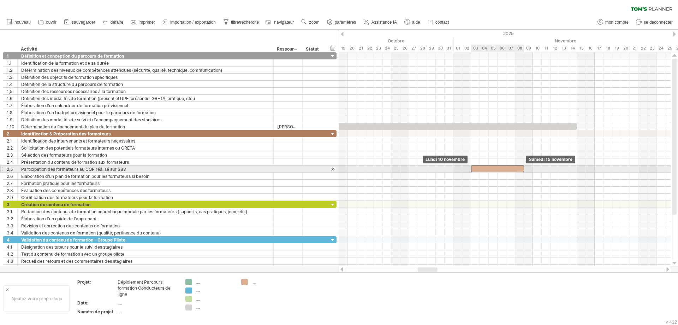
drag, startPoint x: 542, startPoint y: 169, endPoint x: 482, endPoint y: 169, distance: 60.1
click at [482, 169] on div at bounding box center [497, 168] width 53 height 7
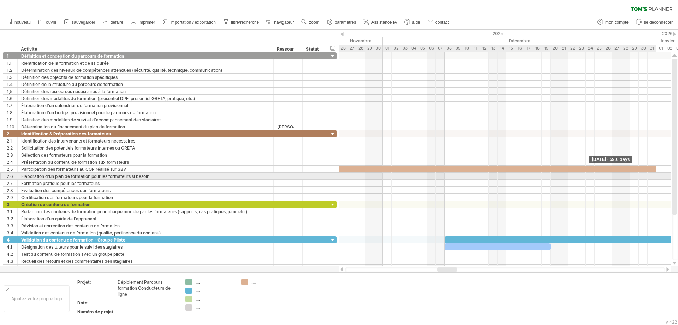
drag, startPoint x: 523, startPoint y: 169, endPoint x: 655, endPoint y: 172, distance: 131.5
click at [542, 172] on div "[DATE] - 59.0 days [GEOGRAPHIC_DATA] 03 novembre" at bounding box center [505, 159] width 333 height 214
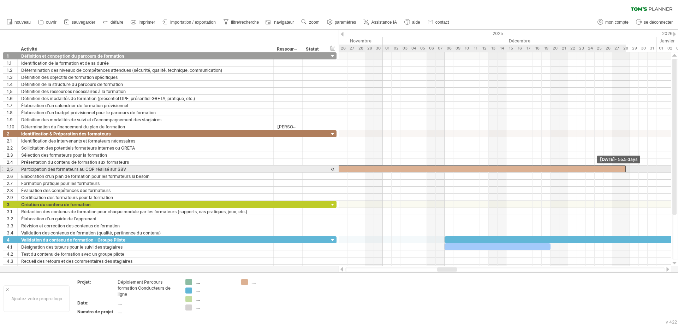
drag, startPoint x: 657, startPoint y: 166, endPoint x: 628, endPoint y: 167, distance: 29.4
click at [542, 167] on div "[DATE] - 55.5 days [GEOGRAPHIC_DATA] 03 novembre" at bounding box center [505, 159] width 333 height 214
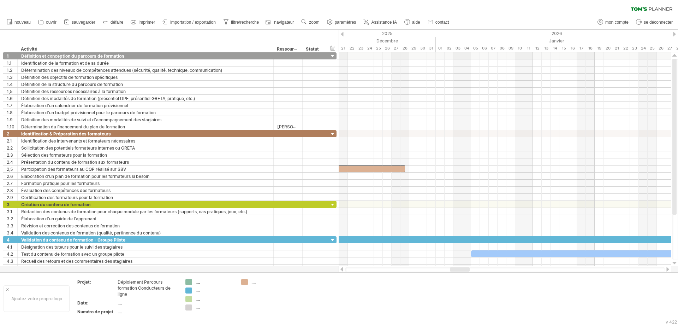
drag, startPoint x: 447, startPoint y: 270, endPoint x: 459, endPoint y: 269, distance: 12.8
click at [459, 248] on div at bounding box center [460, 269] width 20 height 4
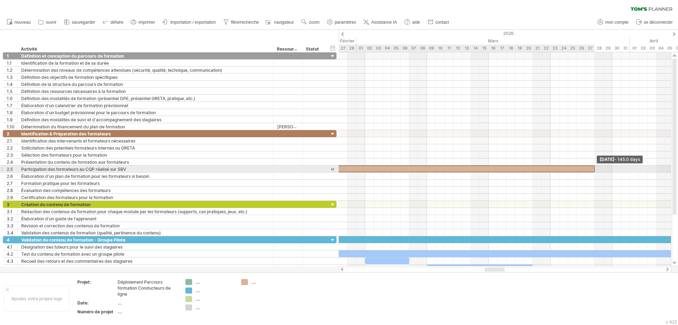
drag, startPoint x: 405, startPoint y: 169, endPoint x: 593, endPoint y: 172, distance: 188.0
click at [542, 172] on div "[DATE] - 145.0 days [GEOGRAPHIC_DATA] 03 novembre" at bounding box center [505, 159] width 333 height 214
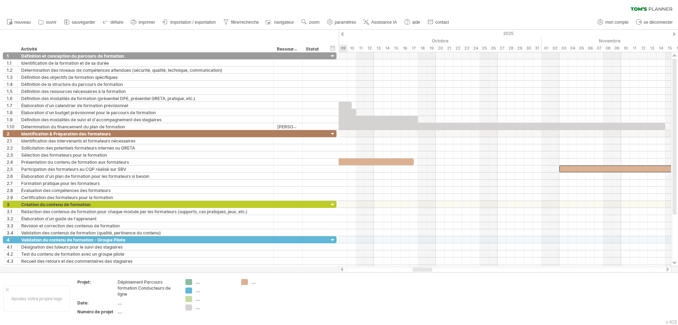
drag, startPoint x: 496, startPoint y: 270, endPoint x: 424, endPoint y: 271, distance: 72.4
click at [424, 248] on div at bounding box center [423, 269] width 20 height 4
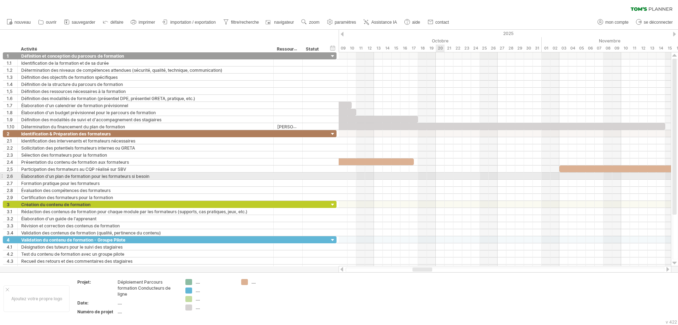
click at [439, 175] on div at bounding box center [505, 175] width 333 height 7
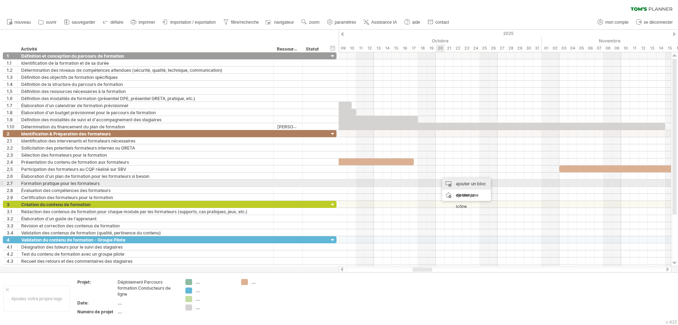
click at [453, 181] on div "ajouter un bloc de temps" at bounding box center [466, 189] width 49 height 23
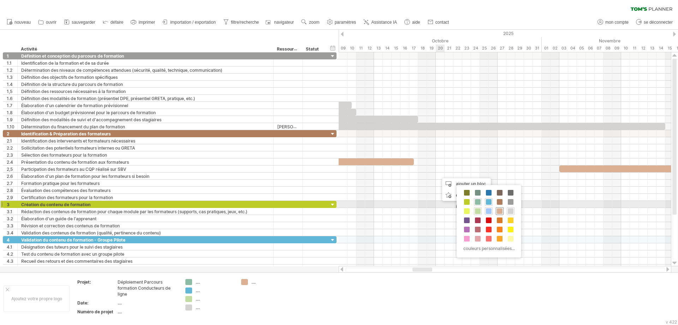
click at [499, 207] on div at bounding box center [500, 211] width 8 height 8
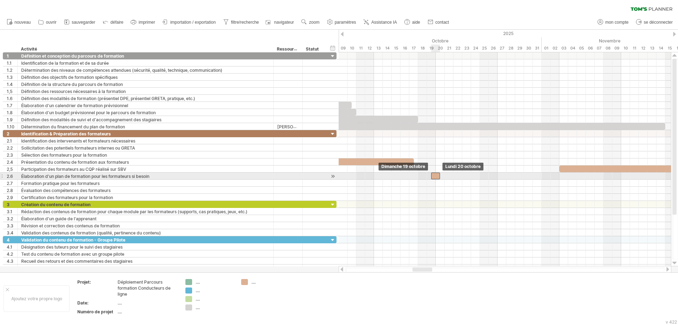
drag, startPoint x: 445, startPoint y: 177, endPoint x: 438, endPoint y: 176, distance: 7.2
click at [438, 176] on div at bounding box center [435, 175] width 9 height 7
drag, startPoint x: 434, startPoint y: 174, endPoint x: 438, endPoint y: 175, distance: 4.4
click at [438, 175] on div at bounding box center [440, 175] width 9 height 7
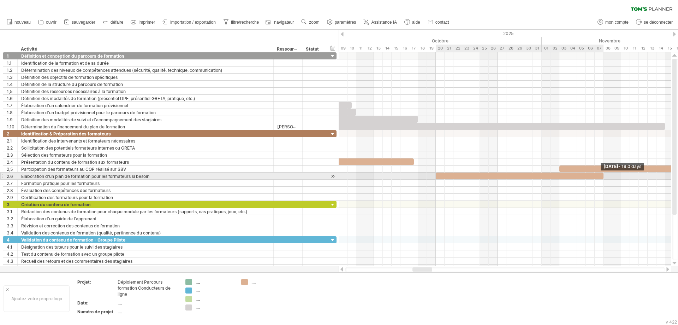
drag, startPoint x: 445, startPoint y: 175, endPoint x: 602, endPoint y: 178, distance: 157.6
click at [542, 178] on span at bounding box center [603, 175] width 3 height 7
click at [542, 174] on div at bounding box center [520, 175] width 168 height 7
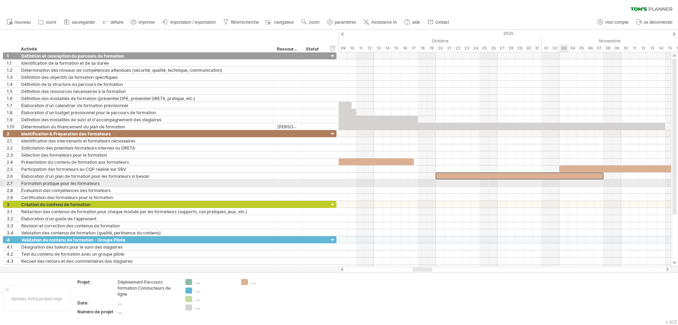
click at [542, 183] on div at bounding box center [505, 183] width 333 height 7
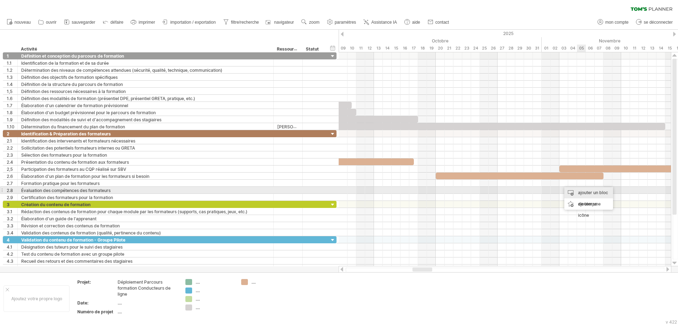
click at [542, 191] on font "ajouter un bloc de temps" at bounding box center [593, 198] width 30 height 17
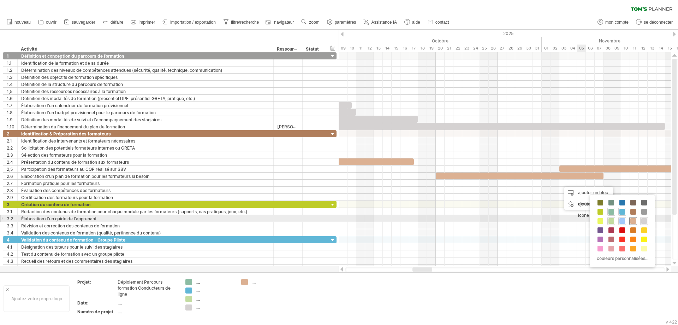
click at [542, 219] on span at bounding box center [634, 221] width 6 height 6
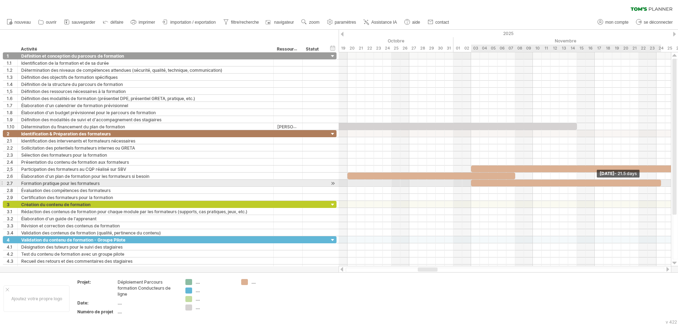
drag, startPoint x: 569, startPoint y: 183, endPoint x: 663, endPoint y: 183, distance: 94.0
click at [542, 183] on div "[DATE] - 21.5 days [GEOGRAPHIC_DATA] 20 octobre" at bounding box center [505, 159] width 333 height 214
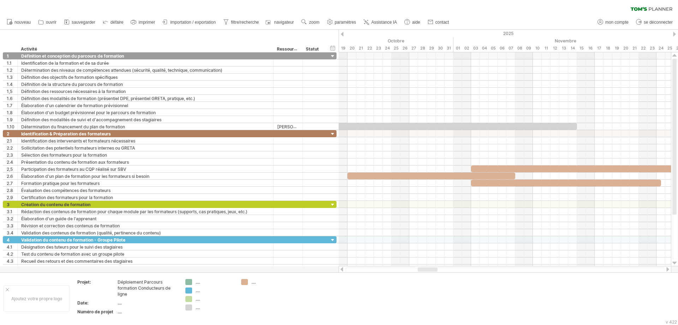
click at [542, 248] on div at bounding box center [668, 269] width 6 height 5
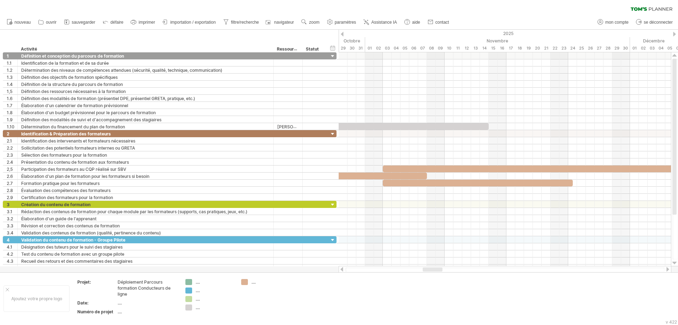
click at [542, 248] on div at bounding box center [668, 269] width 6 height 5
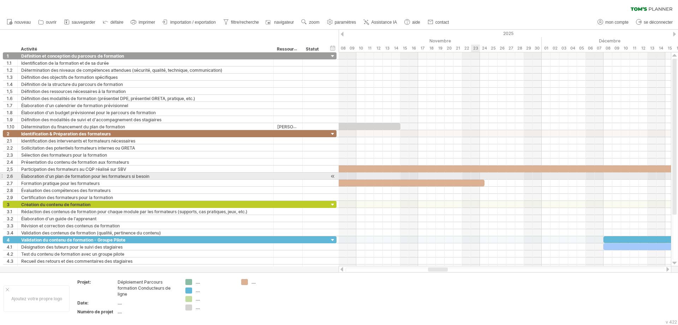
click at [479, 179] on div at bounding box center [505, 175] width 333 height 7
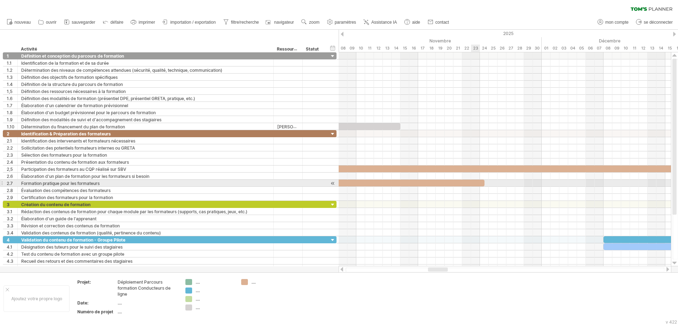
click at [479, 182] on div at bounding box center [390, 183] width 190 height 7
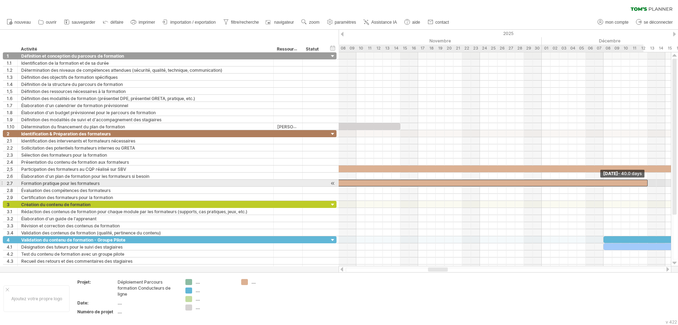
drag, startPoint x: 484, startPoint y: 183, endPoint x: 645, endPoint y: 181, distance: 161.1
click at [542, 181] on div at bounding box center [471, 183] width 353 height 7
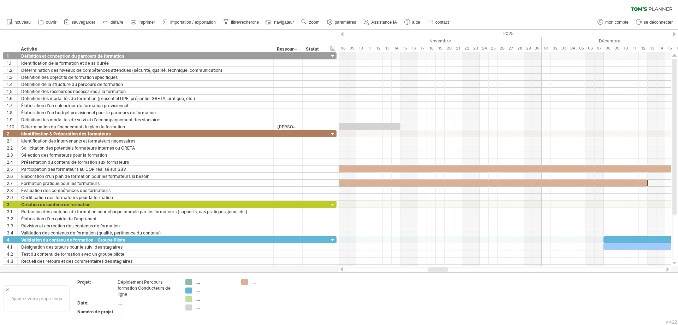
click at [542, 248] on div at bounding box center [668, 269] width 6 height 5
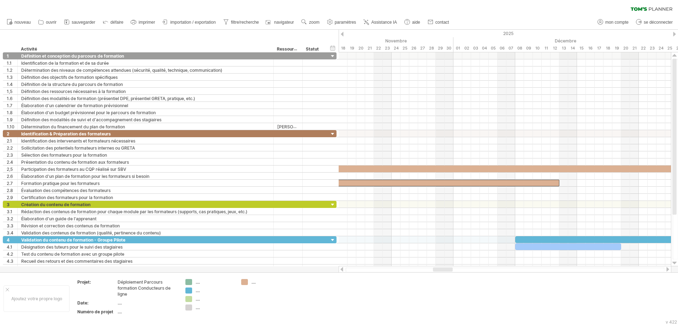
click at [542, 248] on div at bounding box center [668, 269] width 6 height 5
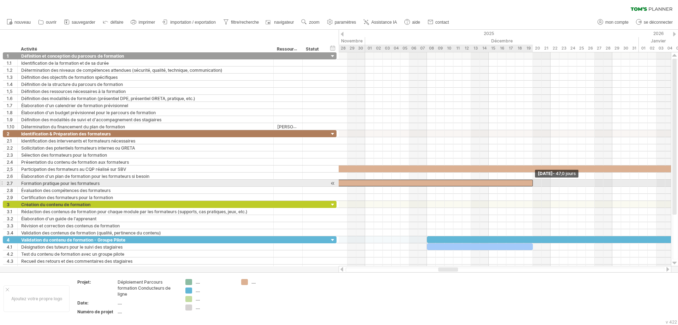
drag, startPoint x: 471, startPoint y: 182, endPoint x: 534, endPoint y: 184, distance: 63.3
click at [534, 184] on span at bounding box center [533, 183] width 3 height 7
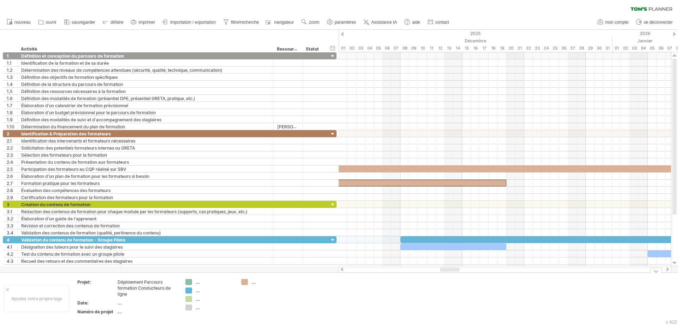
drag, startPoint x: 445, startPoint y: 268, endPoint x: 447, endPoint y: 273, distance: 5.6
click at [447, 273] on div "J'essaie d'accéder à [DOMAIN_NAME] De nouveau connecté... 0% effacer le filtre …" at bounding box center [339, 162] width 678 height 325
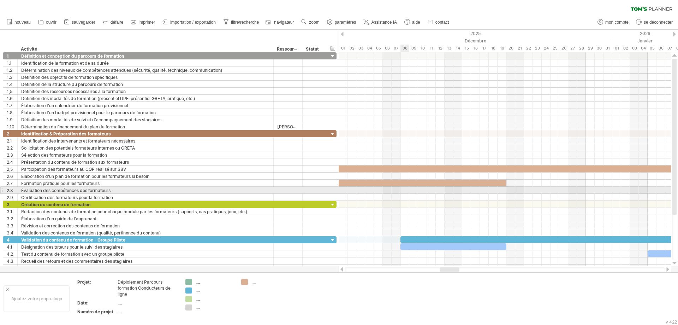
click at [407, 189] on div at bounding box center [505, 190] width 333 height 7
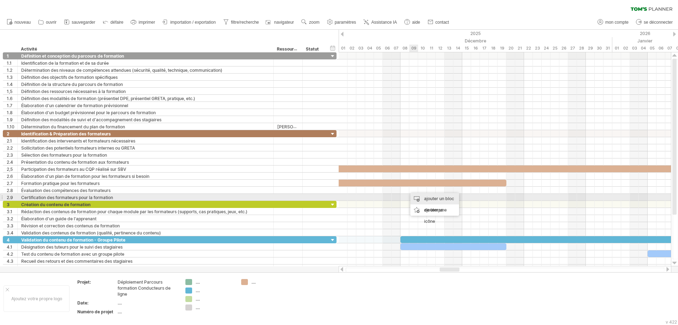
click at [427, 200] on font "ajouter un bloc de temps" at bounding box center [439, 204] width 30 height 17
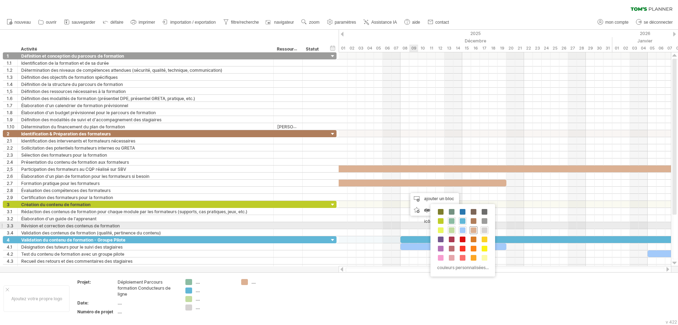
click at [473, 229] on span at bounding box center [474, 230] width 6 height 6
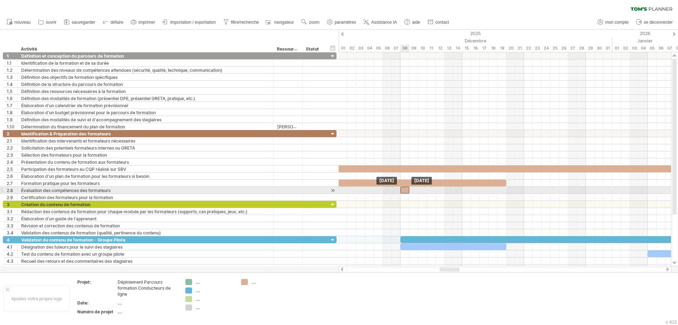
drag, startPoint x: 411, startPoint y: 191, endPoint x: 406, endPoint y: 190, distance: 4.6
click at [406, 190] on div at bounding box center [405, 190] width 9 height 7
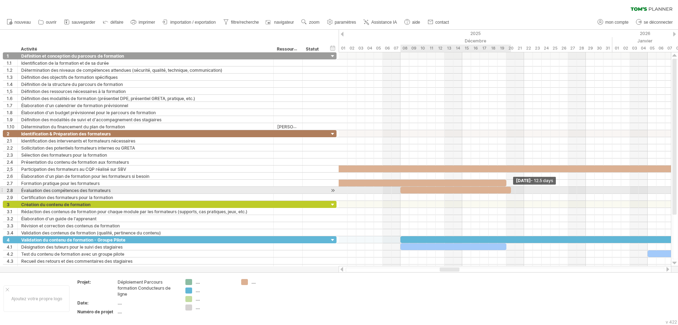
drag, startPoint x: 410, startPoint y: 191, endPoint x: 510, endPoint y: 193, distance: 99.7
click at [510, 193] on span at bounding box center [511, 190] width 3 height 7
click at [607, 190] on div at bounding box center [505, 190] width 333 height 7
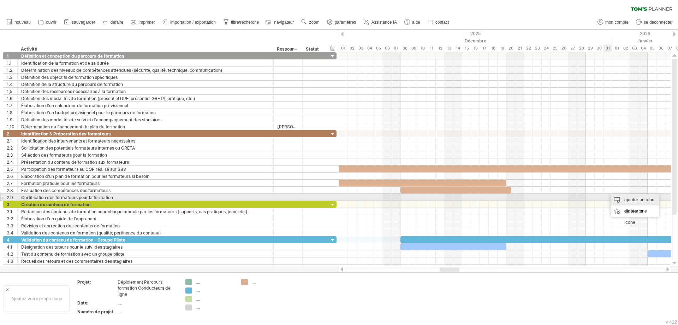
click at [619, 199] on div "ajouter un bloc de temps" at bounding box center [635, 205] width 49 height 23
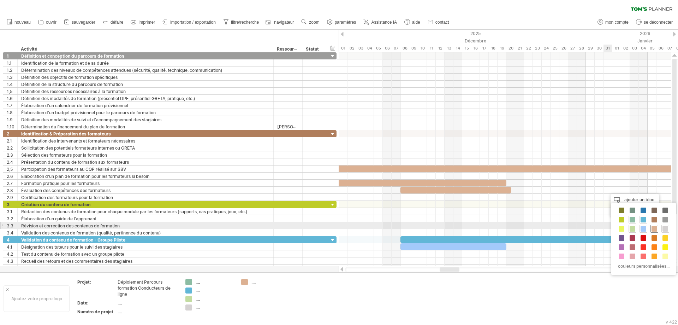
click at [657, 227] on span at bounding box center [655, 229] width 6 height 6
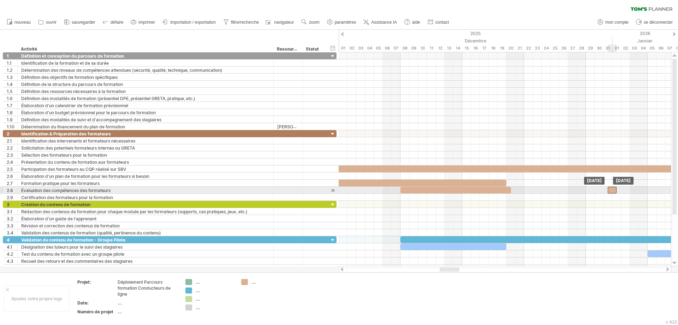
click at [614, 190] on div at bounding box center [612, 190] width 9 height 7
click at [627, 191] on div "Friday 02 January - 2.0 days Mercredi 31 décembre" at bounding box center [505, 159] width 333 height 214
click at [614, 190] on div at bounding box center [617, 190] width 18 height 7
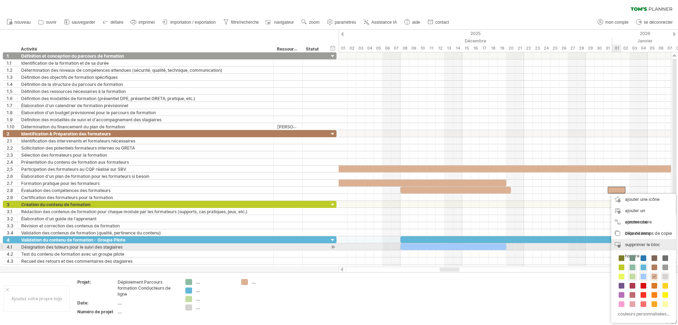
click at [640, 245] on font "supprimer le bloc horaire" at bounding box center [642, 250] width 35 height 17
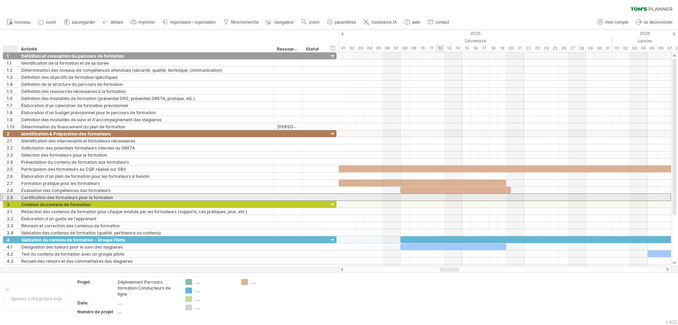
click at [11, 198] on font "2.9" at bounding box center [10, 197] width 6 height 5
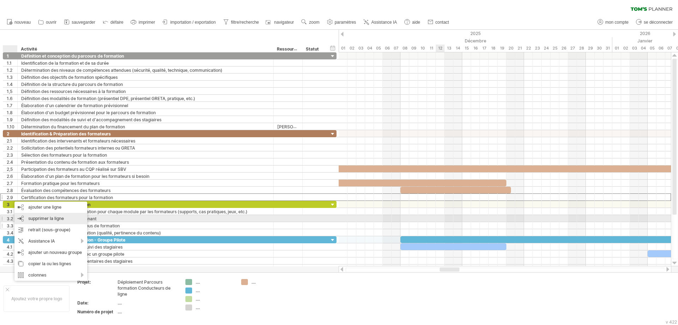
click at [26, 219] on div "supprimer la ligne supprimer les lignes sélectionnées" at bounding box center [50, 218] width 73 height 11
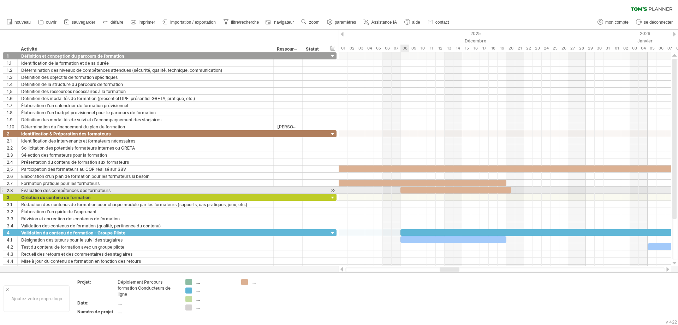
click at [407, 190] on div at bounding box center [456, 190] width 111 height 7
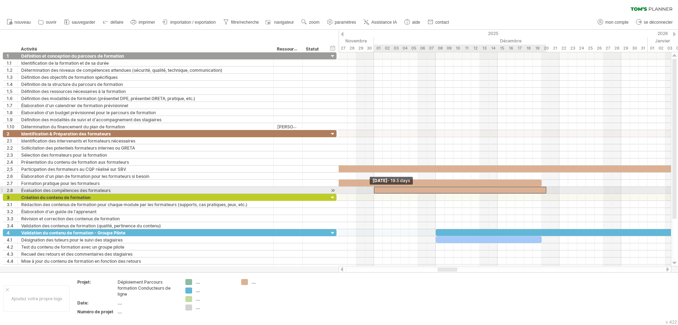
drag, startPoint x: 401, startPoint y: 190, endPoint x: 373, endPoint y: 191, distance: 28.6
click at [373, 191] on span at bounding box center [374, 190] width 3 height 7
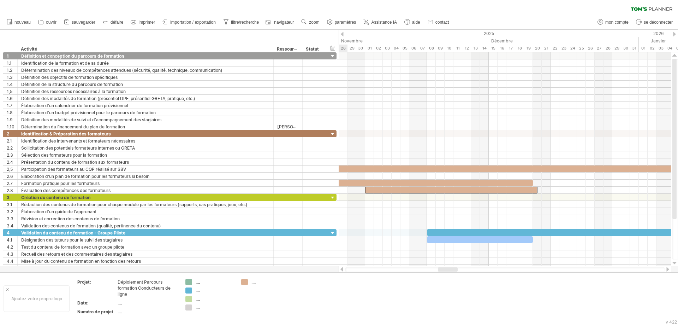
click at [451, 267] on div at bounding box center [448, 269] width 20 height 4
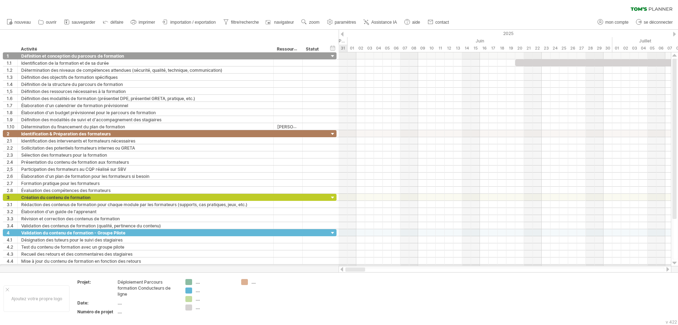
drag, startPoint x: 451, startPoint y: 269, endPoint x: 347, endPoint y: 264, distance: 103.3
click at [347, 265] on div "J'essaie d'accéder à [DOMAIN_NAME] De nouveau connecté... 0% effacer le filtre …" at bounding box center [339, 162] width 678 height 325
click at [519, 53] on div at bounding box center [505, 55] width 333 height 7
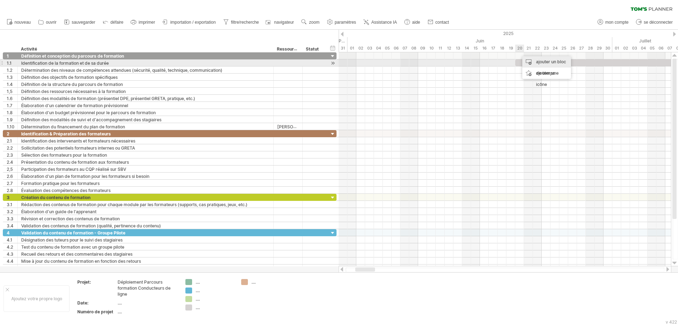
click at [531, 63] on div "ajouter un bloc de temps" at bounding box center [547, 67] width 49 height 23
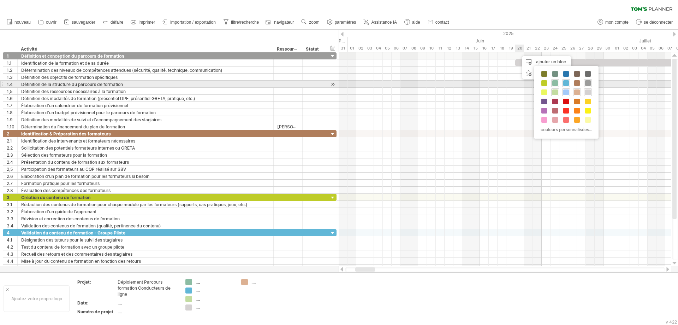
click at [588, 83] on span at bounding box center [589, 83] width 6 height 6
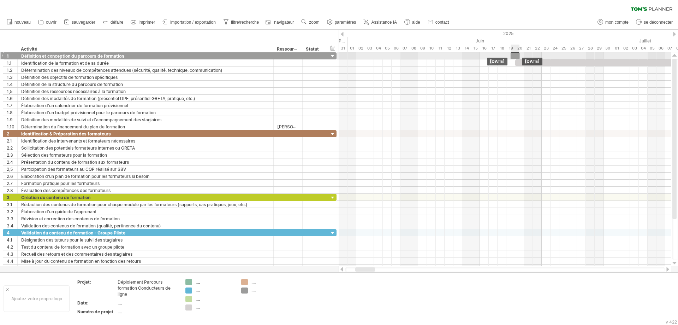
drag, startPoint x: 523, startPoint y: 55, endPoint x: 515, endPoint y: 54, distance: 8.2
click at [515, 54] on div at bounding box center [515, 55] width 9 height 7
drag, startPoint x: 515, startPoint y: 54, endPoint x: 519, endPoint y: 54, distance: 4.6
click at [519, 54] on div at bounding box center [520, 55] width 9 height 7
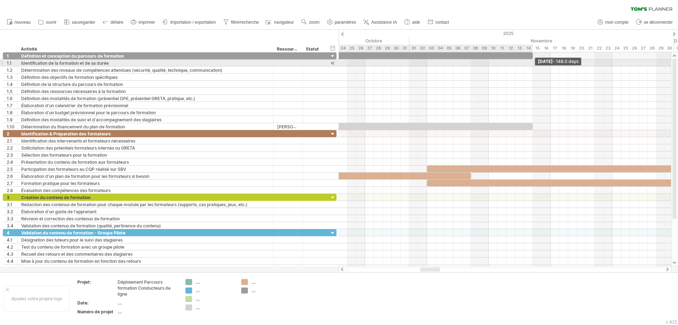
drag, startPoint x: 524, startPoint y: 55, endPoint x: 533, endPoint y: 60, distance: 9.6
click at [533, 60] on div "Friday 14 November - 148.0 days Vendredi 20 juin" at bounding box center [505, 159] width 333 height 214
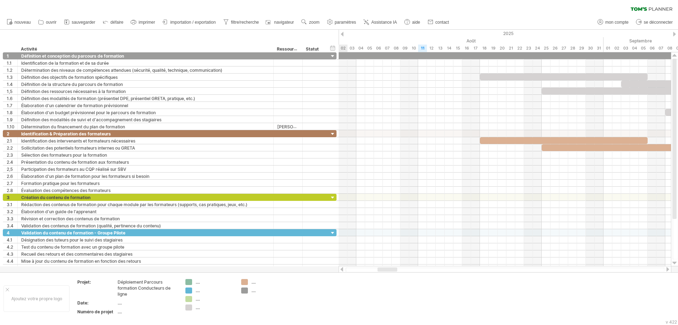
drag, startPoint x: 428, startPoint y: 269, endPoint x: 418, endPoint y: 234, distance: 36.0
click at [386, 270] on div at bounding box center [388, 269] width 20 height 4
click at [485, 133] on div at bounding box center [505, 133] width 333 height 7
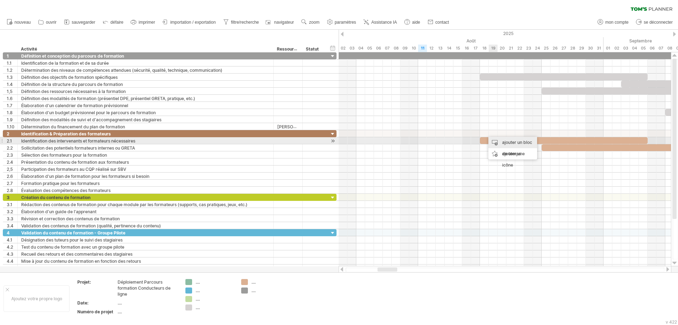
click at [494, 140] on div "ajouter un bloc de temps" at bounding box center [513, 148] width 49 height 23
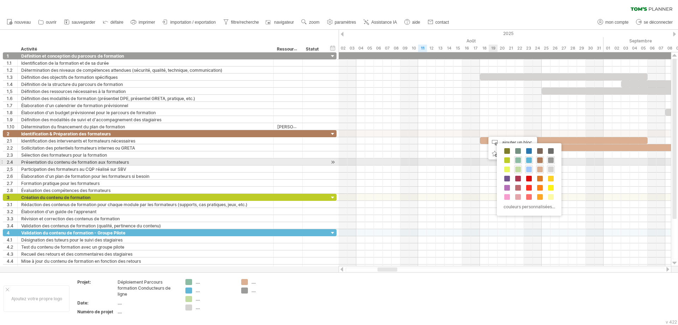
click at [541, 160] on span at bounding box center [540, 160] width 6 height 6
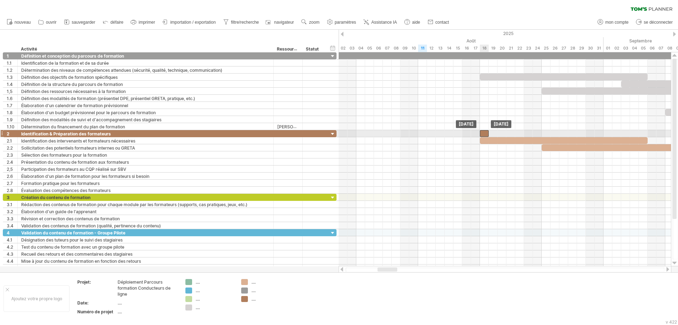
drag, startPoint x: 488, startPoint y: 133, endPoint x: 484, endPoint y: 132, distance: 4.0
click at [484, 132] on div at bounding box center [484, 133] width 9 height 7
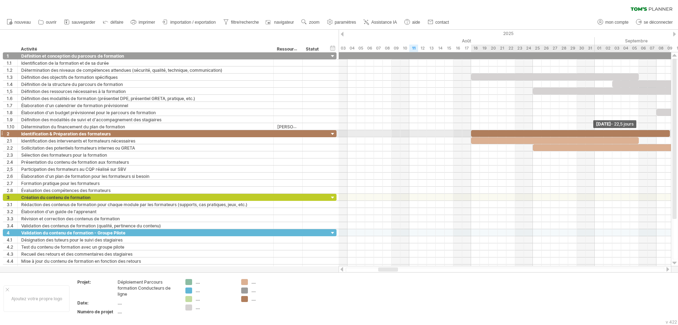
drag, startPoint x: 489, startPoint y: 132, endPoint x: 673, endPoint y: 135, distance: 183.4
click at [673, 135] on div "J'essaie d'accéder à [DOMAIN_NAME] De nouveau connecté... 0% effacer le filtre …" at bounding box center [339, 162] width 678 height 325
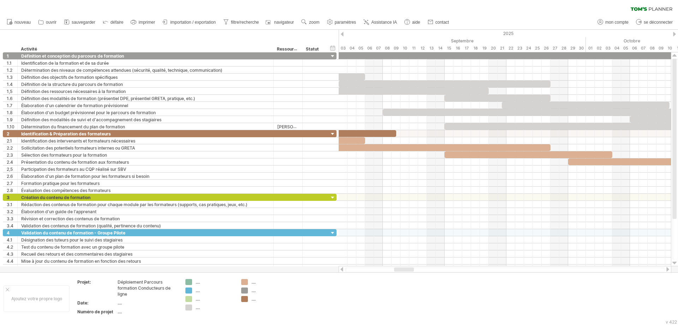
drag, startPoint x: 382, startPoint y: 271, endPoint x: 398, endPoint y: 267, distance: 16.6
click at [399, 272] on div at bounding box center [505, 269] width 333 height 7
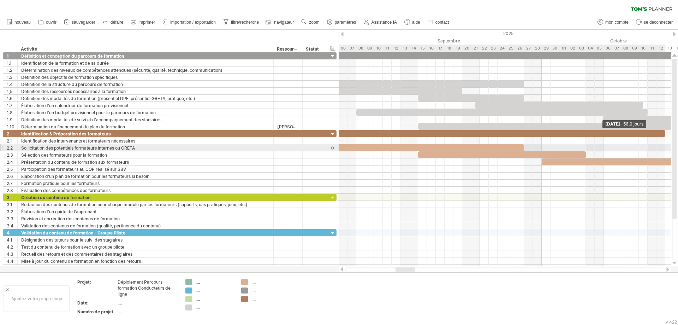
drag, startPoint x: 378, startPoint y: 135, endPoint x: 664, endPoint y: 145, distance: 285.7
click at [665, 145] on div "Dimanche 12 octobre - 56,0 jours Lundi 18 août" at bounding box center [505, 159] width 333 height 214
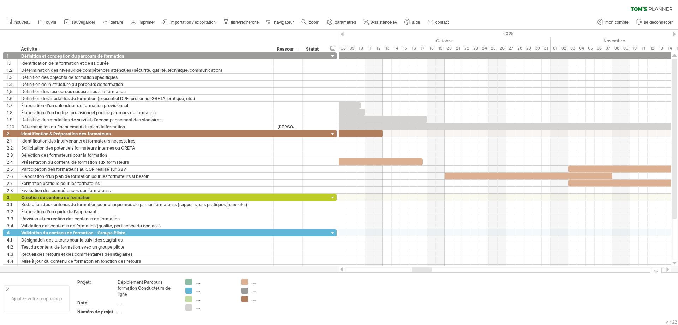
drag, startPoint x: 410, startPoint y: 269, endPoint x: 426, endPoint y: 269, distance: 17.0
click at [426, 273] on div "J'essaie d'accéder à [DOMAIN_NAME] De nouveau connecté... 0% effacer le filtre …" at bounding box center [339, 162] width 678 height 325
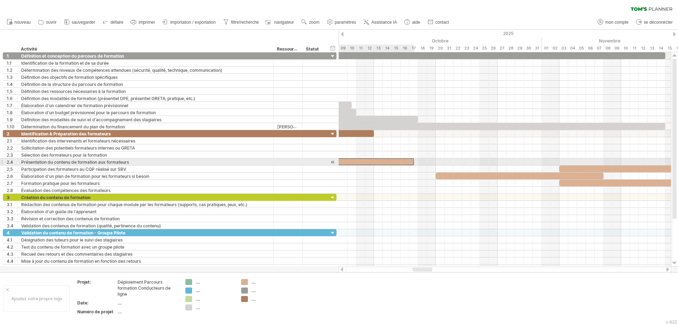
click at [411, 164] on div at bounding box center [333, 161] width 164 height 7
drag, startPoint x: 414, startPoint y: 163, endPoint x: 418, endPoint y: 162, distance: 4.3
click at [418, 162] on span at bounding box center [418, 161] width 3 height 7
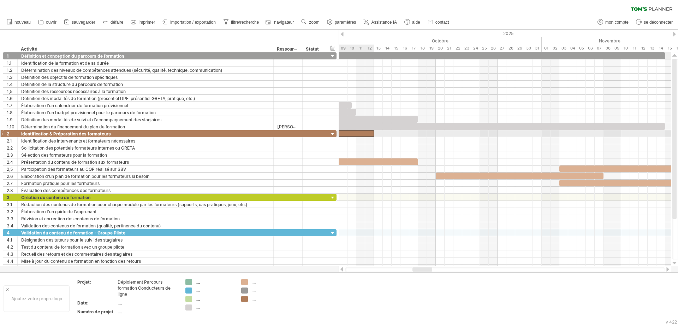
click at [368, 132] on div at bounding box center [127, 133] width 495 height 7
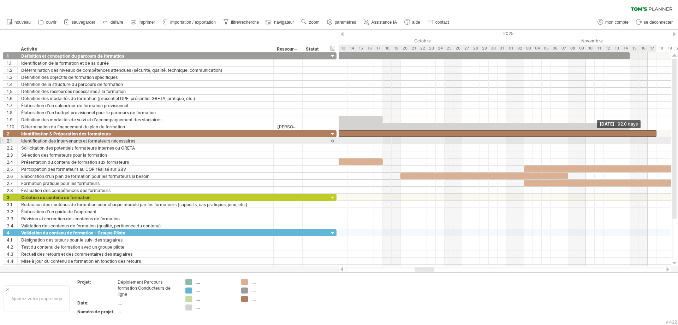
drag, startPoint x: 374, startPoint y: 133, endPoint x: 655, endPoint y: 140, distance: 281.3
click at [655, 139] on div "Monday 17 November - 92.0 days Lundi 18 août" at bounding box center [505, 159] width 333 height 214
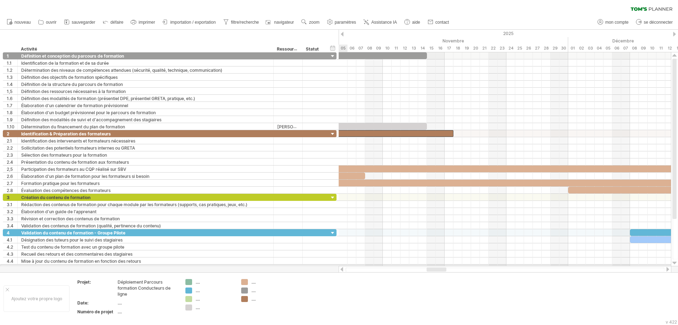
drag, startPoint x: 421, startPoint y: 268, endPoint x: 434, endPoint y: 263, distance: 13.8
click at [433, 266] on div at bounding box center [505, 269] width 333 height 7
drag, startPoint x: 461, startPoint y: 133, endPoint x: 448, endPoint y: 133, distance: 13.1
click at [485, 134] on div at bounding box center [505, 133] width 333 height 7
click at [446, 132] on div at bounding box center [47, 133] width 813 height 7
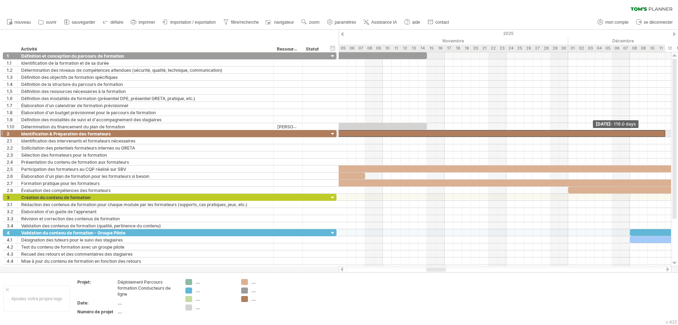
drag, startPoint x: 453, startPoint y: 134, endPoint x: 664, endPoint y: 136, distance: 211.3
click at [664, 136] on div at bounding box center [153, 133] width 1025 height 7
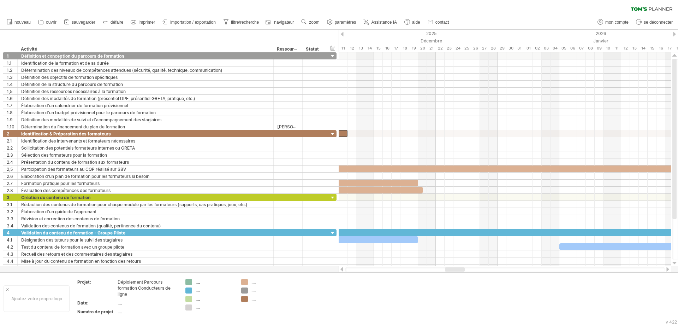
drag, startPoint x: 430, startPoint y: 268, endPoint x: 442, endPoint y: 260, distance: 13.7
click at [449, 267] on div at bounding box center [455, 269] width 20 height 4
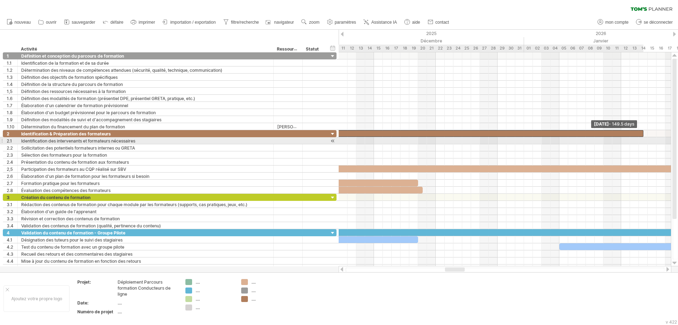
drag, startPoint x: 346, startPoint y: 134, endPoint x: 644, endPoint y: 142, distance: 298.0
click at [644, 142] on div "Wednesday 14 January - 149.5 days Lundi 18 août" at bounding box center [505, 159] width 333 height 214
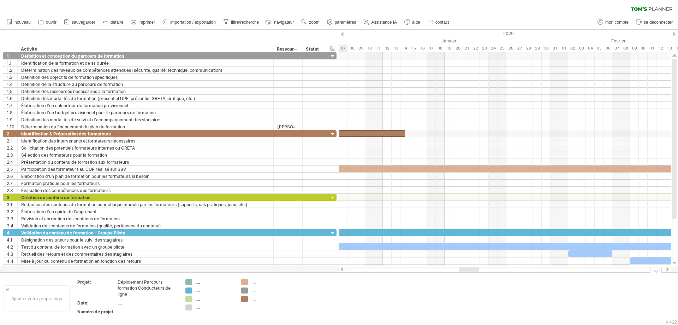
drag, startPoint x: 451, startPoint y: 270, endPoint x: 466, endPoint y: 269, distance: 14.9
click at [465, 274] on div "J'essaie d'accéder à [DOMAIN_NAME] De nouveau connecté... 0% effacer le filtre …" at bounding box center [339, 162] width 678 height 325
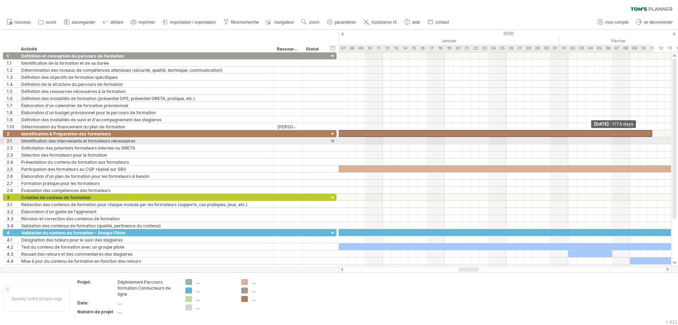
drag, startPoint x: 405, startPoint y: 135, endPoint x: 653, endPoint y: 140, distance: 248.1
click at [653, 140] on div "Wednesday 11 February - 177.5 days Lundi 18 août" at bounding box center [505, 159] width 333 height 214
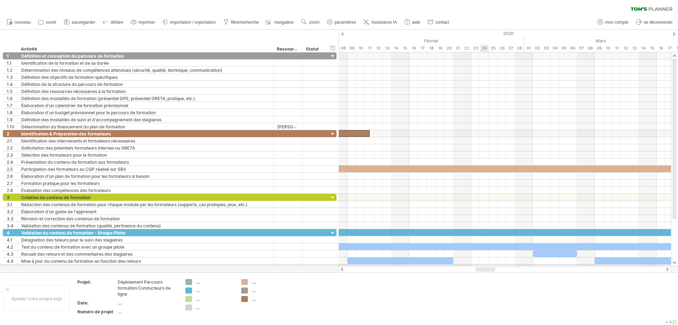
drag, startPoint x: 468, startPoint y: 269, endPoint x: 485, endPoint y: 265, distance: 17.1
click at [485, 265] on div "J'essaie d'accéder à [DOMAIN_NAME] De nouveau connecté... 0% effacer le filtre …" at bounding box center [339, 162] width 678 height 325
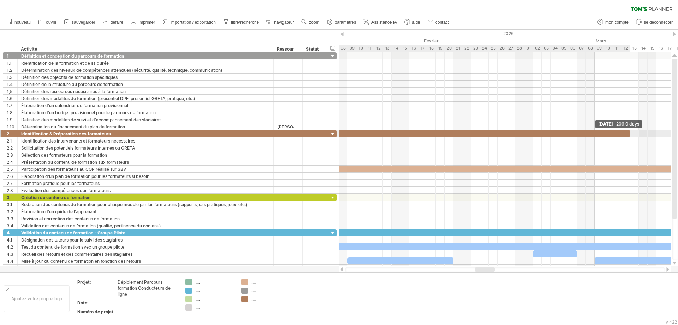
drag, startPoint x: 370, startPoint y: 134, endPoint x: 631, endPoint y: 133, distance: 261.1
click at [631, 133] on span at bounding box center [630, 133] width 3 height 7
drag, startPoint x: 487, startPoint y: 272, endPoint x: 501, endPoint y: 268, distance: 14.4
click at [501, 268] on div "J'essaie d'accéder à [DOMAIN_NAME] De nouveau connecté... 0% effacer le filtre …" at bounding box center [339, 162] width 678 height 325
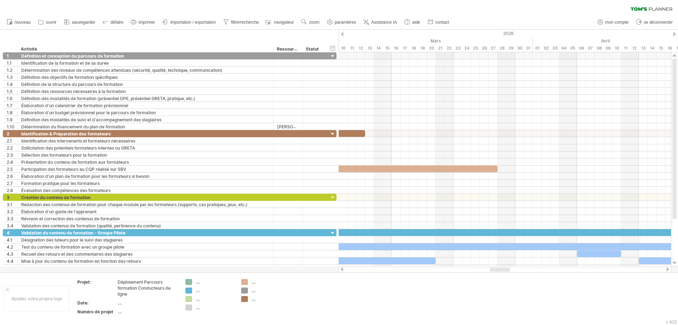
drag, startPoint x: 484, startPoint y: 268, endPoint x: 499, endPoint y: 269, distance: 15.2
click at [499, 269] on div at bounding box center [500, 269] width 20 height 4
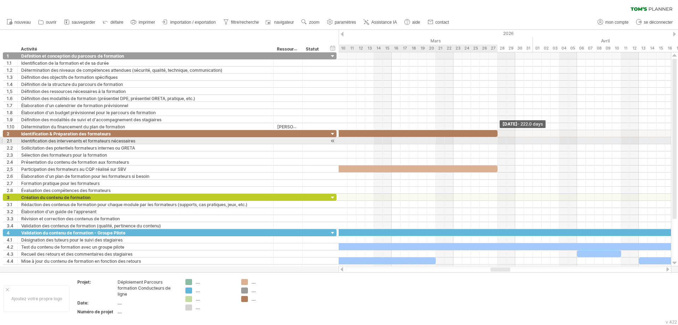
drag, startPoint x: 365, startPoint y: 134, endPoint x: 496, endPoint y: 142, distance: 131.4
click at [496, 142] on div "Friday 27 March - 222.0 days Lundi 18 août" at bounding box center [505, 159] width 333 height 214
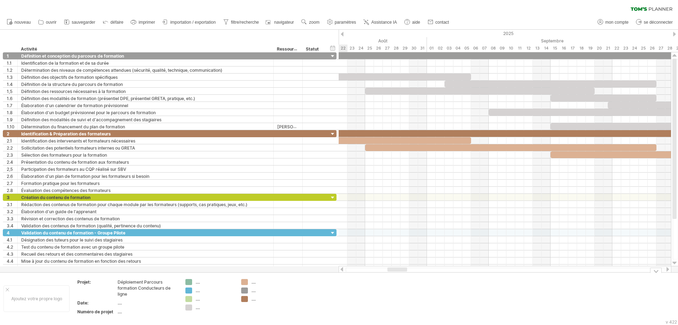
drag, startPoint x: 500, startPoint y: 270, endPoint x: 396, endPoint y: 273, distance: 103.3
click at [396, 273] on div "J'essaie d'accéder à [DOMAIN_NAME] De nouveau connecté... 0% effacer le filtre …" at bounding box center [339, 162] width 678 height 325
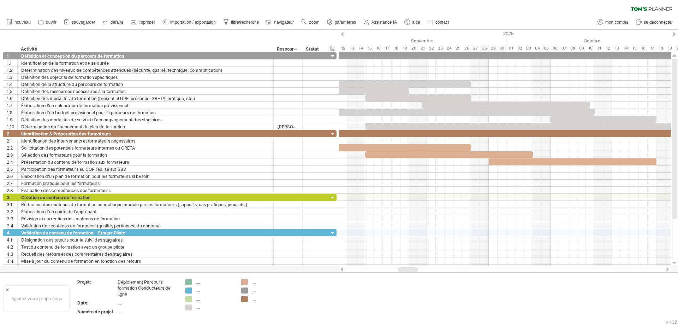
drag, startPoint x: 398, startPoint y: 270, endPoint x: 409, endPoint y: 270, distance: 10.6
click at [409, 270] on div at bounding box center [409, 269] width 20 height 4
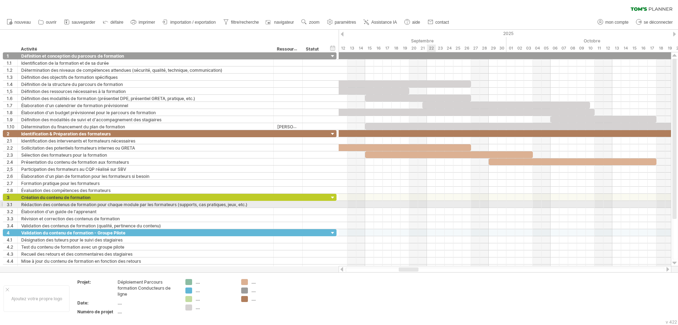
click at [434, 205] on div at bounding box center [505, 204] width 333 height 7
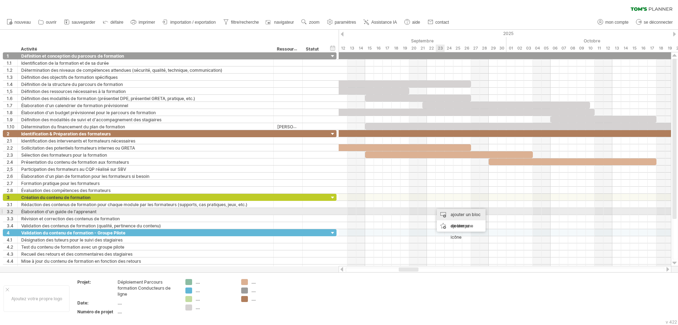
click at [439, 212] on div "ajouter un bloc de temps" at bounding box center [461, 220] width 49 height 23
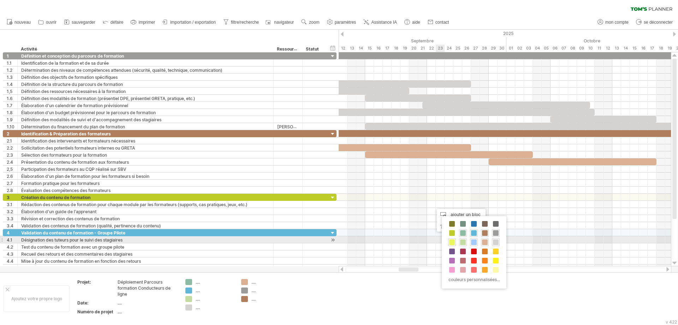
click at [453, 242] on span at bounding box center [452, 242] width 6 height 6
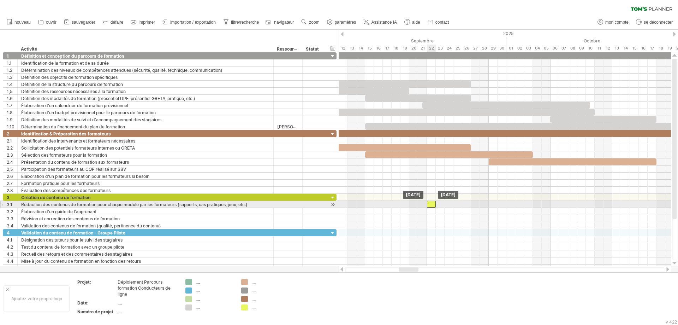
drag, startPoint x: 438, startPoint y: 205, endPoint x: 433, endPoint y: 205, distance: 4.9
click at [433, 205] on div at bounding box center [431, 204] width 9 height 7
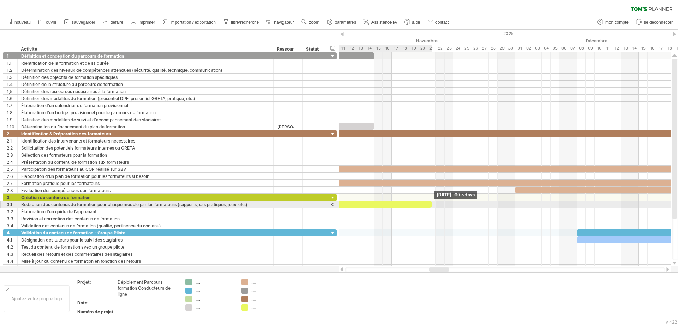
drag, startPoint x: 436, startPoint y: 205, endPoint x: 431, endPoint y: 205, distance: 5.0
click at [431, 205] on span at bounding box center [431, 204] width 3 height 7
click at [435, 205] on span at bounding box center [436, 204] width 3 height 7
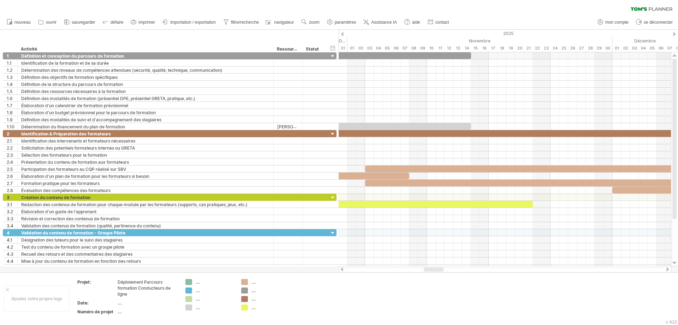
drag, startPoint x: 447, startPoint y: 269, endPoint x: 441, endPoint y: 269, distance: 5.7
click at [441, 269] on div at bounding box center [434, 269] width 20 height 4
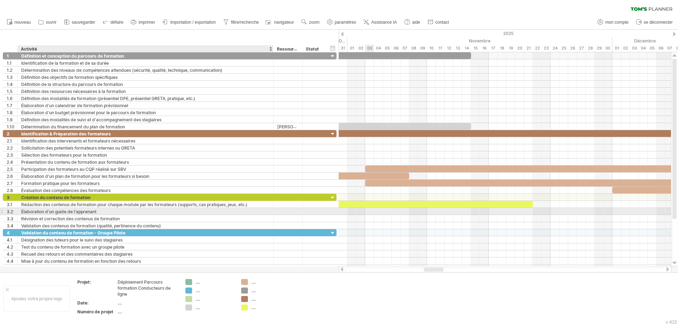
click at [100, 210] on div "Élaboration d'un guide de l'apprenant" at bounding box center [145, 211] width 249 height 7
click at [530, 212] on div at bounding box center [505, 210] width 333 height 7
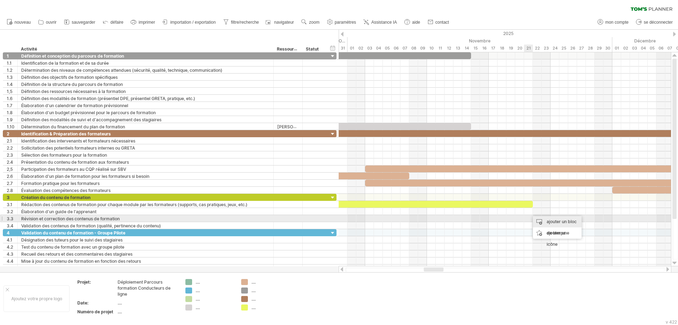
click at [539, 220] on div "ajouter un bloc de temps" at bounding box center [557, 227] width 49 height 23
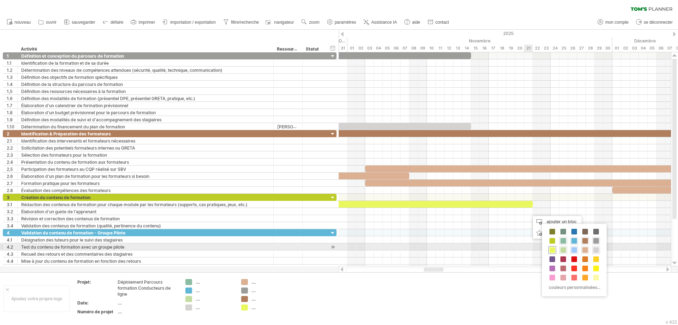
click at [553, 249] on span at bounding box center [553, 250] width 6 height 6
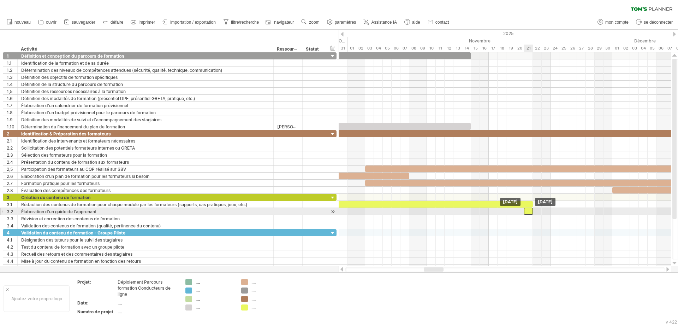
drag, startPoint x: 532, startPoint y: 213, endPoint x: 528, endPoint y: 211, distance: 4.9
click at [528, 211] on div at bounding box center [528, 211] width 9 height 7
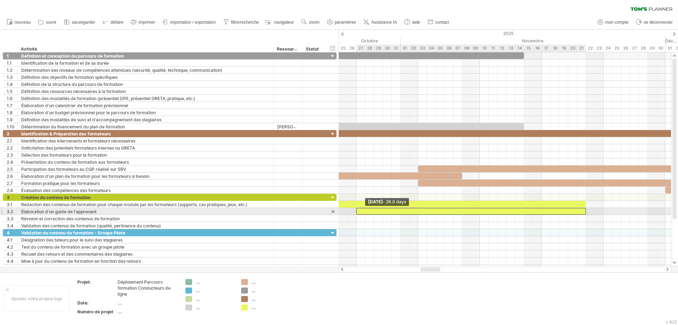
drag, startPoint x: 524, startPoint y: 210, endPoint x: 363, endPoint y: 213, distance: 161.5
click at [355, 212] on div "Vendredi 21 novembre Monday 27 October - 26.0 days" at bounding box center [505, 159] width 333 height 214
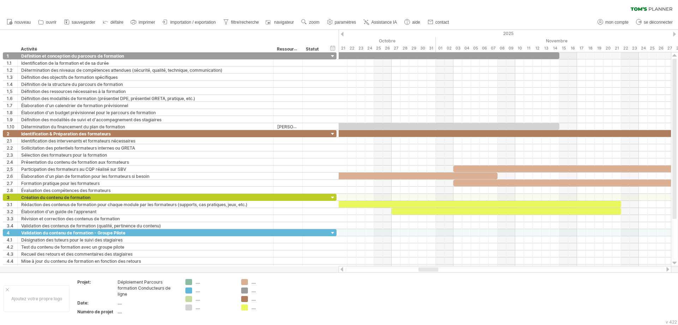
click at [427, 269] on div at bounding box center [429, 269] width 20 height 4
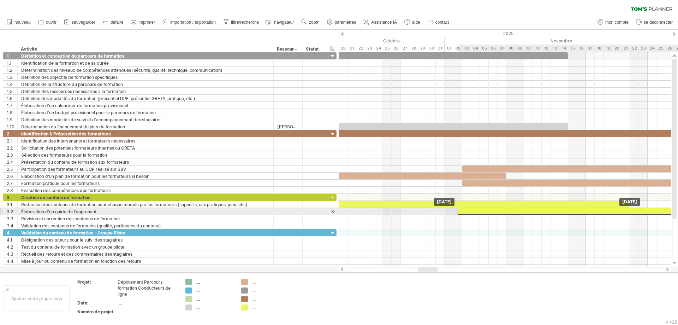
drag, startPoint x: 430, startPoint y: 213, endPoint x: 489, endPoint y: 213, distance: 58.7
click at [489, 213] on div at bounding box center [573, 211] width 230 height 7
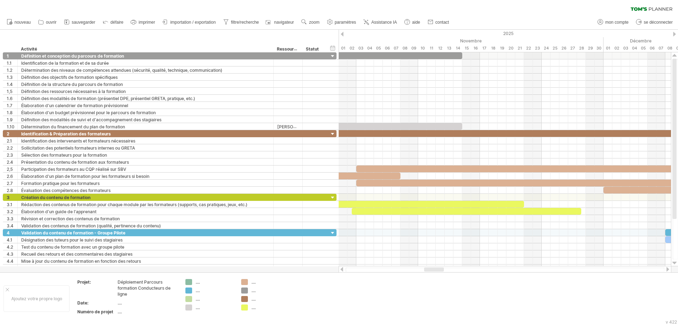
drag, startPoint x: 431, startPoint y: 269, endPoint x: 437, endPoint y: 267, distance: 6.2
click at [437, 267] on div at bounding box center [434, 269] width 20 height 4
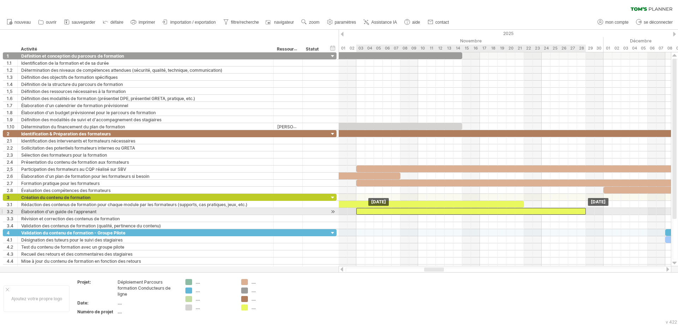
click at [370, 210] on div at bounding box center [472, 211] width 230 height 7
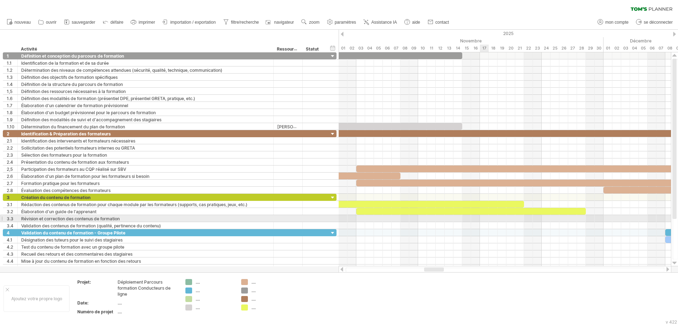
click at [485, 218] on div at bounding box center [505, 218] width 333 height 7
click at [425, 220] on div at bounding box center [505, 218] width 333 height 7
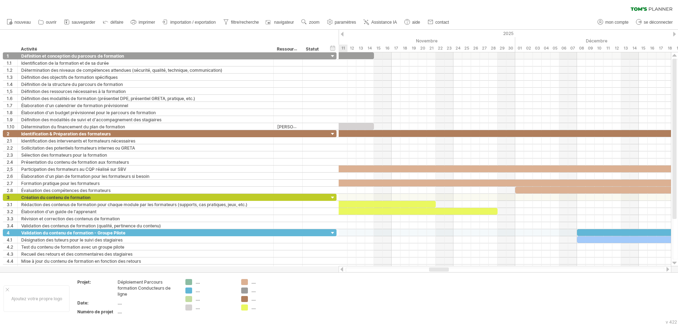
drag, startPoint x: 434, startPoint y: 269, endPoint x: 439, endPoint y: 268, distance: 5.1
click at [439, 268] on div at bounding box center [439, 269] width 20 height 4
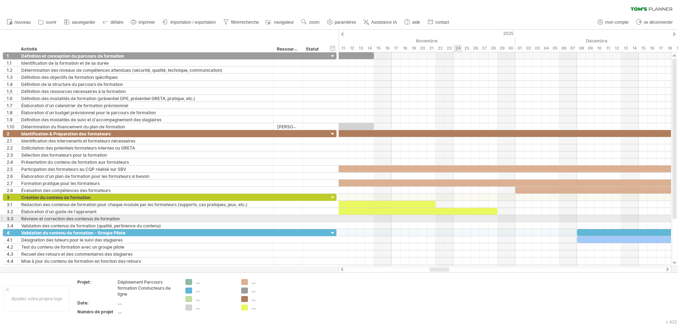
click at [460, 219] on div at bounding box center [505, 218] width 333 height 7
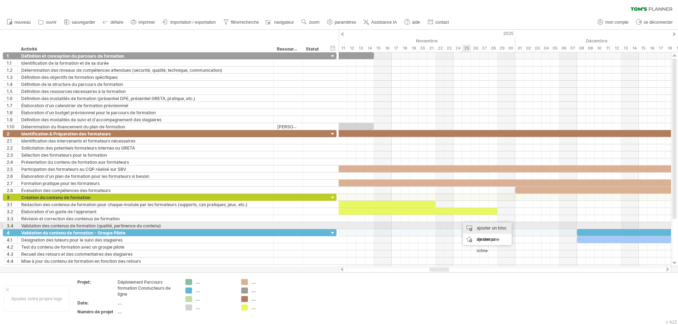
click at [473, 225] on div "ajouter un bloc de temps" at bounding box center [487, 233] width 49 height 23
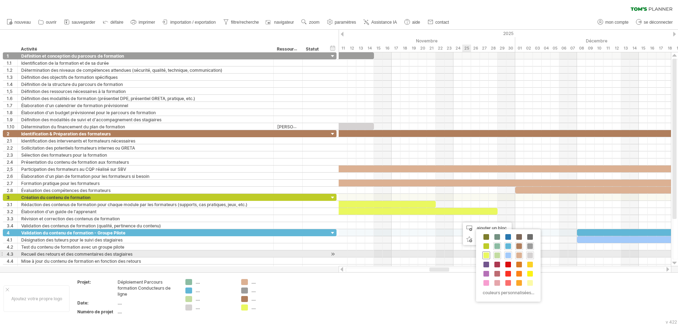
click at [484, 254] on span at bounding box center [487, 255] width 6 height 6
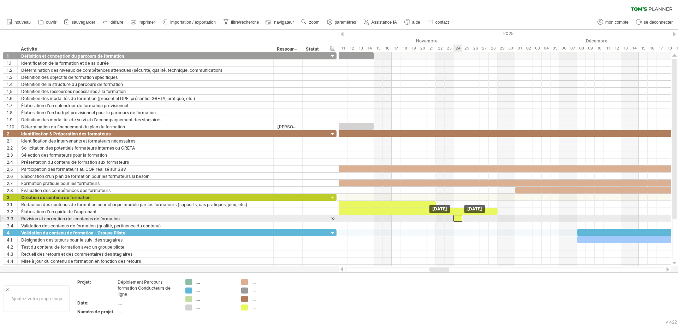
drag, startPoint x: 464, startPoint y: 218, endPoint x: 459, endPoint y: 218, distance: 4.9
click at [459, 218] on div at bounding box center [458, 218] width 9 height 7
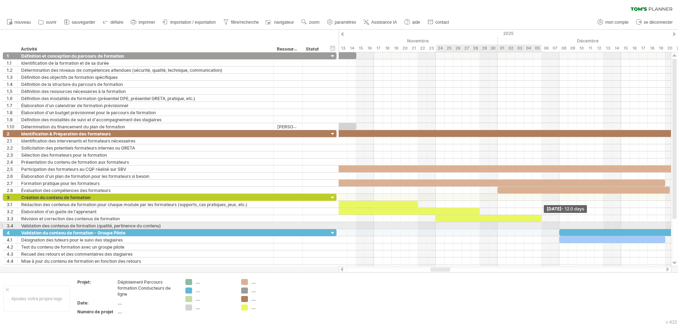
drag, startPoint x: 462, startPoint y: 218, endPoint x: 540, endPoint y: 223, distance: 77.5
click at [540, 223] on div "Friday 05 December - 12.0 days Lundi 24 novembre" at bounding box center [505, 159] width 333 height 214
click at [564, 225] on div at bounding box center [505, 225] width 333 height 7
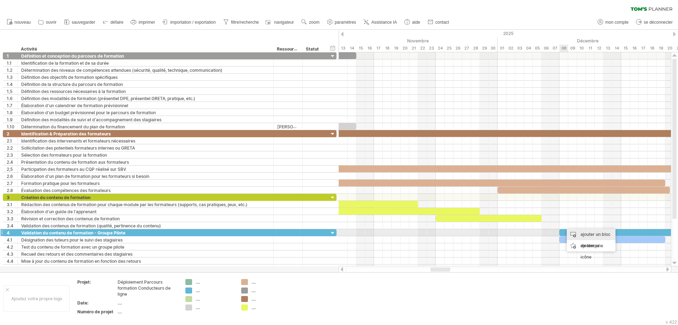
click at [571, 231] on div "ajouter un bloc de temps" at bounding box center [591, 240] width 49 height 23
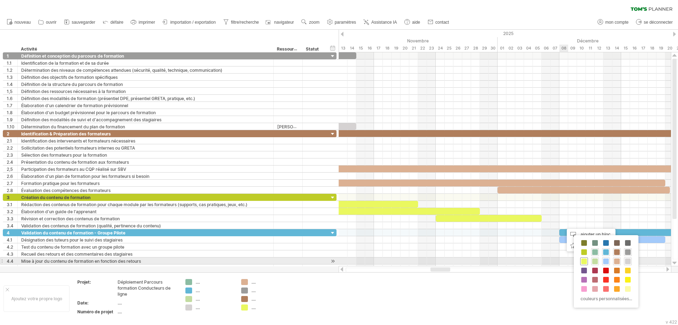
click at [586, 261] on span at bounding box center [585, 261] width 6 height 6
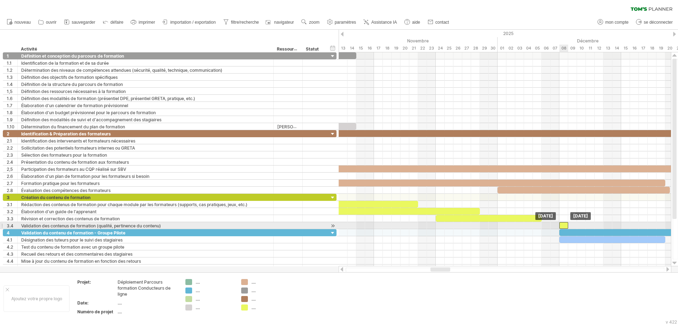
drag, startPoint x: 569, startPoint y: 225, endPoint x: 562, endPoint y: 225, distance: 7.1
click at [562, 225] on div at bounding box center [564, 225] width 9 height 7
drag, startPoint x: 559, startPoint y: 225, endPoint x: 563, endPoint y: 226, distance: 3.8
click at [563, 226] on div at bounding box center [564, 225] width 9 height 7
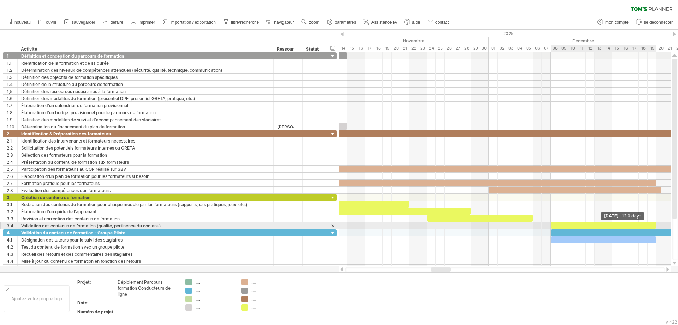
drag, startPoint x: 569, startPoint y: 226, endPoint x: 655, endPoint y: 228, distance: 86.6
click at [655, 228] on div at bounding box center [604, 225] width 106 height 7
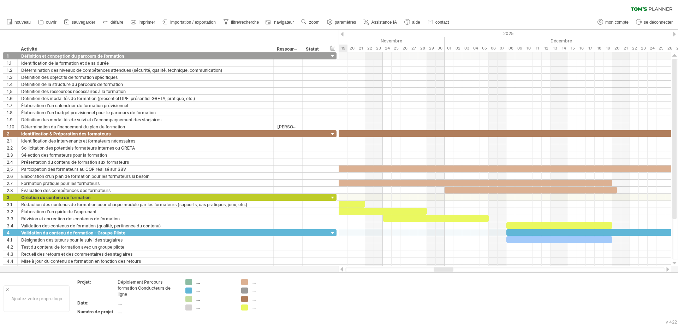
click at [445, 268] on div at bounding box center [444, 269] width 20 height 4
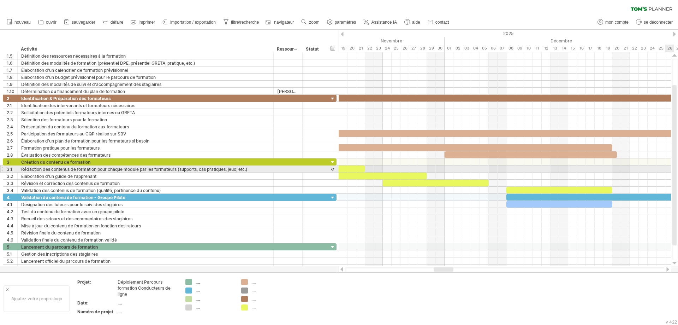
drag, startPoint x: 677, startPoint y: 134, endPoint x: 677, endPoint y: 176, distance: 41.7
click at [678, 174] on div at bounding box center [676, 159] width 6 height 201
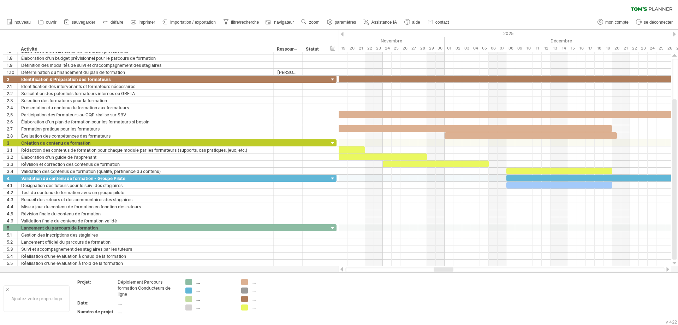
drag, startPoint x: 673, startPoint y: 234, endPoint x: 674, endPoint y: 267, distance: 33.2
click at [674, 267] on div "J'essaie d'accéder à [DOMAIN_NAME] De nouveau connecté... 0% effacer le filtre …" at bounding box center [339, 162] width 678 height 325
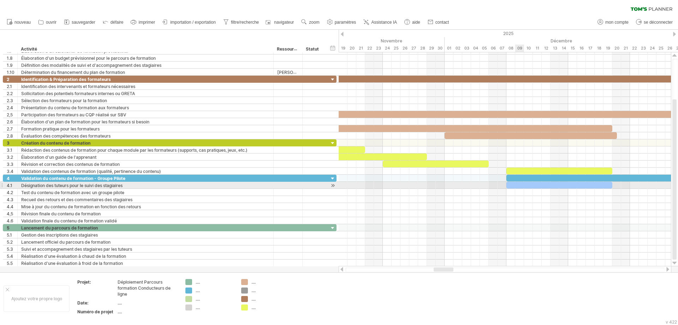
click at [521, 184] on div at bounding box center [560, 185] width 106 height 7
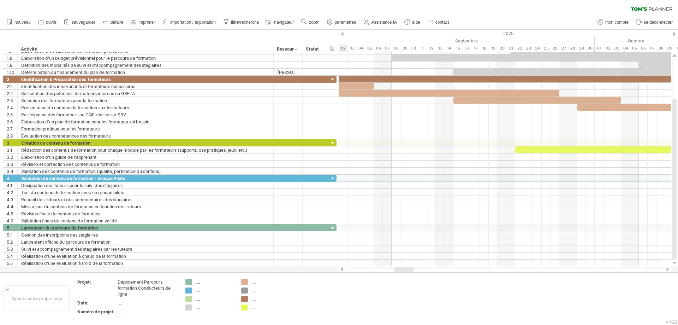
drag, startPoint x: 445, startPoint y: 270, endPoint x: 405, endPoint y: 270, distance: 39.9
click at [405, 270] on div at bounding box center [404, 269] width 20 height 4
click at [519, 142] on div at bounding box center [505, 142] width 333 height 7
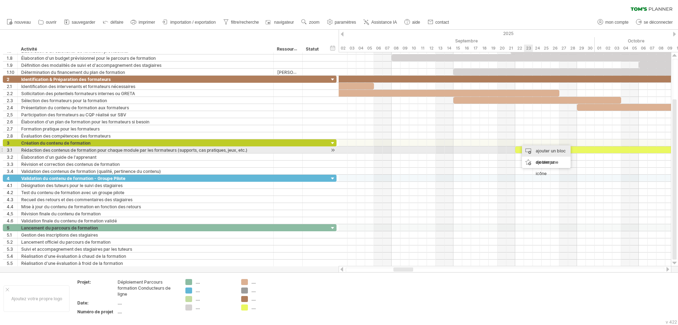
click at [543, 149] on font "ajouter un bloc de temps" at bounding box center [551, 156] width 30 height 17
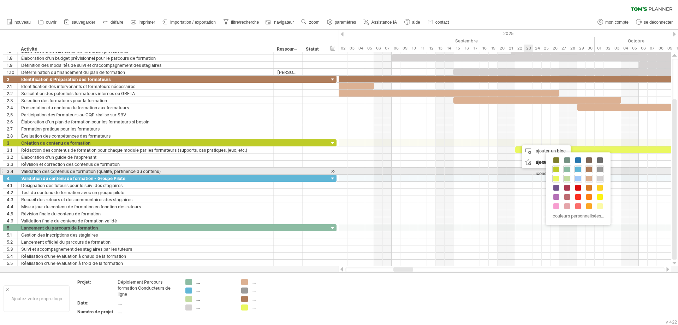
click at [559, 171] on span at bounding box center [557, 169] width 6 height 6
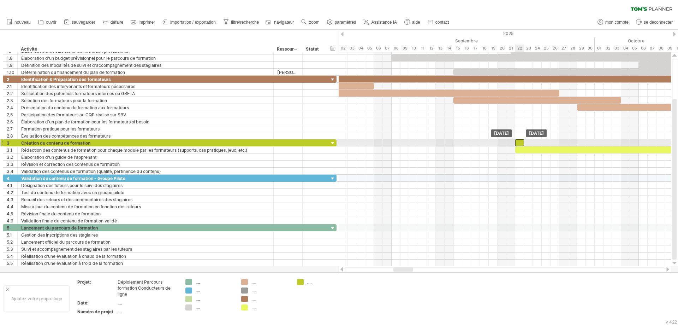
click at [520, 143] on div at bounding box center [520, 142] width 9 height 7
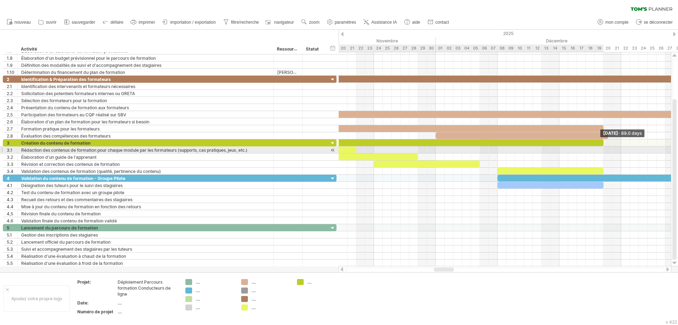
drag, startPoint x: 523, startPoint y: 143, endPoint x: 602, endPoint y: 149, distance: 79.4
click at [602, 149] on div "Friday 19 December - 89.0 days Lundi 22 septembre" at bounding box center [505, 159] width 333 height 214
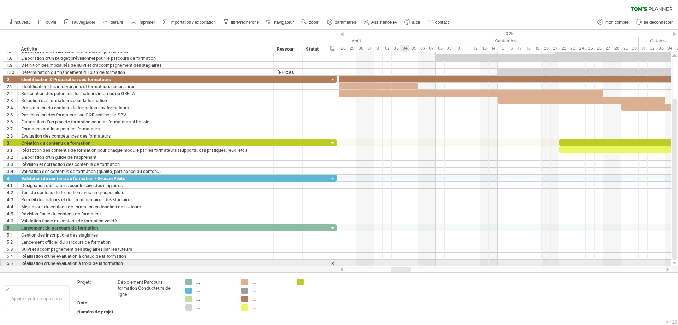
drag, startPoint x: 446, startPoint y: 269, endPoint x: 402, endPoint y: 262, distance: 43.6
click at [402, 262] on div "J'essaie d'accéder à [DOMAIN_NAME] De nouveau connecté... 0% effacer le filtre …" at bounding box center [339, 162] width 678 height 325
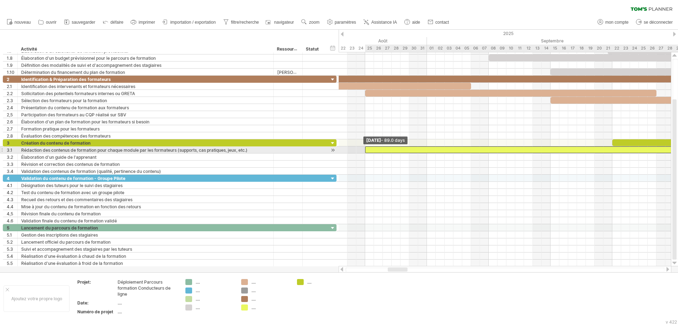
drag, startPoint x: 559, startPoint y: 149, endPoint x: 366, endPoint y: 153, distance: 193.0
click at [364, 153] on div "Vendredi 21 novembre Monday 25 August - 89.0 days" at bounding box center [505, 159] width 333 height 214
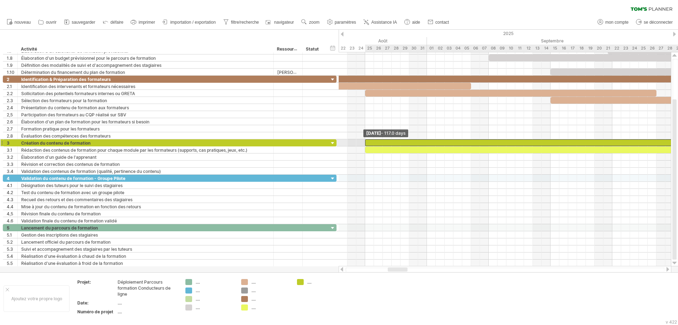
drag, startPoint x: 612, startPoint y: 142, endPoint x: 380, endPoint y: 141, distance: 231.8
click at [364, 145] on span at bounding box center [365, 142] width 3 height 7
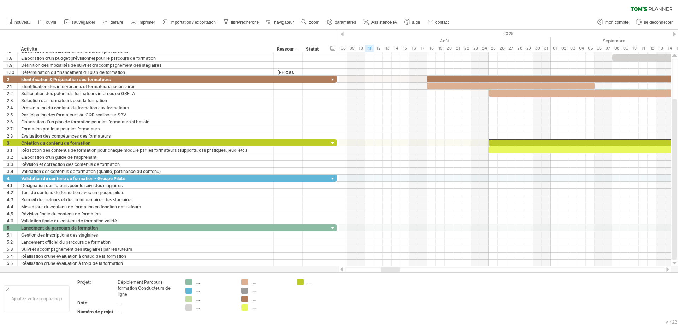
drag, startPoint x: 393, startPoint y: 270, endPoint x: 386, endPoint y: 269, distance: 7.1
click at [386, 269] on div at bounding box center [391, 269] width 20 height 4
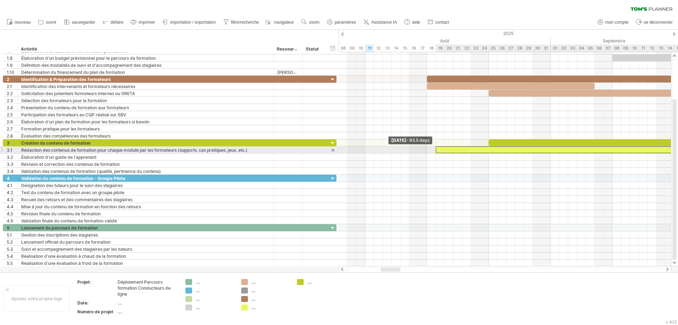
drag, startPoint x: 489, startPoint y: 149, endPoint x: 431, endPoint y: 149, distance: 57.6
click at [436, 149] on span at bounding box center [436, 149] width 3 height 7
drag, startPoint x: 436, startPoint y: 149, endPoint x: 429, endPoint y: 149, distance: 6.4
click at [429, 149] on div "Vendredi 21 novembre Monday 18 August - 95.5 days" at bounding box center [505, 159] width 333 height 214
drag, startPoint x: 433, startPoint y: 149, endPoint x: 428, endPoint y: 149, distance: 4.2
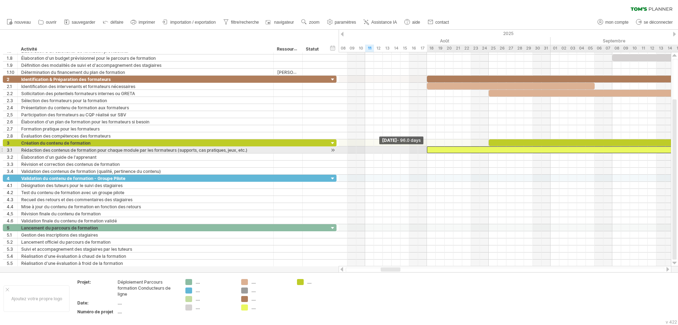
click at [428, 149] on span at bounding box center [427, 149] width 3 height 7
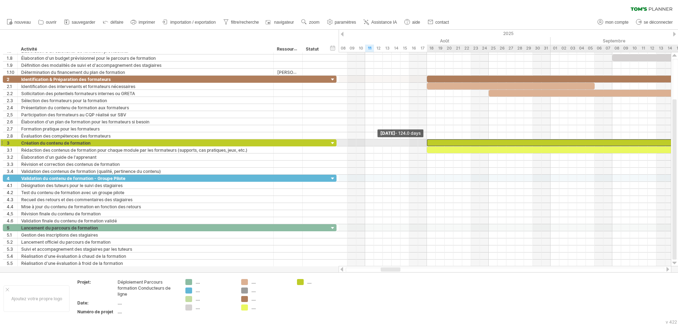
drag, startPoint x: 488, startPoint y: 142, endPoint x: 425, endPoint y: 142, distance: 62.9
click at [425, 142] on div "Vendredi 19 décembre Monday 18 August - 124.0 days" at bounding box center [505, 159] width 333 height 214
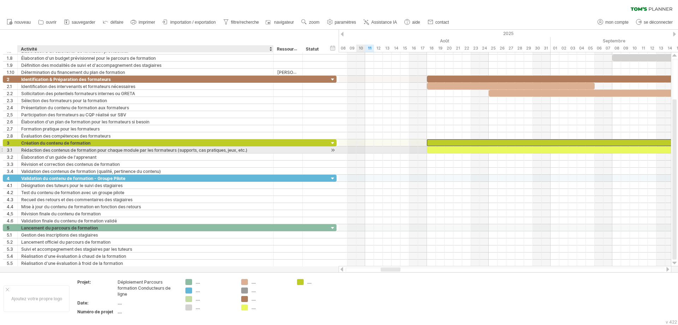
click at [86, 150] on font "Rédaction des contenus de formation pour chaque module par les formateurs (supp…" at bounding box center [134, 149] width 226 height 5
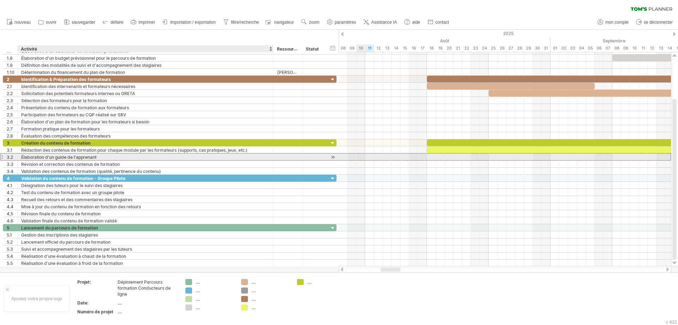
click at [179, 158] on div "Élaboration d'un guide de l'apprenant" at bounding box center [145, 156] width 249 height 7
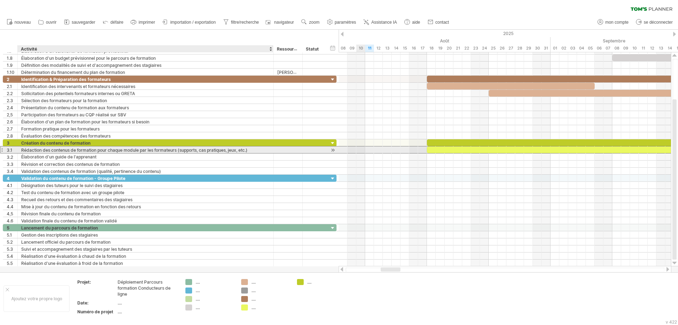
click at [151, 148] on font "Rédaction des contenus de formation pour chaque module par les formateurs (supp…" at bounding box center [134, 149] width 226 height 5
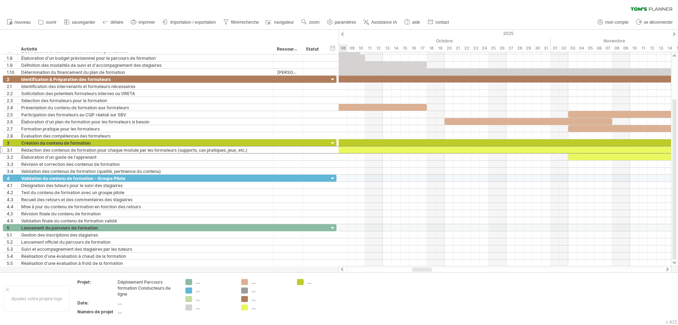
drag, startPoint x: 390, startPoint y: 267, endPoint x: 421, endPoint y: 270, distance: 31.2
click at [421, 270] on div at bounding box center [422, 269] width 20 height 4
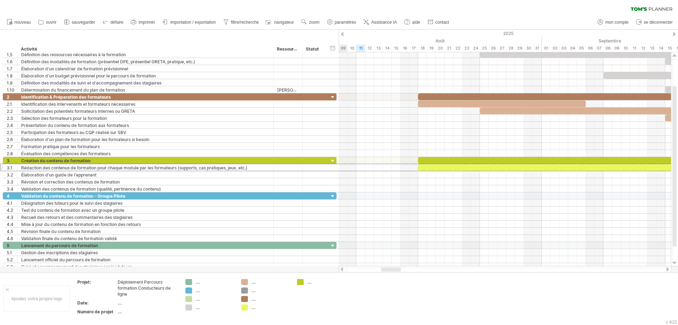
drag, startPoint x: 422, startPoint y: 269, endPoint x: 390, endPoint y: 267, distance: 31.9
click at [390, 268] on div at bounding box center [391, 269] width 20 height 4
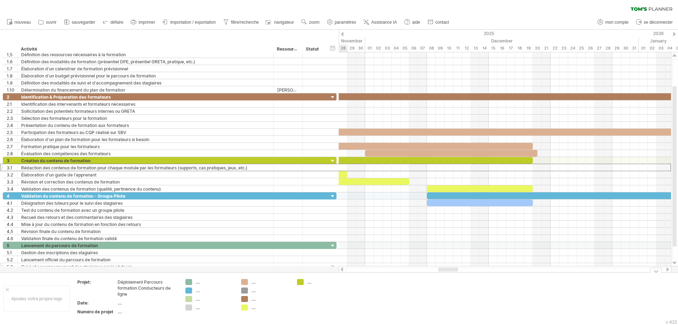
drag, startPoint x: 394, startPoint y: 270, endPoint x: 251, endPoint y: 264, distance: 142.9
click at [257, 265] on div "J'essaie d'accéder à [DOMAIN_NAME] De nouveau connecté... 0% effacer le filtre …" at bounding box center [339, 162] width 678 height 325
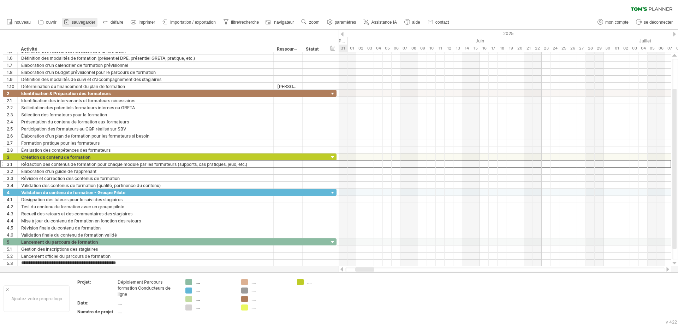
click at [89, 25] on link "sauvegarder" at bounding box center [79, 22] width 35 height 9
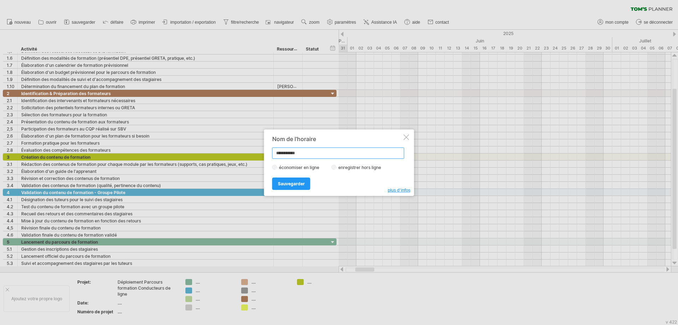
drag, startPoint x: 314, startPoint y: 153, endPoint x: 243, endPoint y: 153, distance: 71.4
click at [243, 153] on div "J'essaie d'accéder à [DOMAIN_NAME] De nouveau connecté... 0% effacer le filtre …" at bounding box center [339, 162] width 678 height 325
type input "**********"
click at [288, 182] on font "Sauvegarder" at bounding box center [291, 183] width 27 height 5
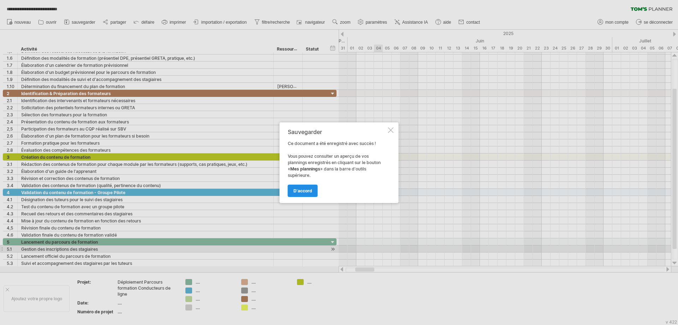
click at [314, 195] on link "d'accord" at bounding box center [303, 190] width 30 height 12
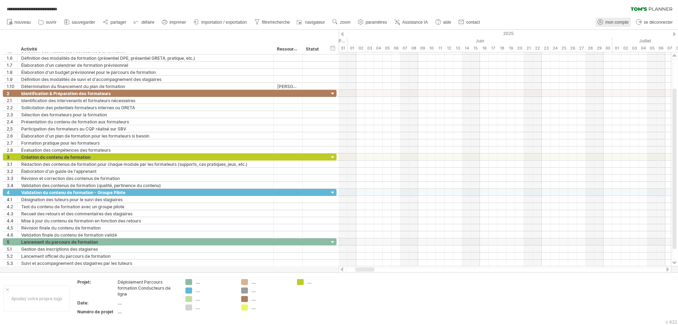
click at [608, 22] on font "mon compte" at bounding box center [617, 22] width 23 height 5
type input "**********"
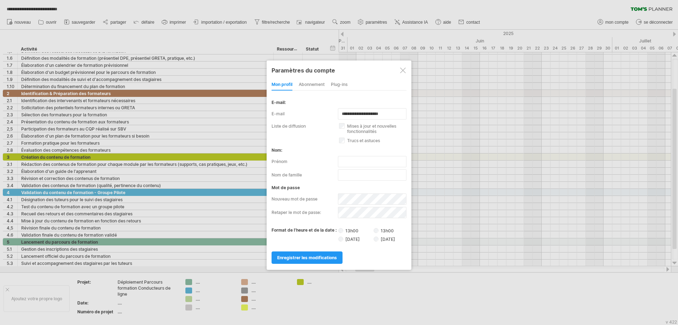
click at [402, 70] on div at bounding box center [403, 70] width 6 height 6
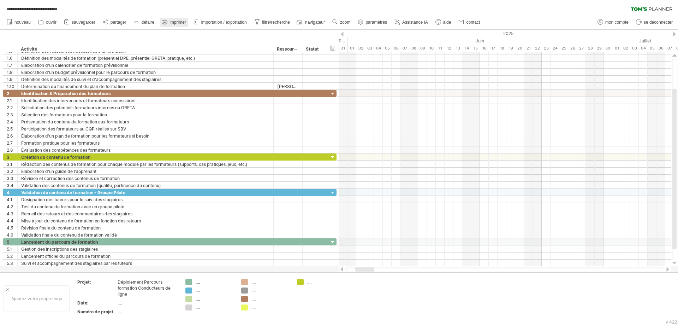
click at [172, 20] on font "imprimer" at bounding box center [178, 22] width 17 height 5
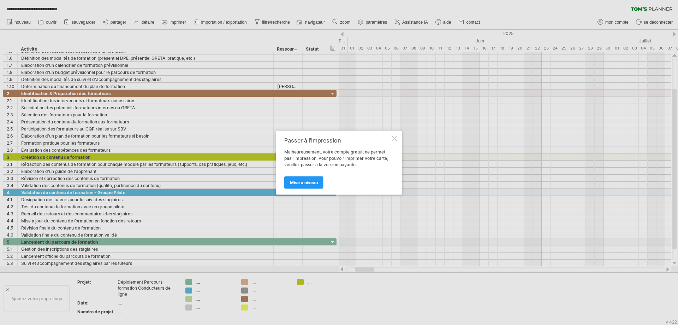
drag, startPoint x: 317, startPoint y: 184, endPoint x: 320, endPoint y: 176, distance: 9.3
click at [317, 184] on font "Mise à niveau" at bounding box center [304, 182] width 28 height 5
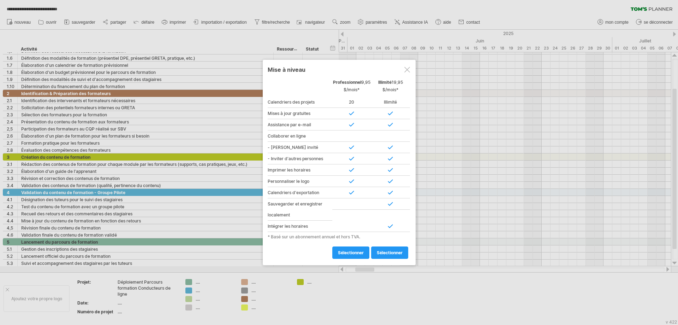
click at [408, 67] on div at bounding box center [408, 70] width 6 height 6
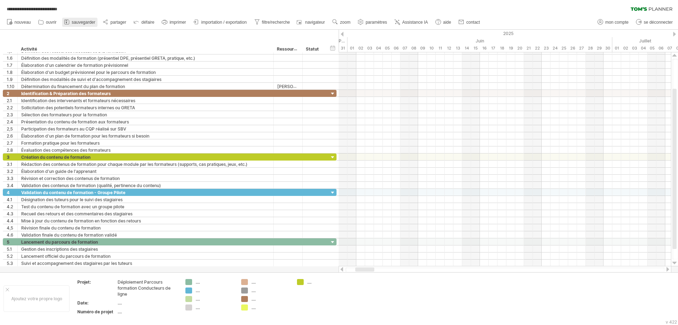
click at [83, 24] on font "sauvegarder" at bounding box center [84, 22] width 24 height 5
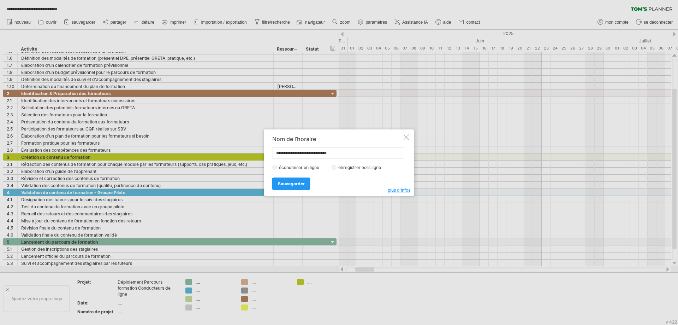
click at [342, 166] on font "enregistrer hors ligne" at bounding box center [360, 167] width 43 height 5
click at [290, 184] on font "Sauvegarder" at bounding box center [291, 183] width 27 height 5
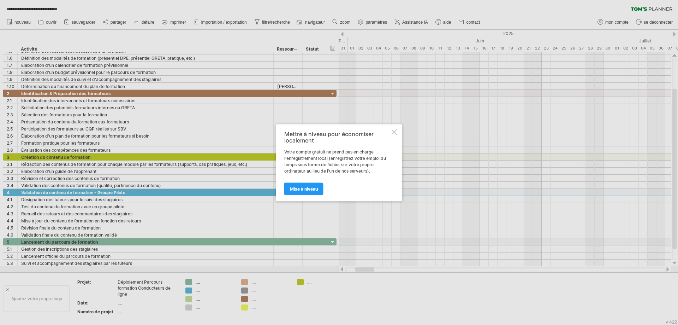
click at [318, 190] on link "Mise à niveau" at bounding box center [303, 188] width 39 height 12
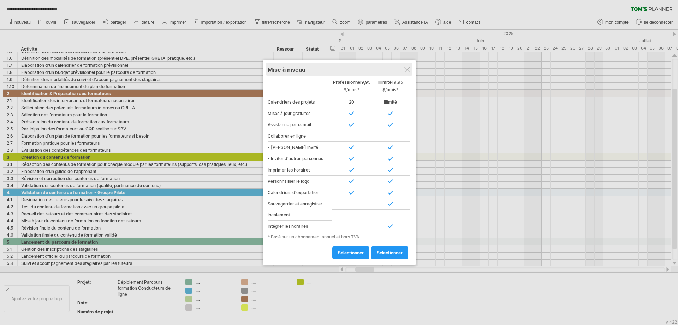
click at [408, 66] on div "Mise à niveau" at bounding box center [339, 69] width 143 height 13
click at [407, 71] on div at bounding box center [408, 70] width 6 height 6
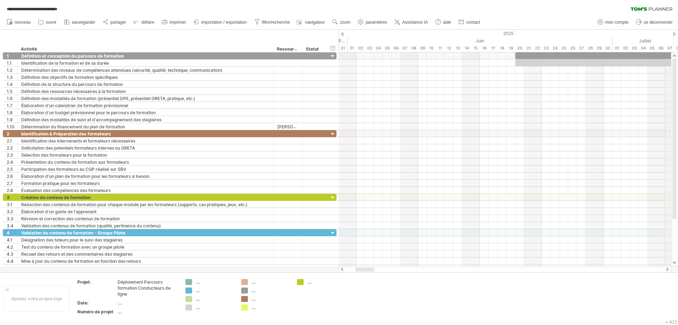
drag, startPoint x: 675, startPoint y: 103, endPoint x: 669, endPoint y: 45, distance: 57.9
click at [671, 46] on div "**********" at bounding box center [339, 162] width 678 height 325
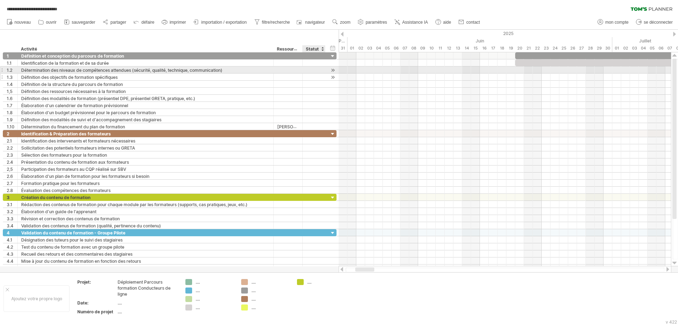
drag, startPoint x: 13, startPoint y: 50, endPoint x: 324, endPoint y: 73, distance: 311.5
click at [324, 72] on div "**********" at bounding box center [339, 162] width 678 height 325
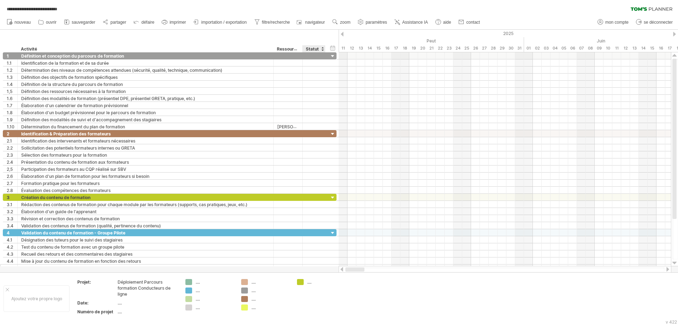
drag, startPoint x: 366, startPoint y: 268, endPoint x: 254, endPoint y: 265, distance: 111.7
click at [306, 270] on div "**********" at bounding box center [339, 162] width 678 height 325
click at [331, 45] on div "hide start/end/duration afficher le début/la fin/la durée" at bounding box center [333, 47] width 7 height 7
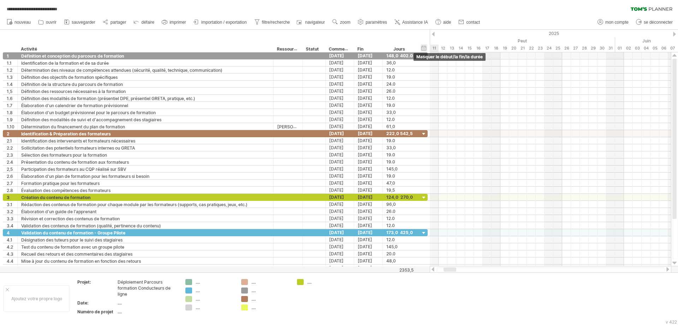
click at [331, 45] on div "Commencer" at bounding box center [339, 48] width 21 height 7
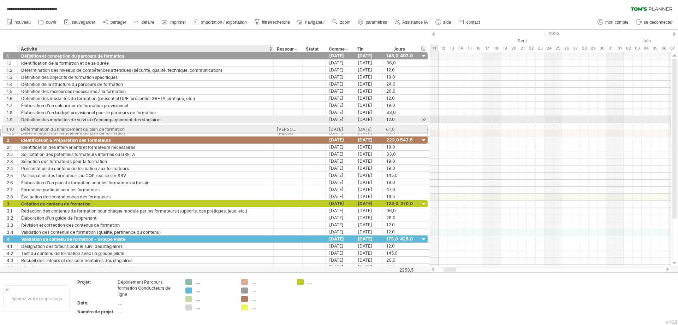
drag, startPoint x: 141, startPoint y: 126, endPoint x: 119, endPoint y: 128, distance: 21.7
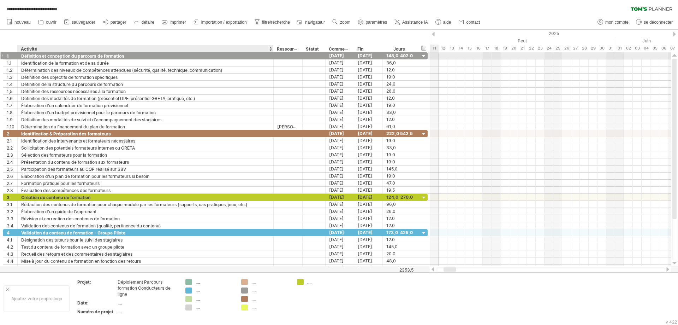
click at [48, 59] on div "**********" at bounding box center [215, 55] width 425 height 7
click at [48, 57] on font "Définition et conception du parcours de formation" at bounding box center [72, 55] width 103 height 5
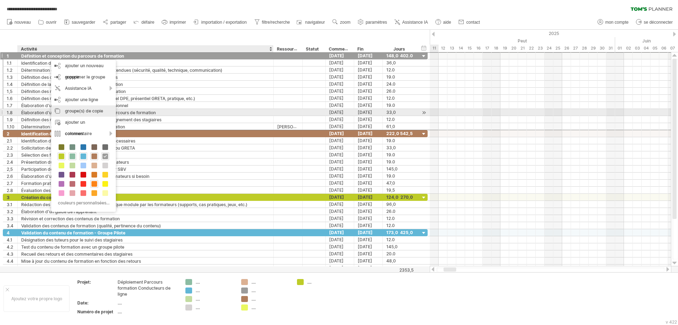
click at [72, 112] on font "groupe(s) de copie" at bounding box center [84, 110] width 38 height 5
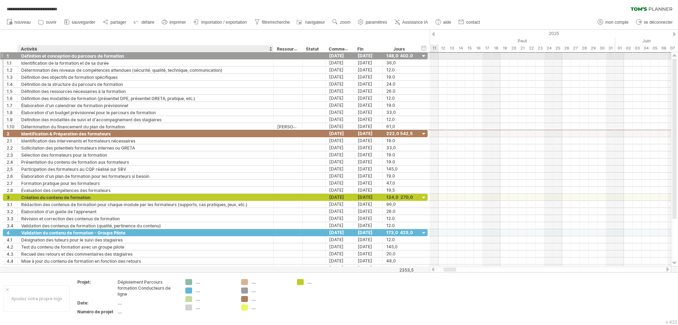
click at [47, 57] on font "Définition et conception du parcours de formation" at bounding box center [72, 55] width 103 height 5
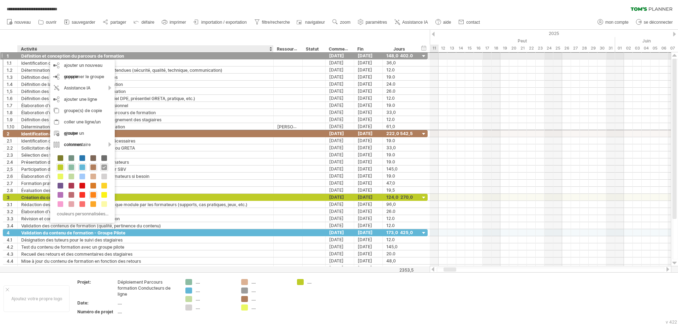
click at [236, 54] on div "Définition et conception du parcours de formation" at bounding box center [145, 55] width 249 height 7
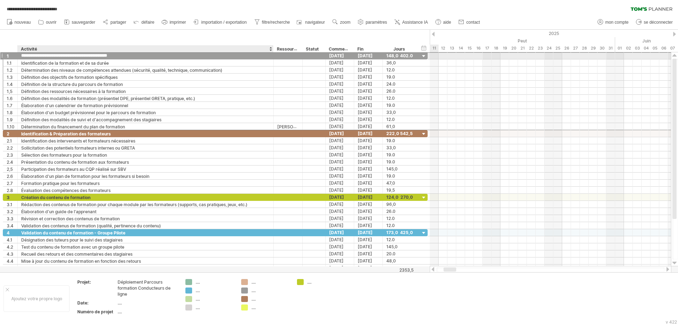
drag, startPoint x: 136, startPoint y: 55, endPoint x: 12, endPoint y: 55, distance: 124.7
click at [13, 55] on div "**********" at bounding box center [215, 55] width 425 height 7
